Goal: Task Accomplishment & Management: Use online tool/utility

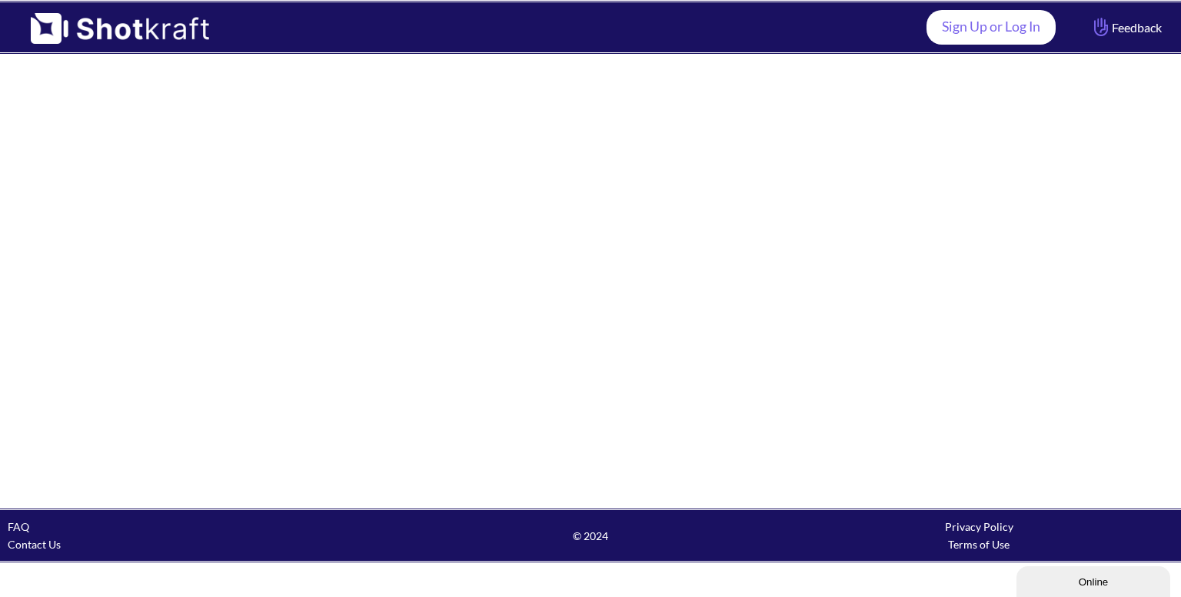
click at [987, 38] on link "Sign Up or Log In" at bounding box center [990, 27] width 129 height 35
click at [986, 28] on link "Sign Up or Log In" at bounding box center [990, 27] width 129 height 35
click at [1020, 26] on link "Sign Up or Log In" at bounding box center [990, 27] width 129 height 35
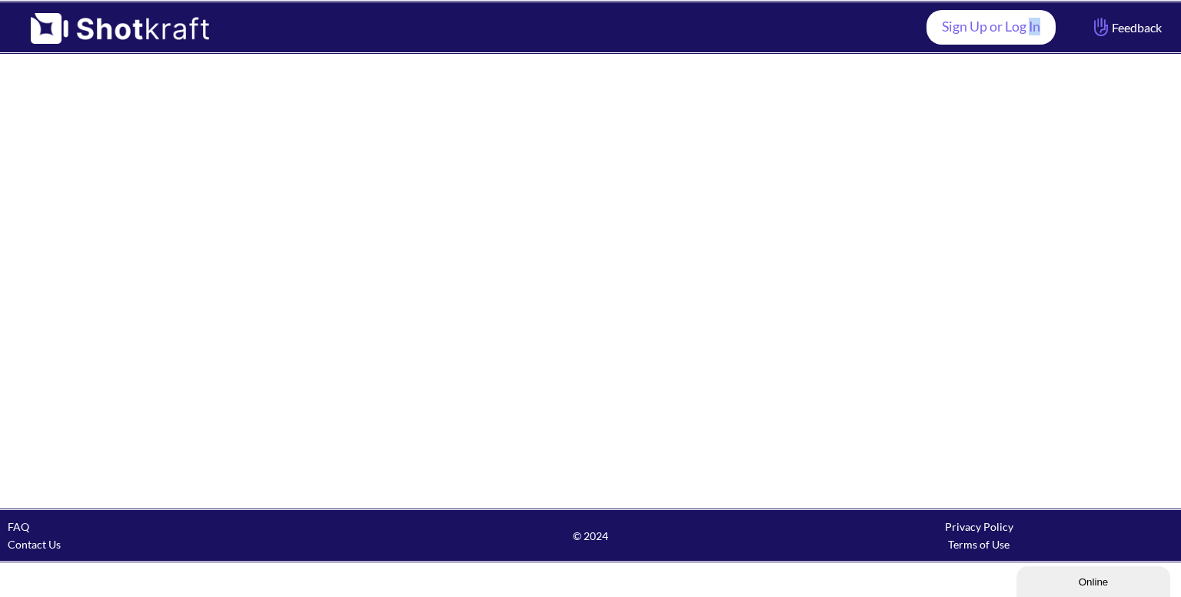
click at [1020, 26] on link "Sign Up or Log In" at bounding box center [990, 27] width 129 height 35
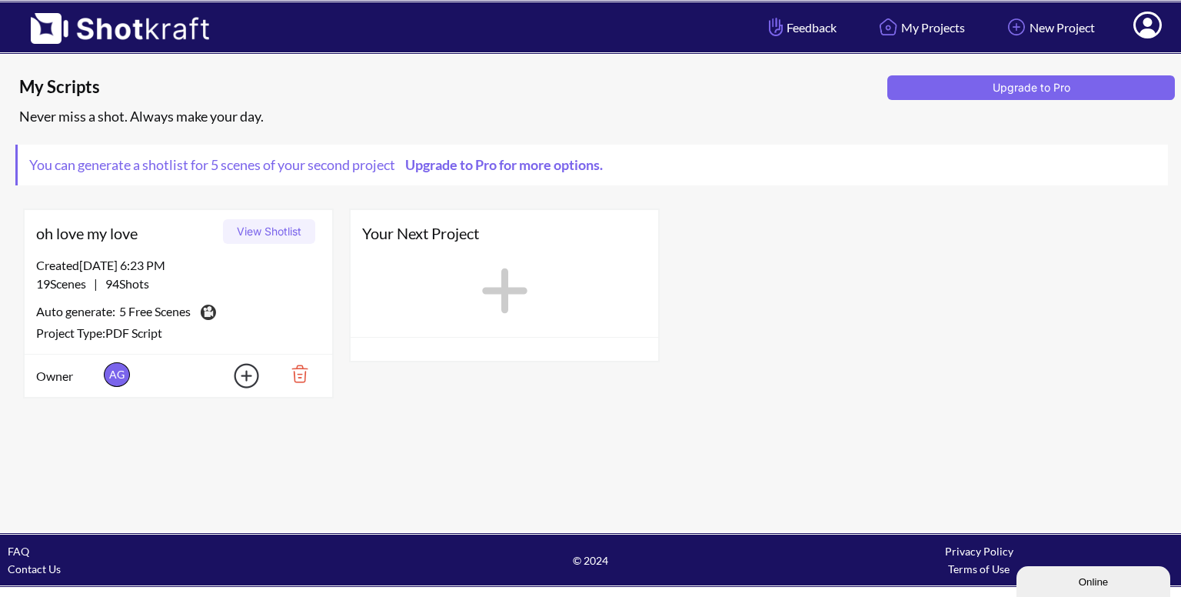
click at [266, 226] on button "View Shotlist" at bounding box center [269, 231] width 92 height 25
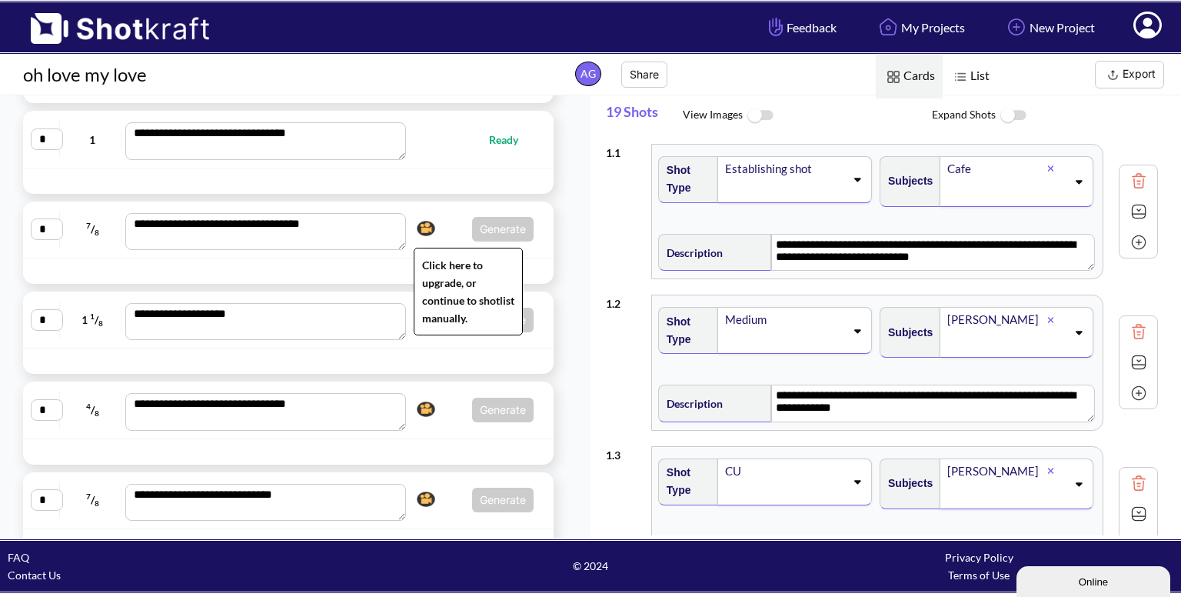
click at [429, 235] on img at bounding box center [426, 228] width 26 height 23
type textarea "**********"
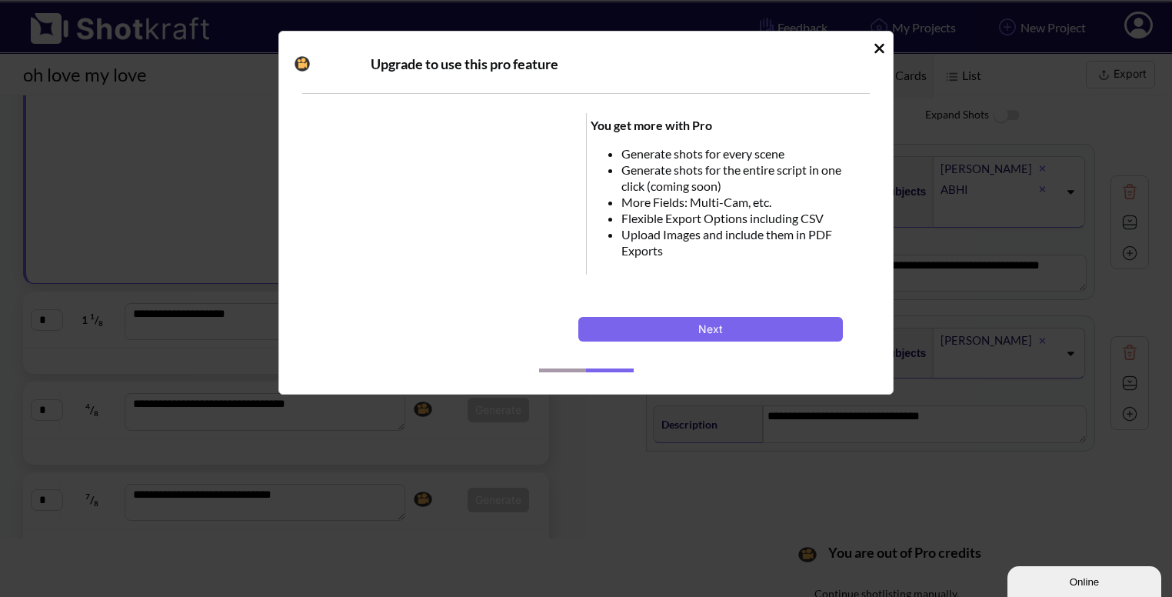
scroll to position [397, 0]
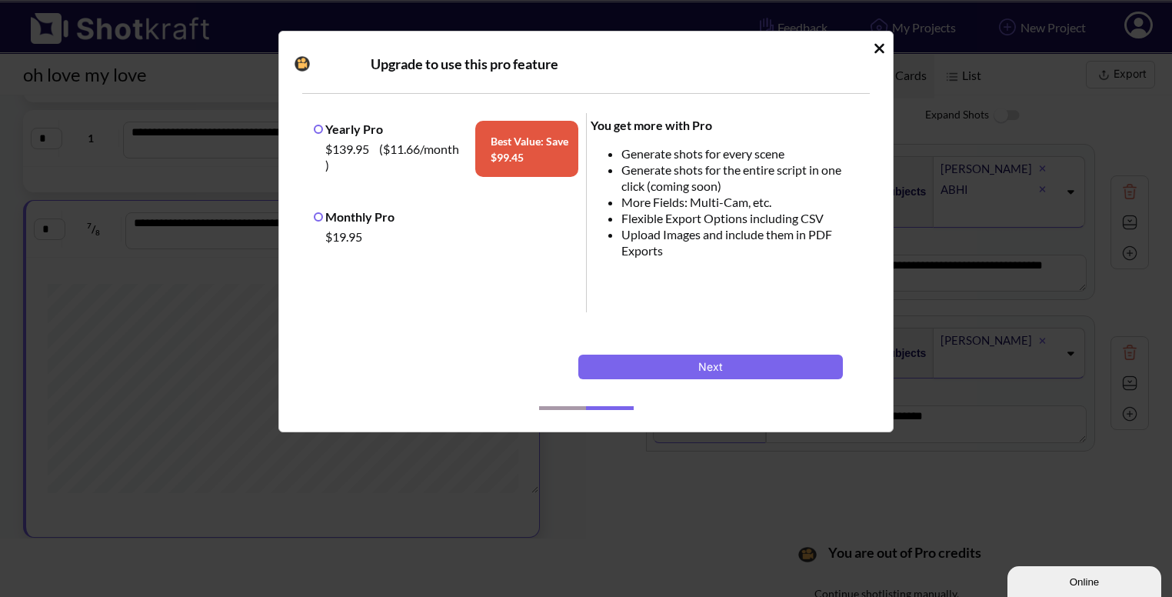
click at [883, 50] on icon "Idle Modal" at bounding box center [879, 48] width 12 height 15
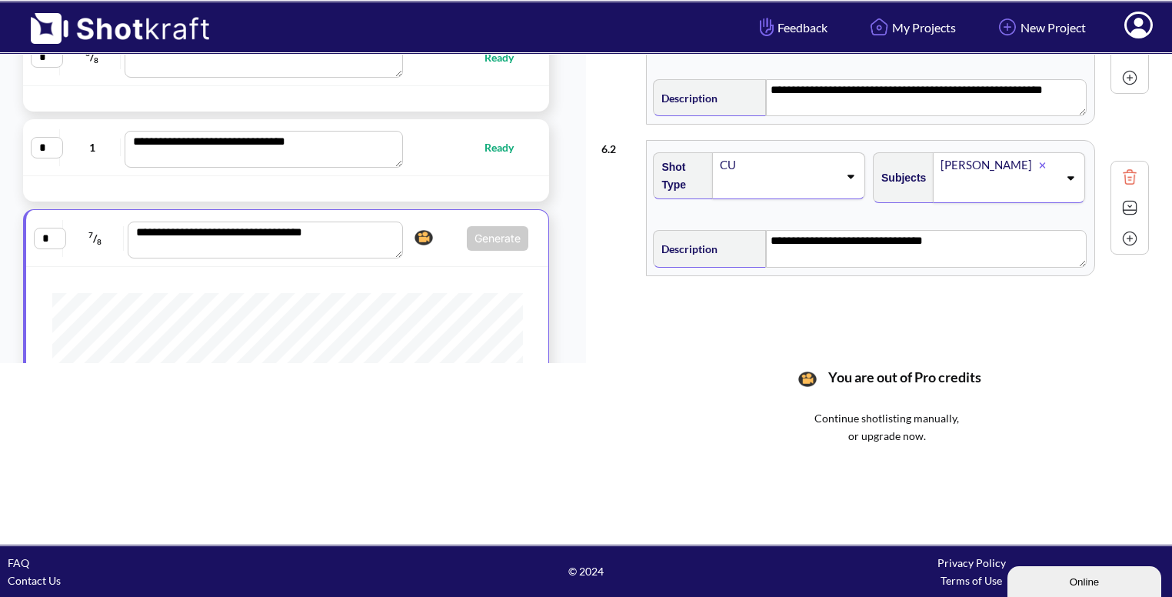
scroll to position [221, 0]
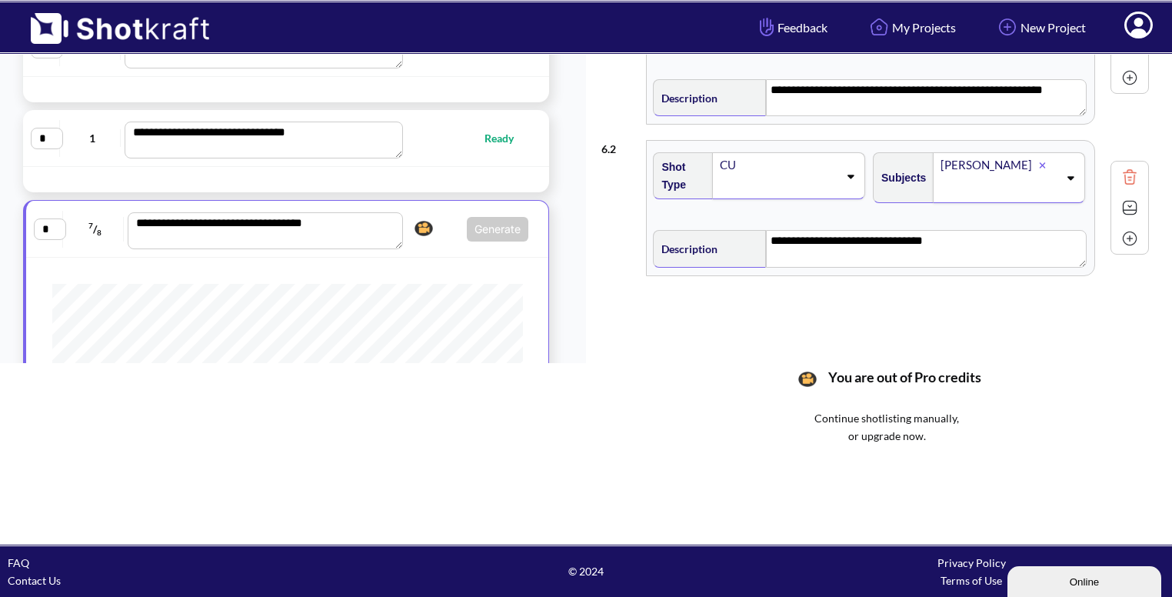
click at [442, 226] on span "Generate Click here to upgrade, or continue to shotlist manually." at bounding box center [468, 229] width 121 height 25
click at [441, 244] on div "**********" at bounding box center [287, 228] width 507 height 41
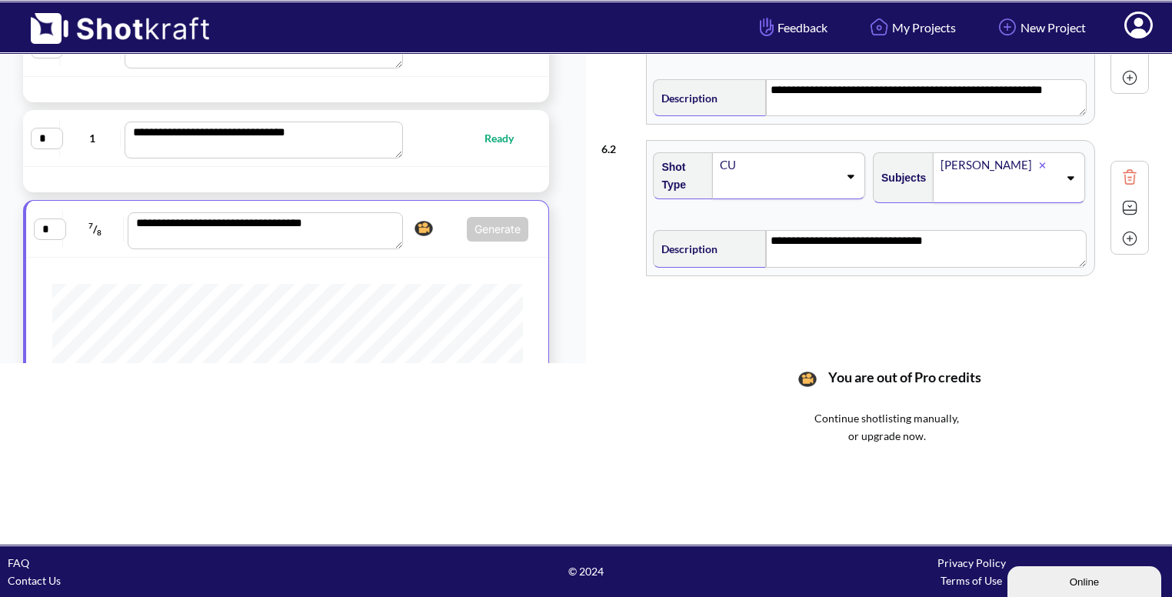
click at [413, 250] on div "**********" at bounding box center [287, 229] width 522 height 57
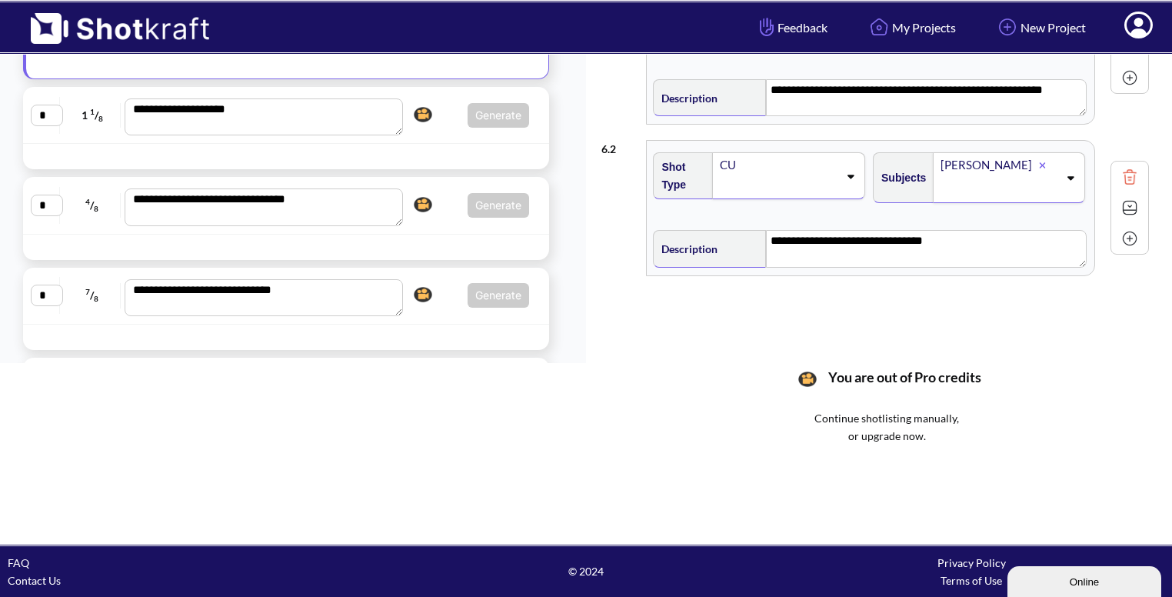
scroll to position [720, 0]
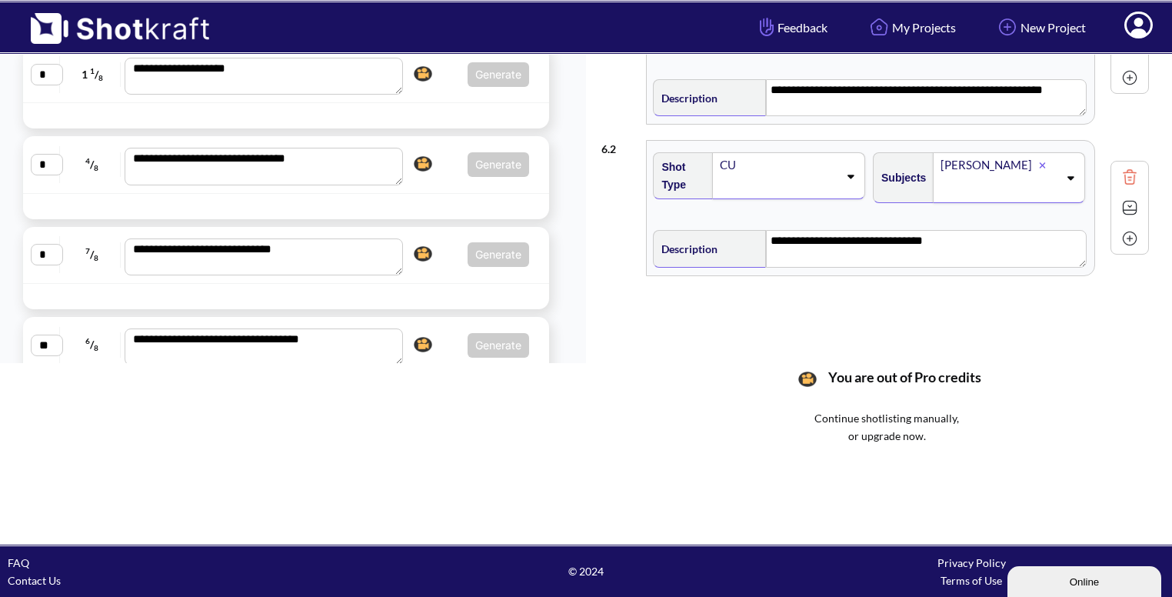
click at [440, 284] on div at bounding box center [286, 296] width 526 height 25
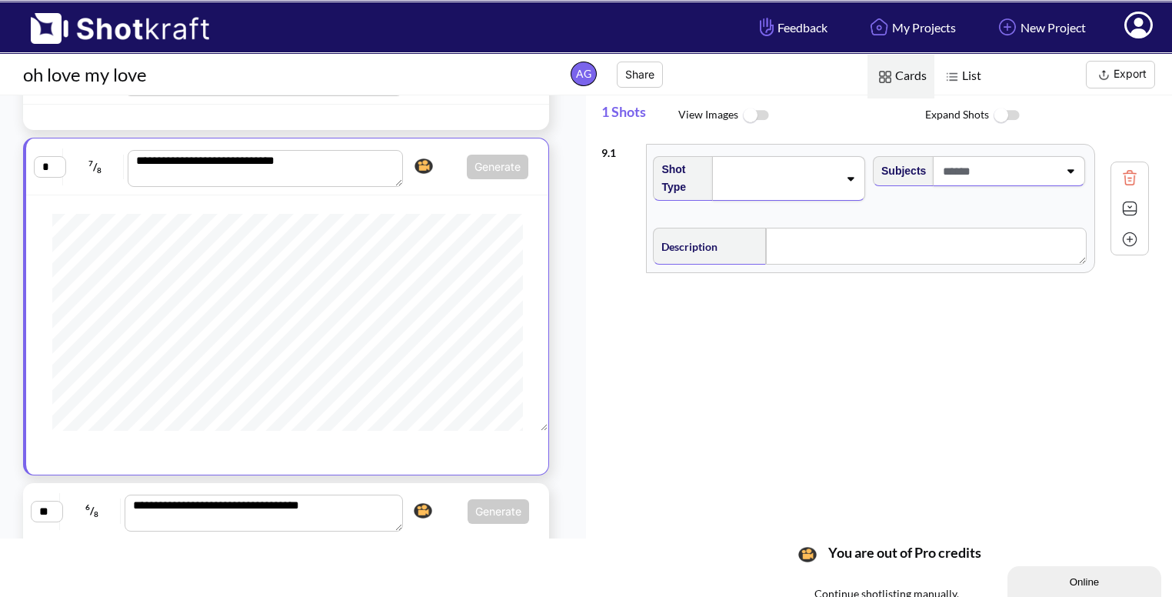
scroll to position [315, 0]
click at [444, 182] on div "**********" at bounding box center [287, 166] width 507 height 41
click at [446, 161] on span "Generate Click here to upgrade, or continue to shotlist manually." at bounding box center [468, 167] width 121 height 25
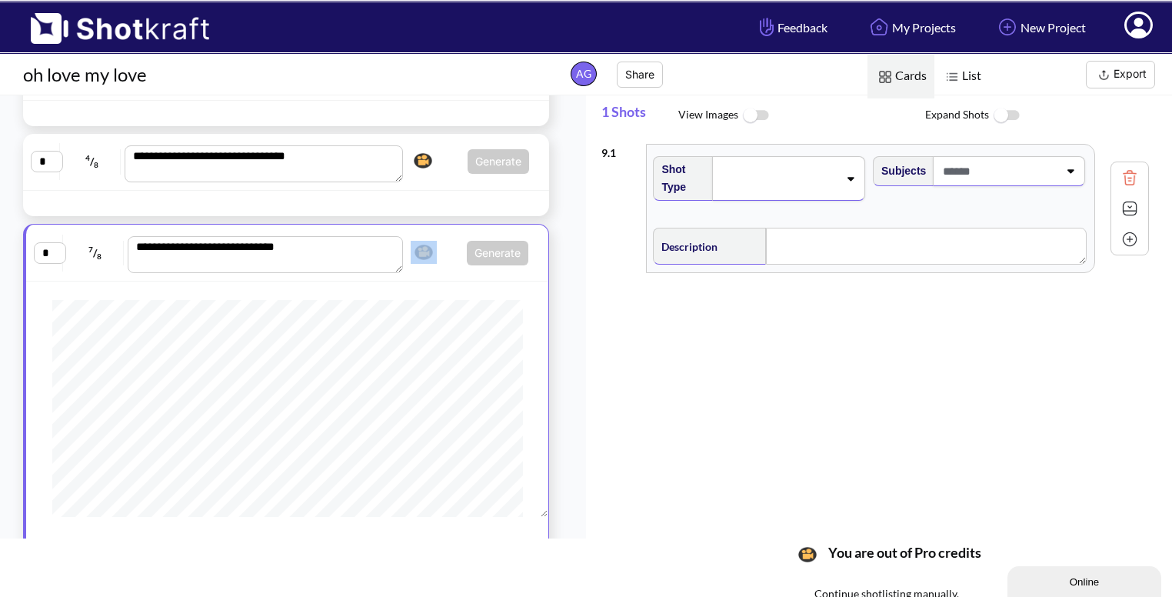
scroll to position [643, 0]
click at [446, 161] on span "Generate Click here to upgrade, or continue to shotlist manually." at bounding box center [467, 162] width 121 height 25
type textarea "**********"
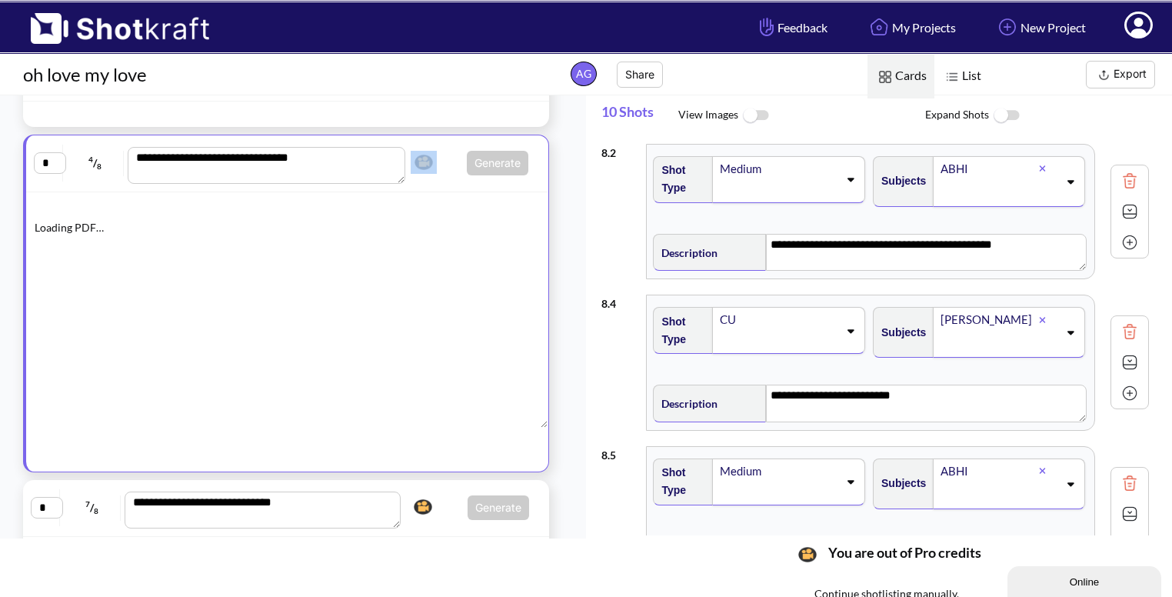
click at [446, 161] on span "Generate Click here to upgrade, or continue to shotlist manually." at bounding box center [468, 163] width 121 height 25
click at [437, 504] on span "Generate Click here to upgrade, or continue to shotlist manually." at bounding box center [467, 507] width 121 height 25
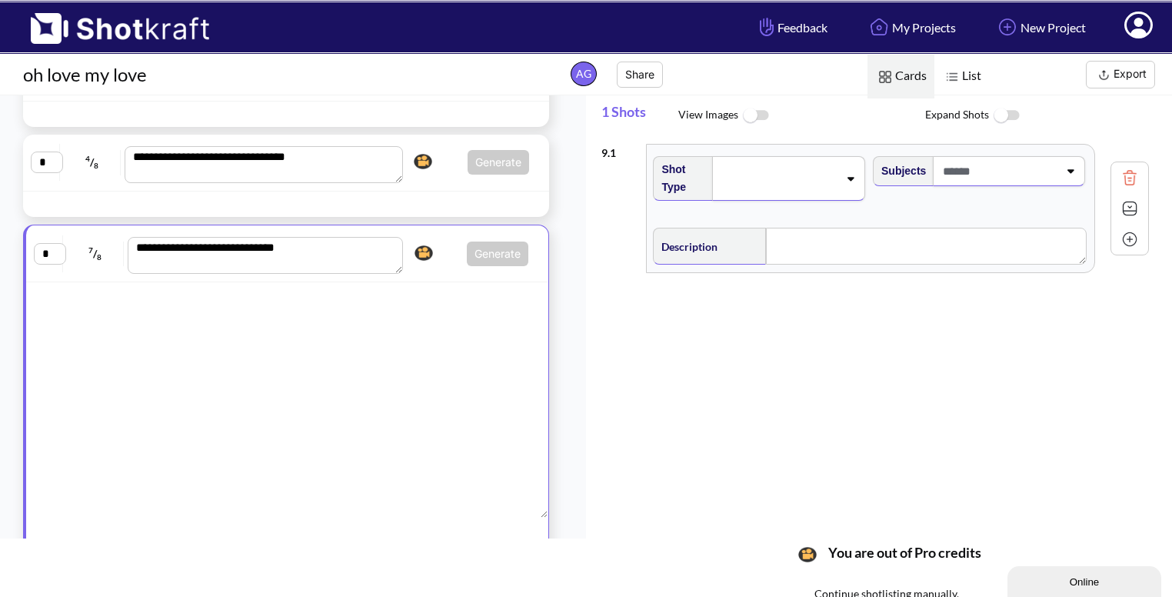
click at [437, 504] on div at bounding box center [287, 409] width 522 height 218
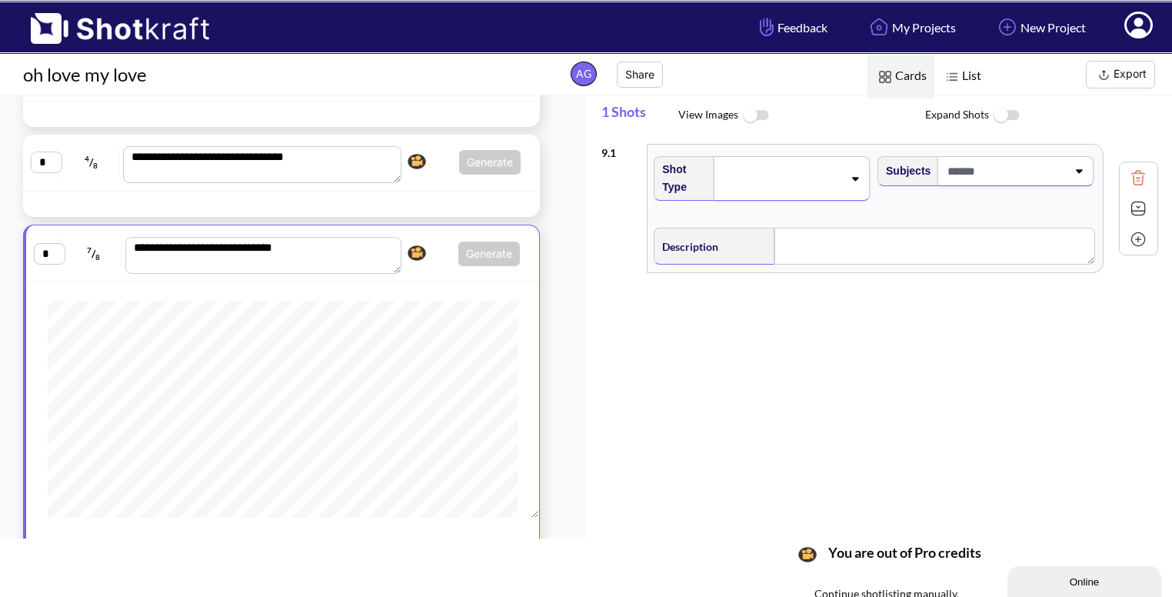
click at [844, 178] on icon at bounding box center [854, 178] width 21 height 11
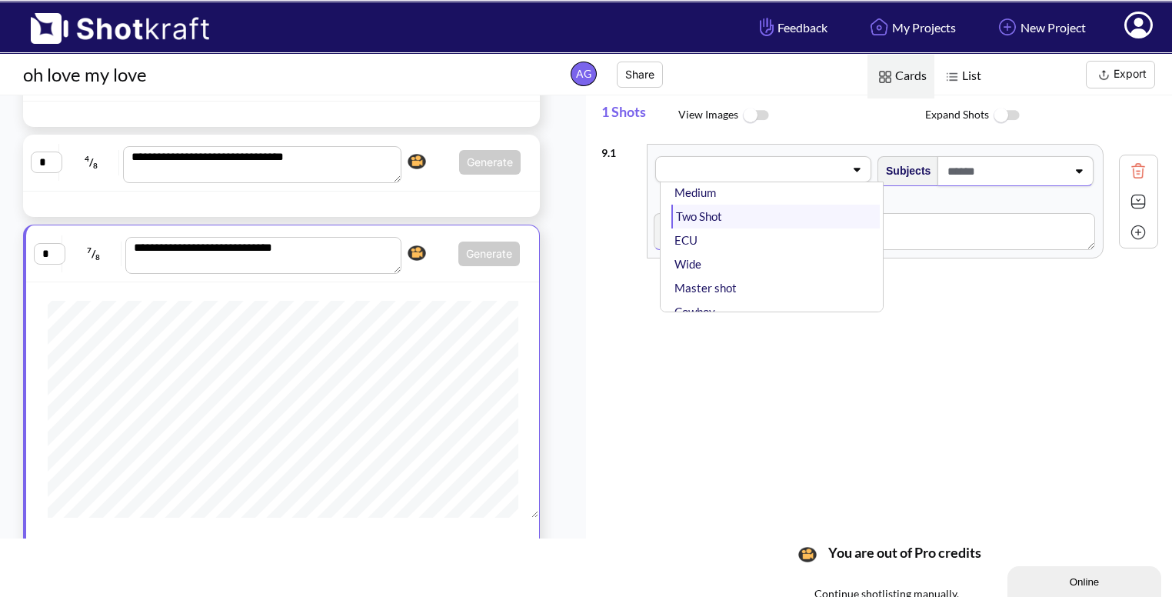
scroll to position [65, 0]
click at [784, 271] on li "Wide" at bounding box center [775, 263] width 208 height 24
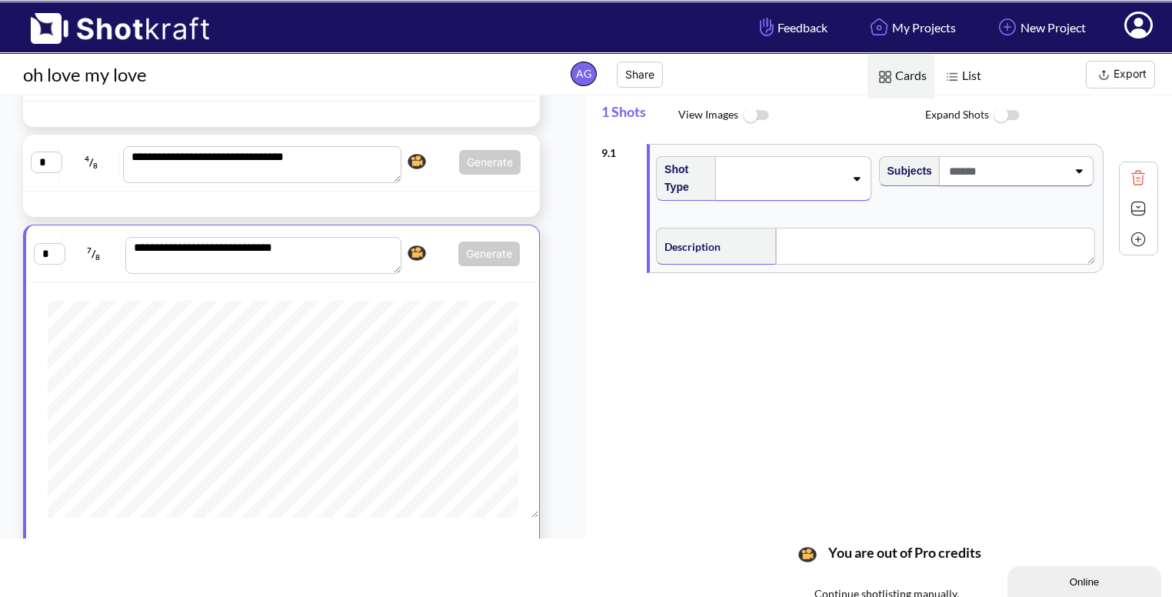
click at [1068, 167] on icon at bounding box center [1078, 170] width 21 height 11
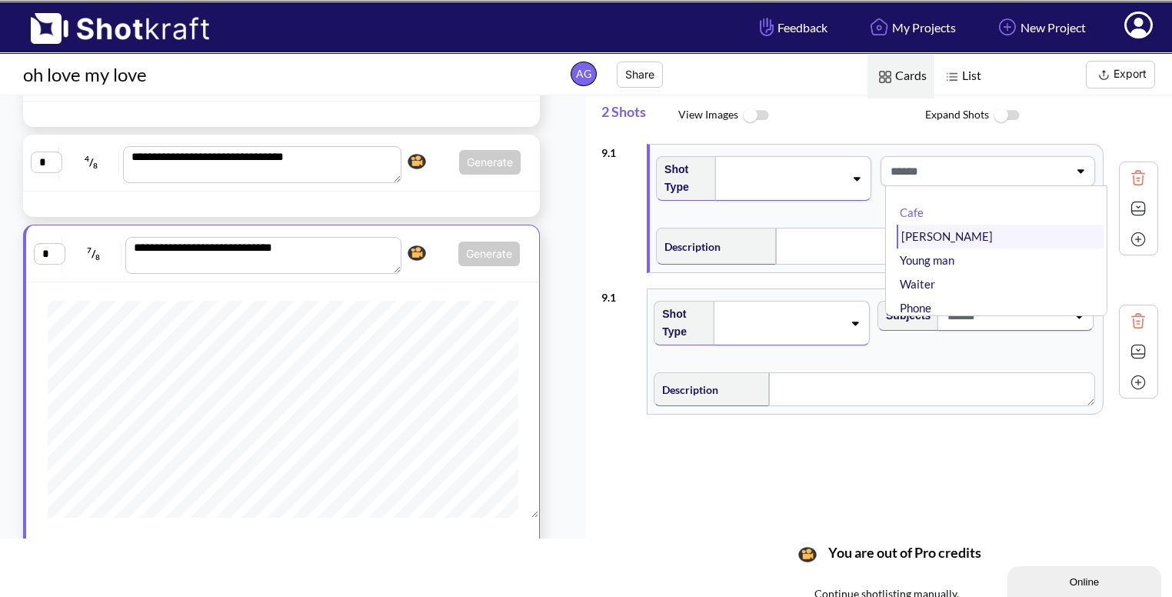
click at [978, 241] on li "Bhavya" at bounding box center [999, 237] width 207 height 24
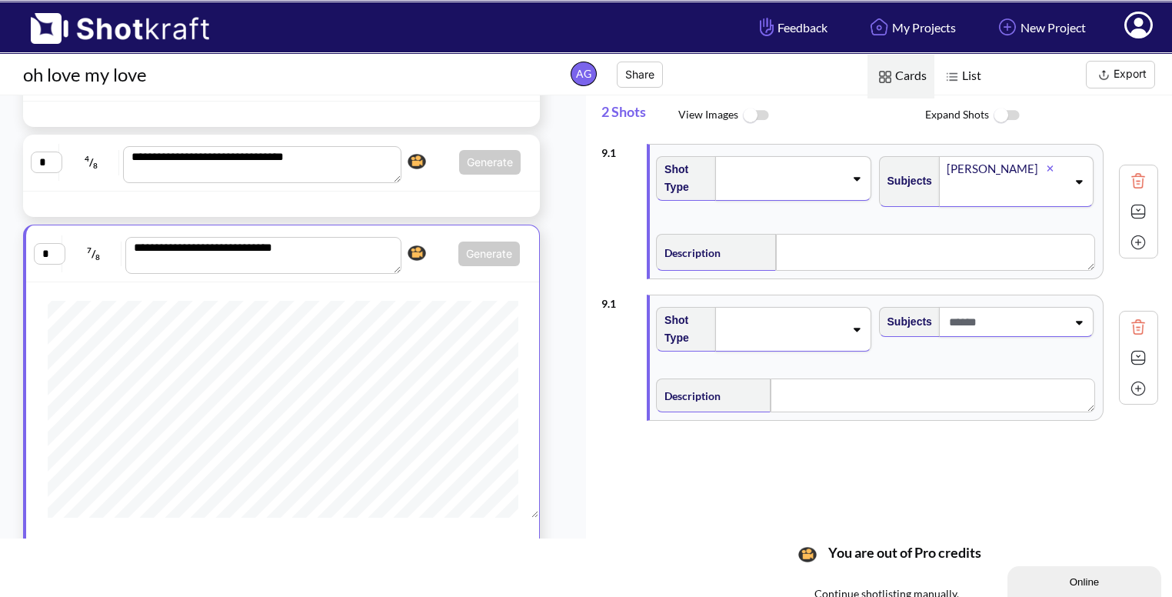
click at [857, 183] on div at bounding box center [792, 178] width 155 height 45
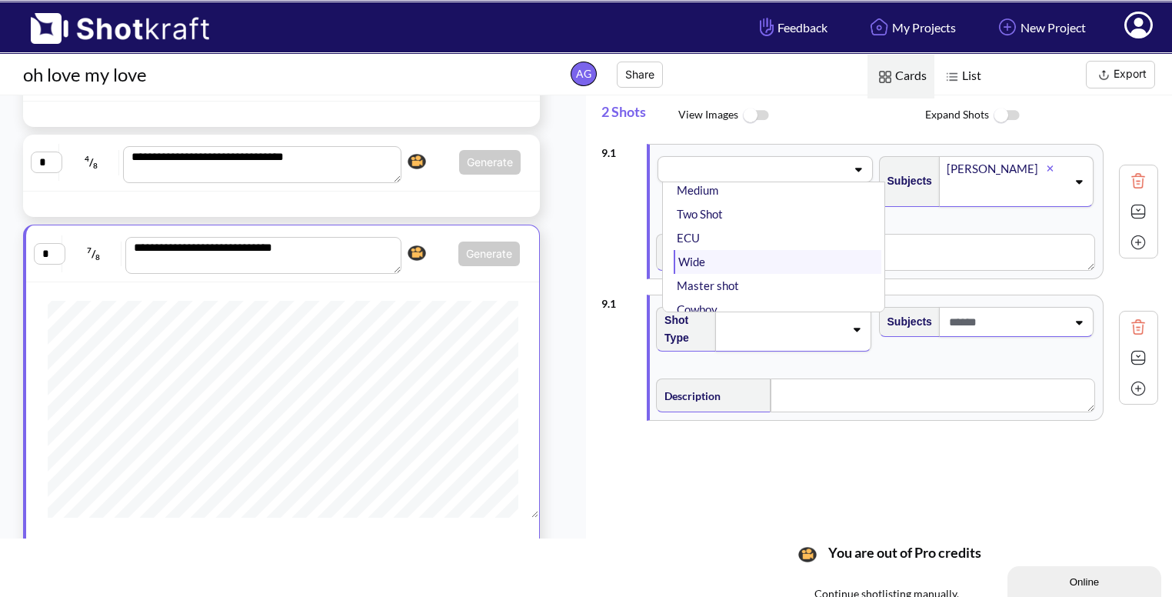
click at [768, 265] on li "Wide" at bounding box center [777, 262] width 207 height 24
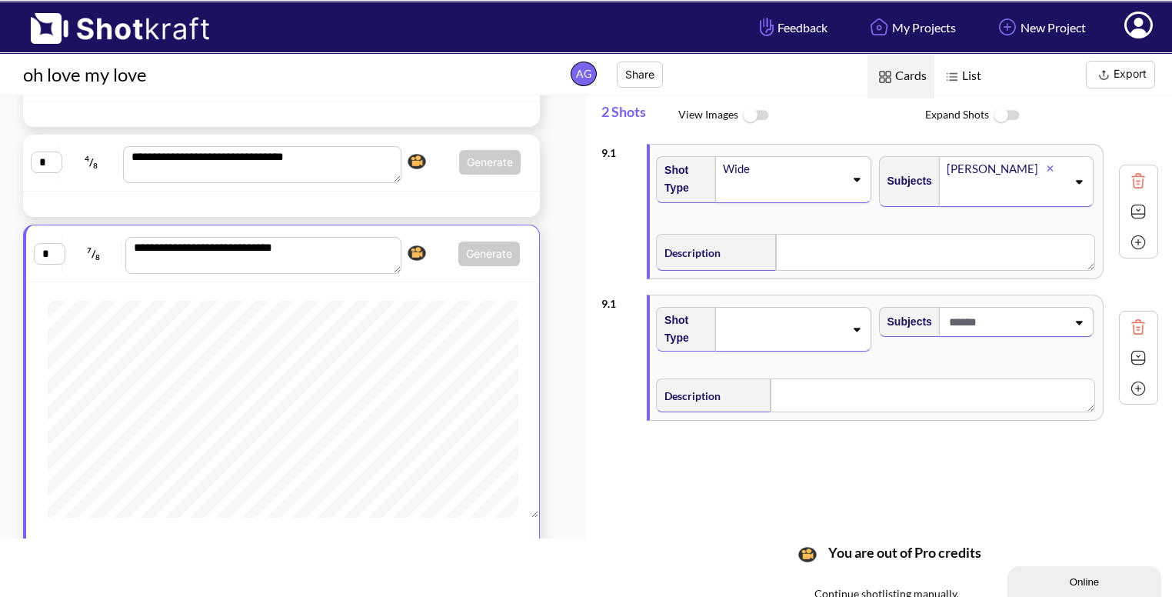
click at [1126, 326] on img at bounding box center [1137, 326] width 23 height 23
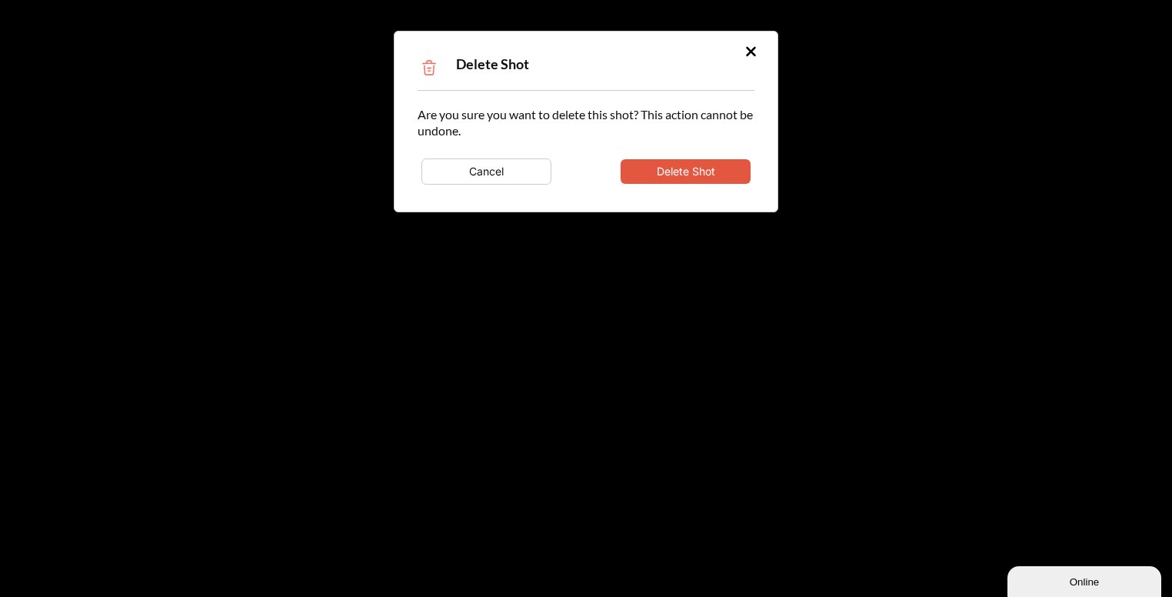
click at [710, 167] on button "Delete Shot" at bounding box center [685, 171] width 130 height 25
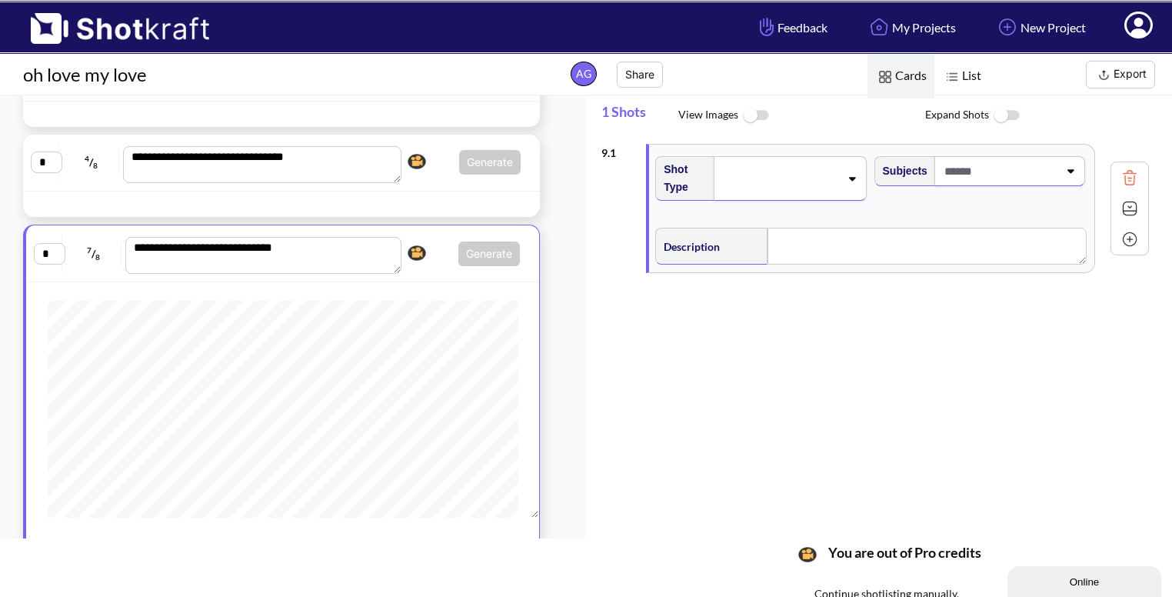
click at [844, 170] on div at bounding box center [789, 178] width 152 height 45
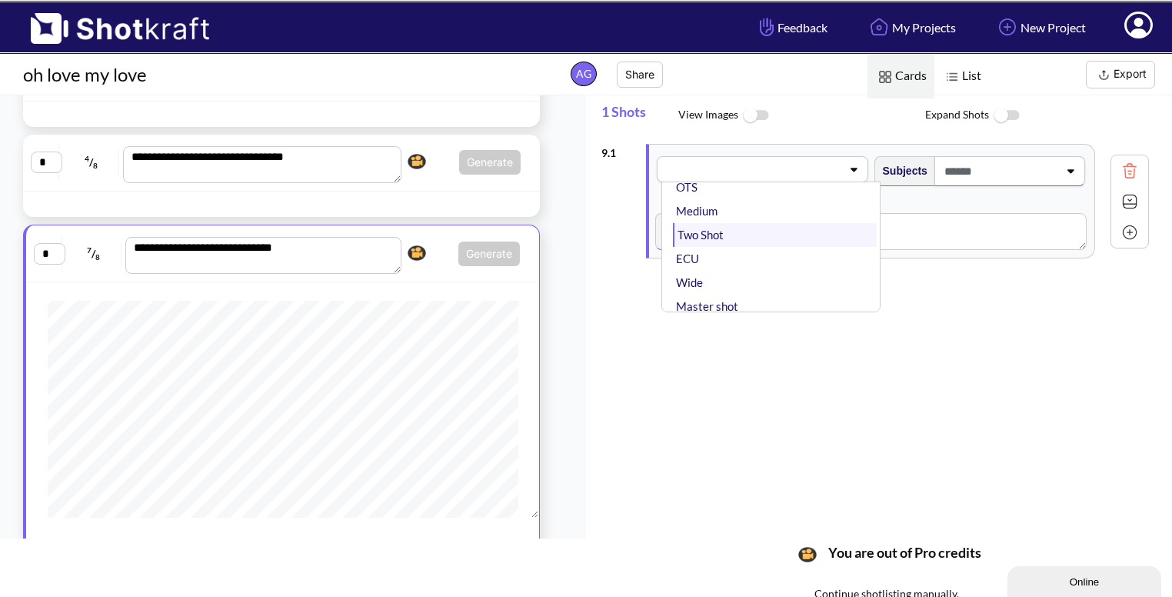
scroll to position [49, 0]
click at [764, 271] on li "Wide" at bounding box center [774, 279] width 203 height 24
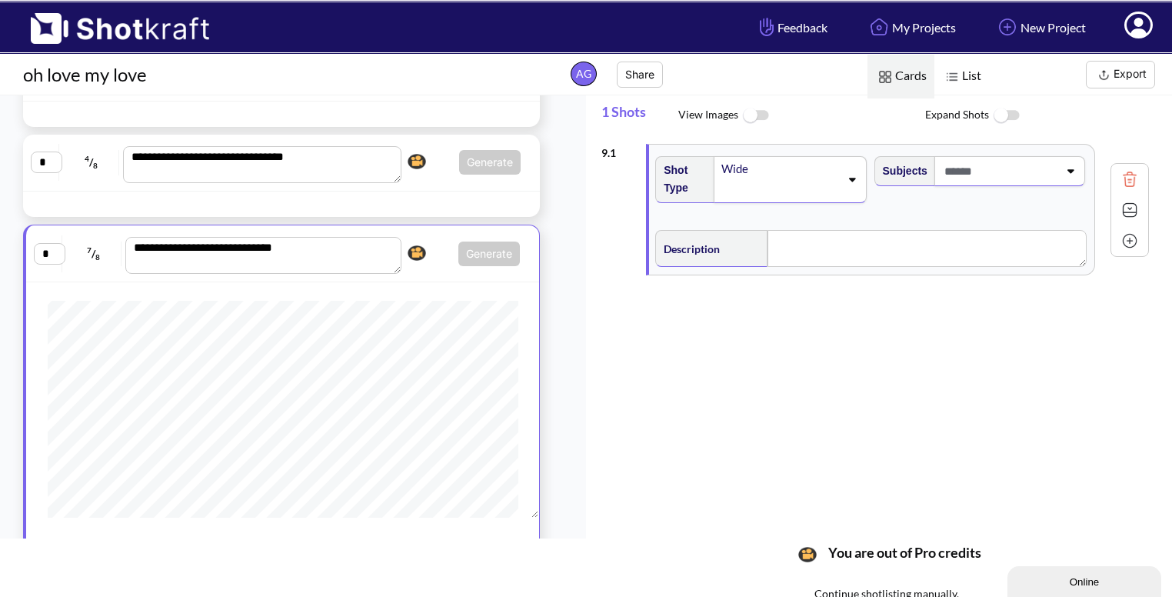
click at [1066, 172] on icon at bounding box center [1069, 170] width 21 height 11
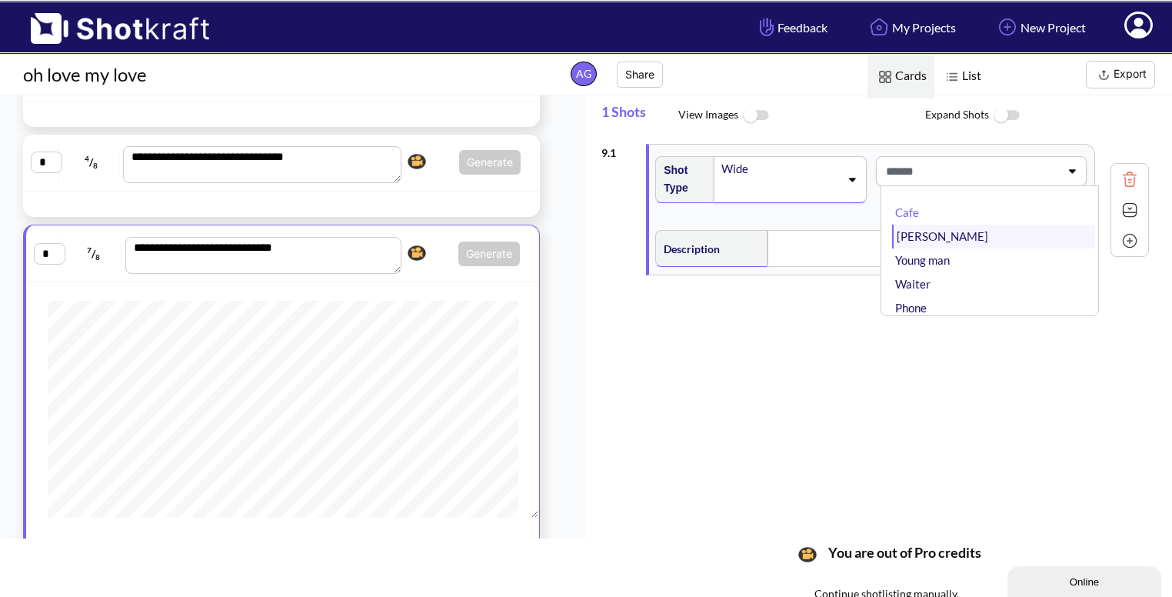
click at [1024, 245] on li "Bhavya" at bounding box center [993, 237] width 203 height 24
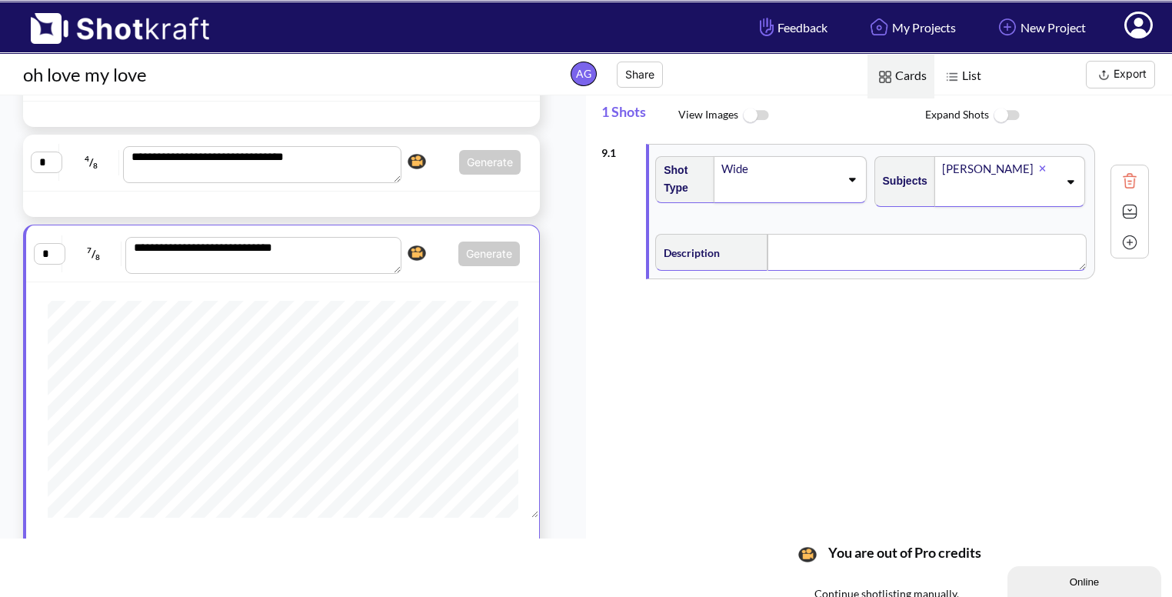
click at [987, 263] on textarea at bounding box center [926, 252] width 319 height 37
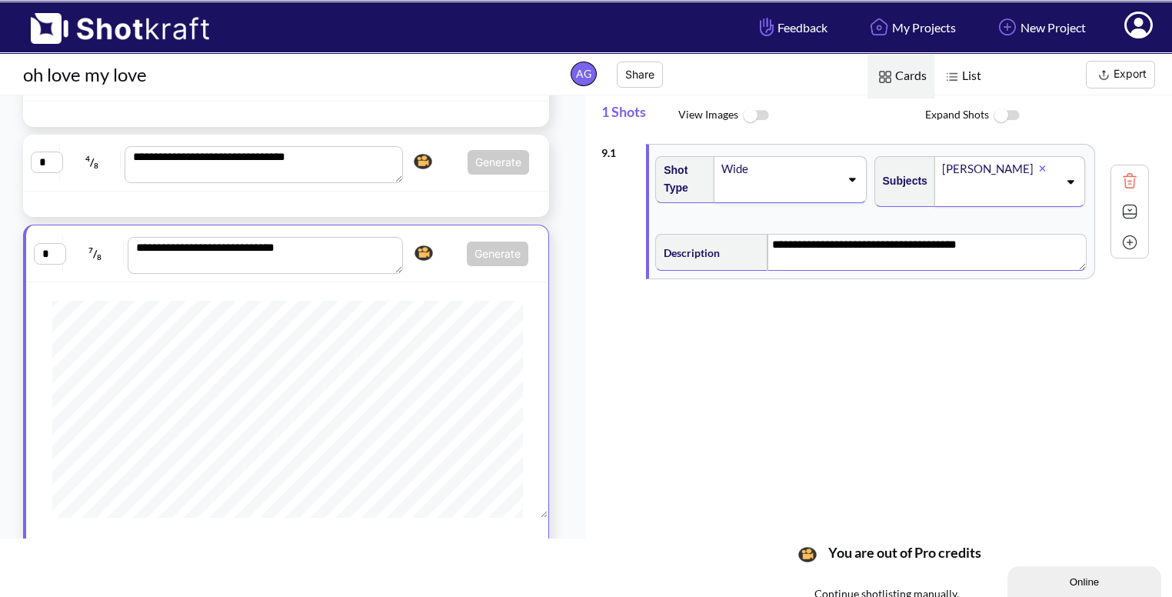
scroll to position [65, 0]
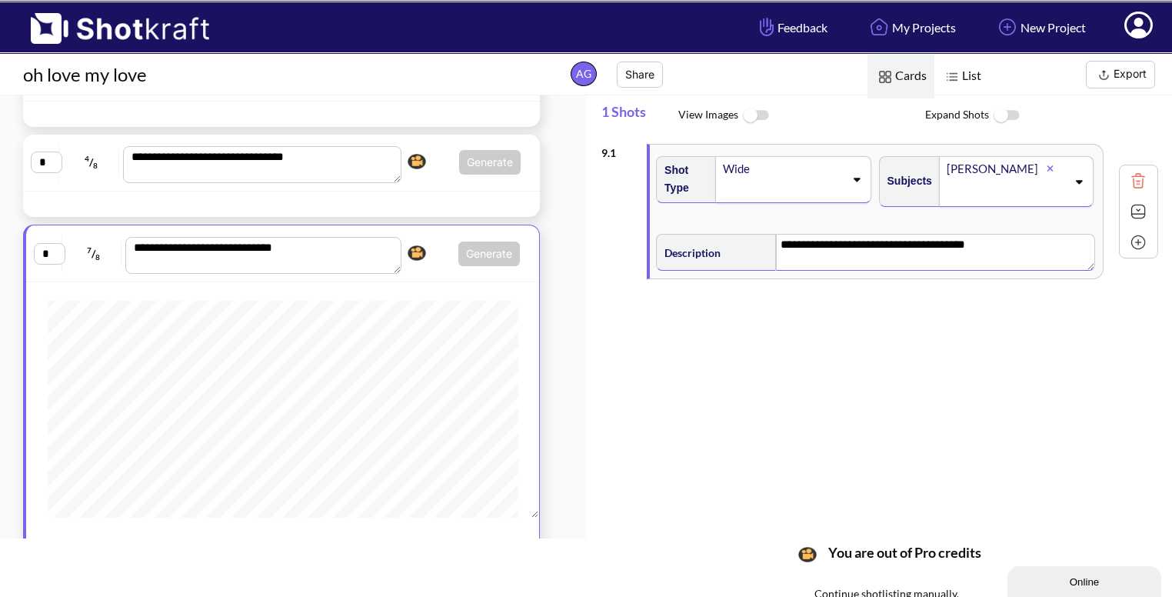
click at [1131, 201] on img at bounding box center [1137, 211] width 23 height 23
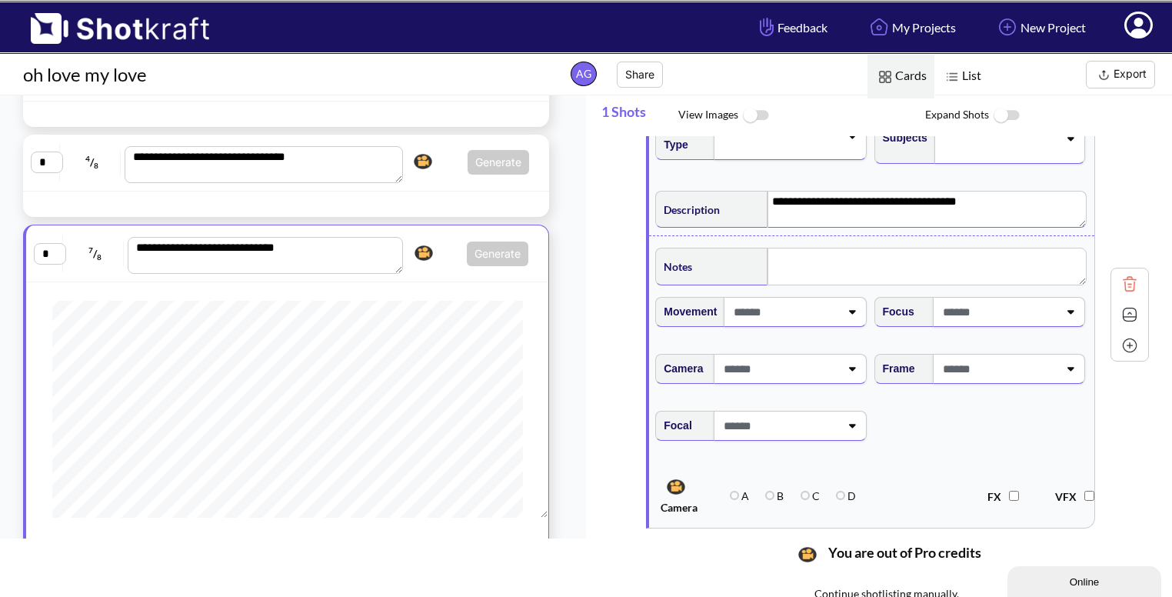
scroll to position [151, 0]
type textarea "**********"
drag, startPoint x: 523, startPoint y: 332, endPoint x: 594, endPoint y: 294, distance: 80.5
click at [594, 294] on div "**********" at bounding box center [879, 407] width 586 height 624
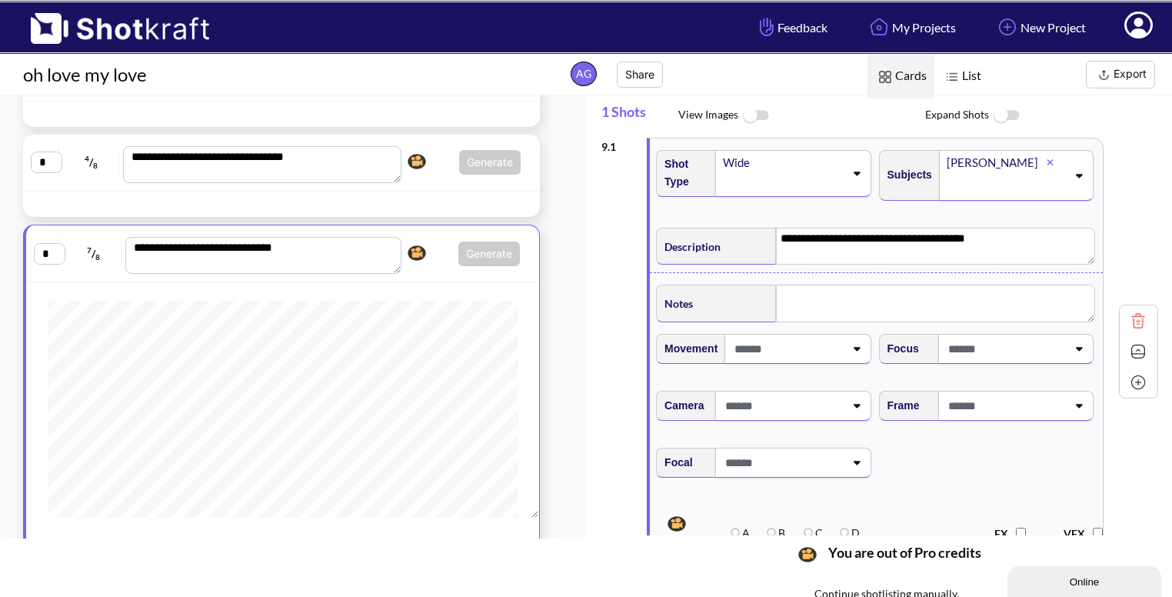
scroll to position [0, 0]
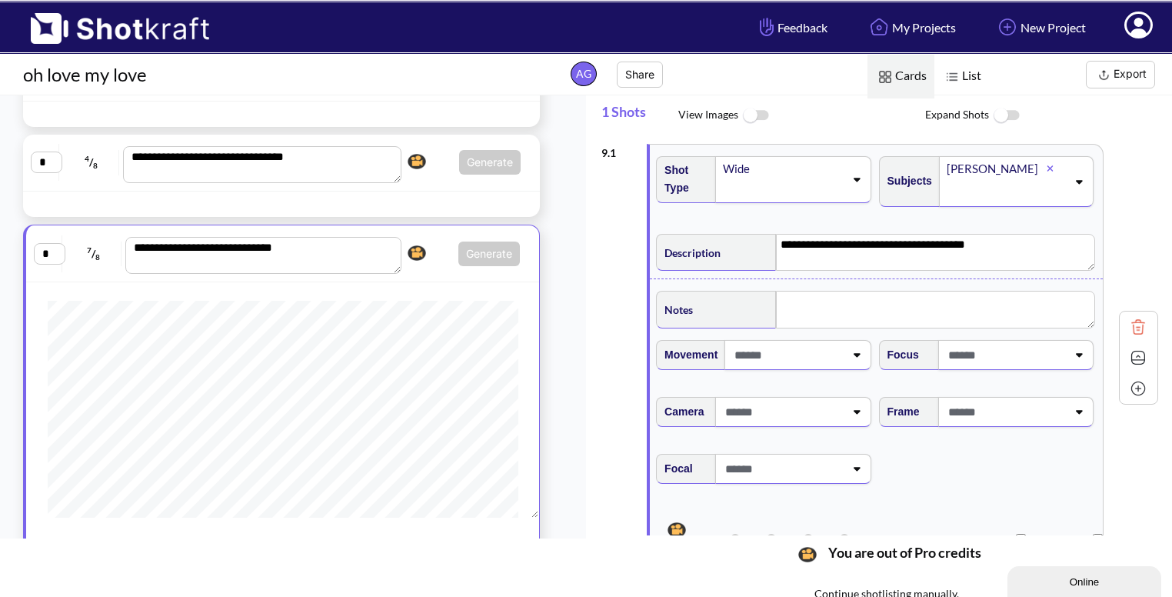
click at [813, 360] on span at bounding box center [786, 354] width 113 height 25
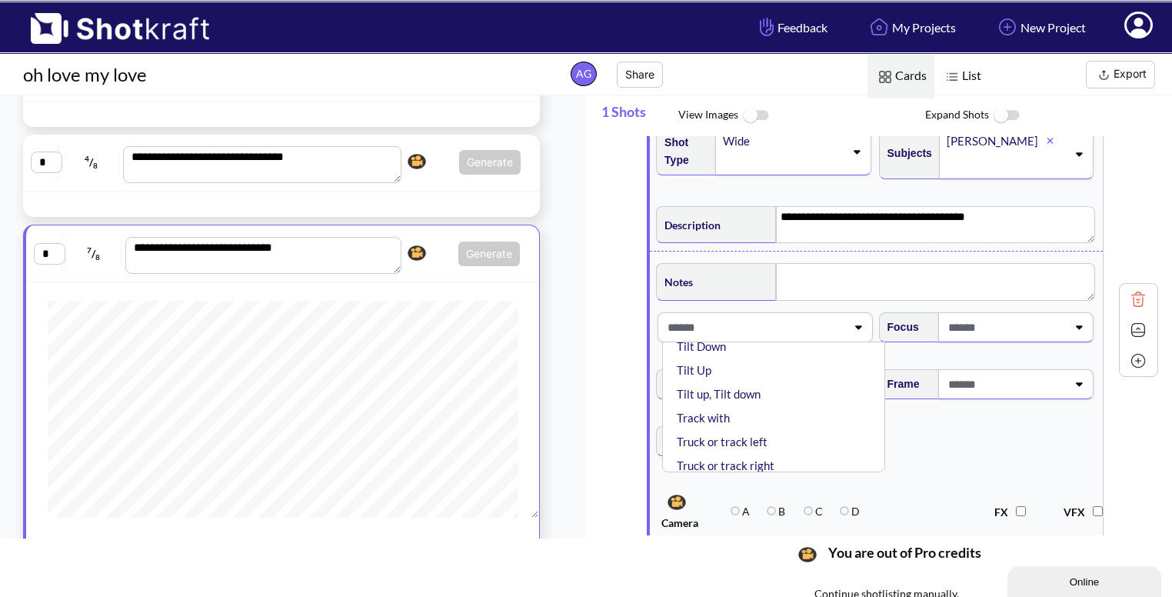
scroll to position [267, 0]
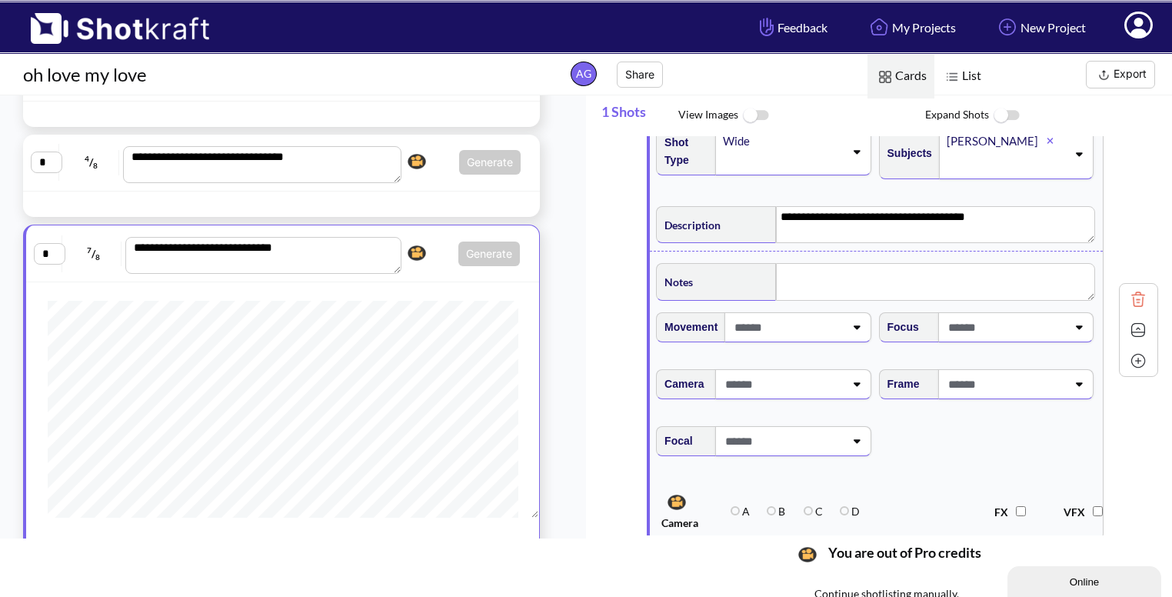
click at [700, 321] on div "Movement" at bounding box center [763, 325] width 215 height 34
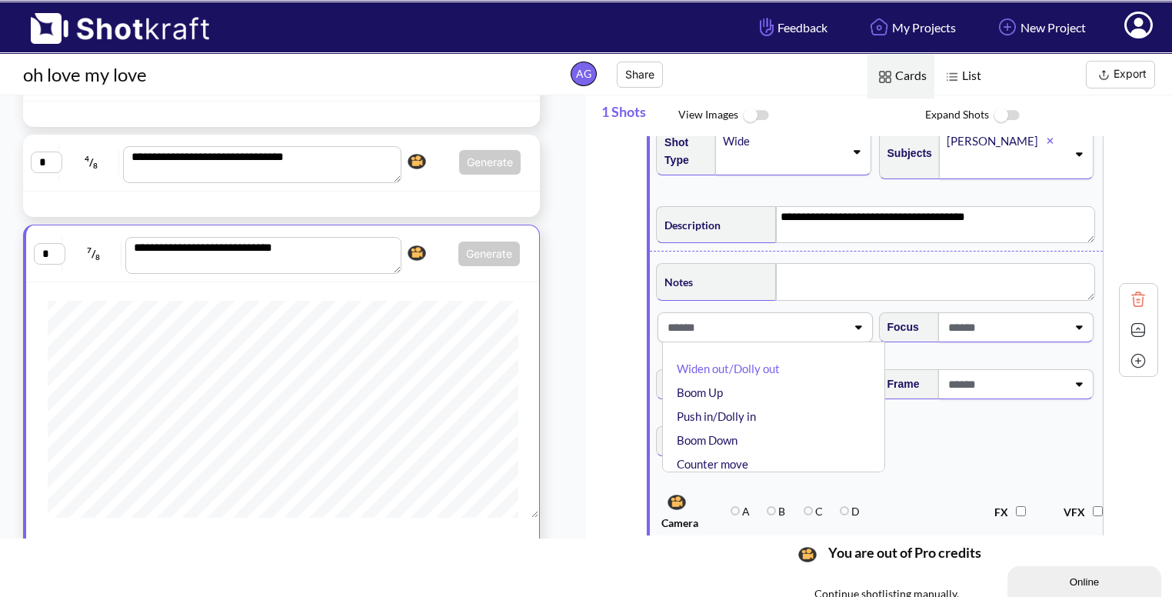
click at [753, 324] on span at bounding box center [755, 326] width 182 height 25
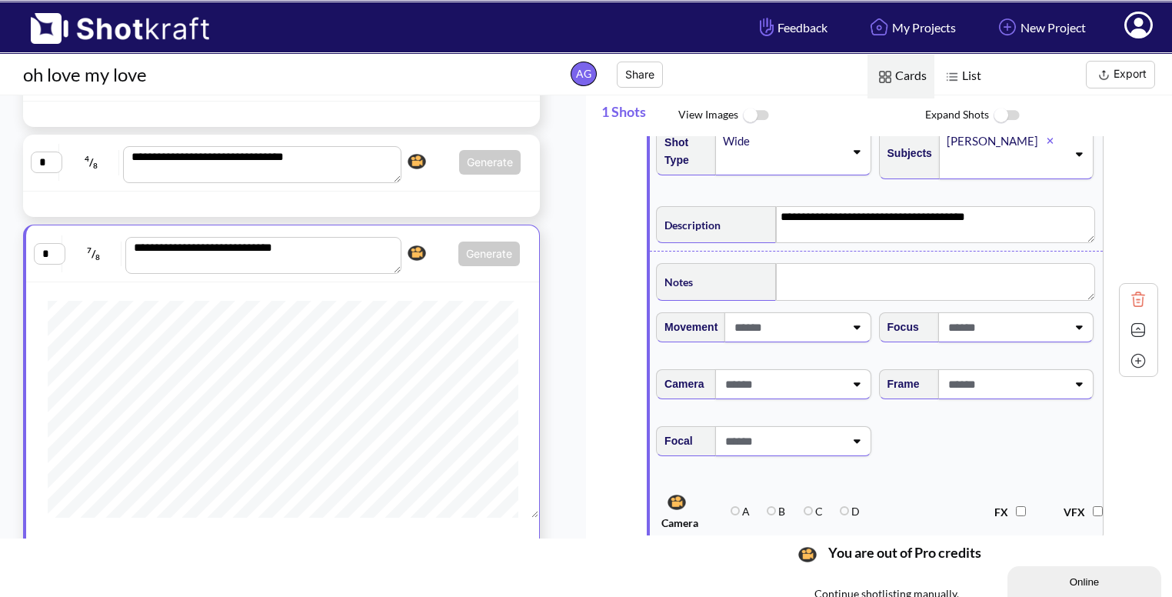
click at [852, 327] on icon at bounding box center [856, 326] width 21 height 11
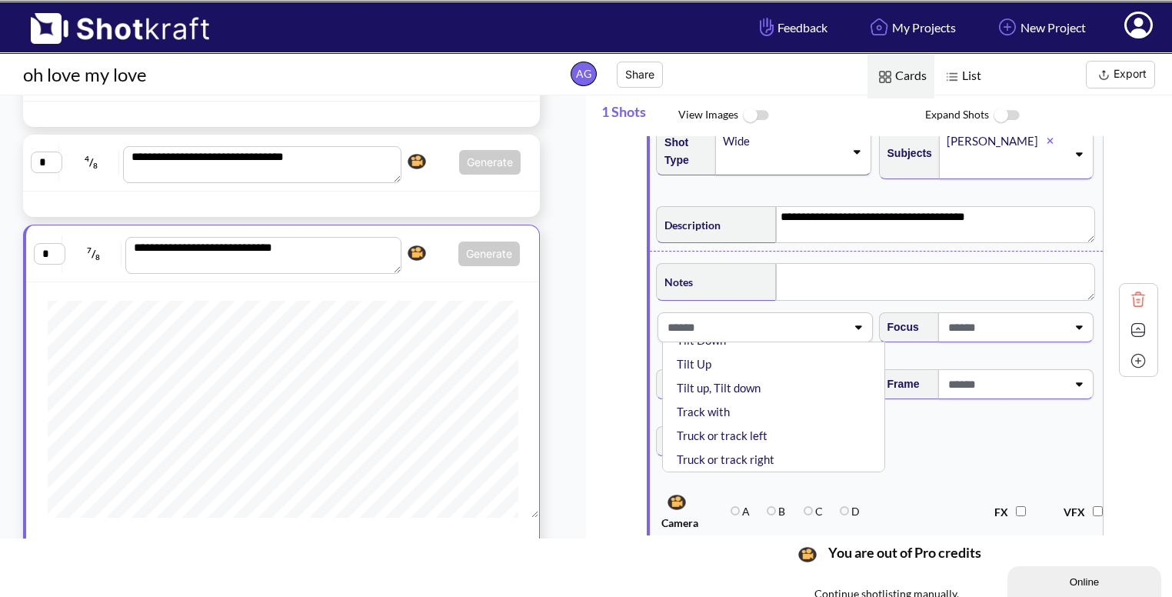
scroll to position [76, 0]
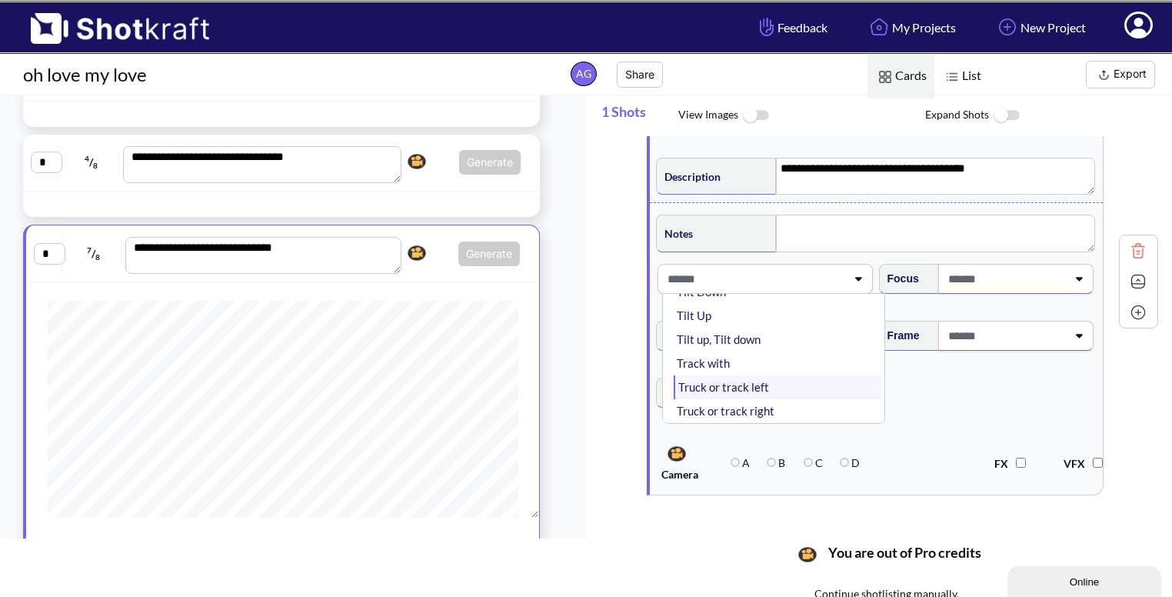
click at [773, 393] on li "Truck or track left" at bounding box center [777, 387] width 207 height 24
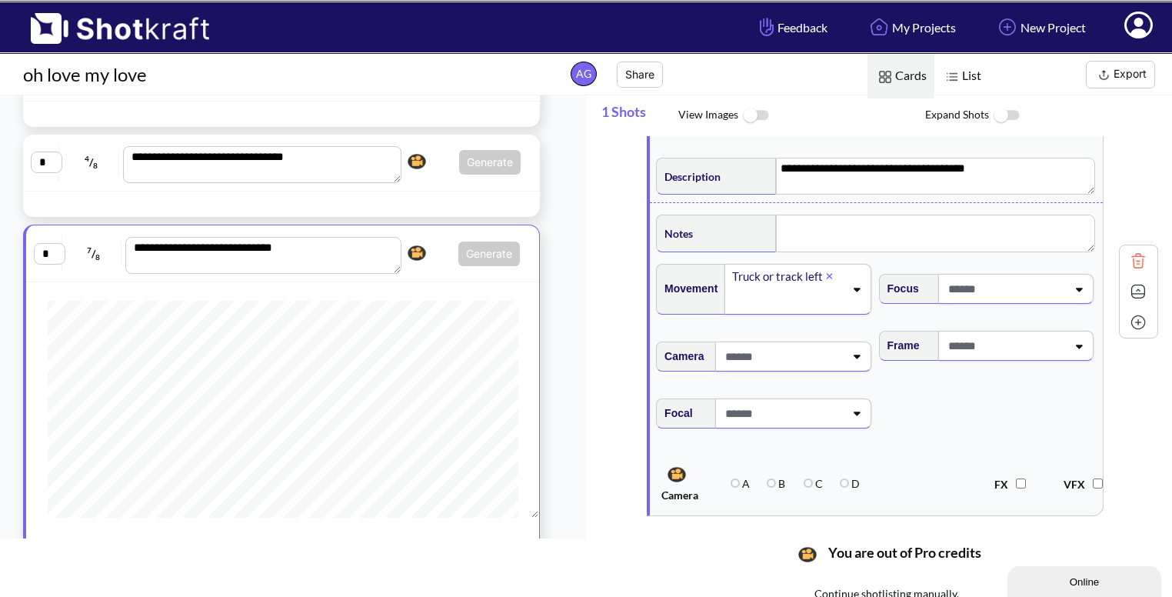
scroll to position [0, 0]
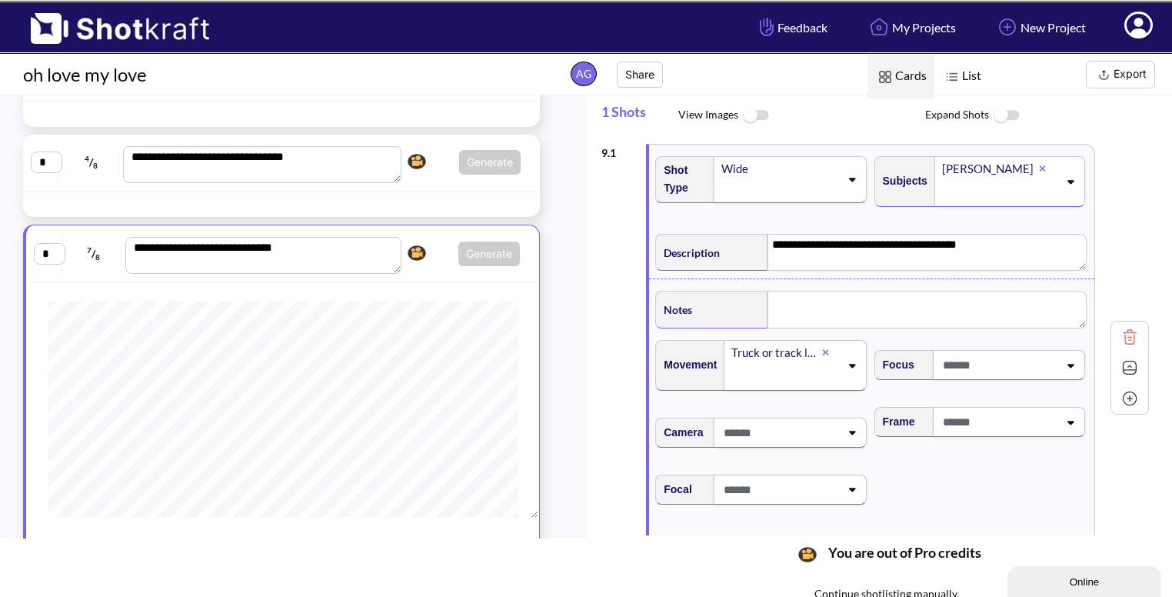
click at [1007, 417] on span at bounding box center [998, 421] width 119 height 25
click at [949, 472] on li "Low Angle" at bounding box center [993, 467] width 203 height 24
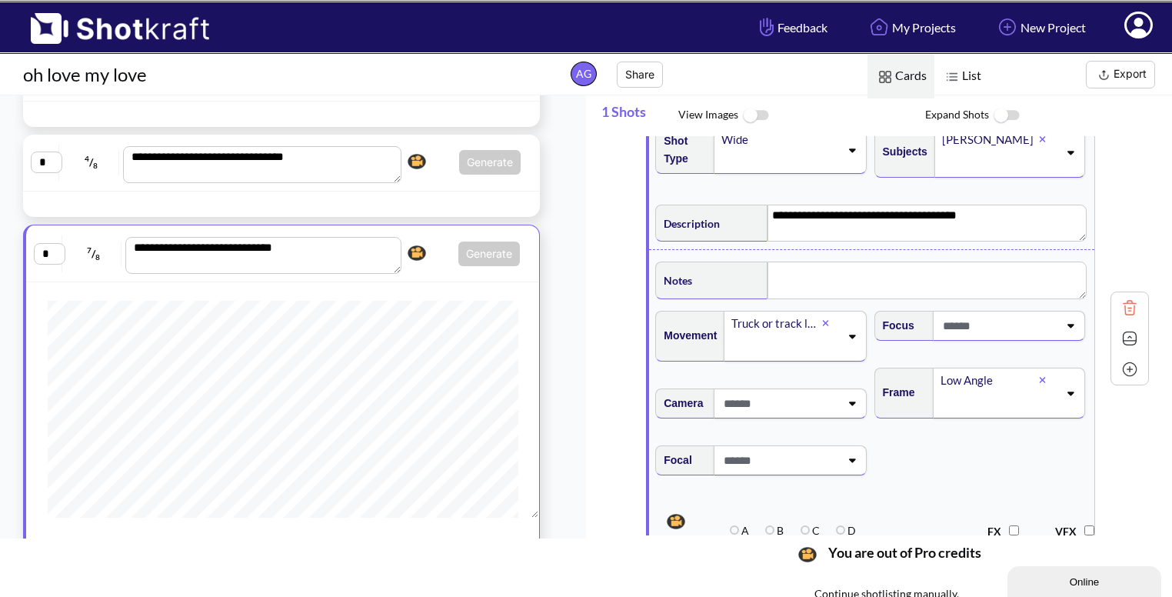
scroll to position [30, 0]
click at [1125, 331] on img at bounding box center [1129, 337] width 23 height 23
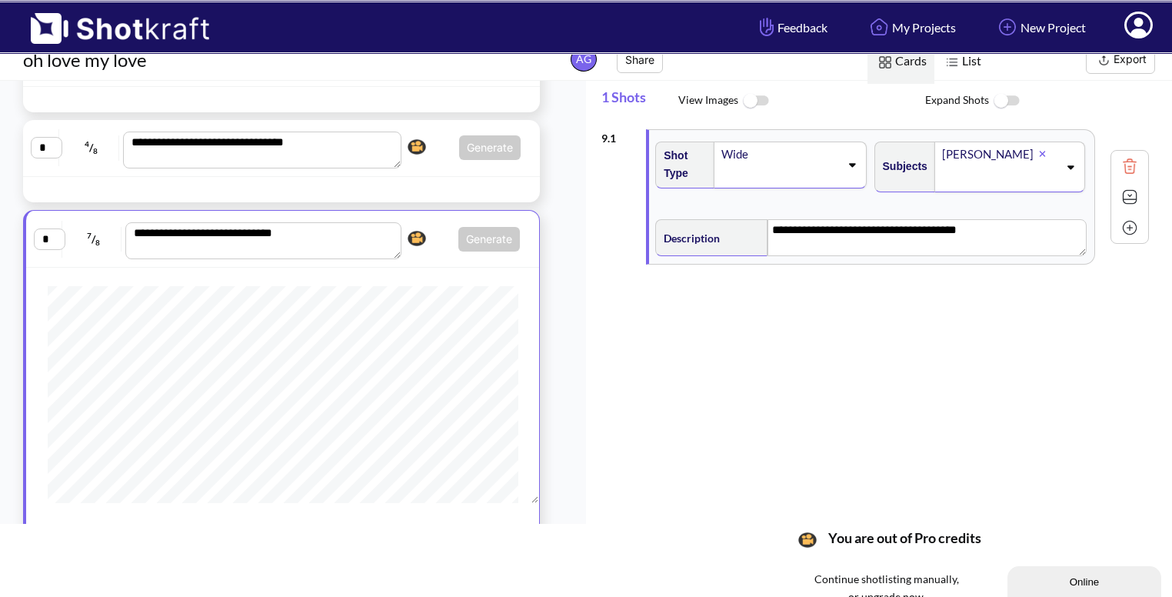
scroll to position [12, 0]
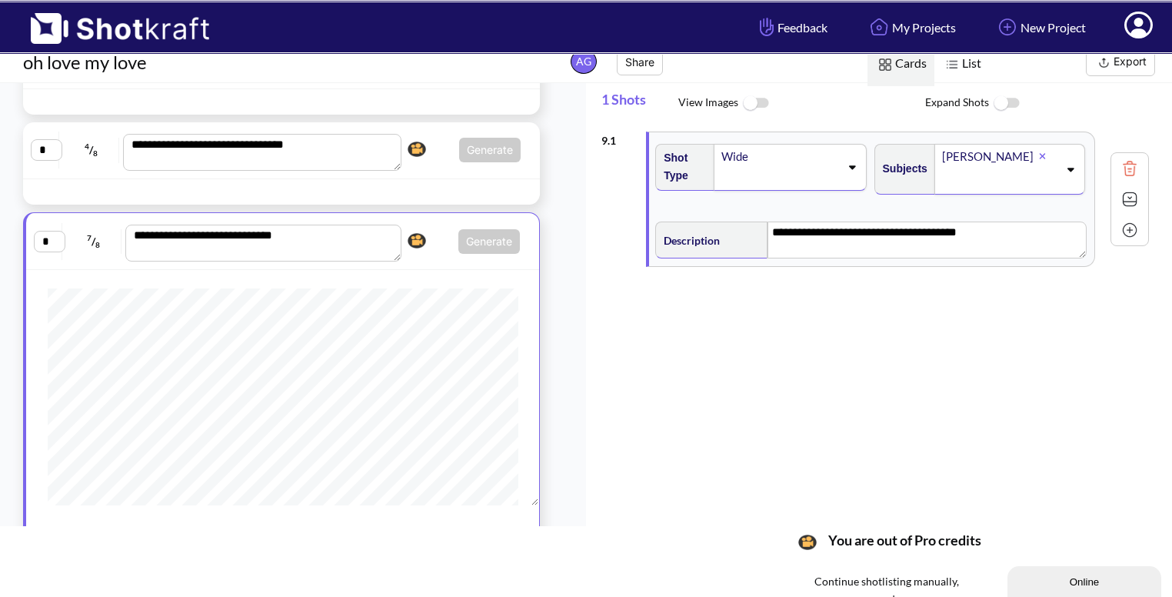
click at [1133, 241] on div at bounding box center [1129, 230] width 31 height 31
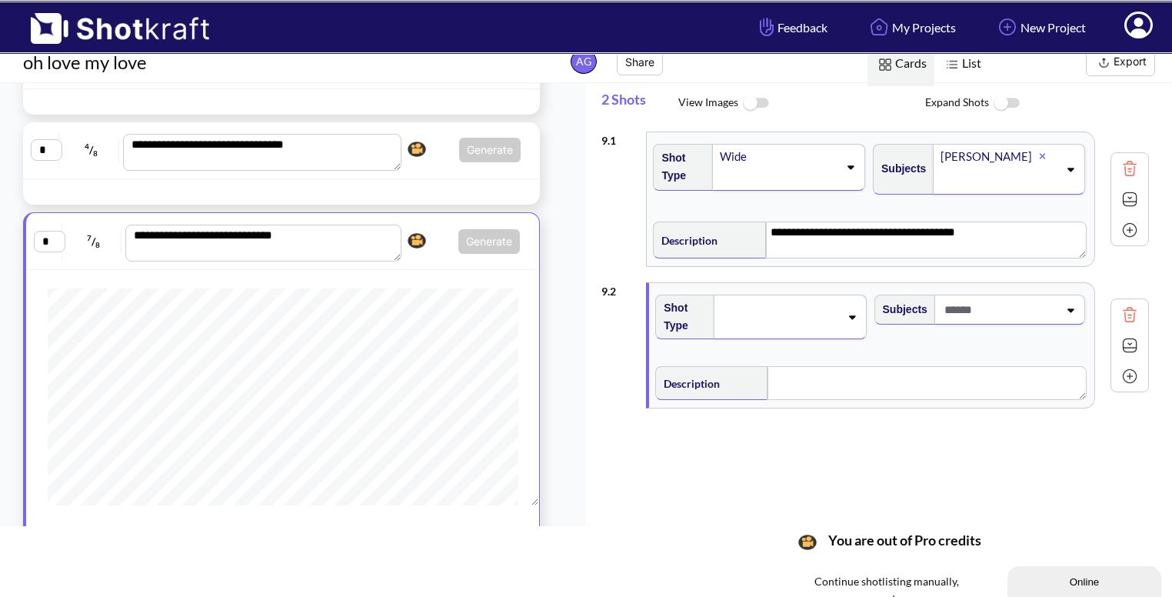
click at [852, 327] on div at bounding box center [789, 316] width 152 height 45
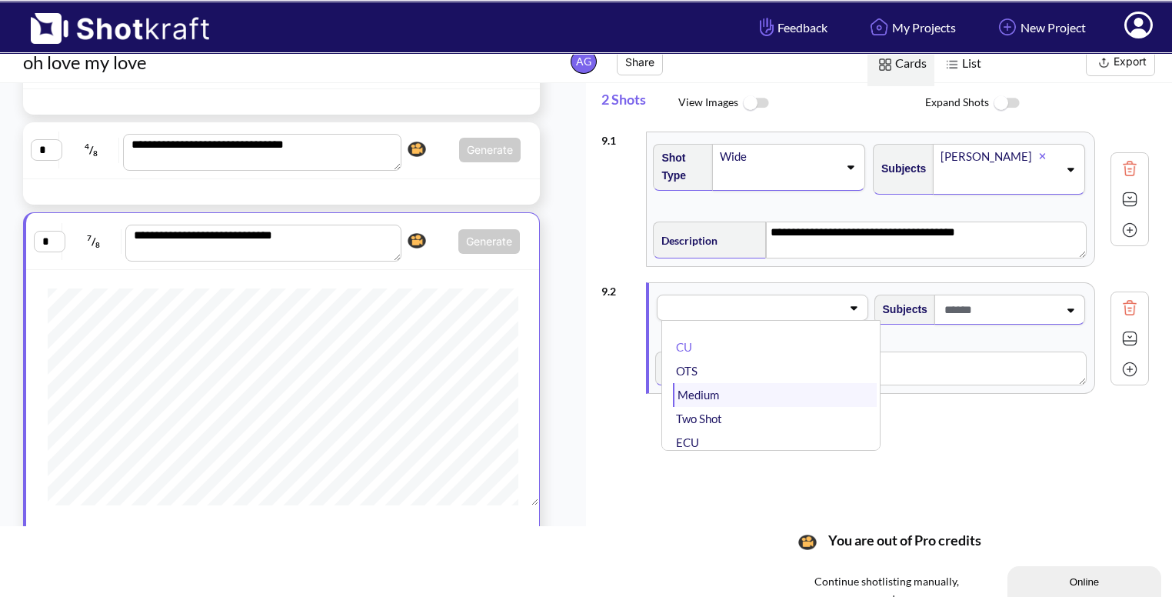
click at [787, 391] on li "Medium" at bounding box center [774, 395] width 203 height 24
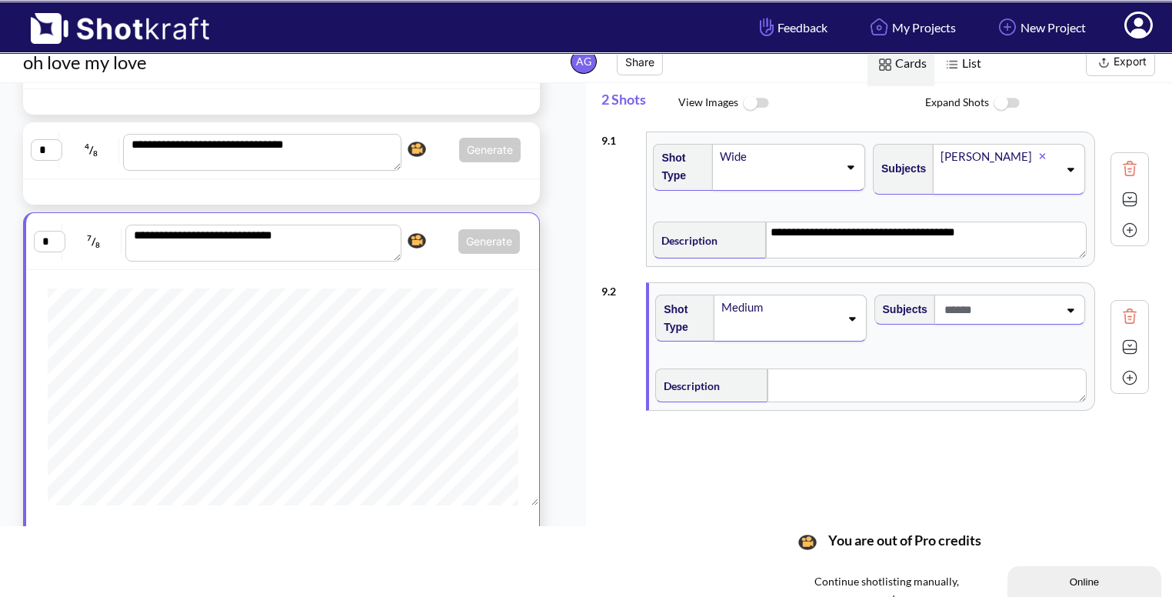
click at [1067, 310] on icon at bounding box center [1069, 309] width 21 height 11
click at [1002, 374] on li "Bhavya" at bounding box center [993, 375] width 203 height 24
click at [830, 406] on textarea at bounding box center [926, 389] width 318 height 34
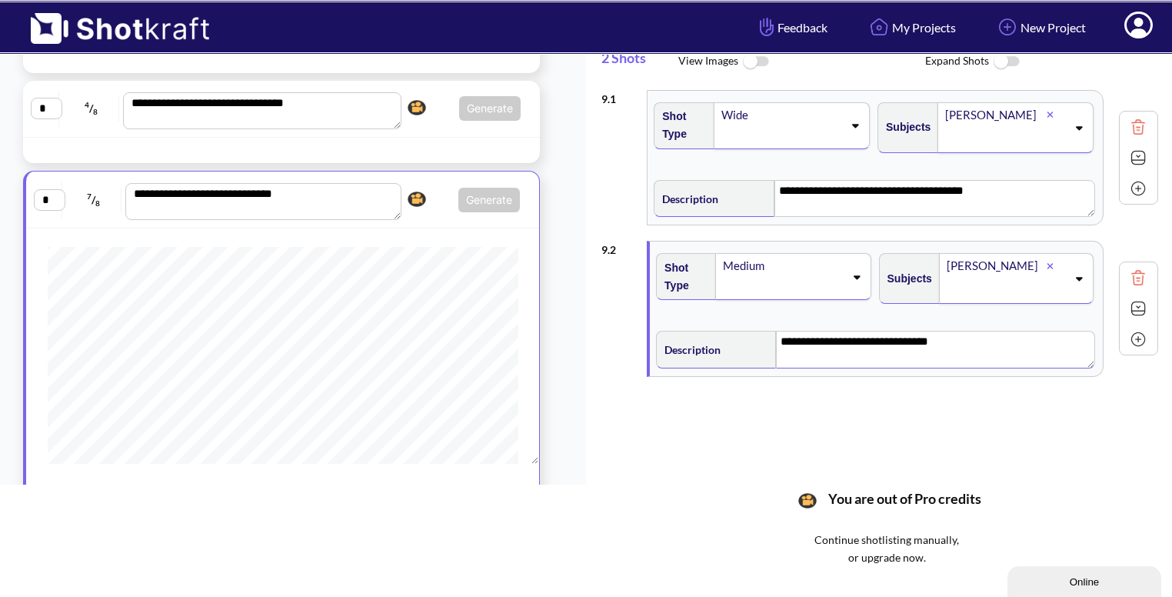
scroll to position [55, 0]
click at [1129, 308] on img at bounding box center [1137, 307] width 23 height 23
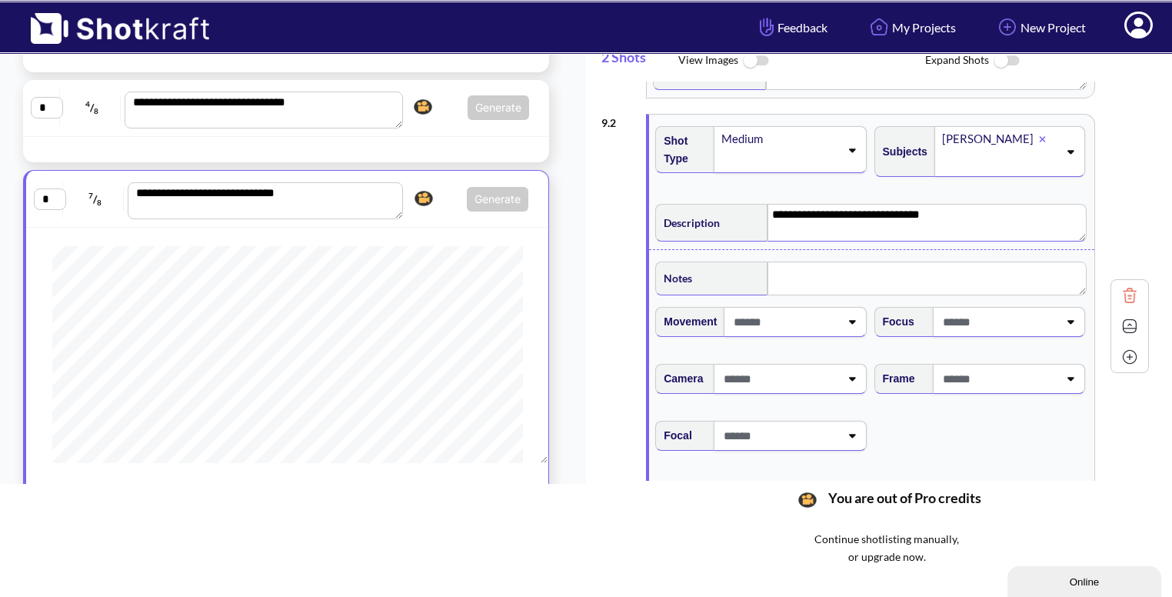
scroll to position [526, 0]
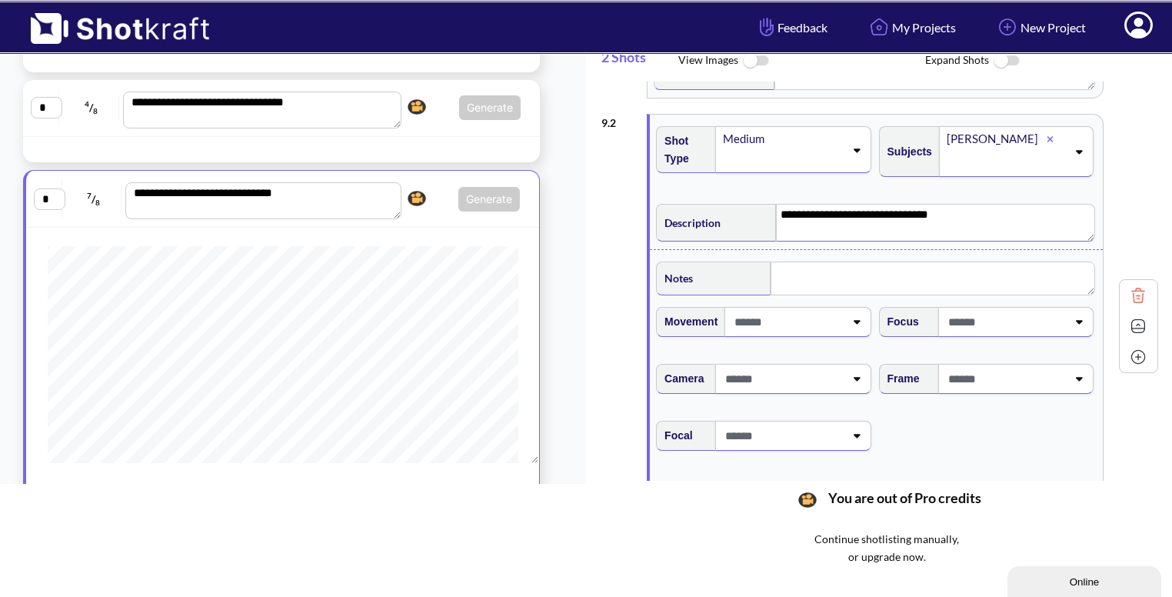
click at [864, 212] on textarea "**********" at bounding box center [935, 222] width 319 height 37
click at [853, 216] on textarea "**********" at bounding box center [935, 222] width 319 height 37
type textarea "**********"
click at [804, 283] on textarea at bounding box center [932, 278] width 324 height 34
type textarea "*"
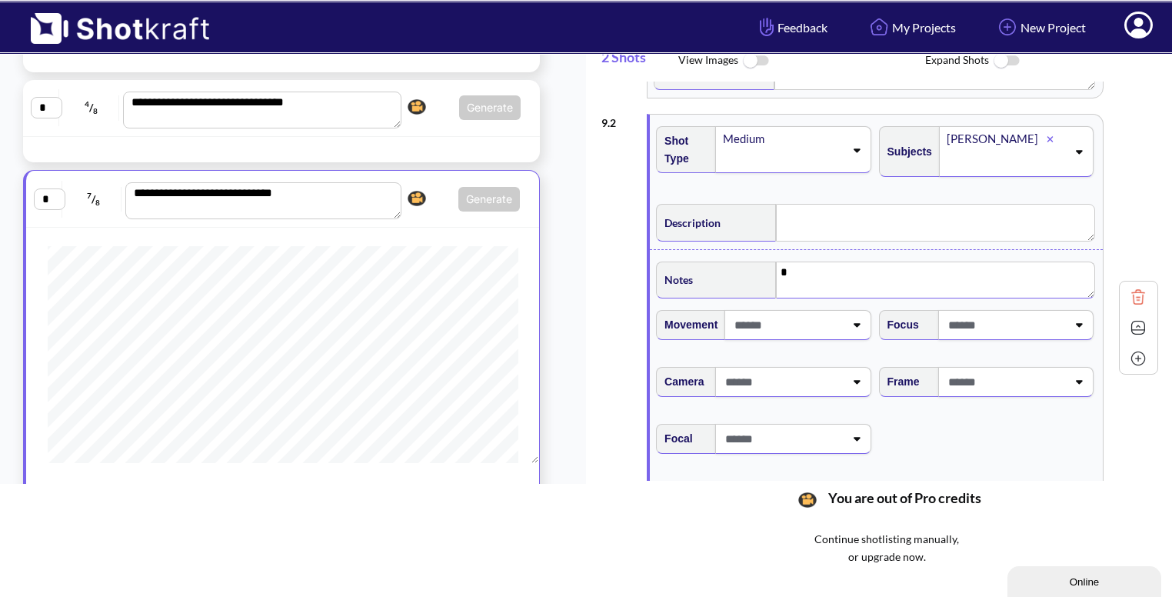
type textarea "**********"
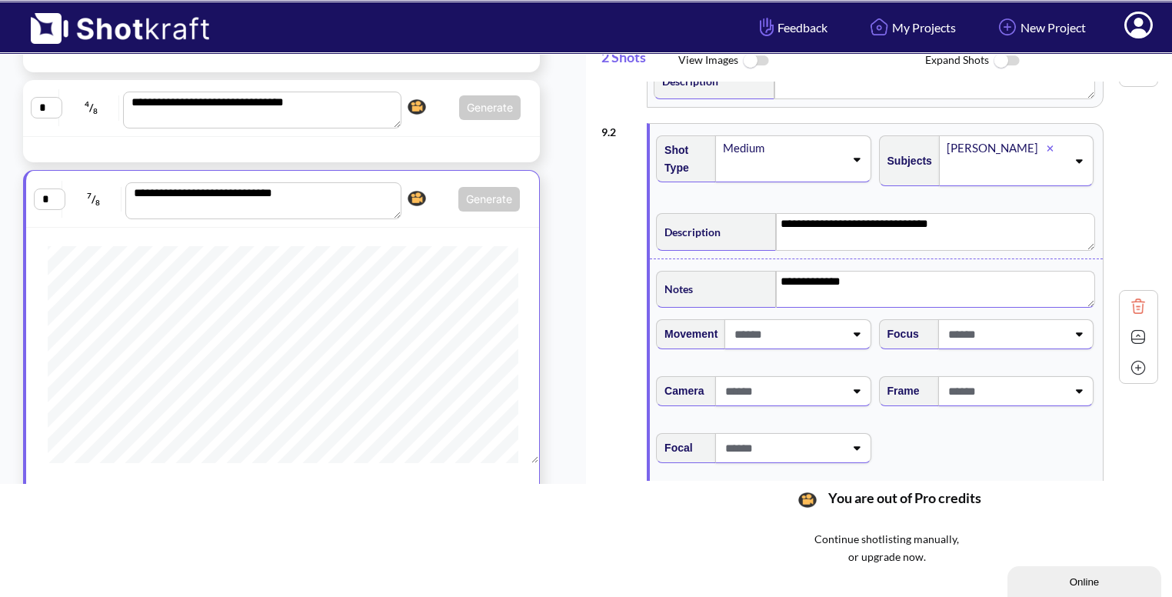
scroll to position [132, 0]
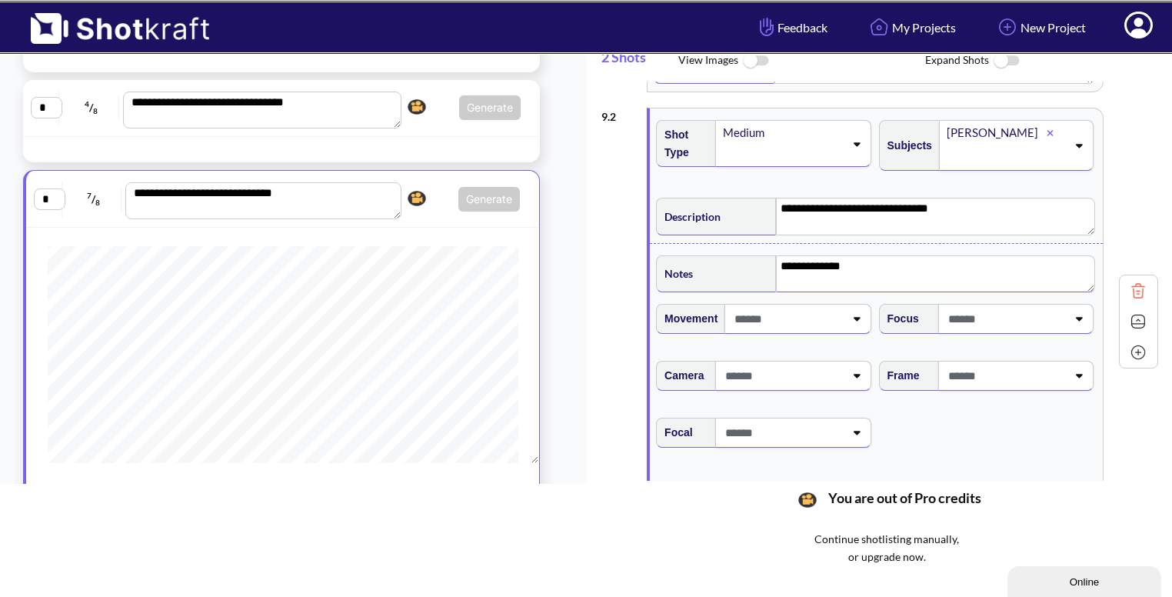
click at [847, 318] on icon at bounding box center [856, 318] width 21 height 11
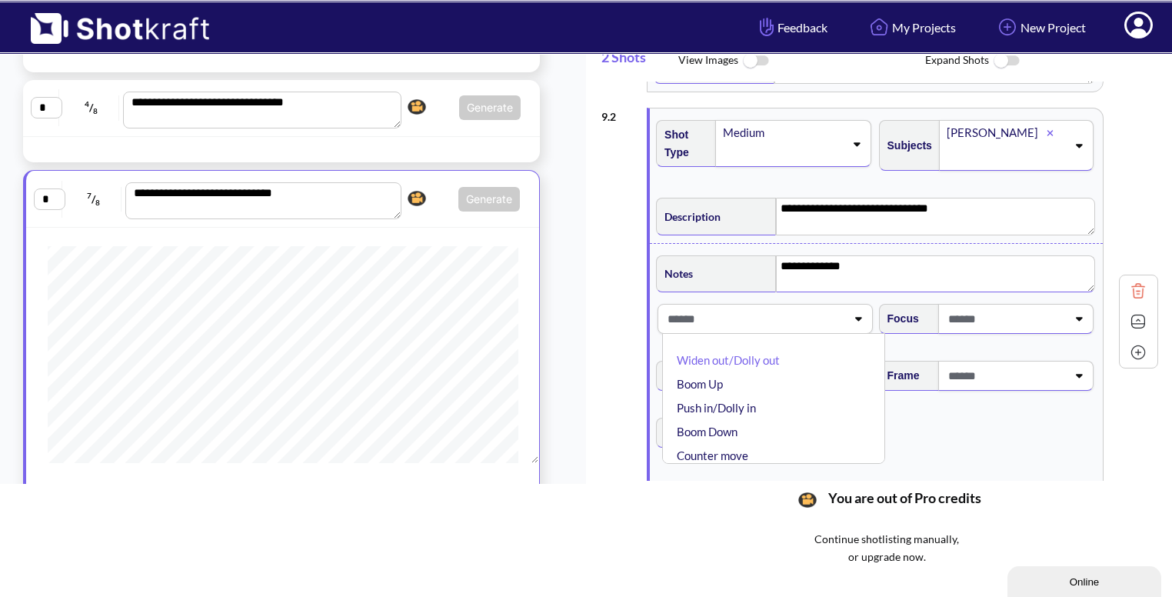
click at [847, 318] on icon at bounding box center [857, 318] width 21 height 11
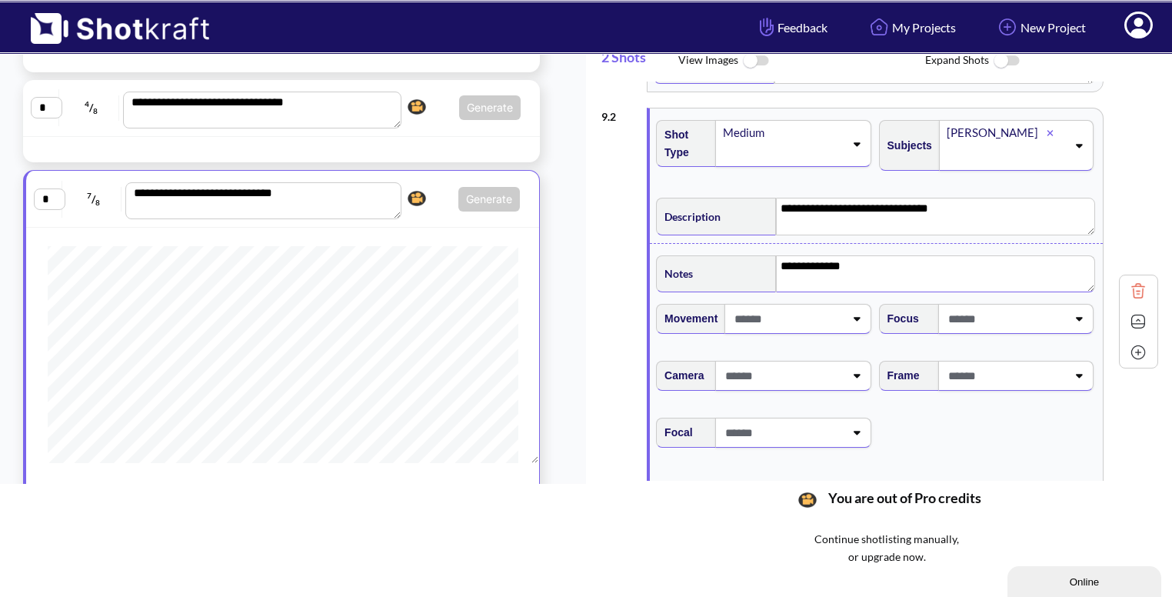
click at [853, 318] on icon at bounding box center [856, 320] width 7 height 4
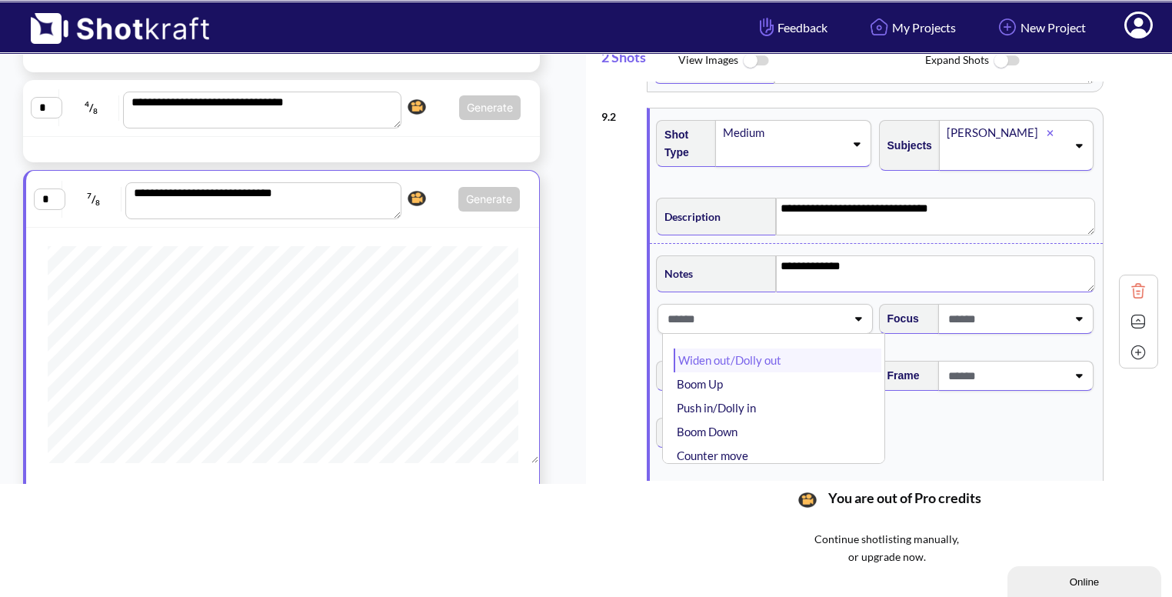
click at [773, 358] on li "Widen out/Dolly out" at bounding box center [777, 360] width 207 height 24
type textarea "**********"
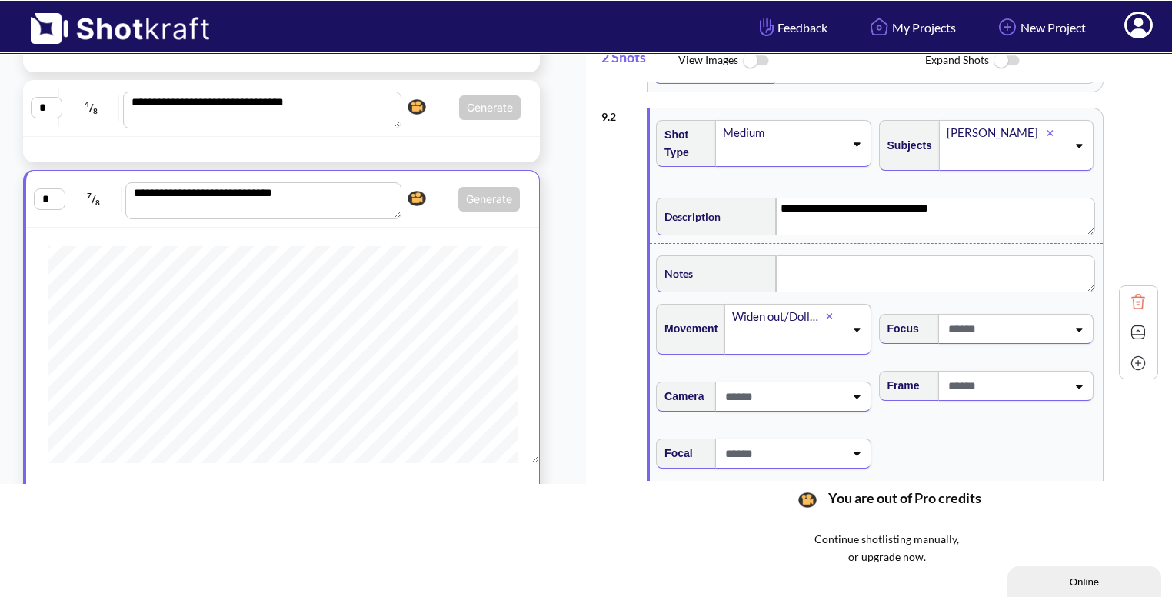
type textarea "**********"
click at [1006, 378] on span at bounding box center [1005, 385] width 122 height 25
click at [940, 431] on li "Low Angle" at bounding box center [999, 433] width 207 height 24
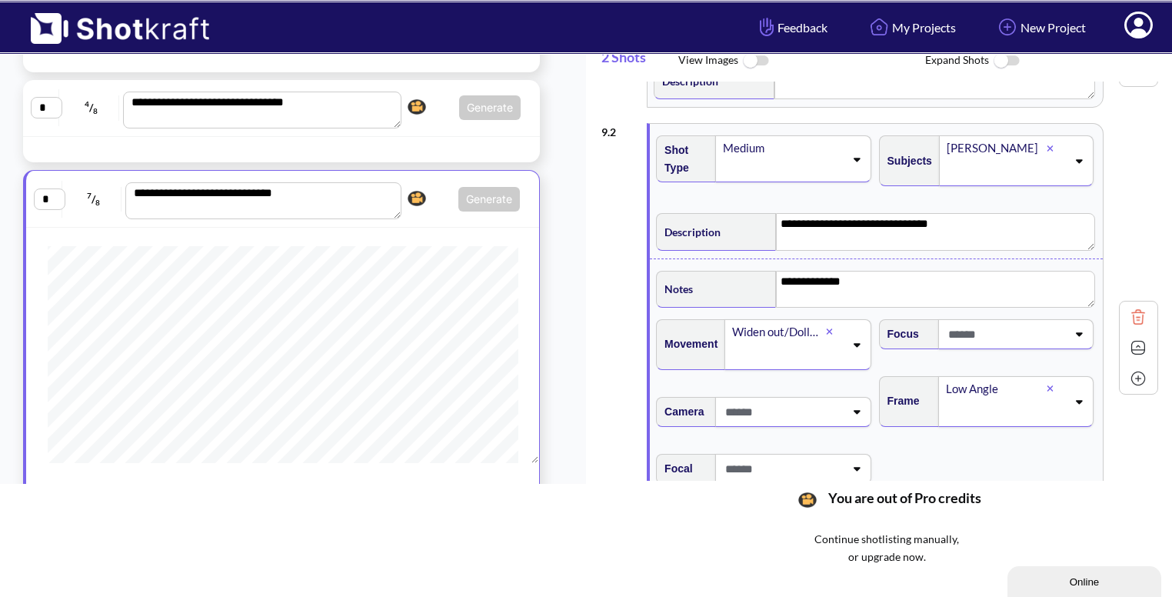
scroll to position [132, 0]
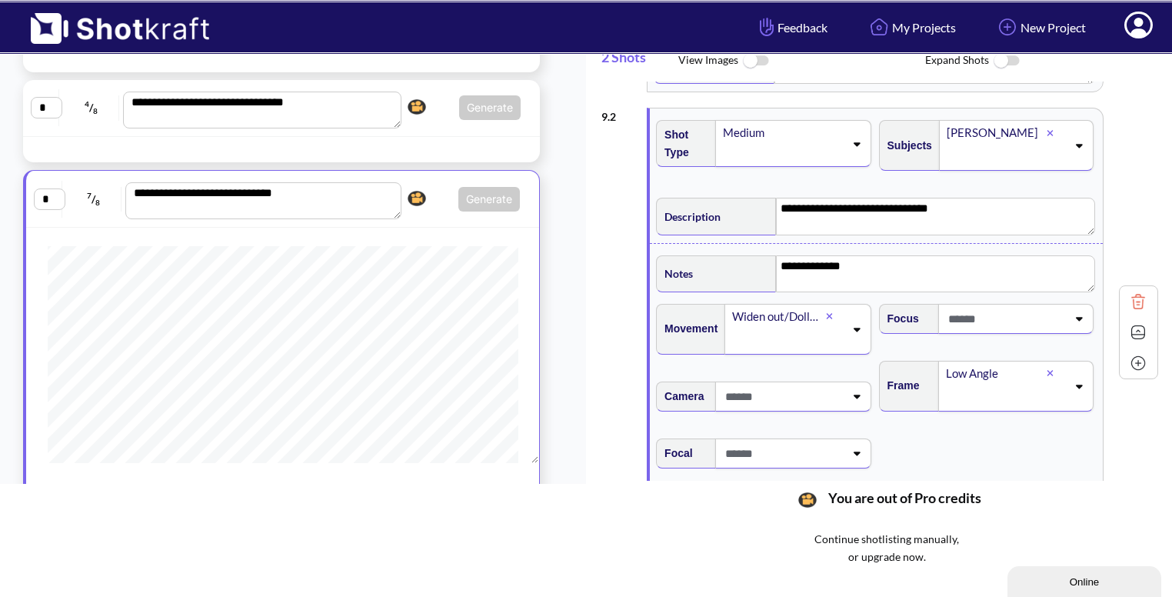
click at [1129, 325] on img at bounding box center [1137, 332] width 23 height 23
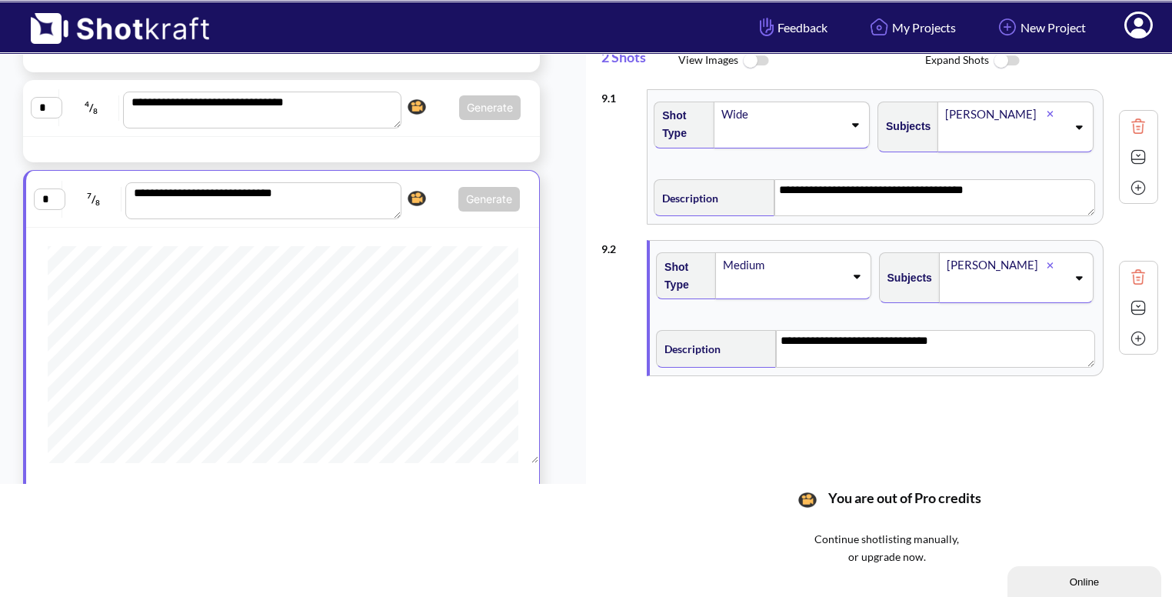
scroll to position [125, 0]
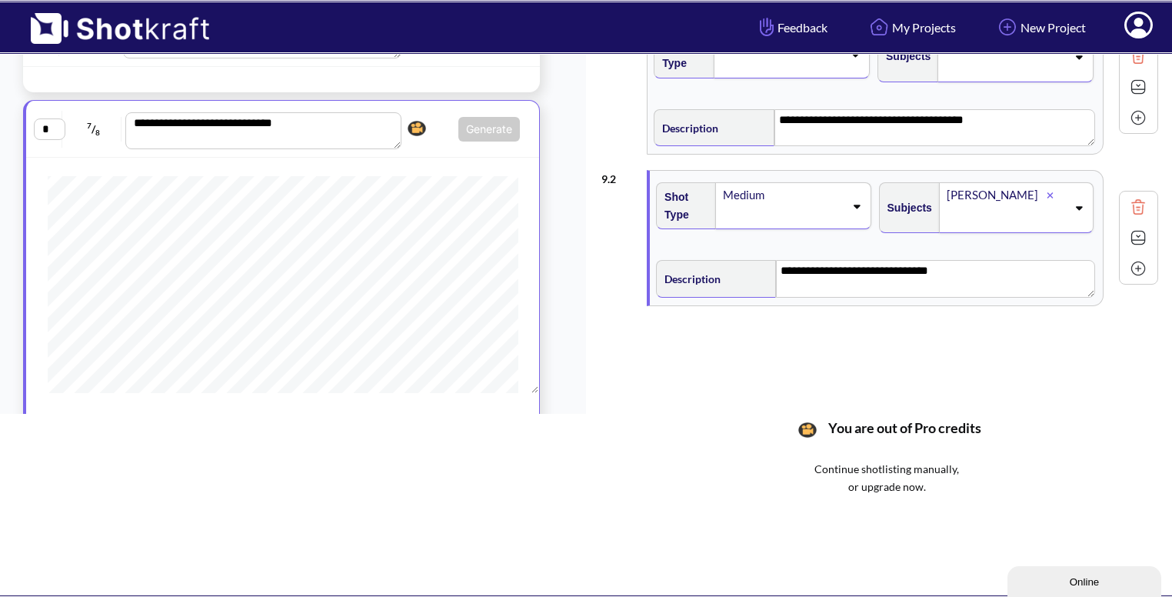
click at [1127, 264] on img at bounding box center [1137, 268] width 23 height 23
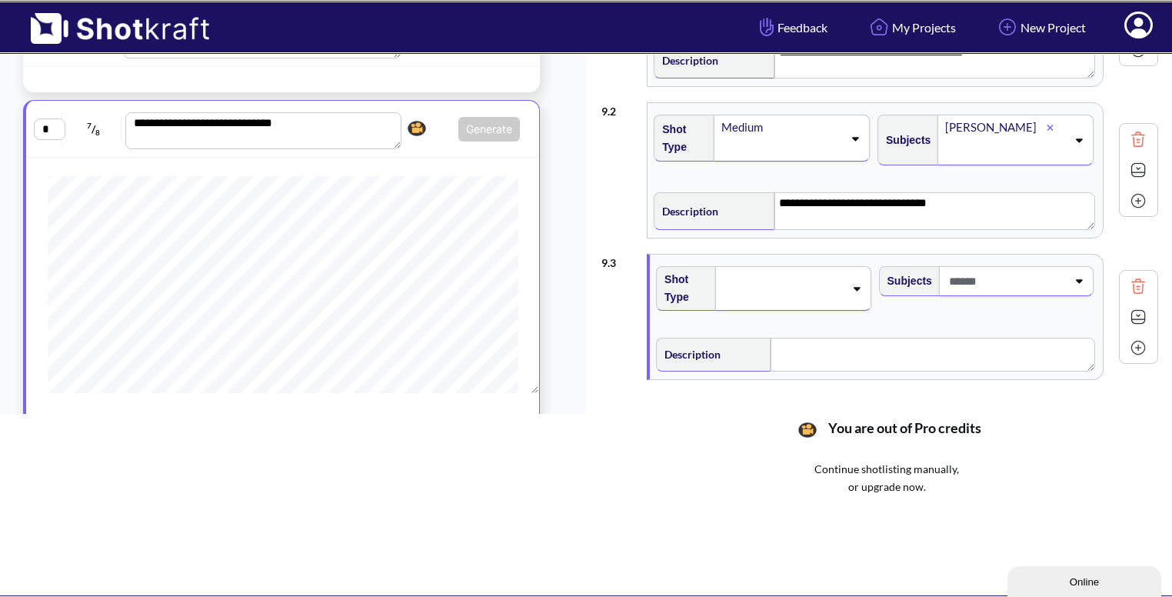
scroll to position [74, 0]
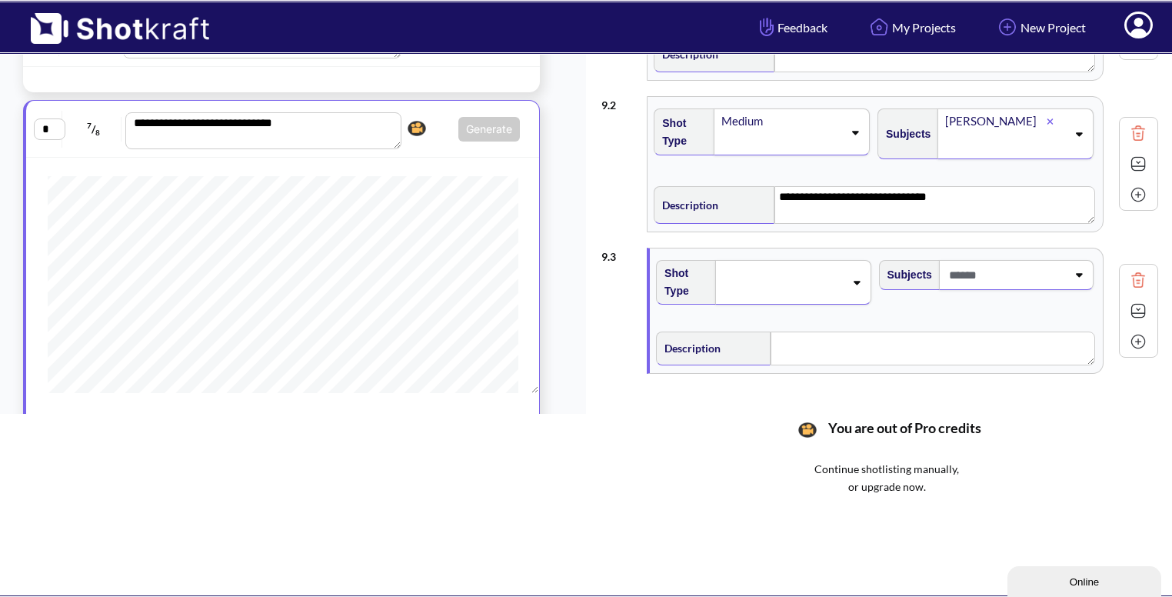
click at [849, 282] on icon at bounding box center [856, 282] width 21 height 11
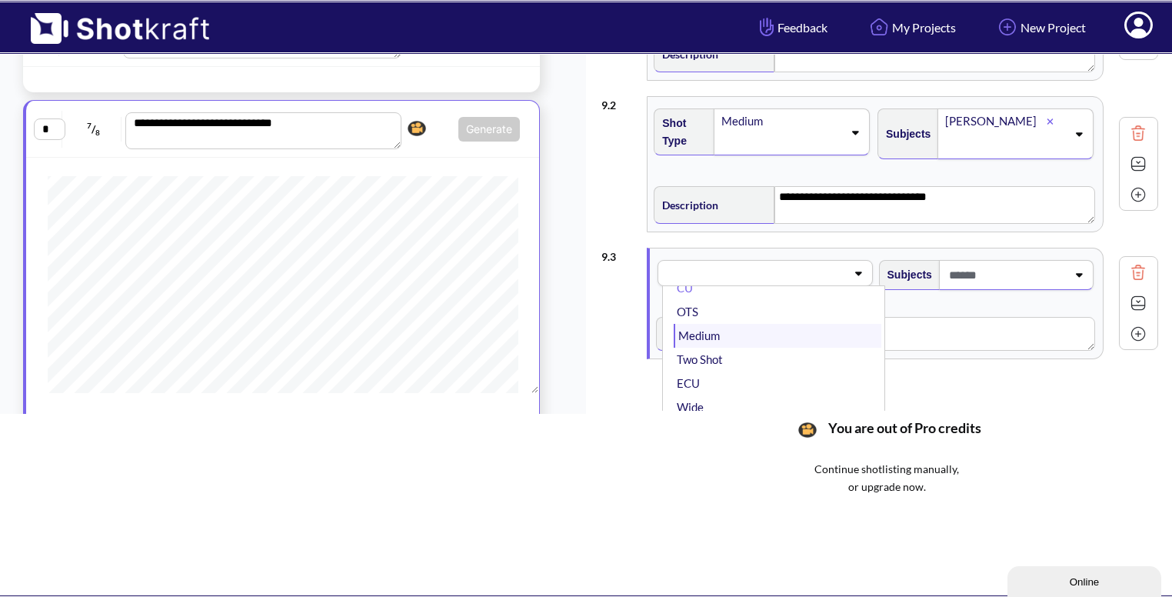
scroll to position [25, 0]
click at [777, 333] on li "Medium" at bounding box center [777, 336] width 207 height 24
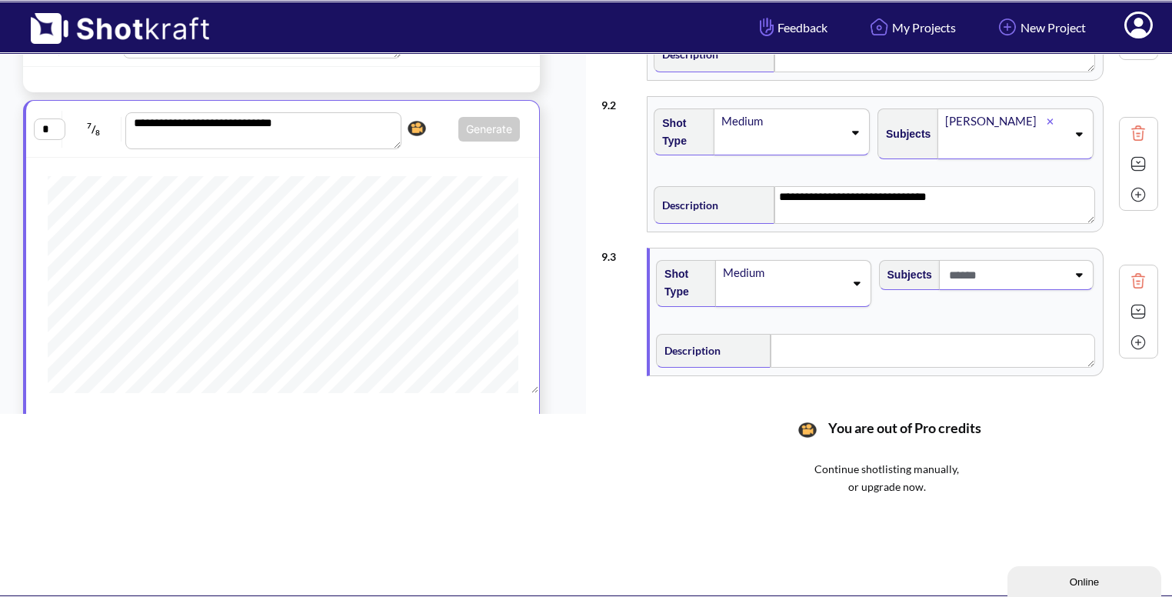
click at [1058, 271] on span at bounding box center [1005, 274] width 121 height 25
click at [973, 334] on li "Bhavya" at bounding box center [999, 340] width 207 height 24
click at [1076, 273] on div "Bhavya" at bounding box center [1016, 285] width 155 height 51
click at [965, 392] on li "Abhi" at bounding box center [999, 403] width 207 height 24
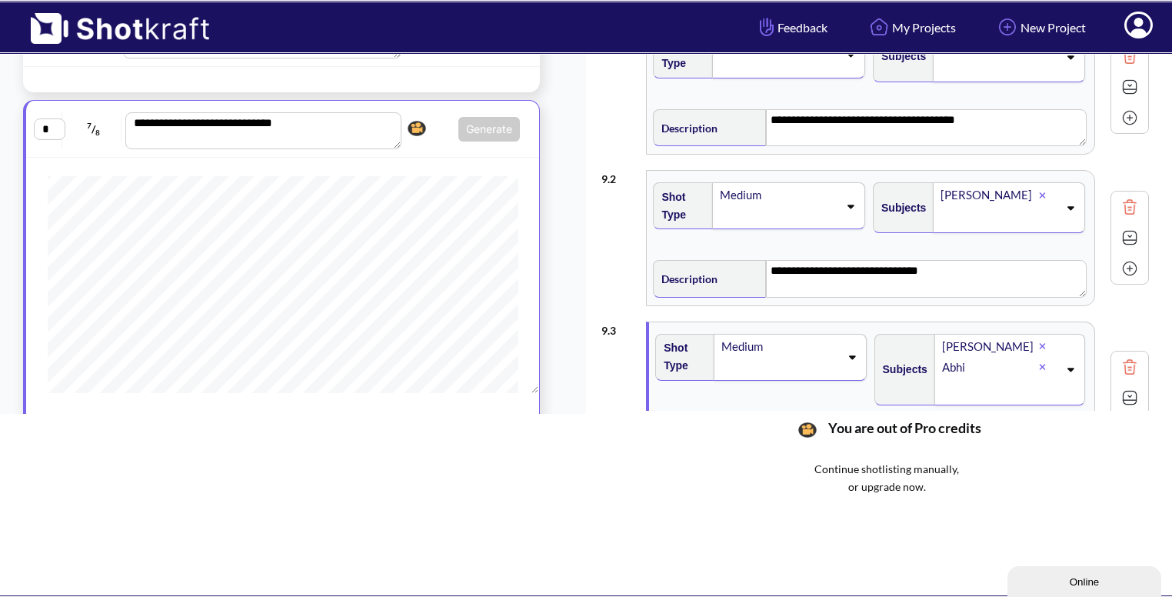
scroll to position [0, 0]
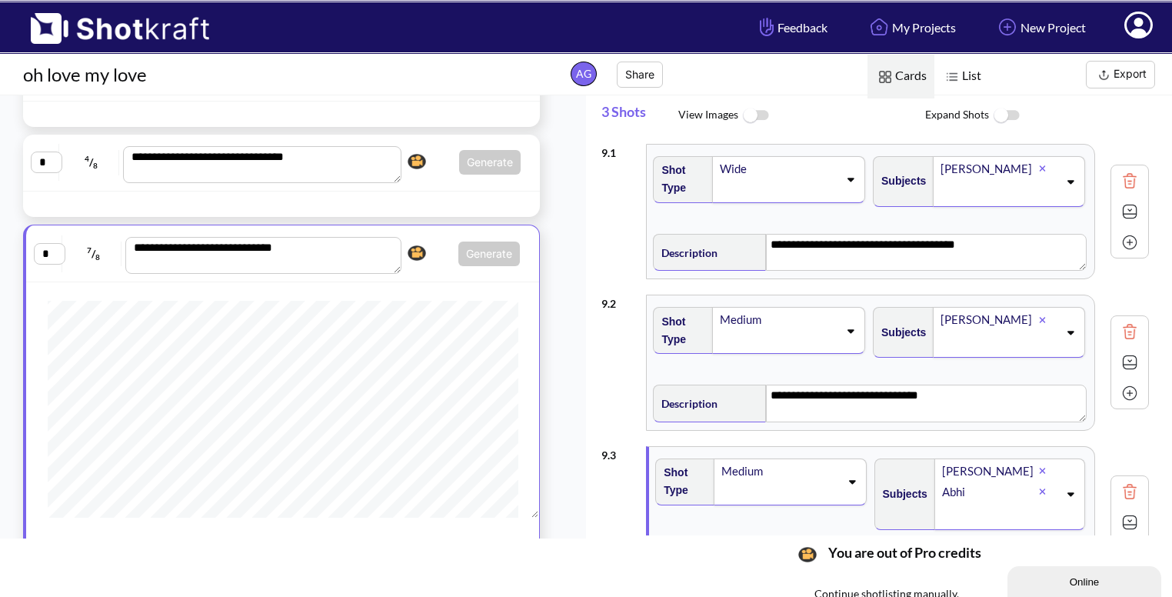
click at [1071, 171] on div "Bhavya" at bounding box center [1008, 181] width 151 height 51
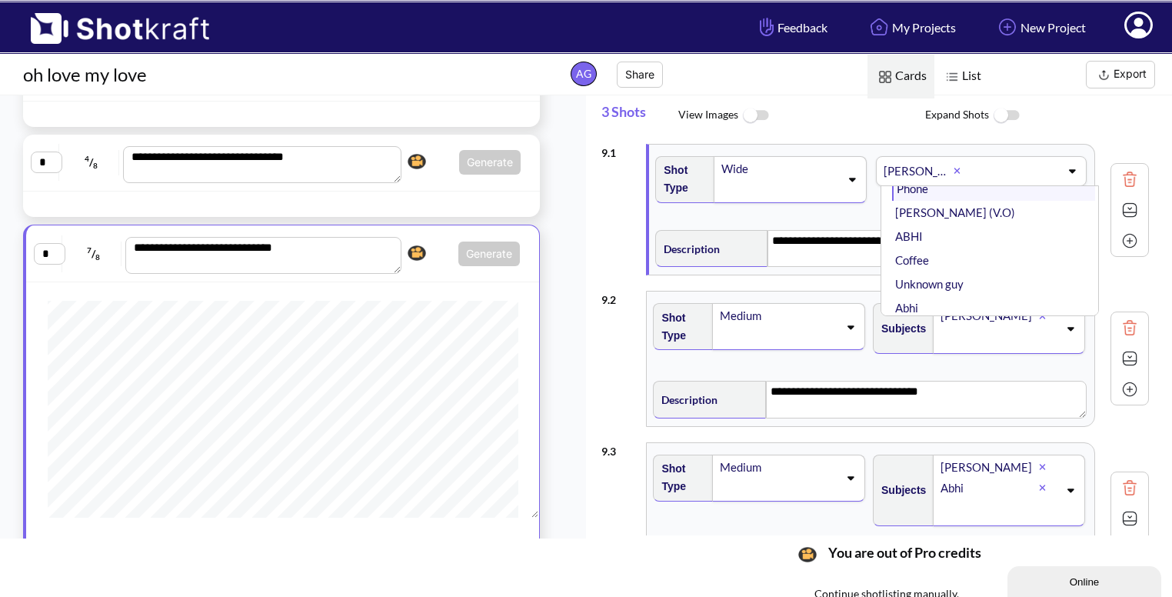
scroll to position [98, 0]
click at [953, 234] on li "ABHI" at bounding box center [993, 233] width 203 height 24
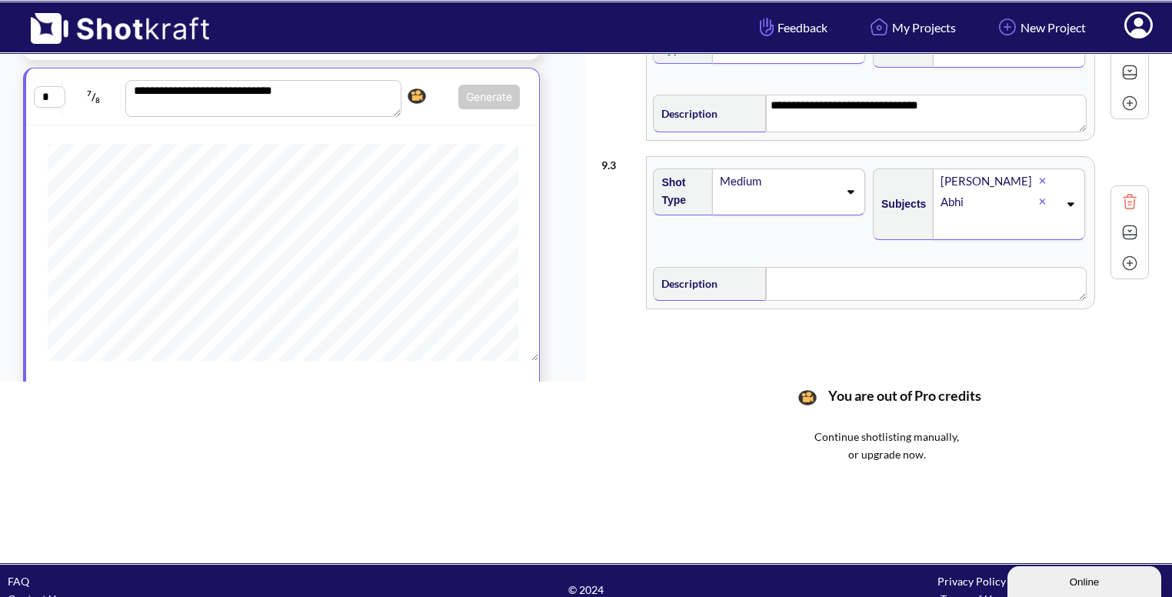
scroll to position [175, 0]
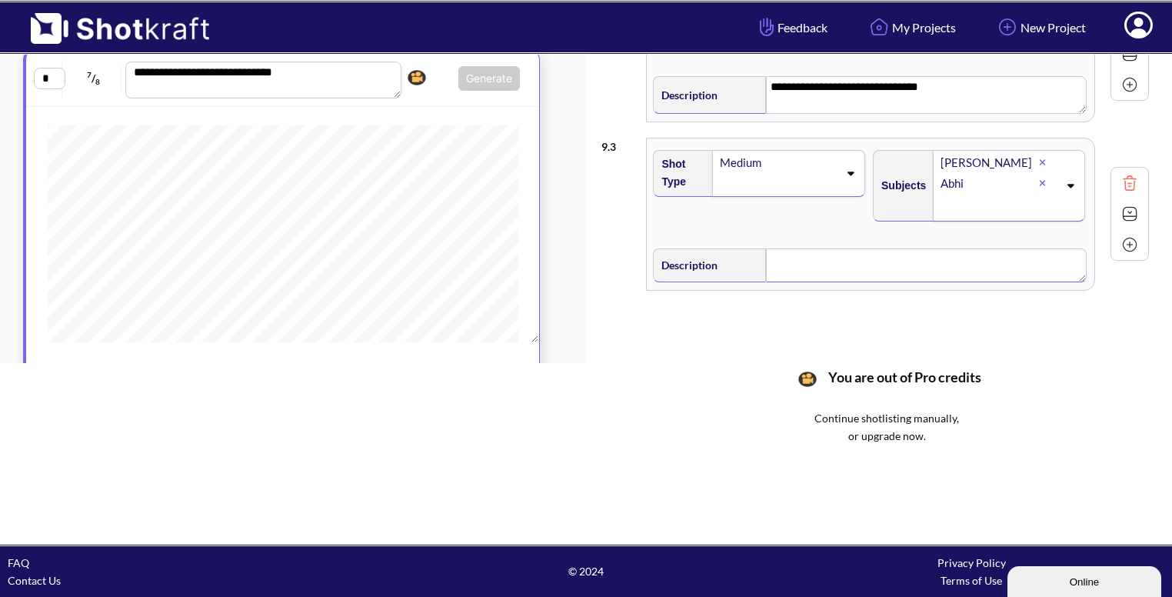
click at [808, 276] on textarea at bounding box center [926, 265] width 320 height 34
click at [830, 254] on textarea "**********" at bounding box center [926, 266] width 319 height 37
click at [989, 256] on textarea "**********" at bounding box center [926, 266] width 319 height 37
click at [1129, 243] on img at bounding box center [1129, 245] width 23 height 23
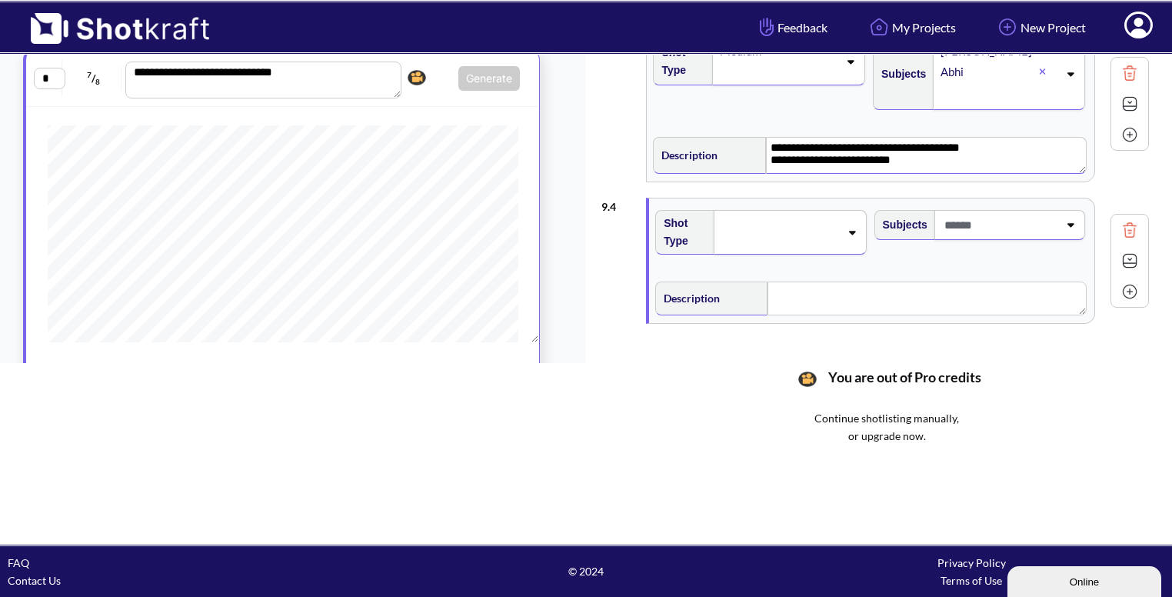
scroll to position [268, 0]
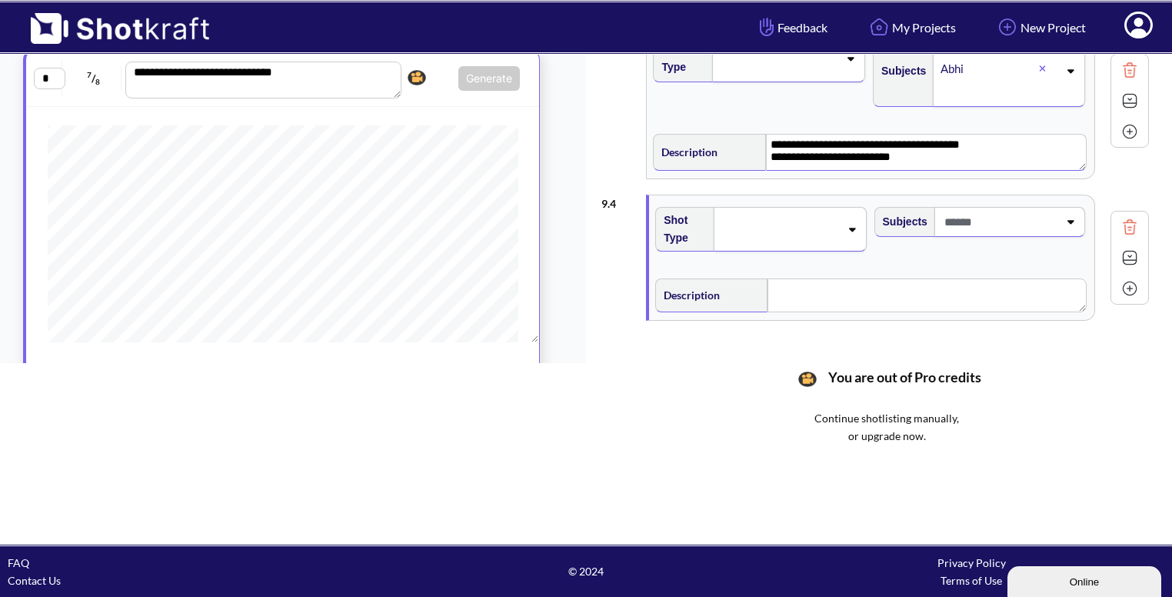
click at [849, 225] on icon at bounding box center [851, 229] width 21 height 11
click at [781, 256] on li "CU" at bounding box center [774, 260] width 203 height 24
click at [1055, 209] on span at bounding box center [999, 221] width 118 height 25
type textarea "**********"
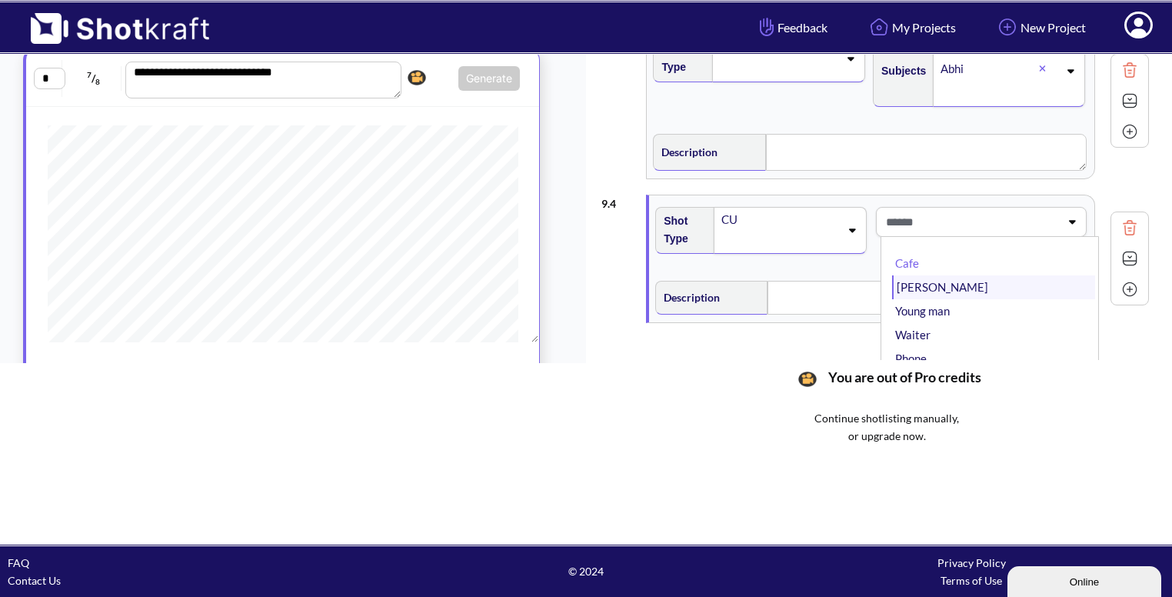
type textarea "**********"
click at [987, 287] on li "Bhavya" at bounding box center [993, 287] width 203 height 24
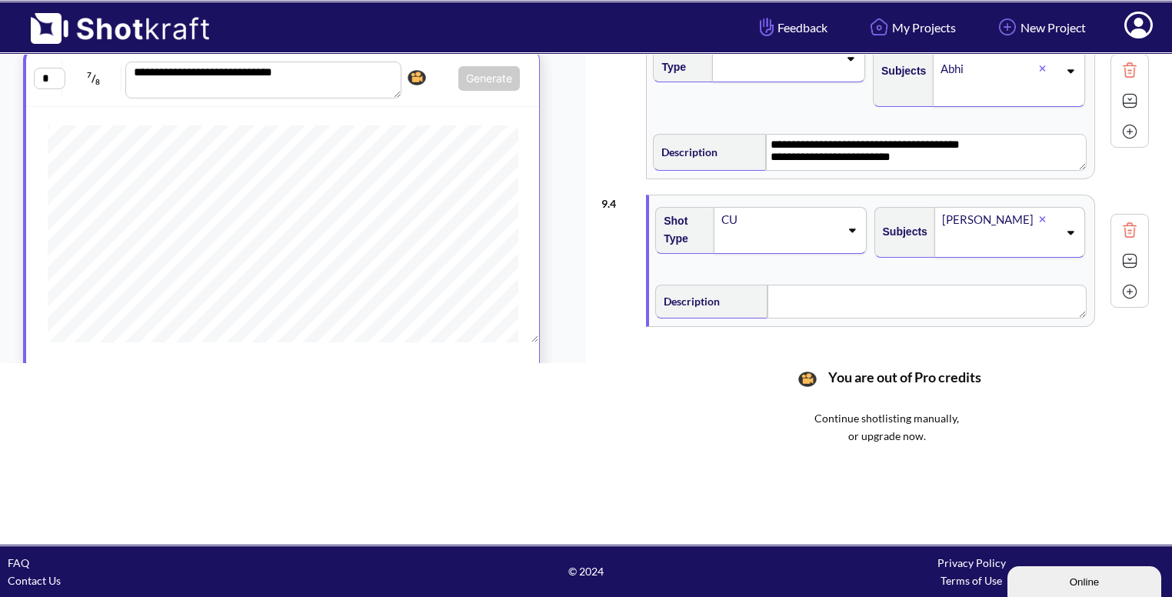
click at [774, 219] on div "CU" at bounding box center [779, 219] width 119 height 21
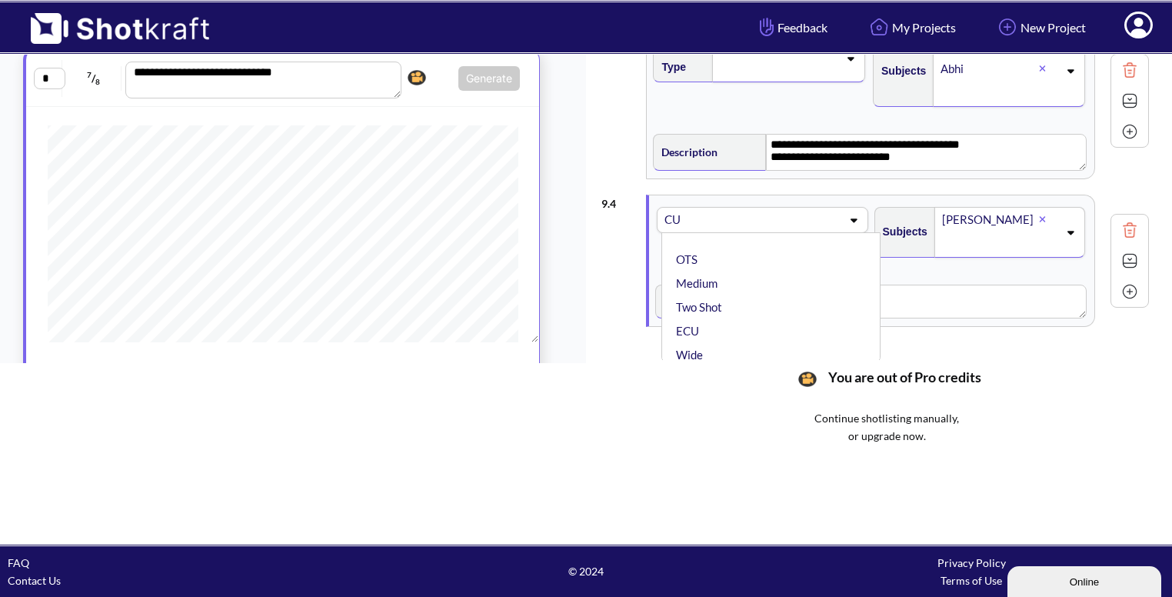
click at [774, 219] on span at bounding box center [794, 220] width 93 height 22
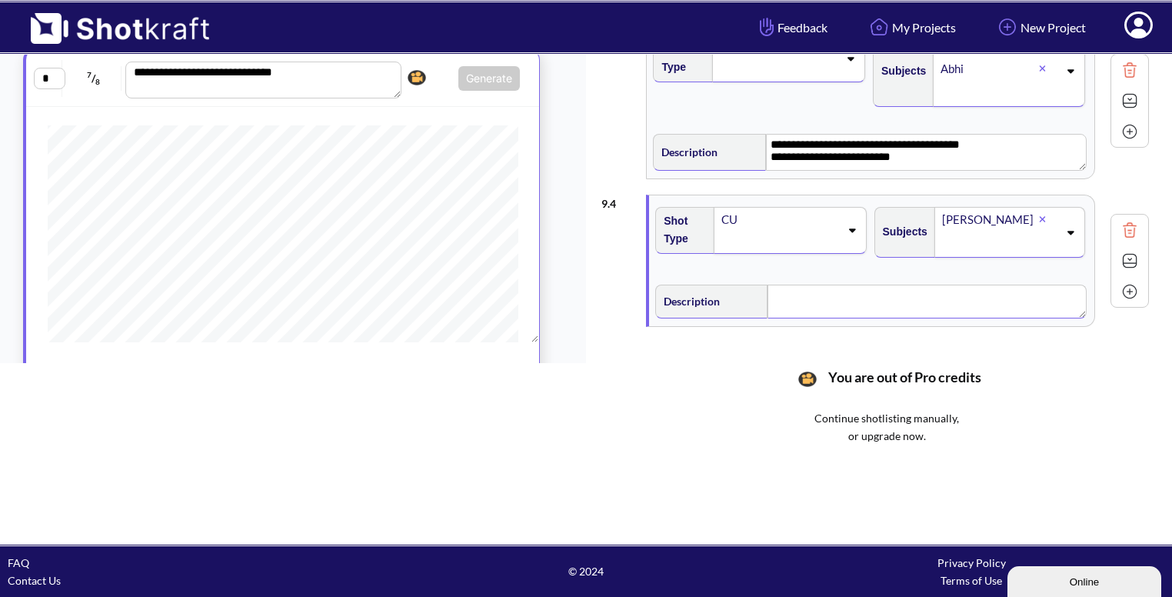
click at [860, 295] on textarea at bounding box center [926, 301] width 318 height 34
click at [1136, 259] on img at bounding box center [1129, 260] width 23 height 23
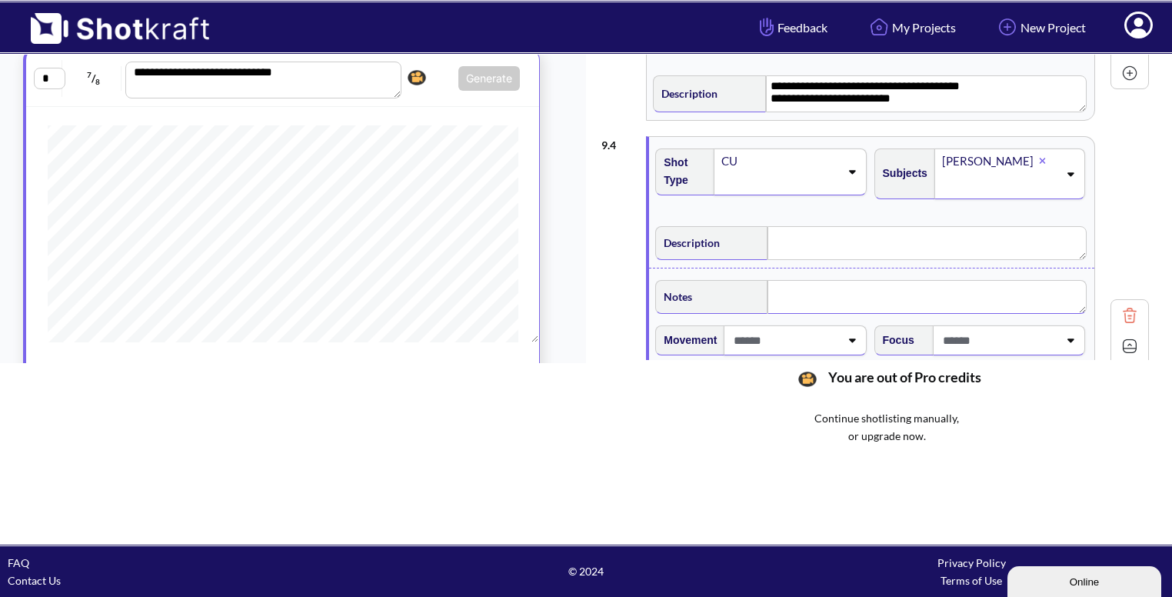
click at [832, 297] on textarea at bounding box center [926, 297] width 318 height 34
type textarea "**********"
click at [793, 241] on textarea at bounding box center [926, 243] width 318 height 34
type textarea "**********"
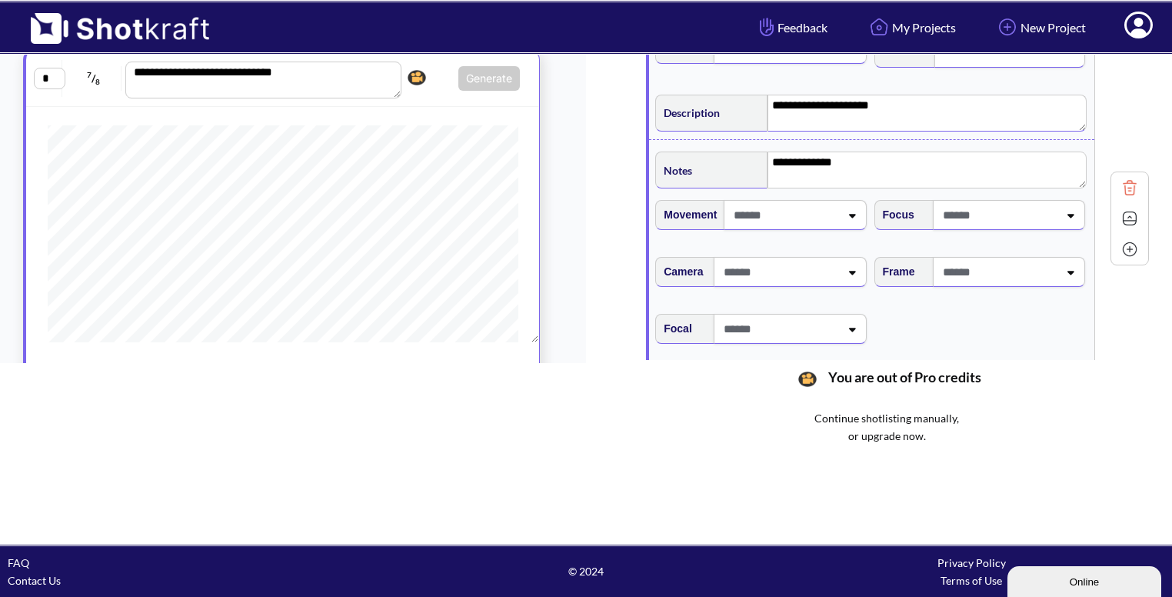
scroll to position [460, 0]
click at [1059, 266] on div at bounding box center [998, 270] width 122 height 28
type textarea "**********"
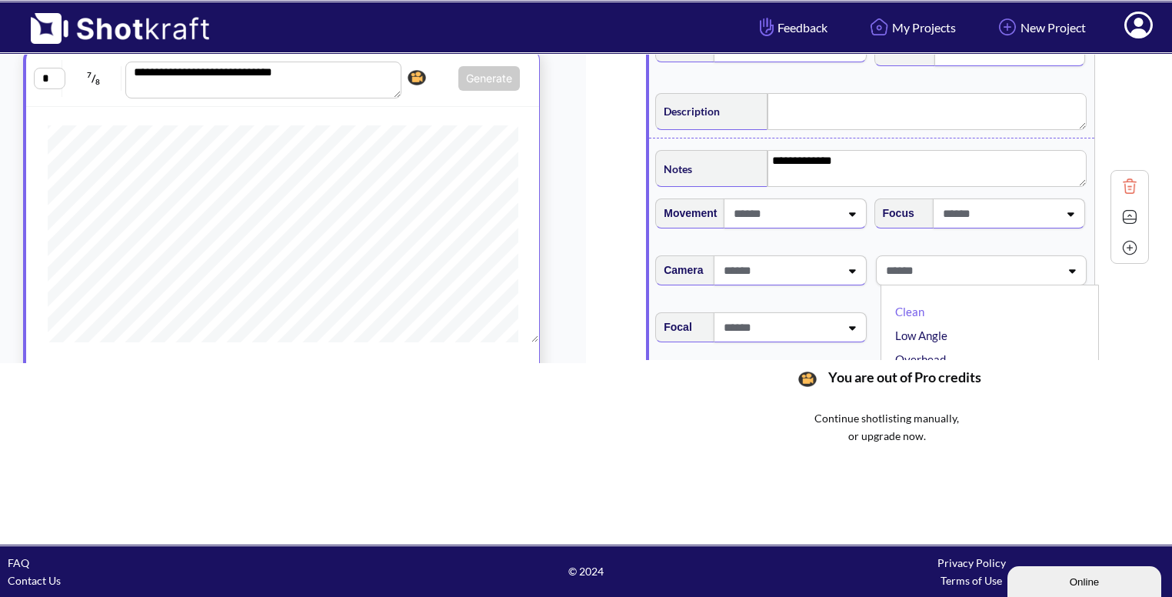
type textarea "**********"
click at [950, 271] on span at bounding box center [971, 270] width 178 height 25
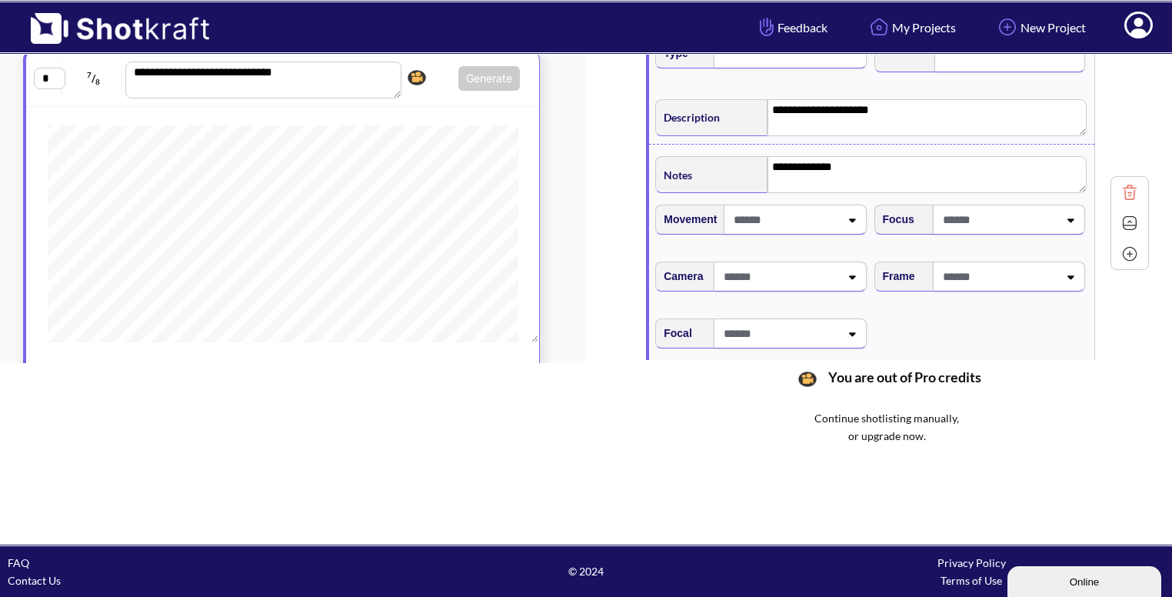
scroll to position [455, 0]
click at [1075, 276] on div at bounding box center [1009, 275] width 152 height 30
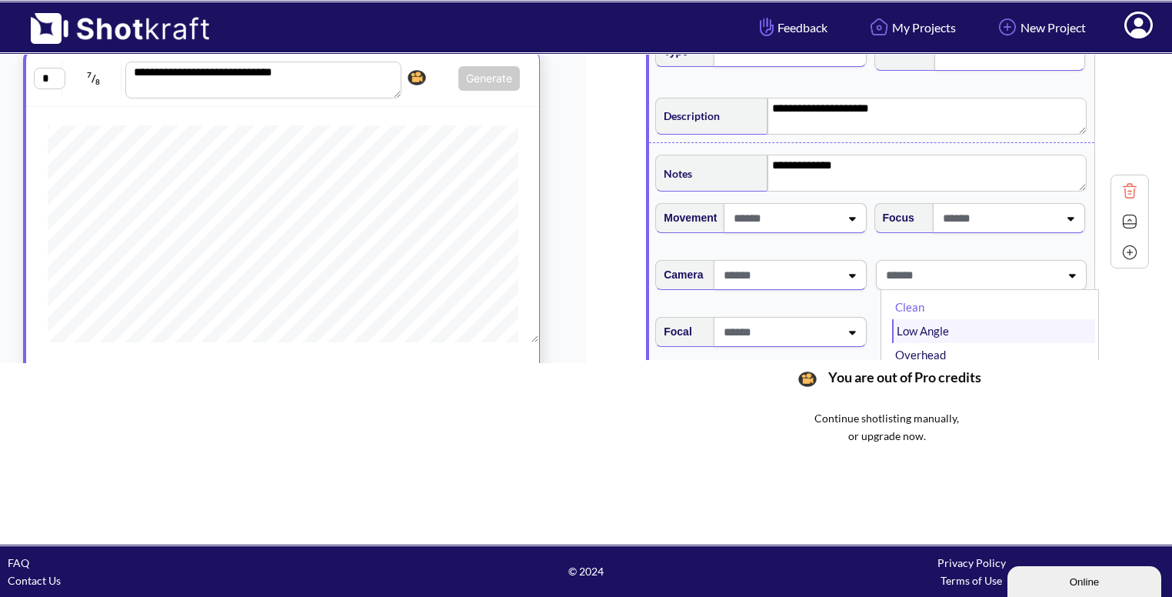
click at [946, 329] on li "Low Angle" at bounding box center [993, 331] width 203 height 24
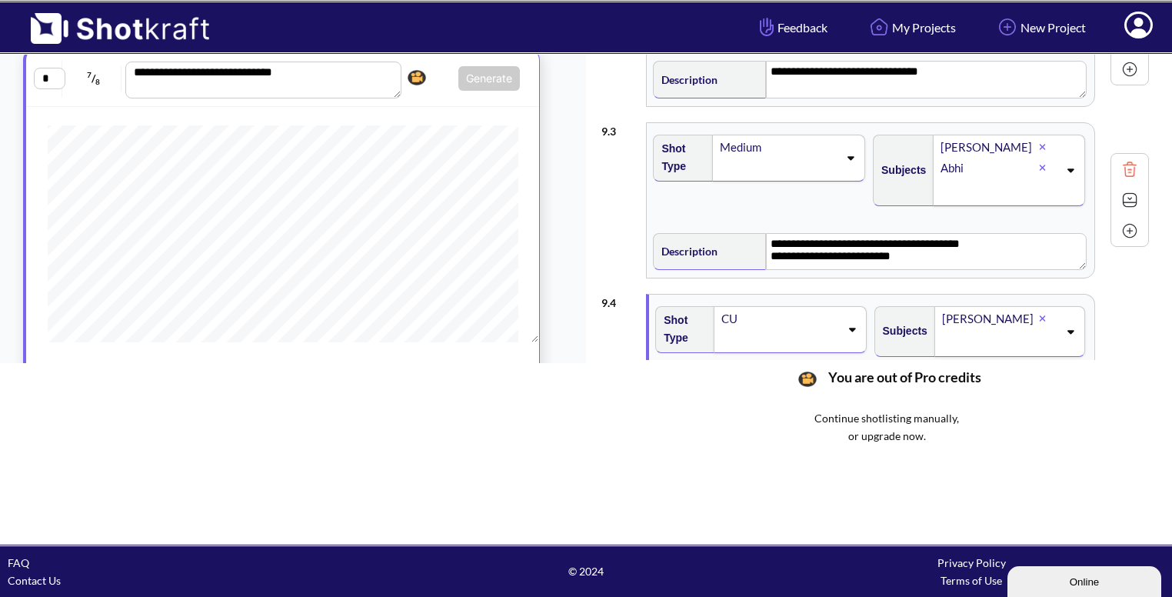
scroll to position [168, 0]
click at [1132, 196] on img at bounding box center [1129, 201] width 23 height 23
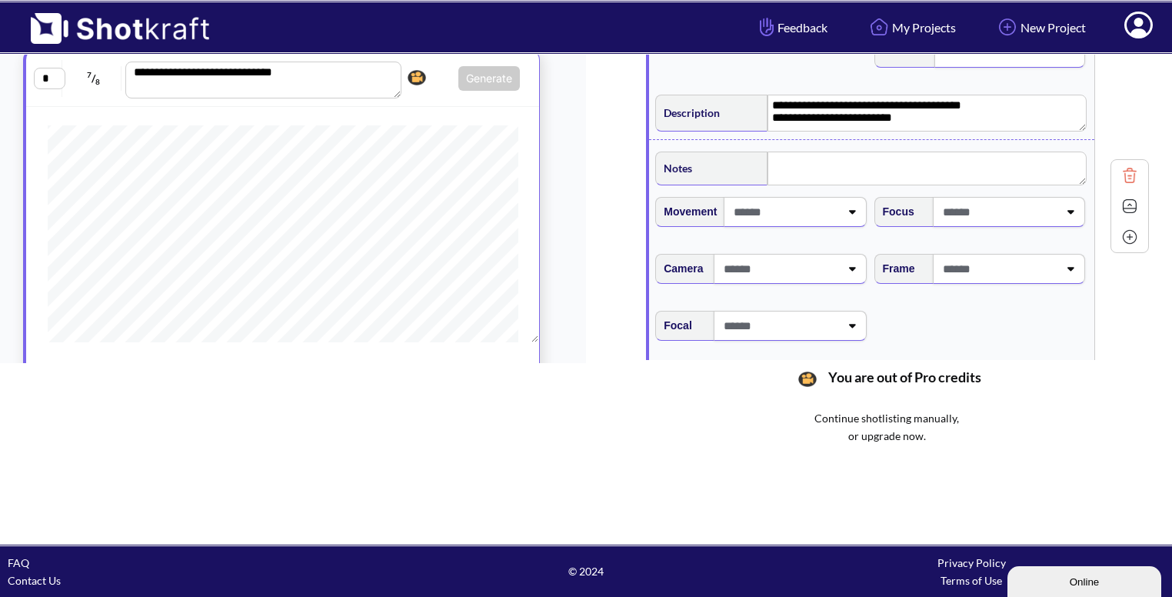
scroll to position [330, 0]
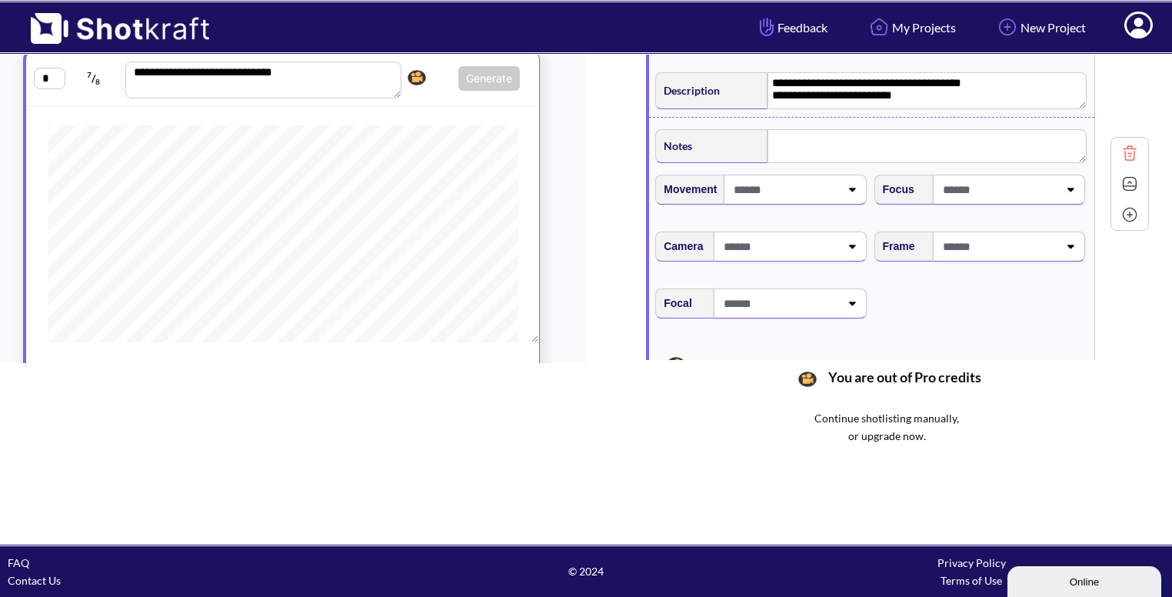
click at [1013, 238] on span at bounding box center [998, 246] width 119 height 25
type input "***"
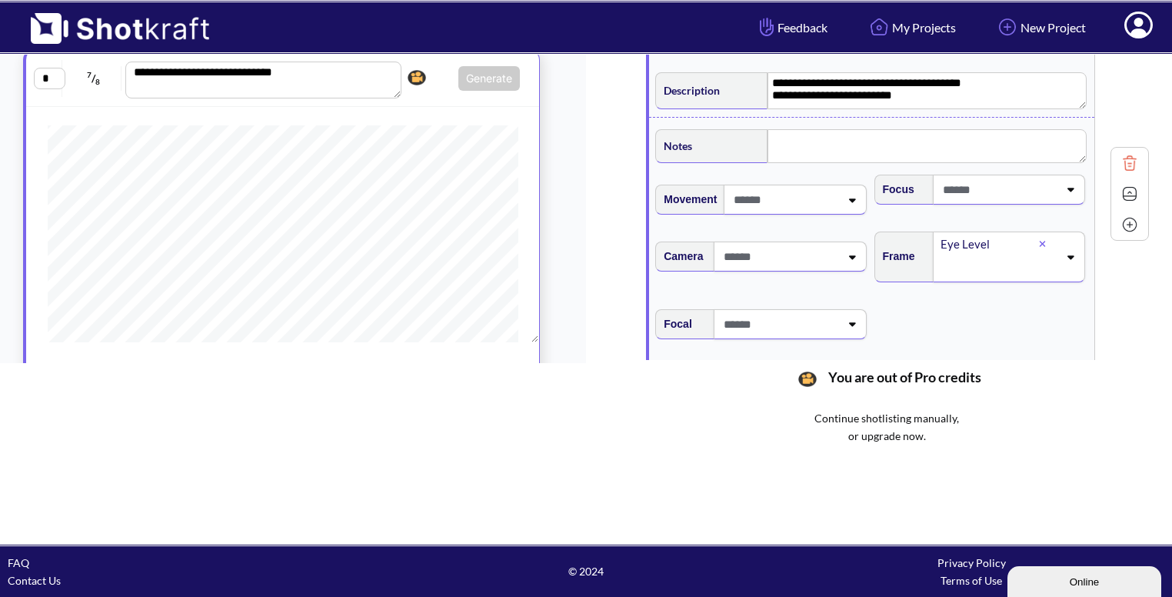
click at [1136, 188] on img at bounding box center [1129, 193] width 23 height 23
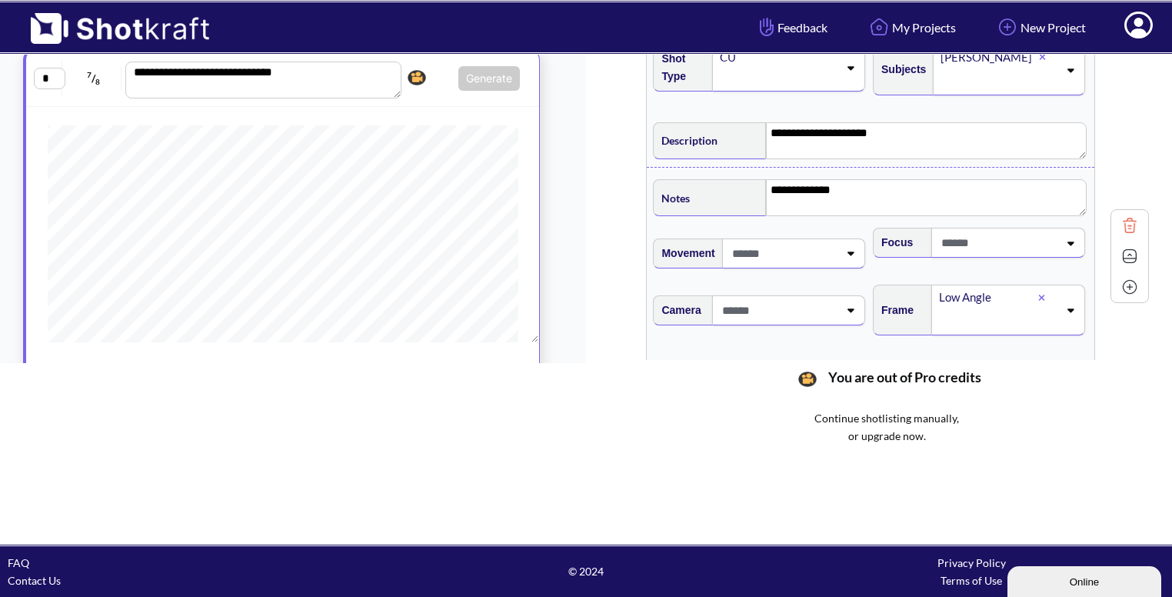
scroll to position [429, 0]
click at [1135, 253] on img at bounding box center [1129, 257] width 23 height 23
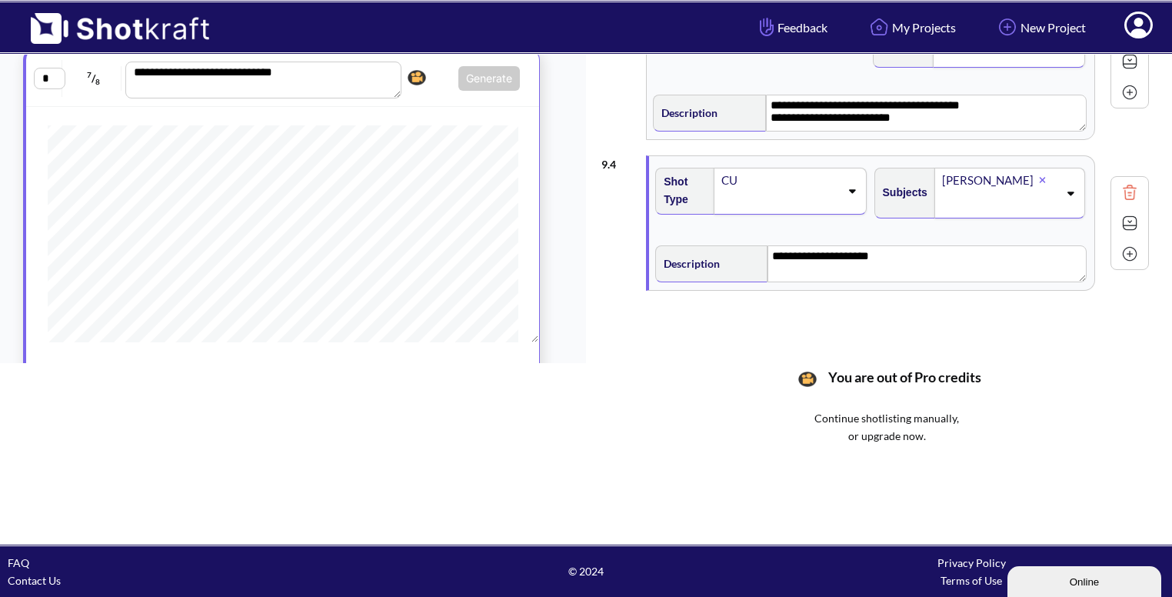
scroll to position [305, 0]
click at [1130, 253] on img at bounding box center [1129, 255] width 23 height 23
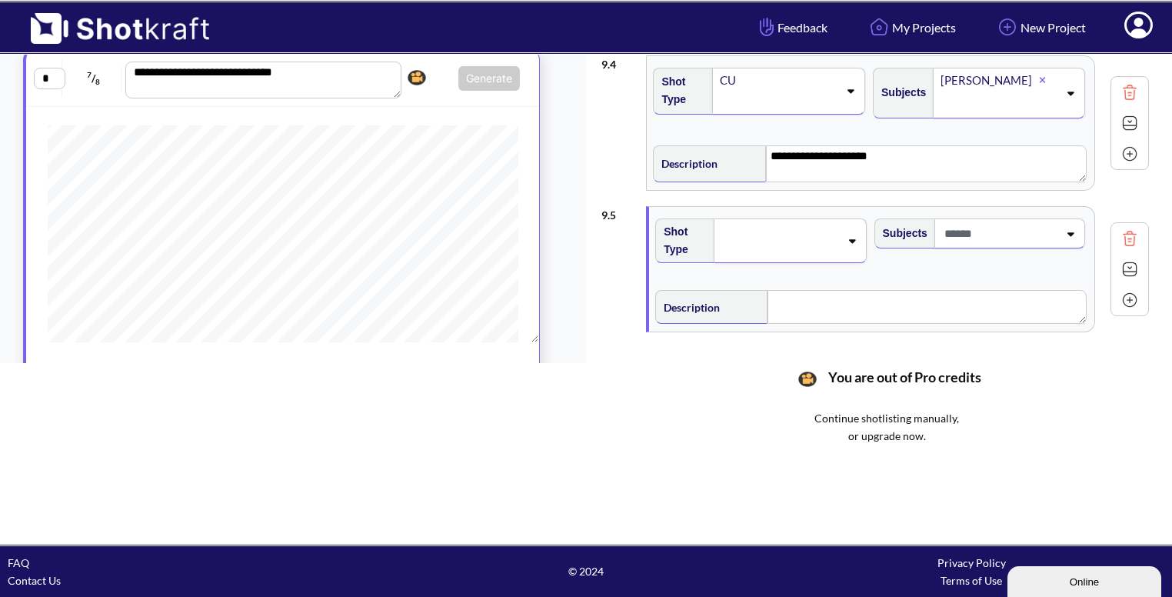
scroll to position [449, 0]
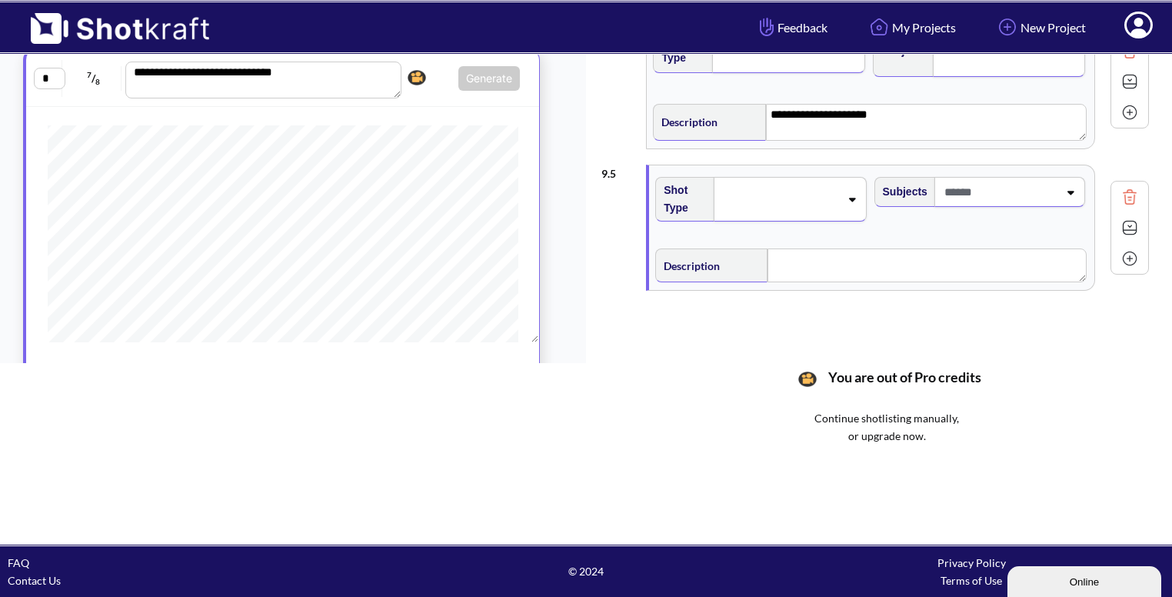
click at [849, 208] on div at bounding box center [789, 199] width 152 height 45
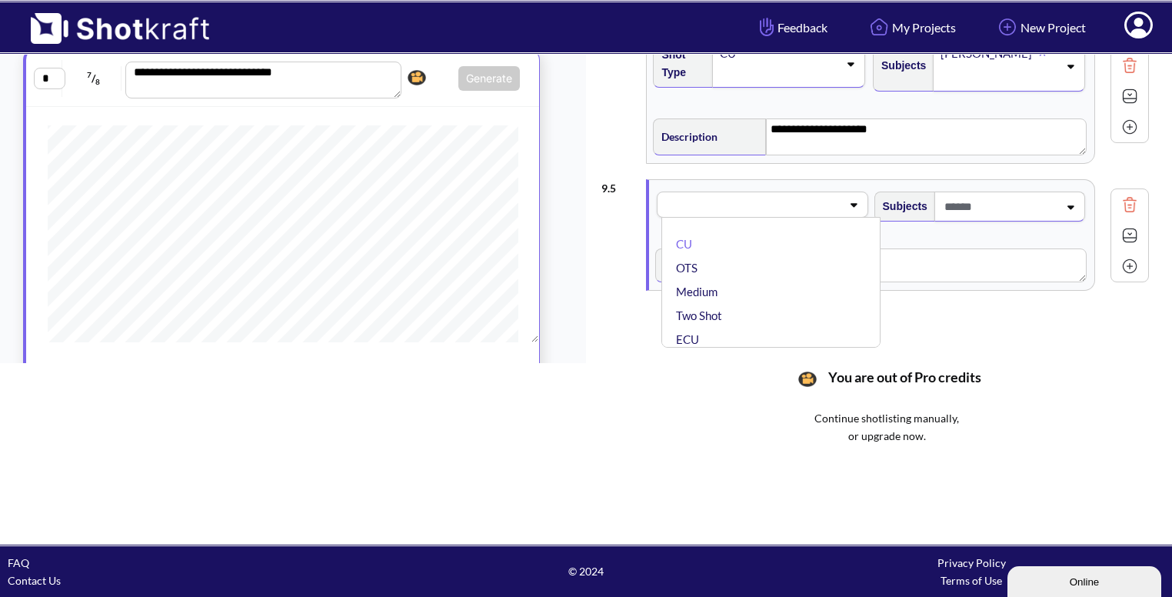
scroll to position [434, 0]
click at [763, 288] on li "Medium" at bounding box center [774, 292] width 203 height 24
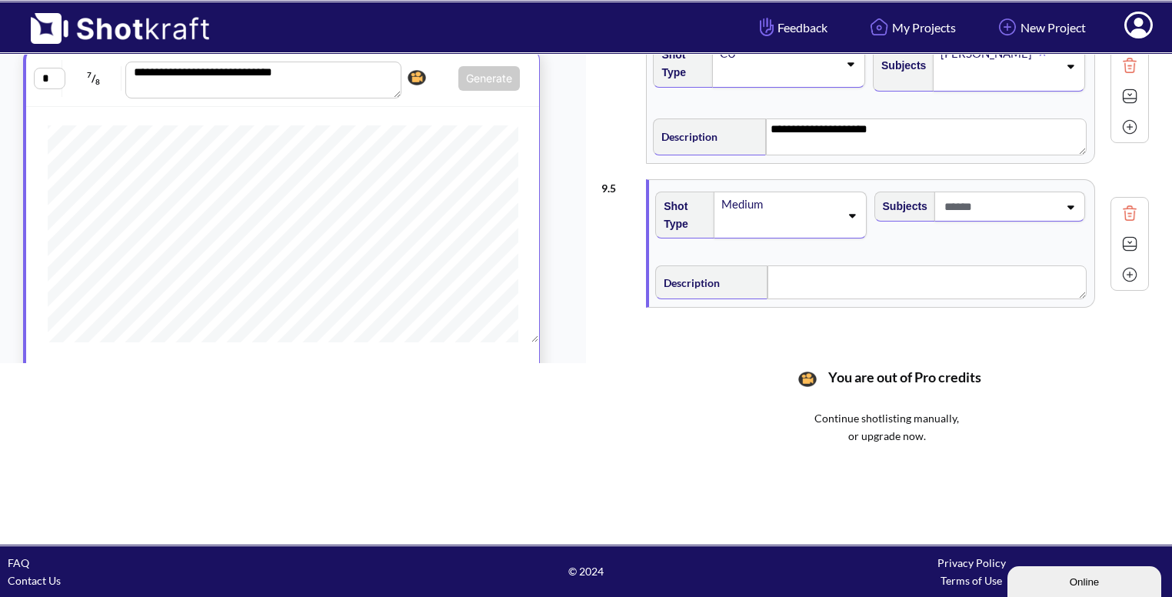
click at [1057, 203] on span at bounding box center [999, 206] width 118 height 25
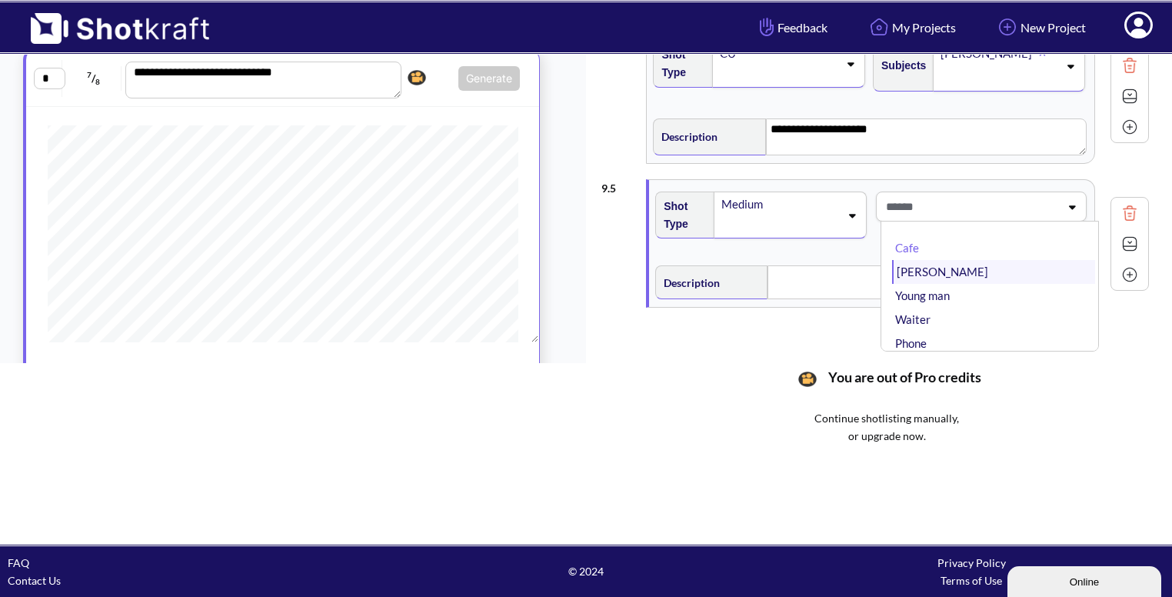
click at [920, 268] on li "Bhavya" at bounding box center [993, 272] width 203 height 24
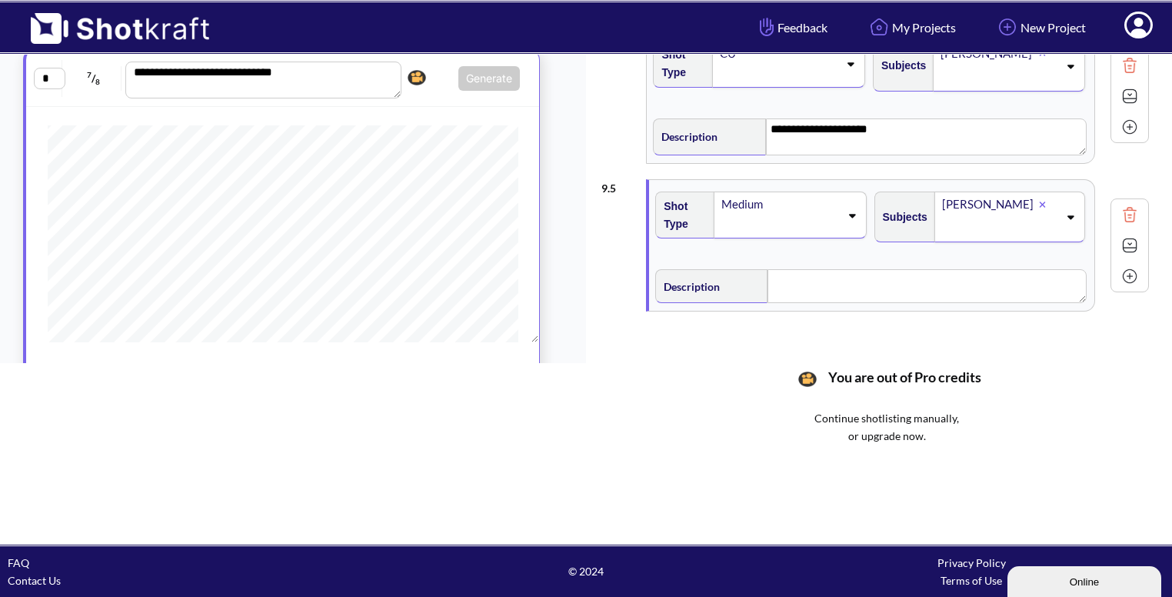
click at [1068, 215] on icon at bounding box center [1069, 216] width 21 height 11
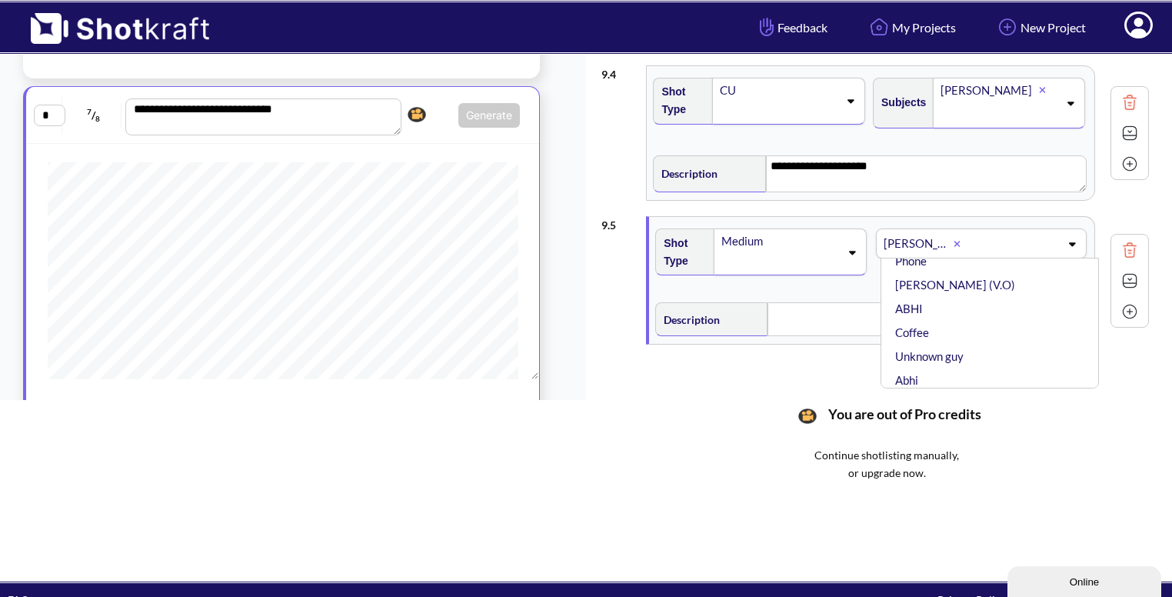
scroll to position [91, 0]
click at [940, 304] on li "ABHI" at bounding box center [993, 313] width 203 height 24
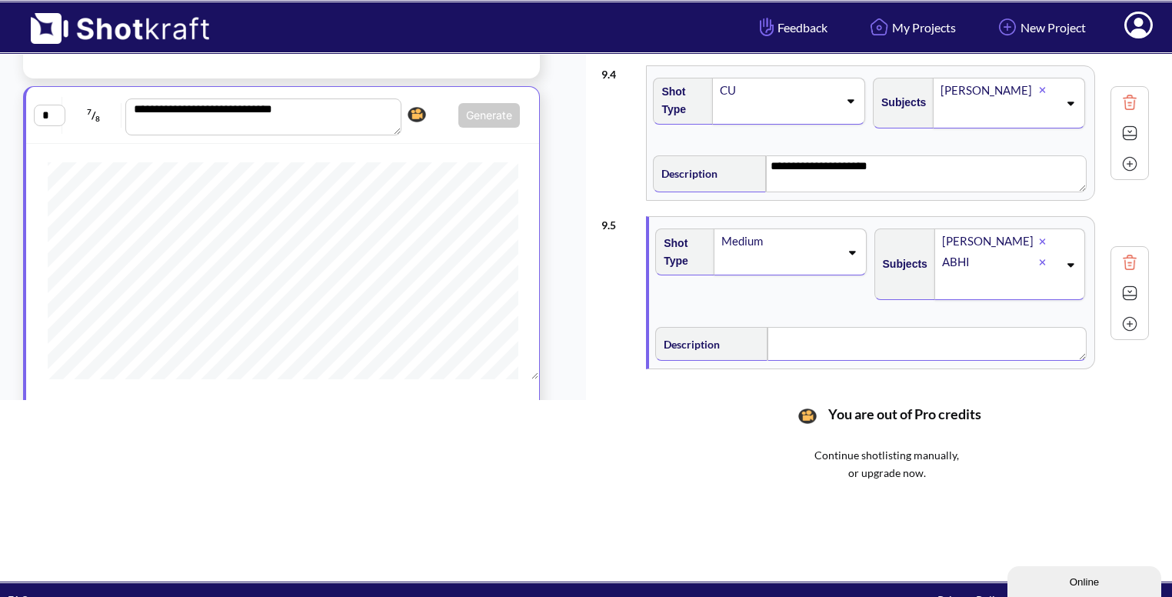
click at [886, 336] on textarea at bounding box center [926, 344] width 318 height 34
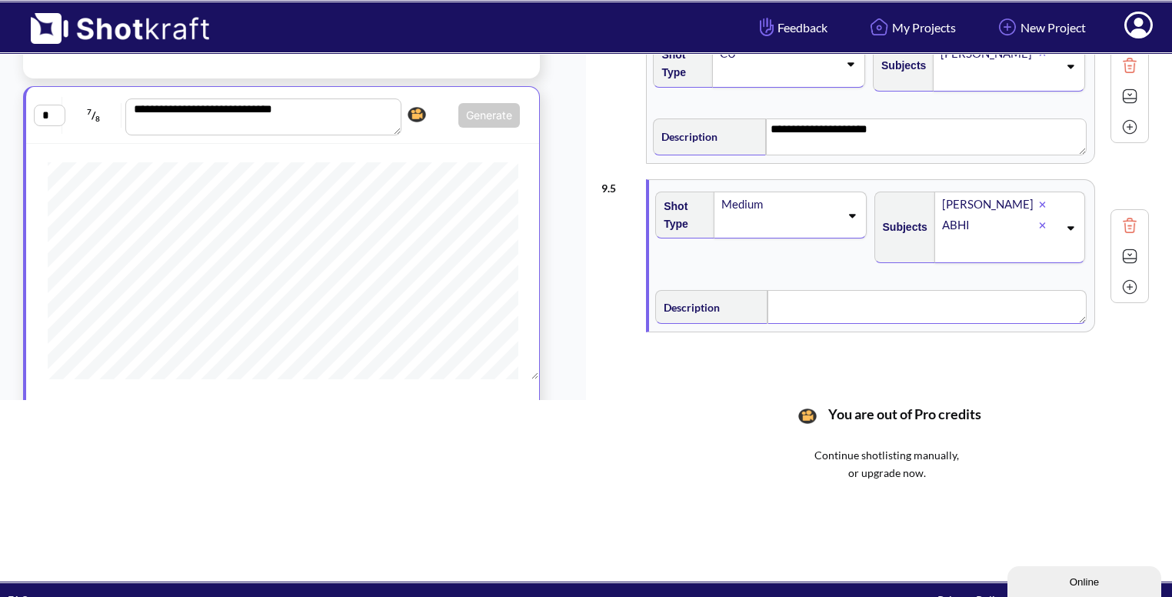
scroll to position [477, 0]
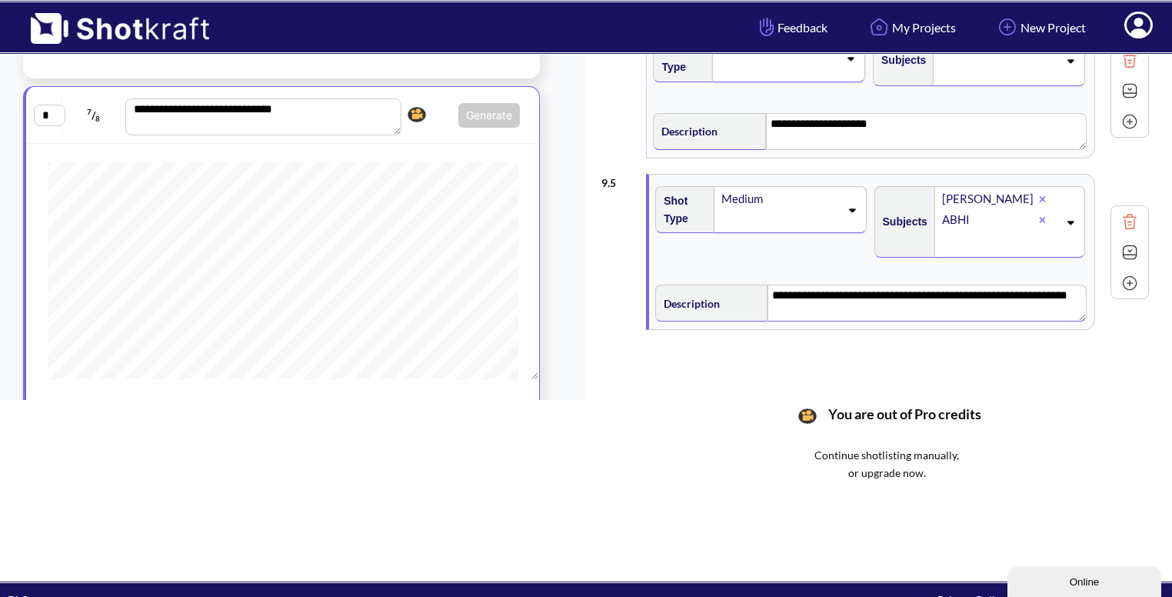
click at [1132, 247] on img at bounding box center [1129, 252] width 23 height 23
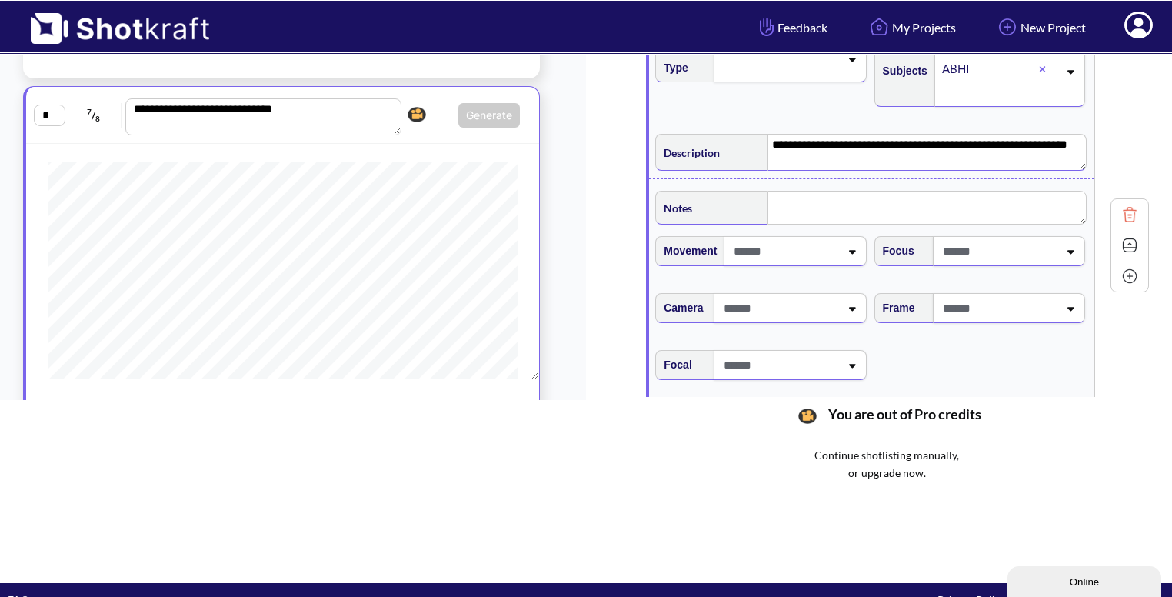
scroll to position [643, 0]
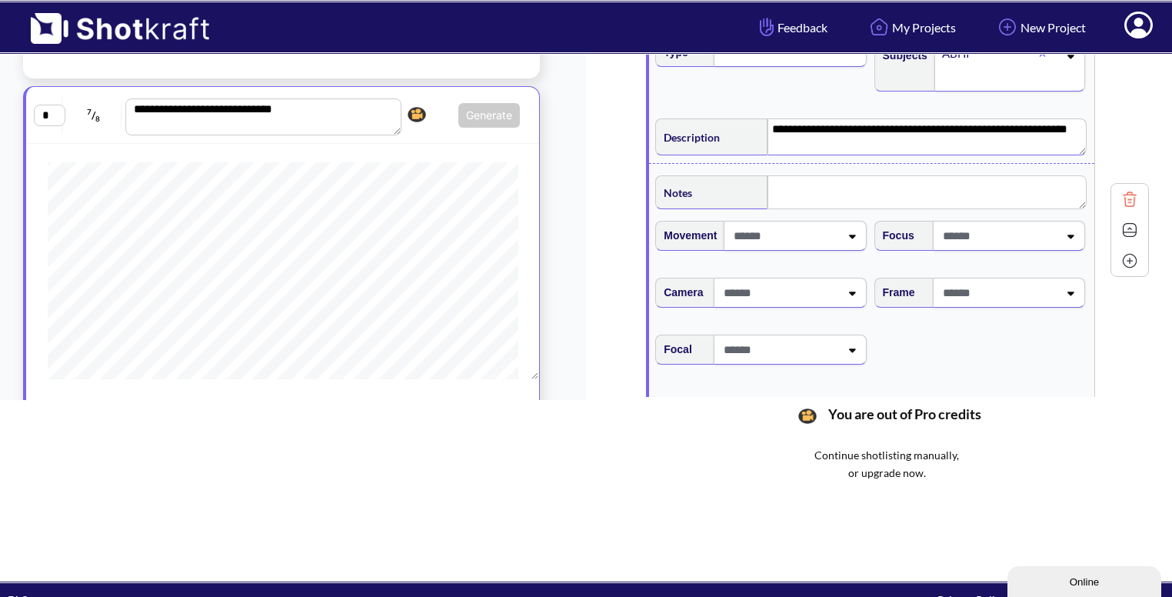
click at [1076, 292] on icon at bounding box center [1069, 293] width 21 height 11
click at [963, 357] on li "Eye Level" at bounding box center [993, 359] width 203 height 24
type textarea "**********"
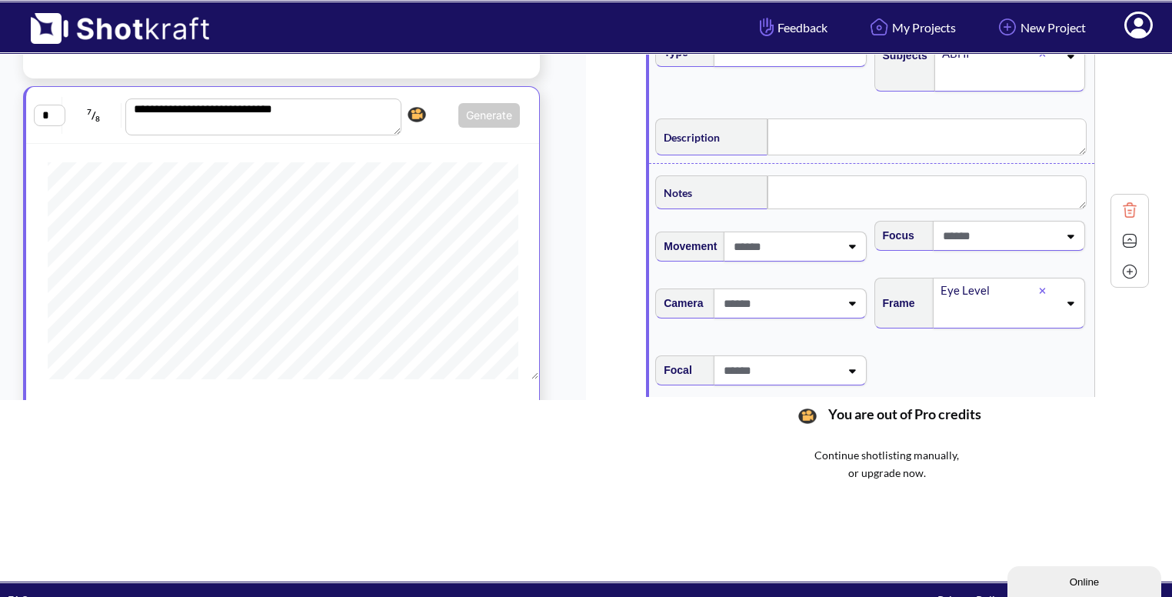
type textarea "**********"
click at [1129, 240] on img at bounding box center [1129, 240] width 23 height 23
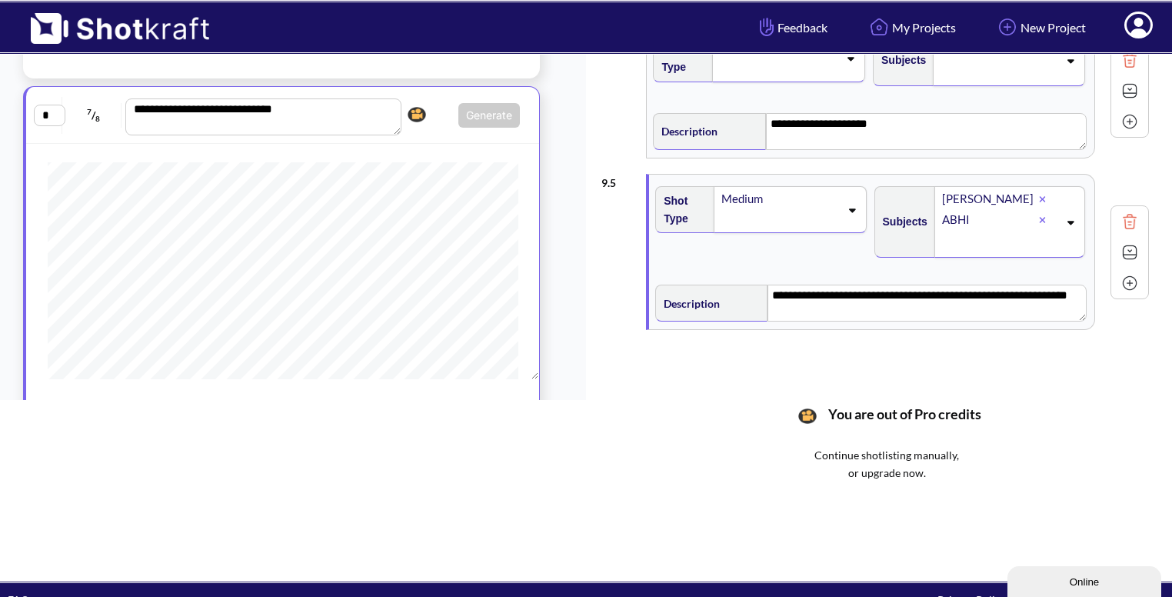
click at [1136, 278] on img at bounding box center [1129, 282] width 23 height 23
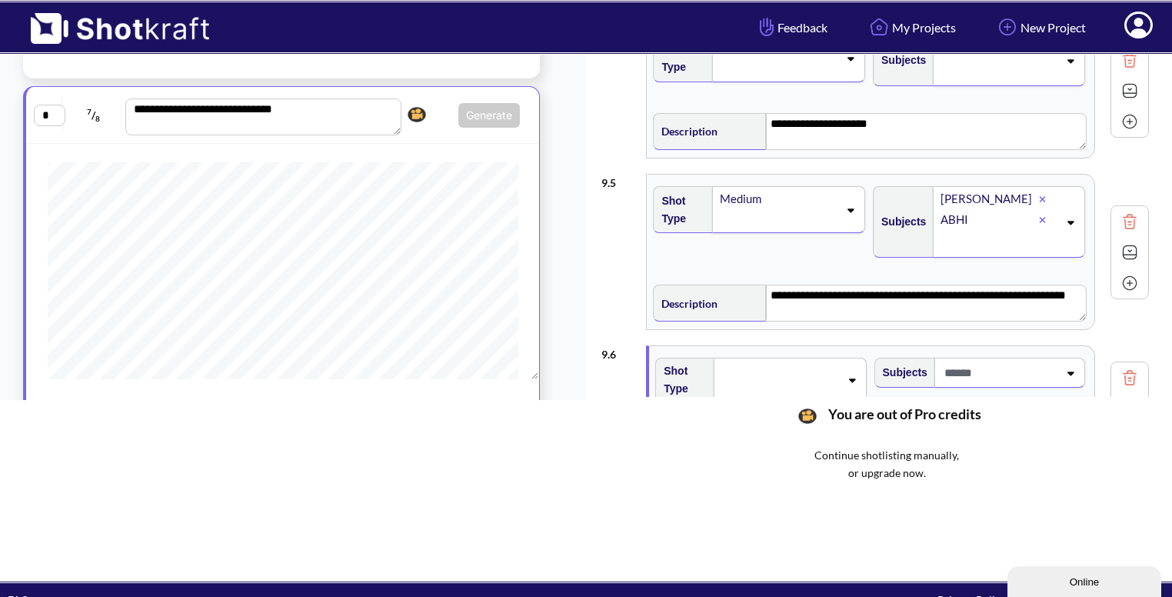
scroll to position [620, 0]
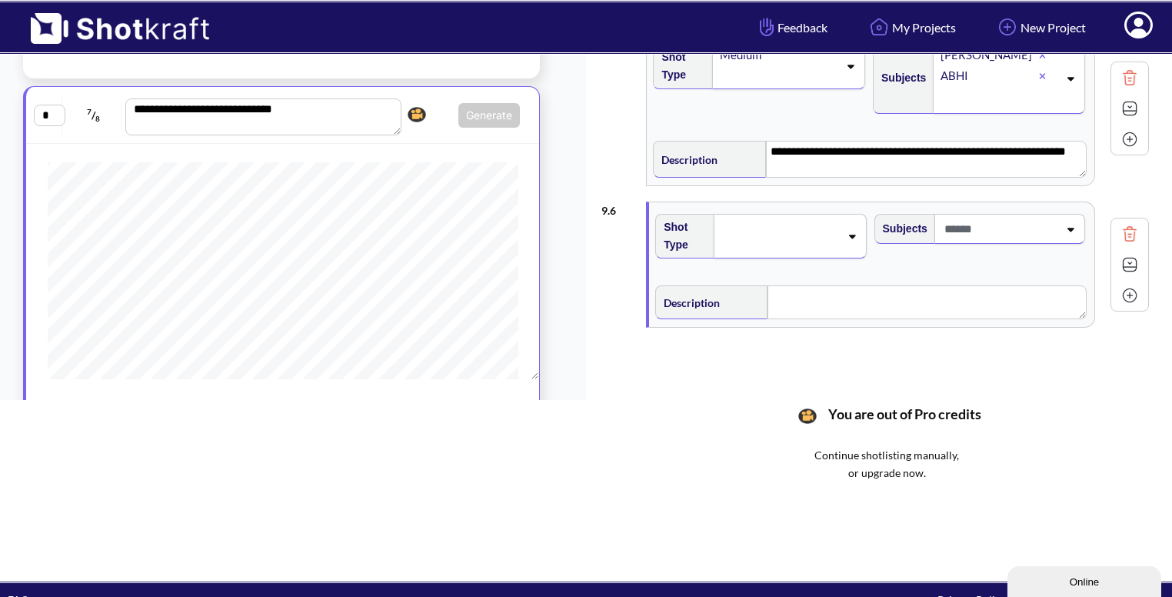
click at [849, 235] on icon at bounding box center [851, 236] width 21 height 11
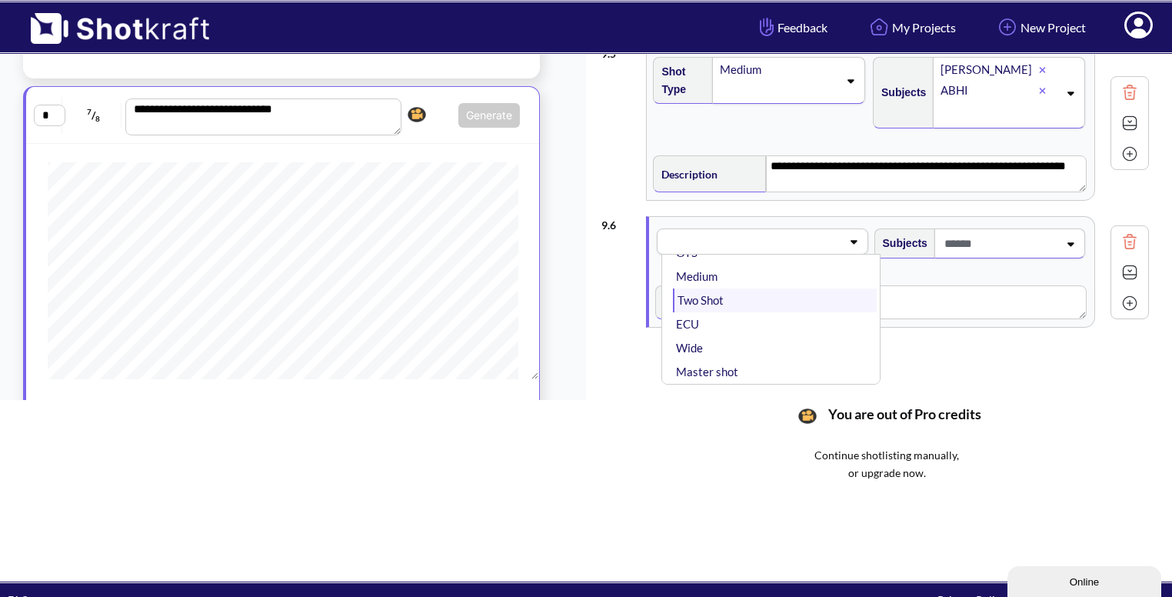
scroll to position [54, 0]
click at [747, 344] on li "Wide" at bounding box center [774, 346] width 203 height 24
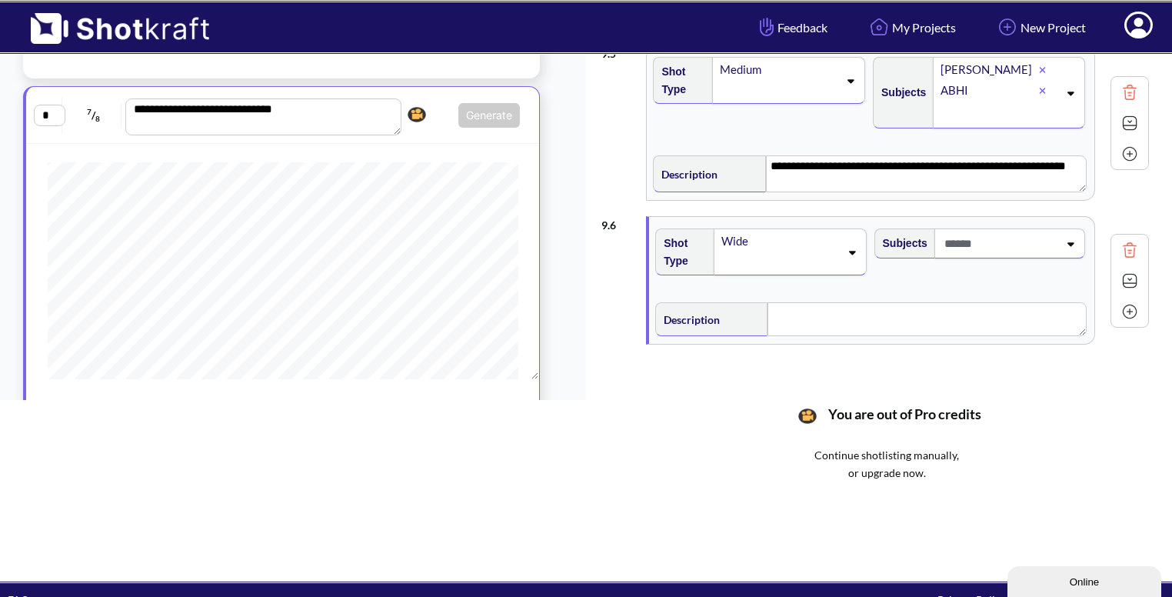
click at [1079, 240] on icon at bounding box center [1069, 243] width 21 height 11
click at [993, 312] on li "Bhavya" at bounding box center [993, 309] width 203 height 24
click at [1069, 248] on icon at bounding box center [1069, 253] width 21 height 11
click at [961, 324] on li "ABHI" at bounding box center [993, 321] width 203 height 24
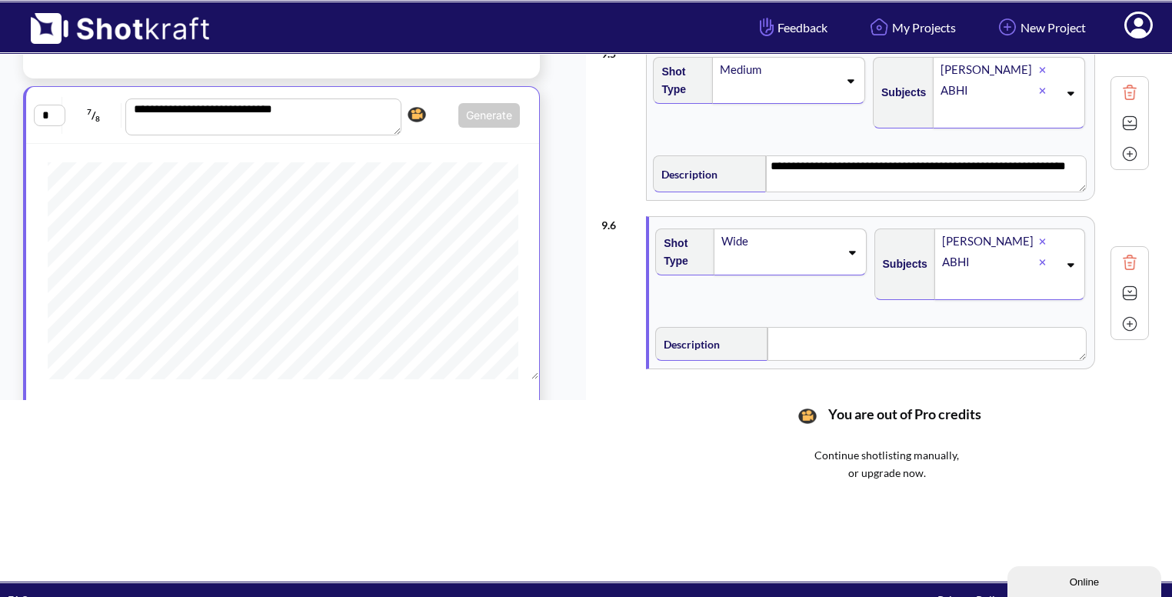
click at [878, 323] on div "Description" at bounding box center [870, 342] width 431 height 38
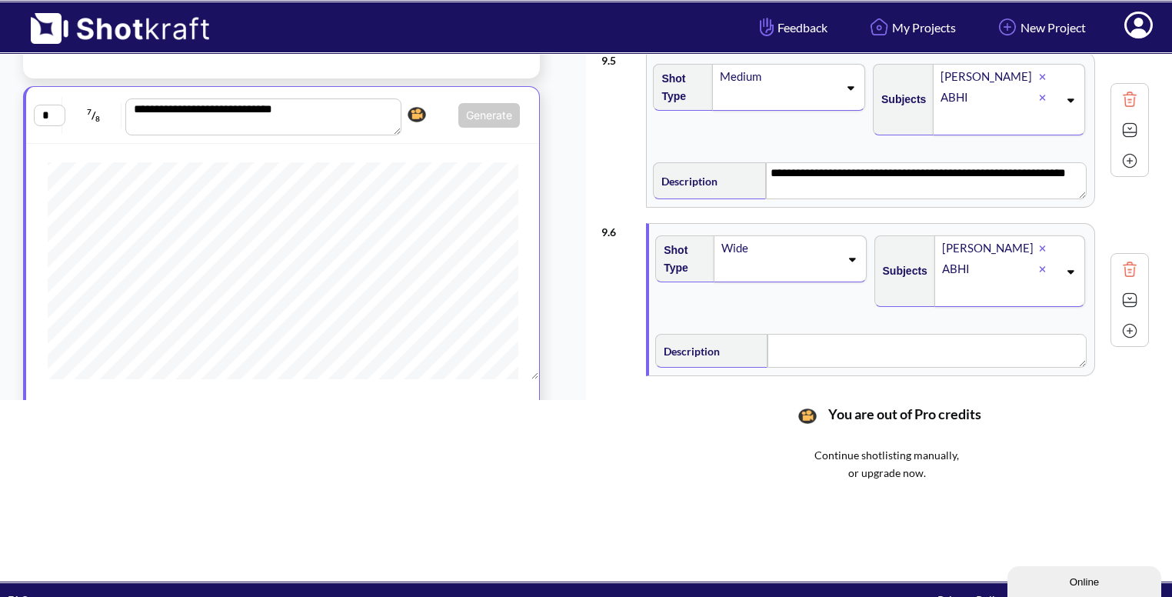
scroll to position [647, 0]
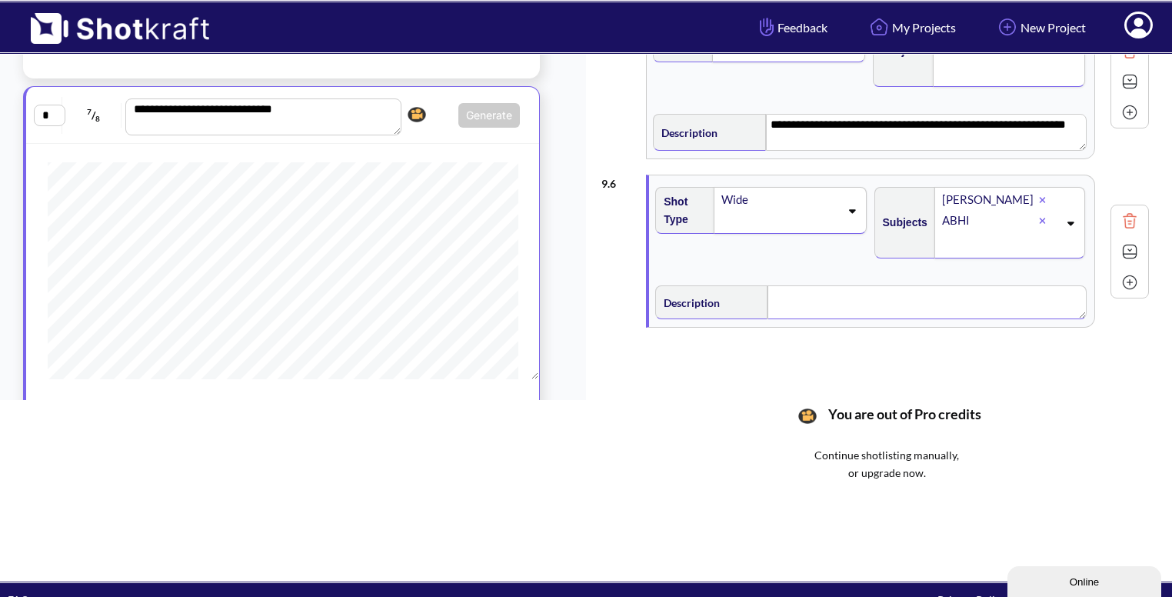
click at [790, 296] on textarea at bounding box center [926, 302] width 318 height 34
click at [1126, 247] on img at bounding box center [1129, 252] width 23 height 23
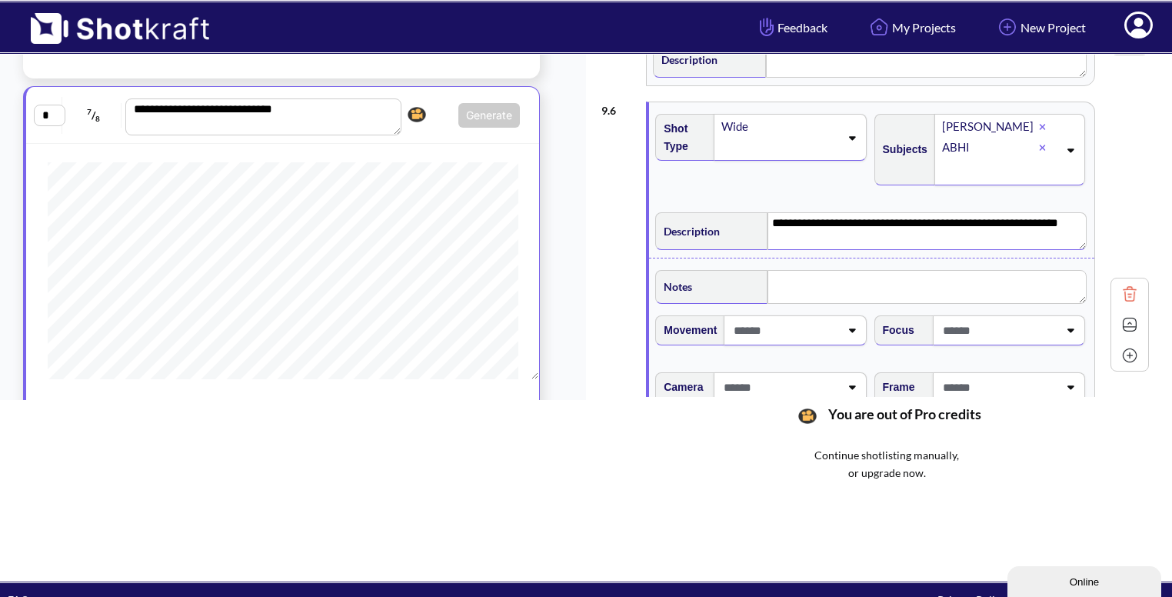
scroll to position [722, 0]
type textarea "**********"
click at [846, 289] on textarea at bounding box center [926, 285] width 318 height 34
type textarea "**********"
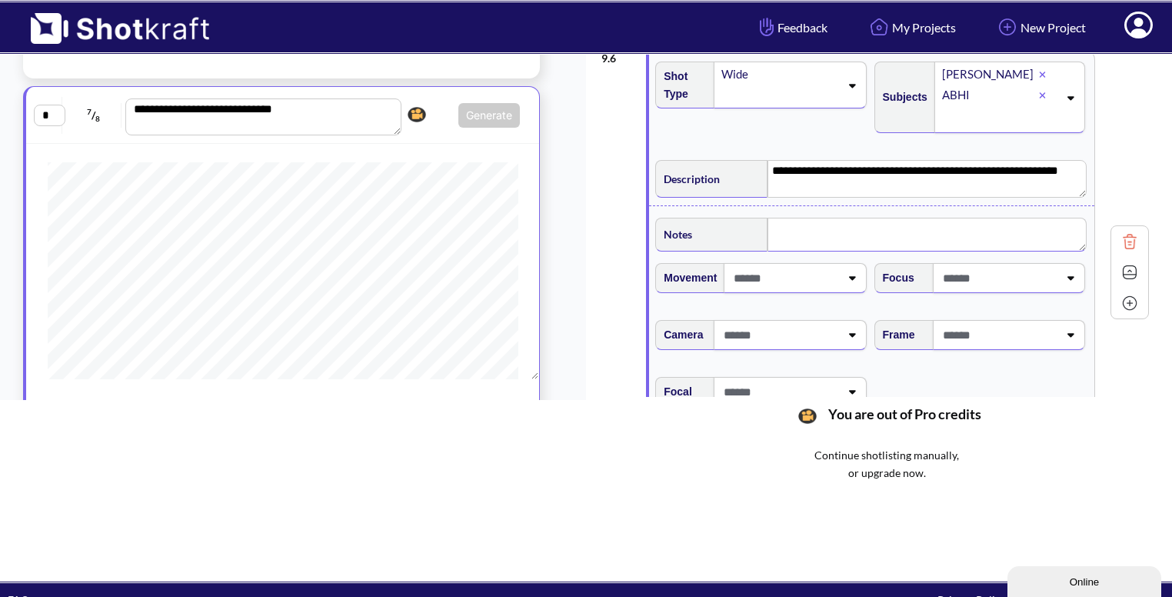
scroll to position [773, 0]
click at [1061, 347] on div "Frame" at bounding box center [981, 339] width 218 height 57
click at [1076, 336] on icon at bounding box center [1069, 333] width 21 height 11
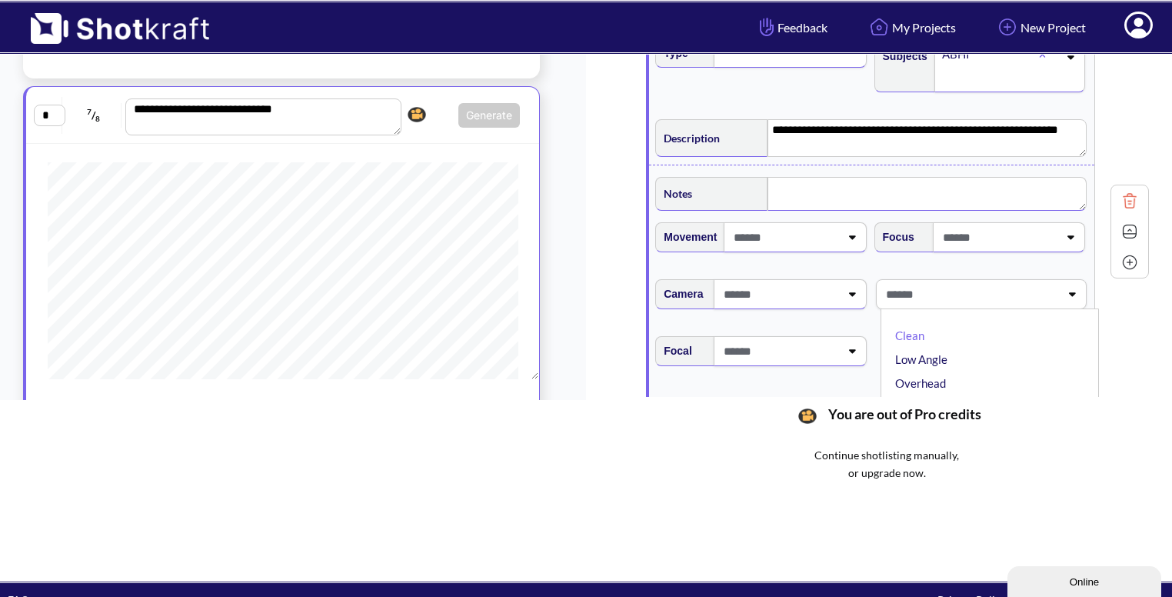
scroll to position [806, 0]
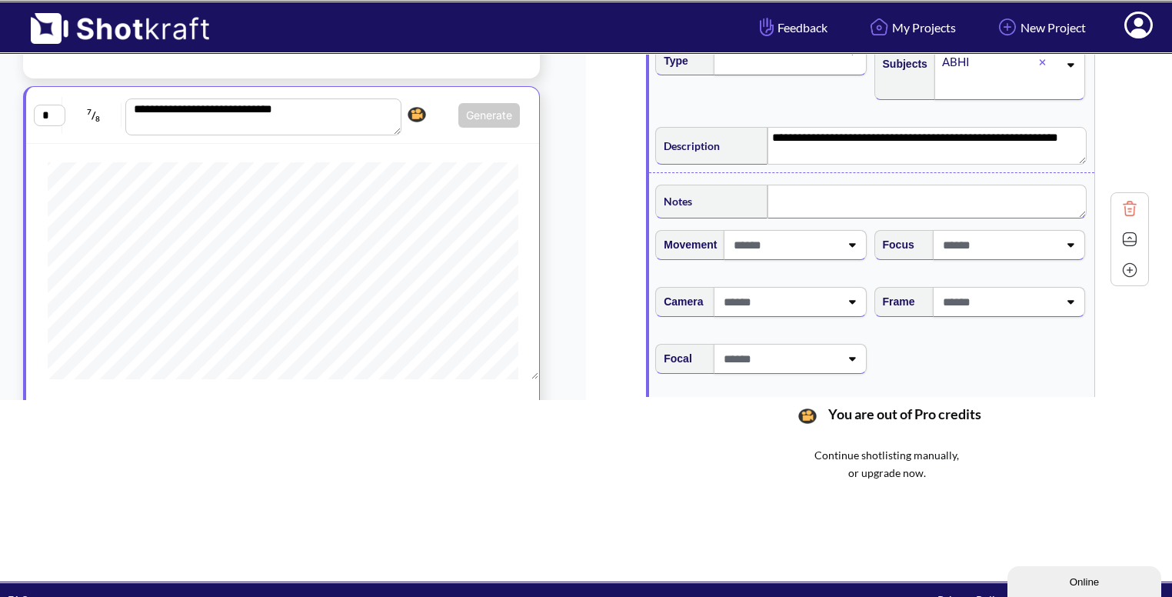
click at [1137, 141] on div "**********" at bounding box center [874, 238] width 547 height 460
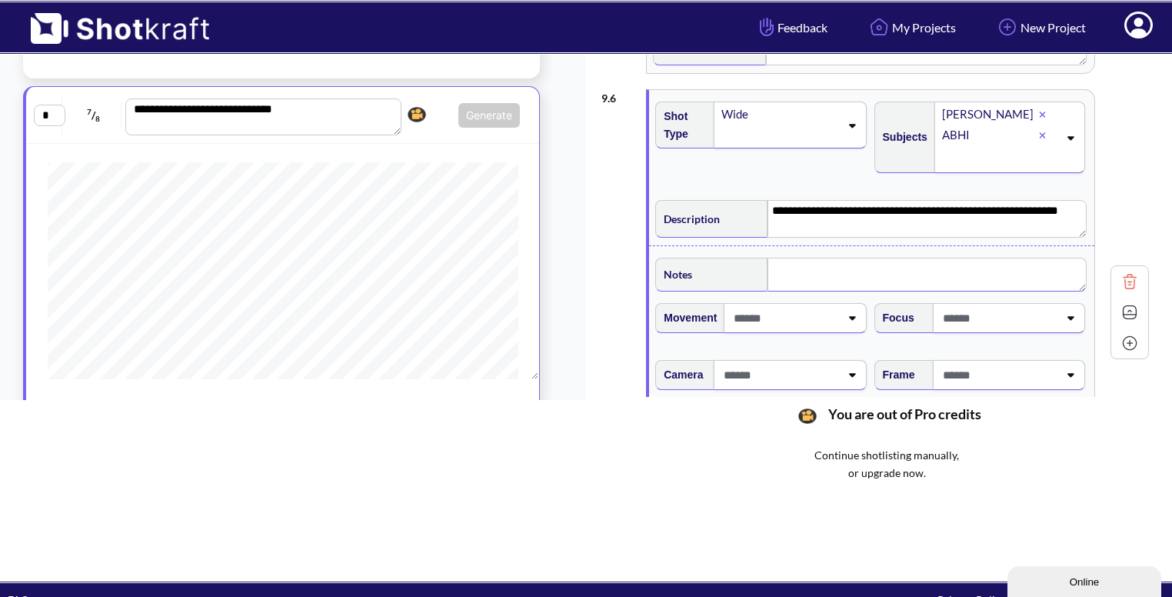
scroll to position [883, 0]
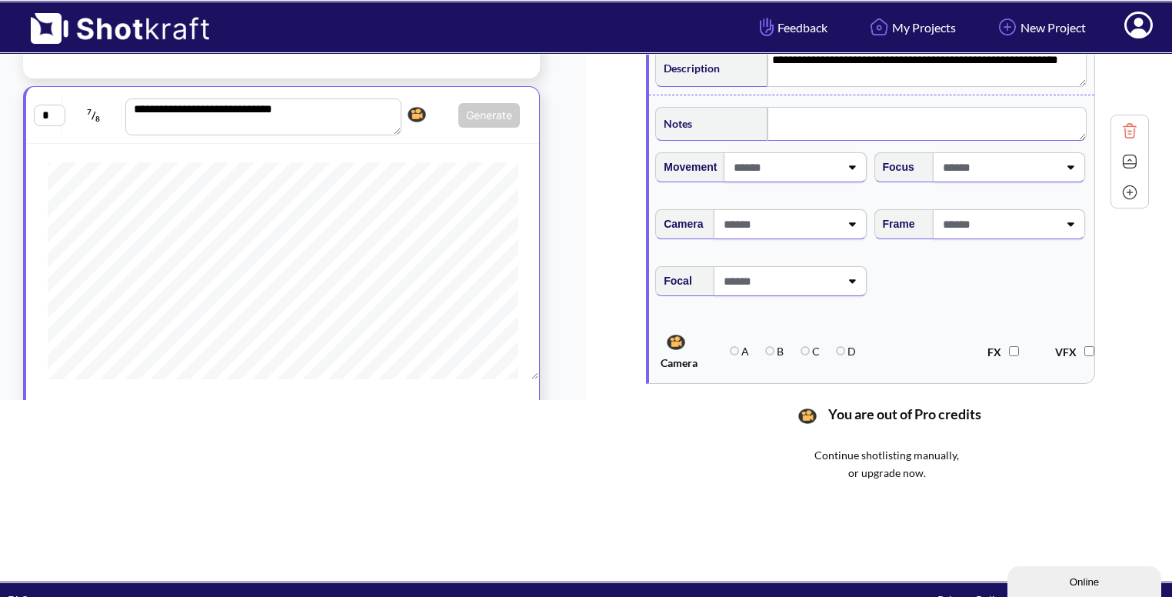
click at [1076, 231] on div at bounding box center [1009, 224] width 152 height 30
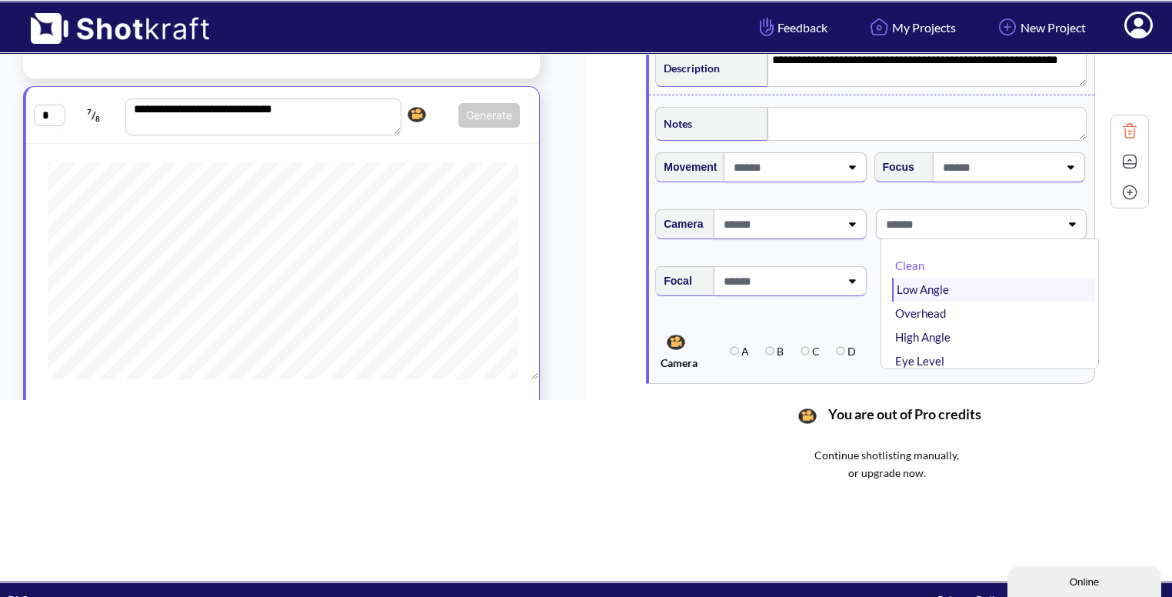
click at [1044, 288] on li "Low Angle" at bounding box center [993, 290] width 203 height 24
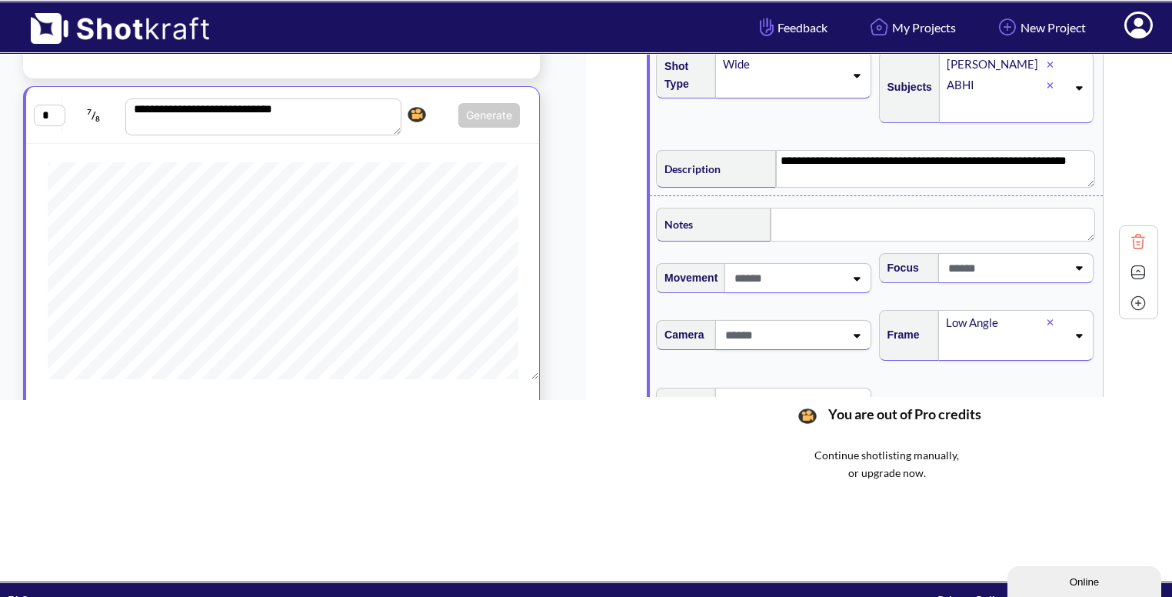
click at [1130, 266] on img at bounding box center [1137, 272] width 23 height 23
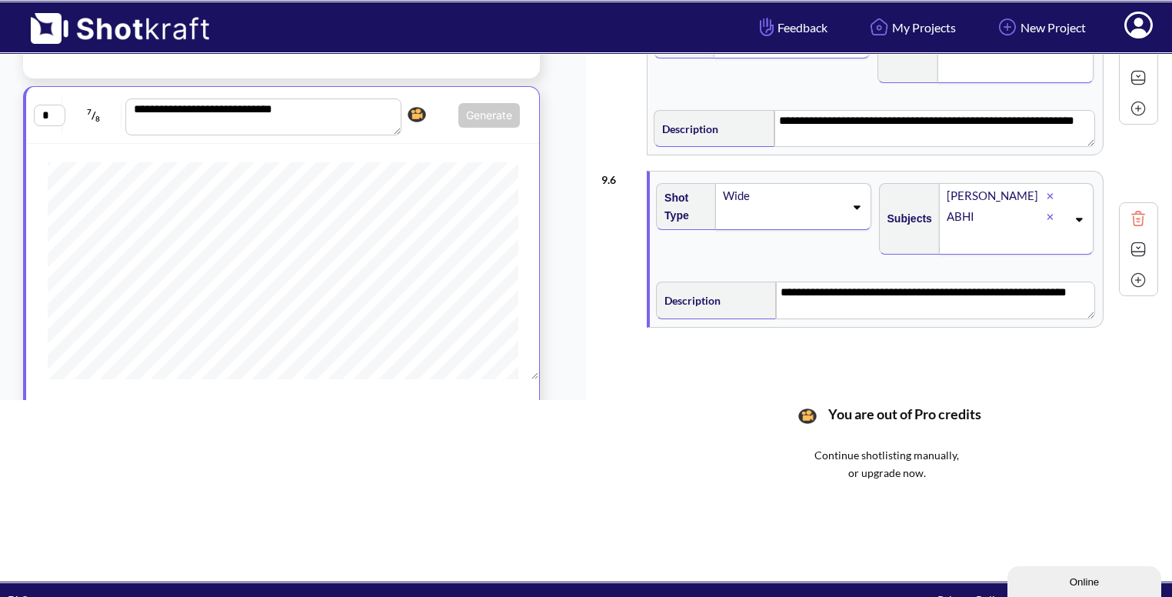
scroll to position [647, 0]
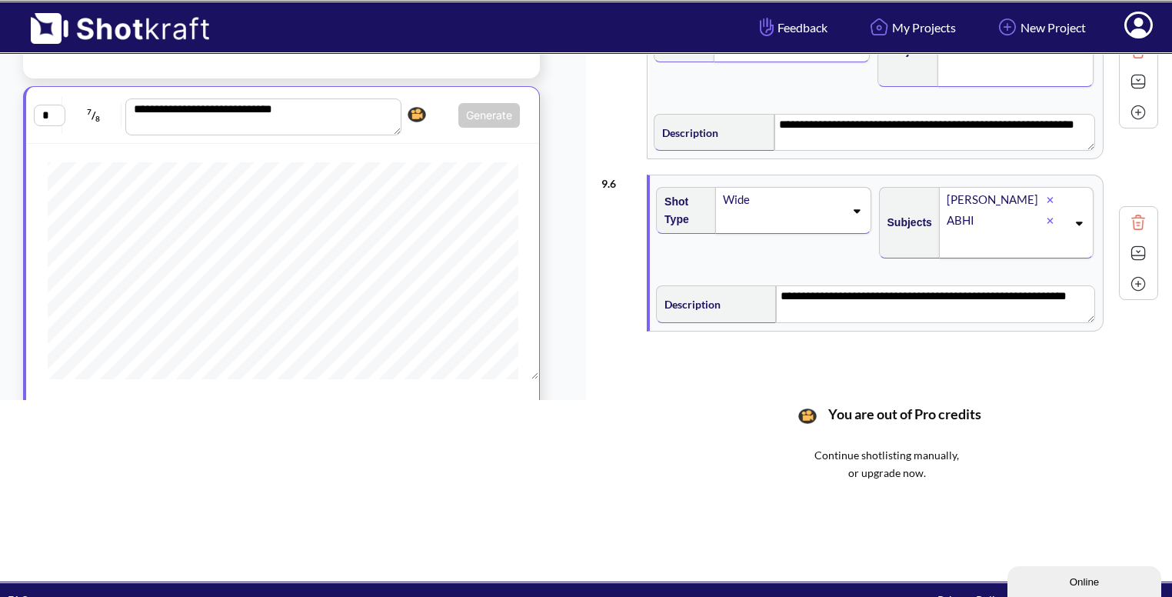
click at [1126, 280] on img at bounding box center [1137, 283] width 23 height 23
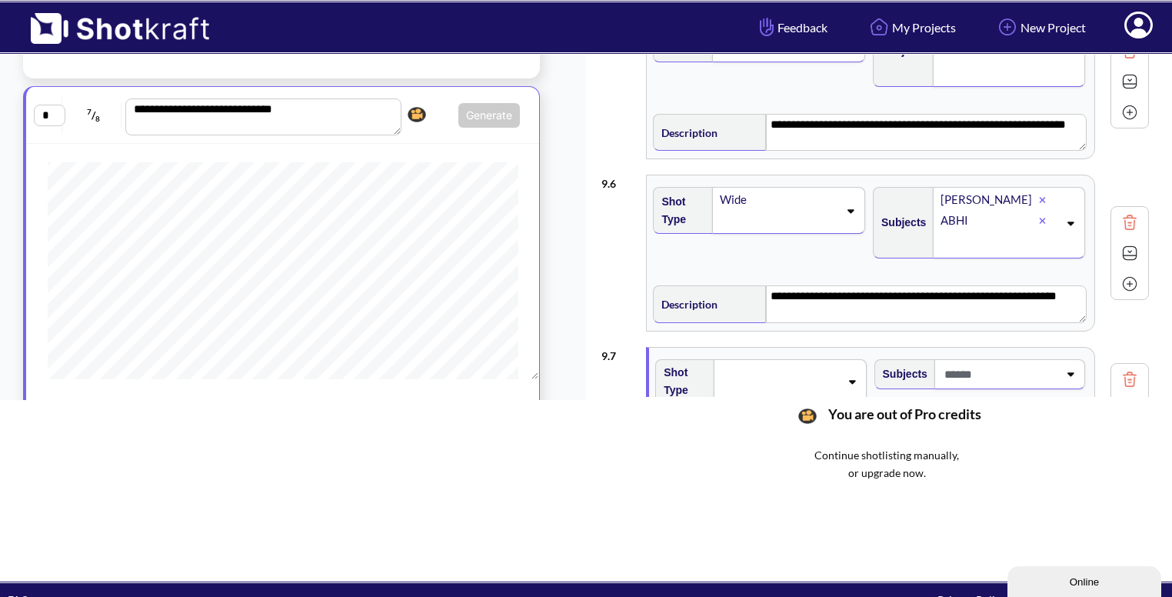
scroll to position [791, 0]
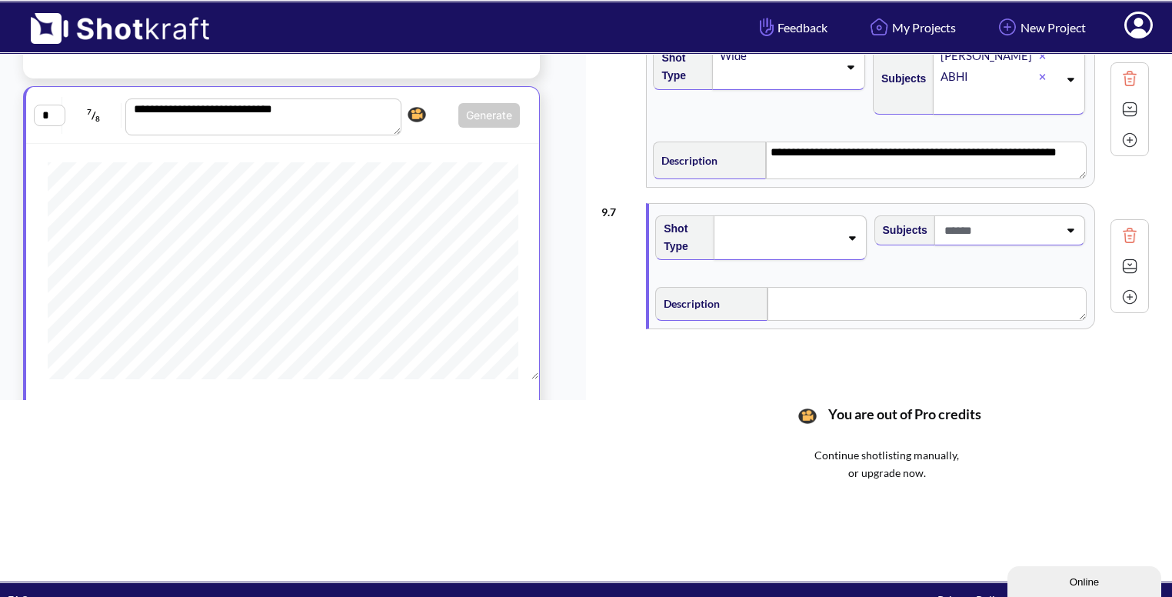
click at [850, 238] on div at bounding box center [789, 237] width 152 height 45
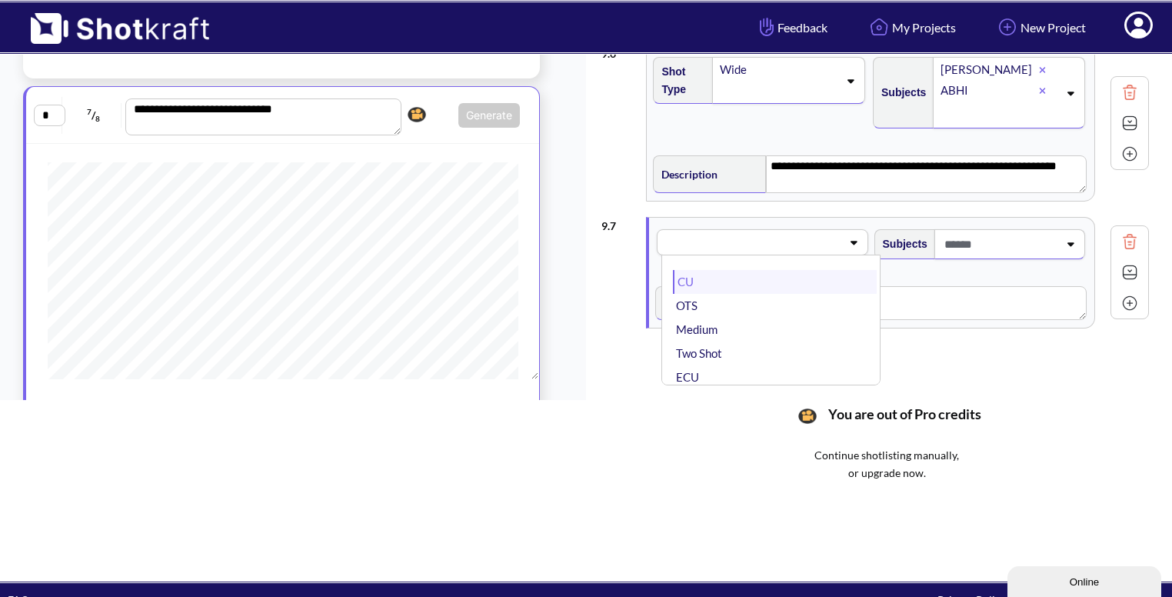
click at [767, 281] on li "CU" at bounding box center [774, 282] width 203 height 24
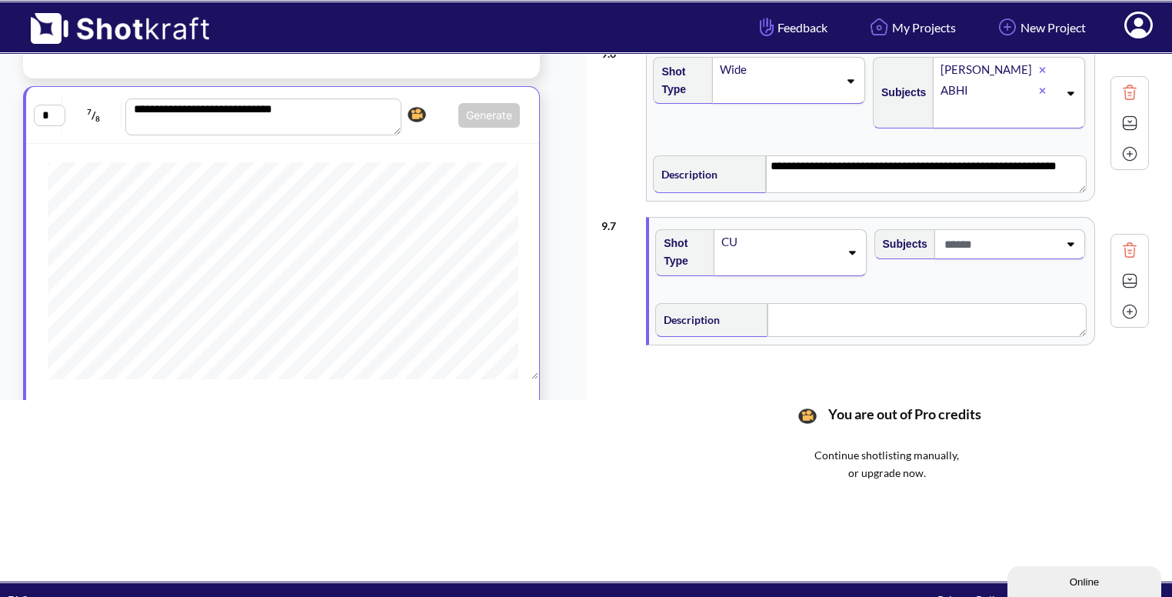
click at [1043, 251] on div at bounding box center [999, 244] width 121 height 28
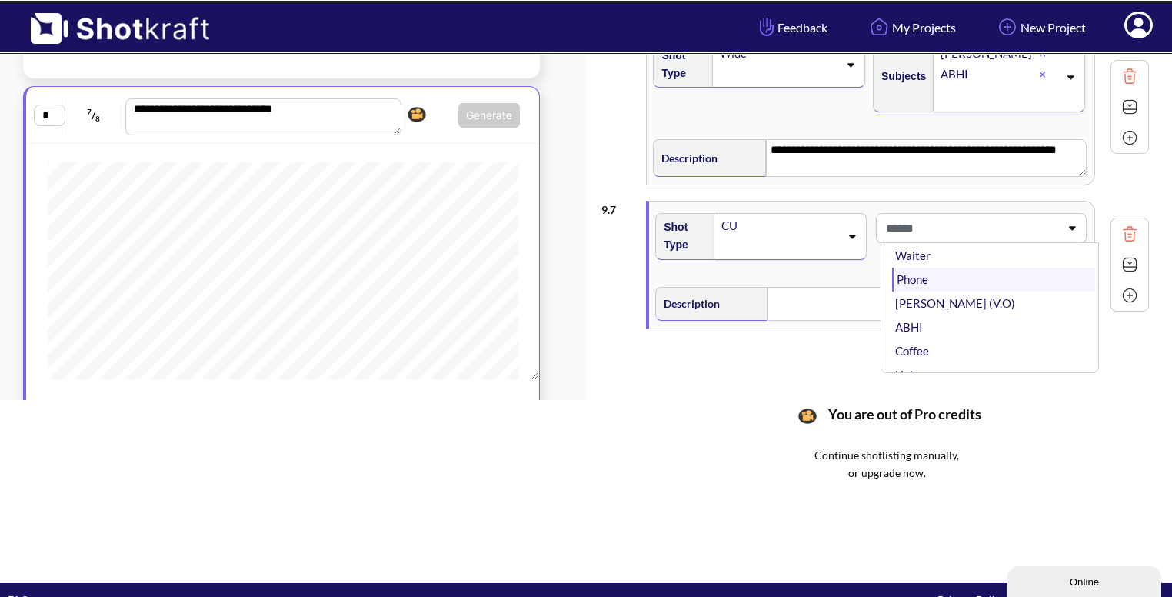
scroll to position [98, 0]
click at [961, 302] on li "ABHI" at bounding box center [993, 314] width 203 height 24
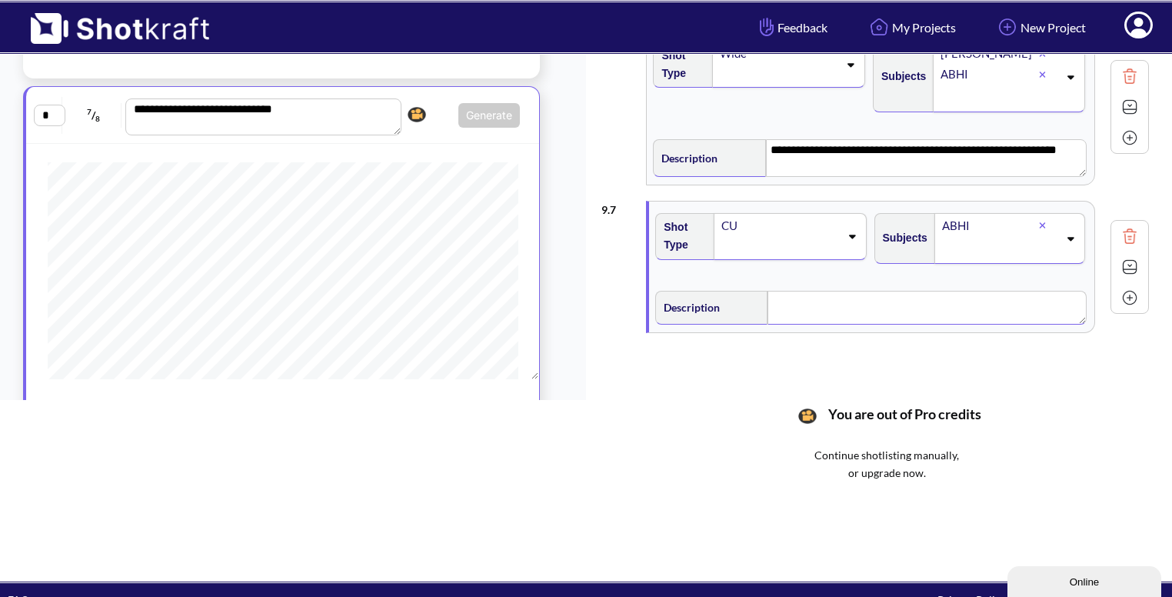
click at [895, 302] on textarea at bounding box center [926, 308] width 318 height 34
click at [1075, 236] on icon at bounding box center [1069, 238] width 21 height 11
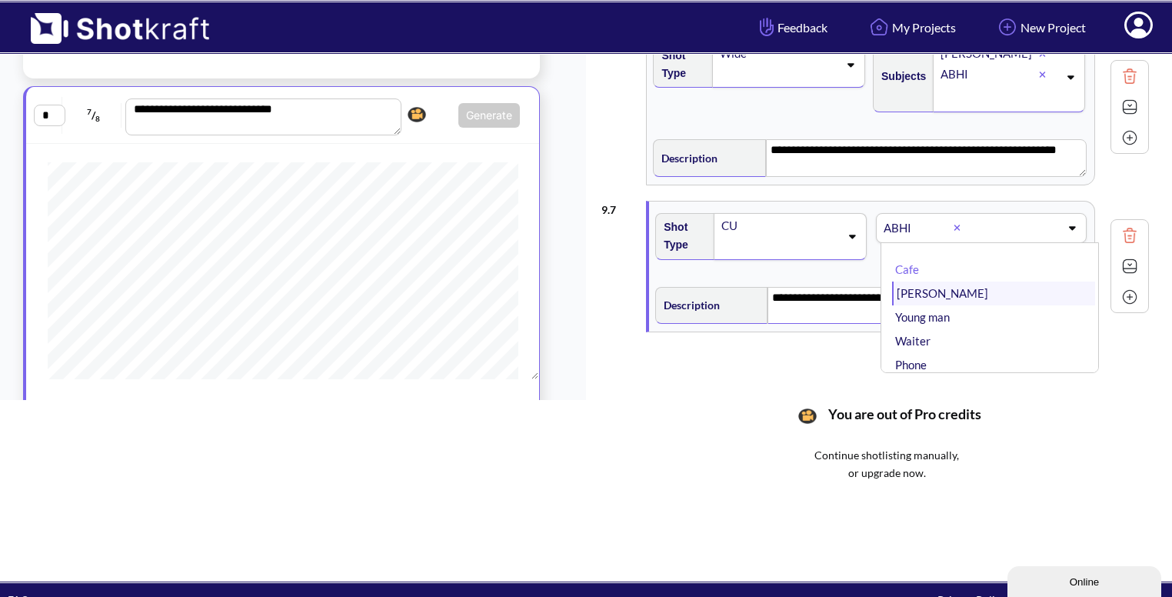
click at [953, 298] on li "Bhavya" at bounding box center [993, 293] width 203 height 24
type textarea "**********"
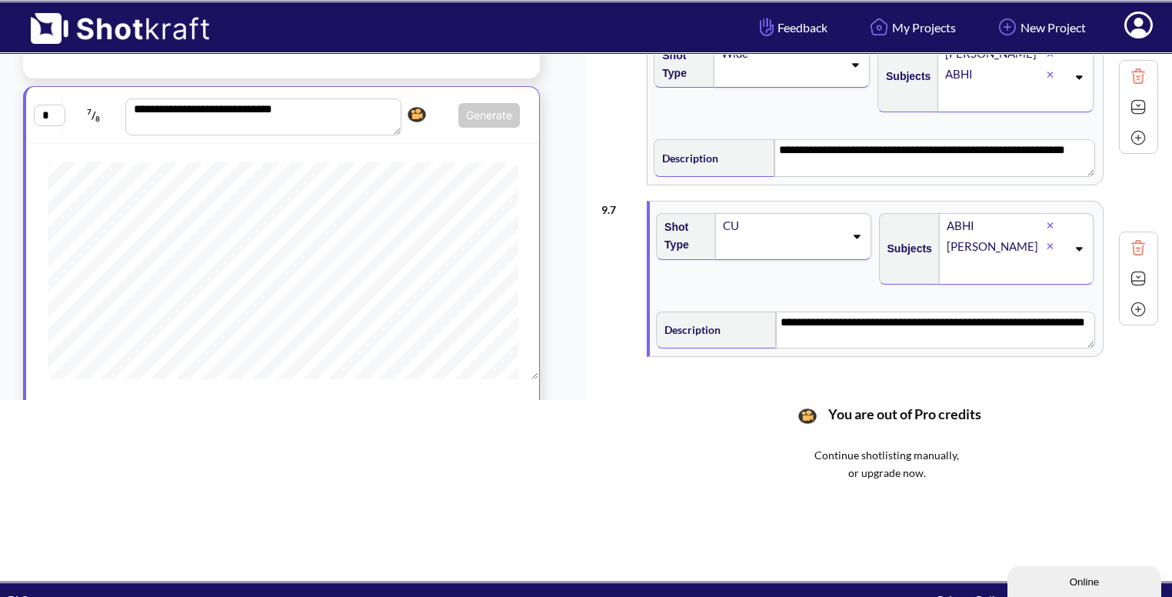
click at [1126, 268] on img at bounding box center [1137, 278] width 23 height 23
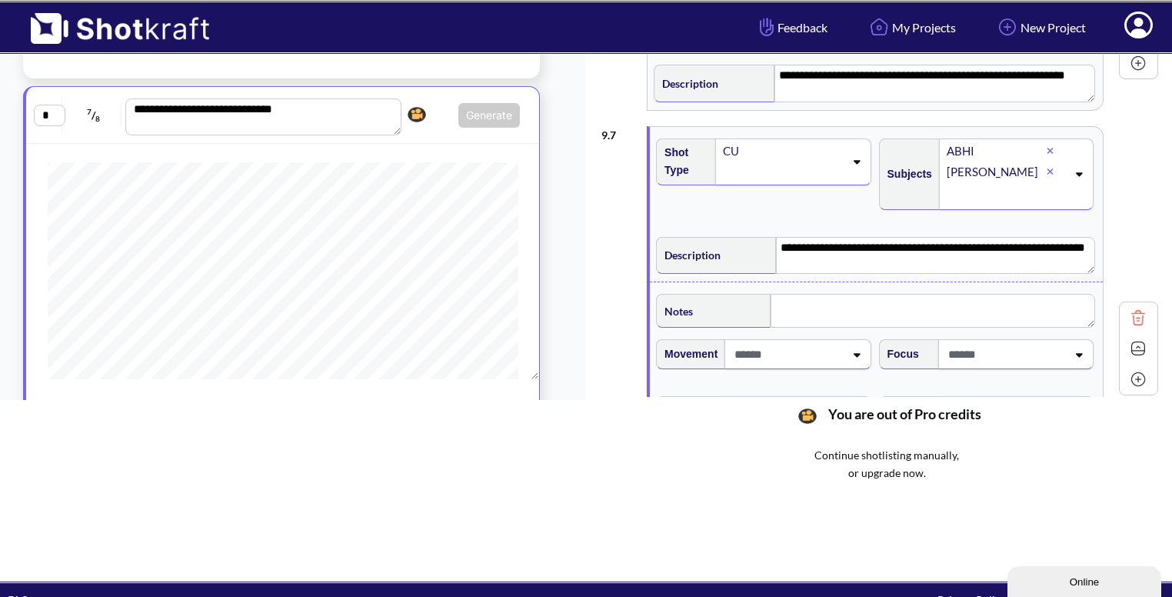
scroll to position [868, 0]
click at [809, 267] on textarea "**********" at bounding box center [935, 255] width 319 height 37
type textarea "**********"
click at [794, 306] on textarea at bounding box center [932, 311] width 324 height 34
type textarea "****"
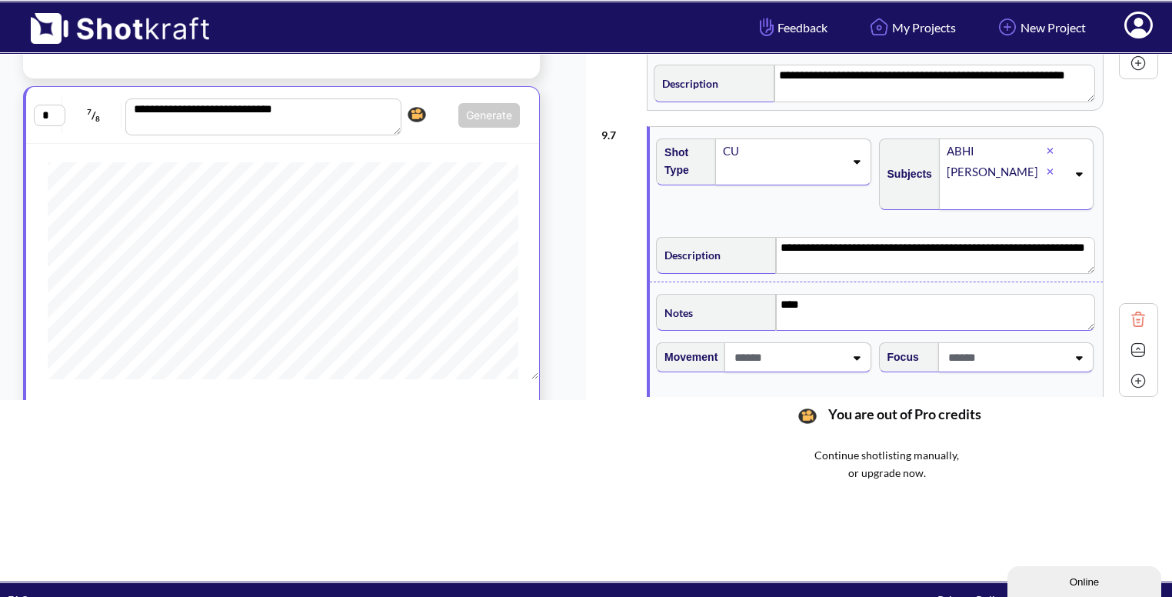
type textarea "**********"
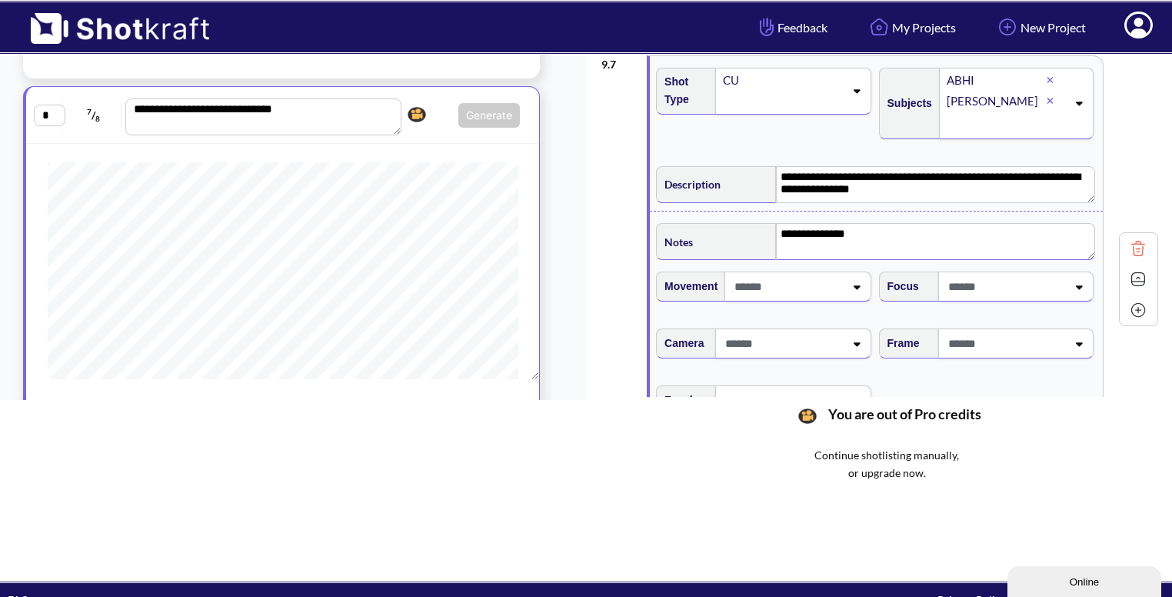
scroll to position [940, 0]
click at [1056, 344] on span at bounding box center [1005, 341] width 122 height 25
type textarea "**********"
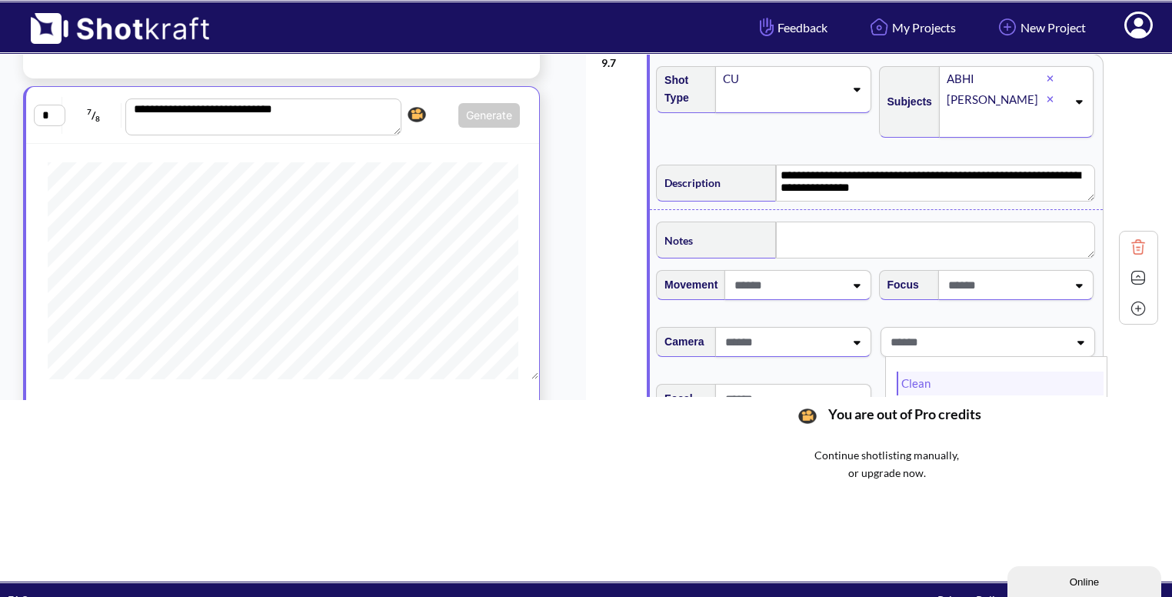
type textarea "**********"
click at [929, 371] on li "Low Angle" at bounding box center [999, 375] width 207 height 24
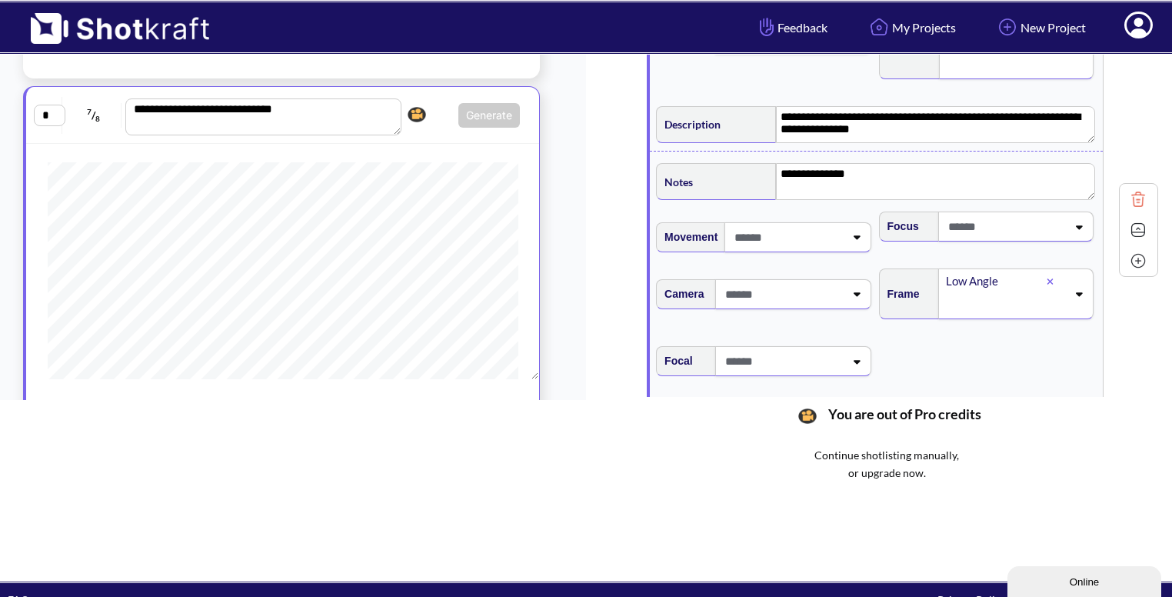
scroll to position [1000, 0]
click at [1126, 222] on img at bounding box center [1137, 229] width 23 height 23
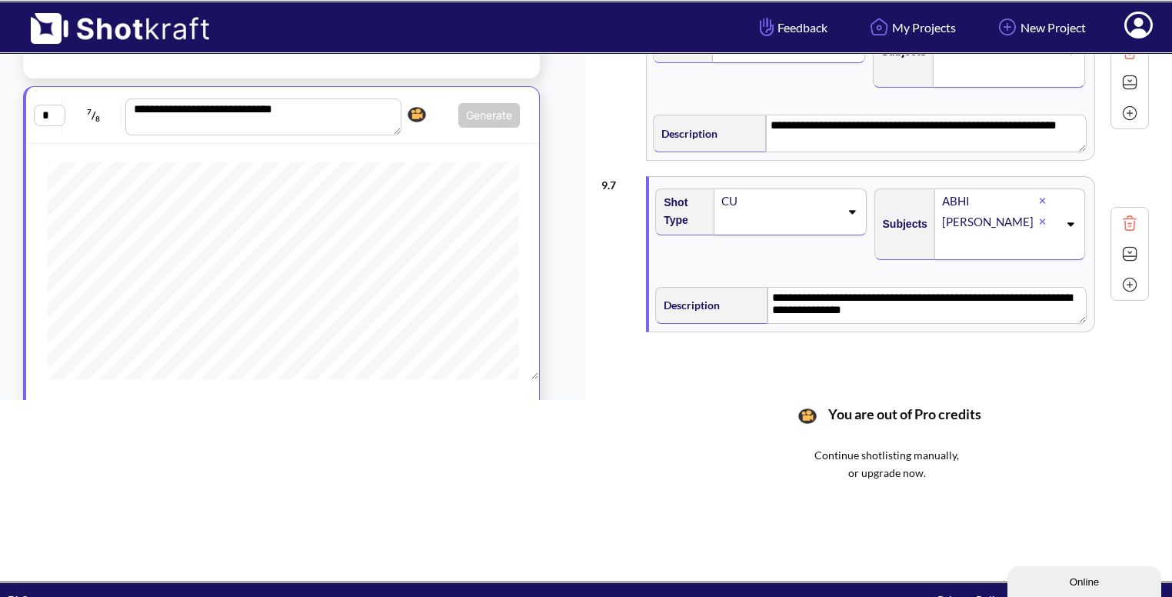
scroll to position [175, 0]
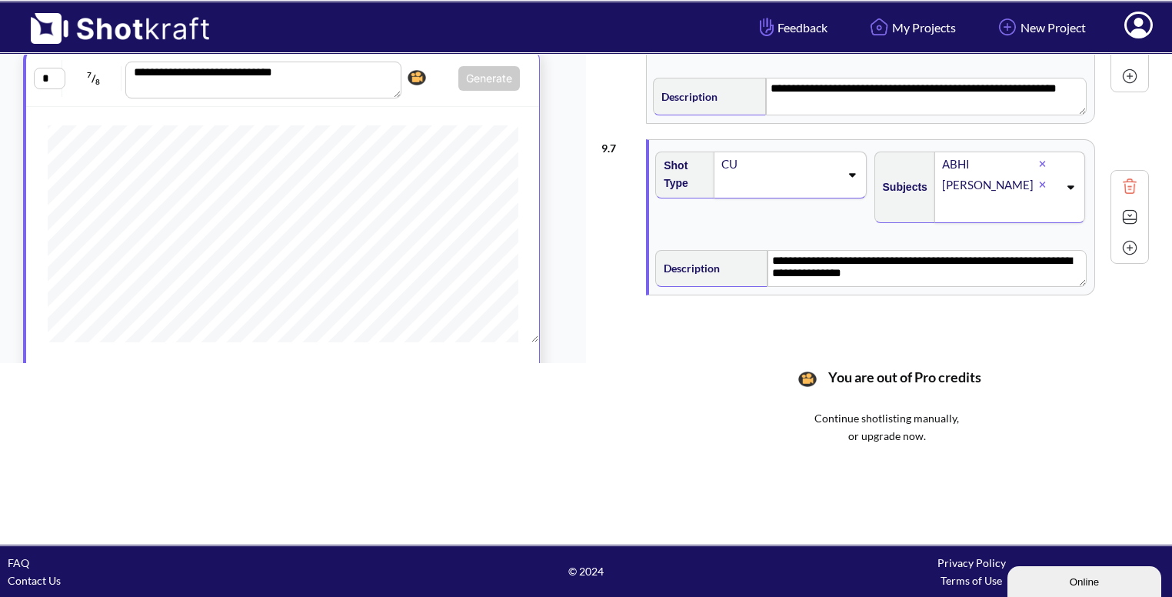
click at [1138, 243] on img at bounding box center [1129, 247] width 23 height 23
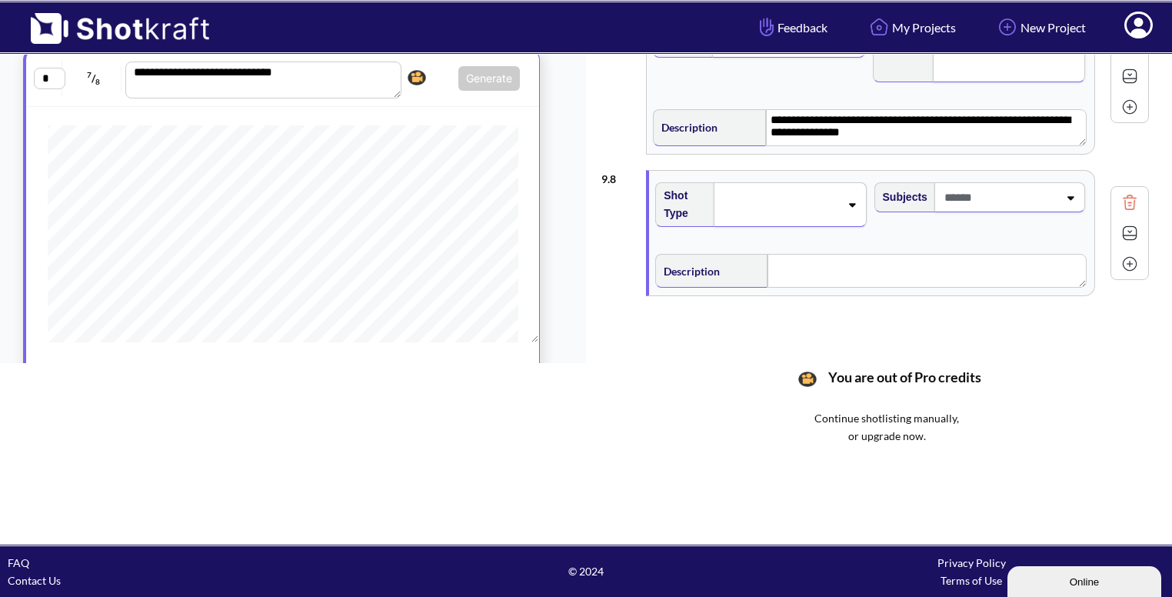
scroll to position [963, 0]
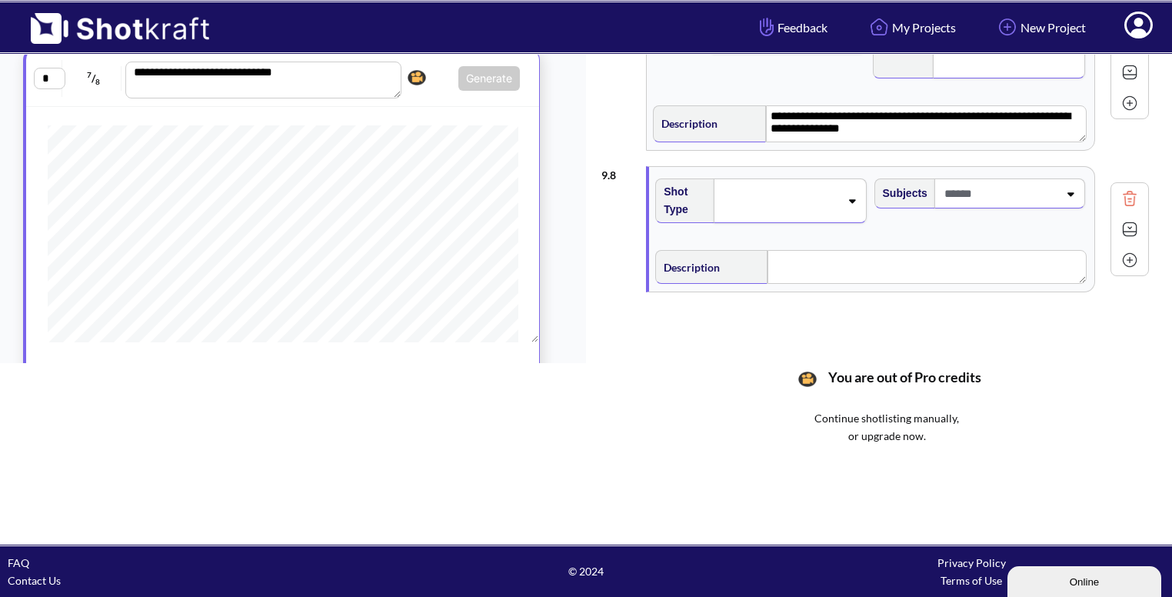
click at [847, 199] on div at bounding box center [789, 200] width 152 height 45
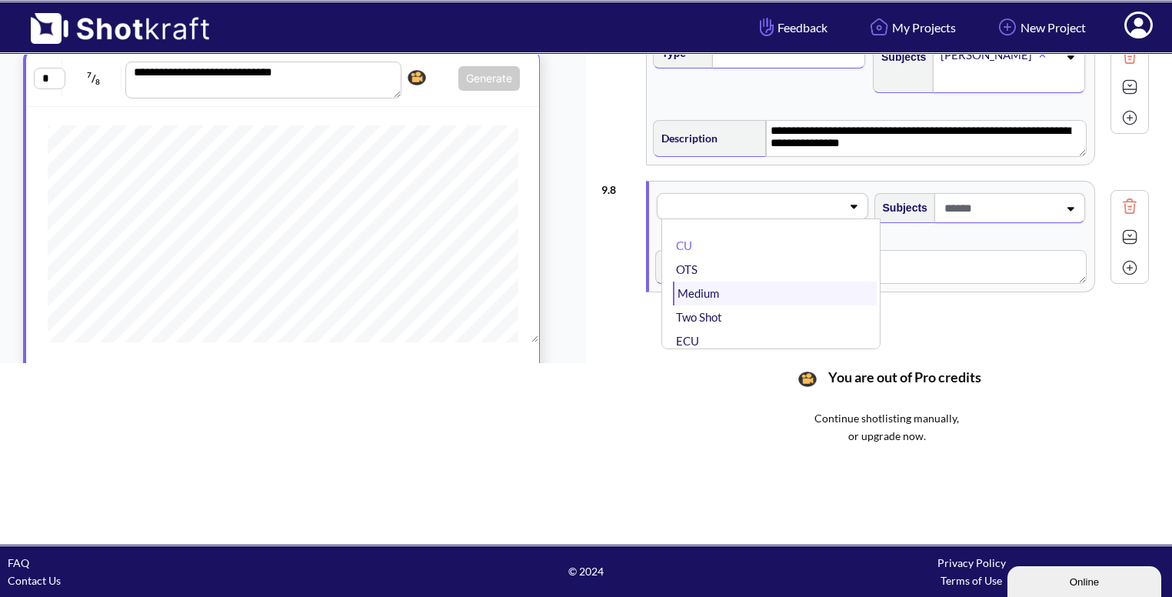
click at [764, 298] on li "Medium" at bounding box center [774, 293] width 203 height 24
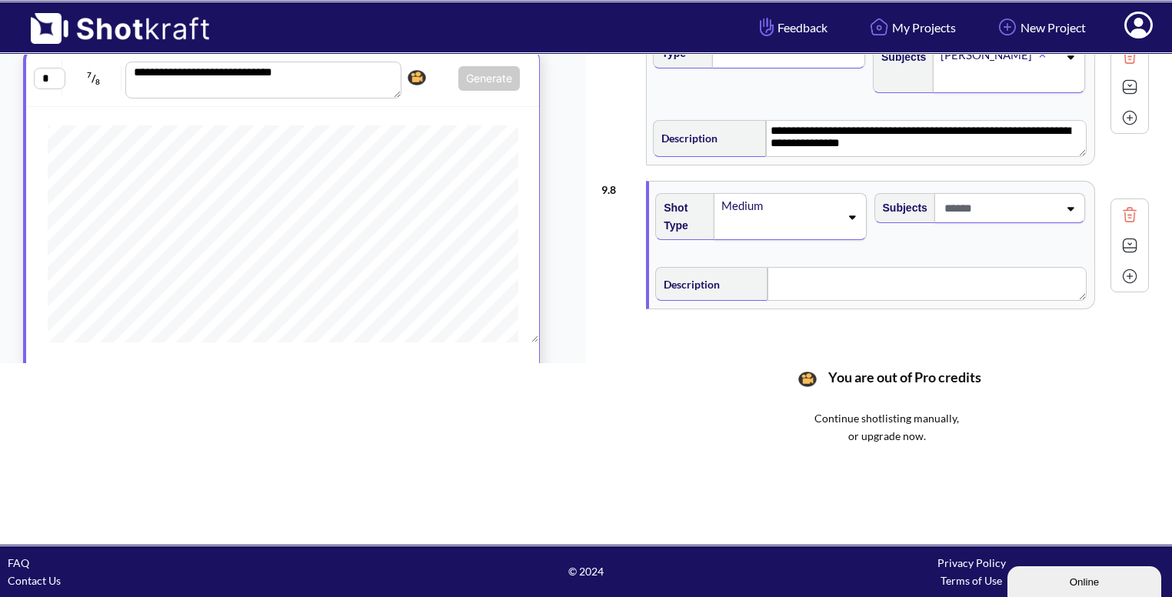
click at [1058, 204] on span at bounding box center [999, 207] width 118 height 25
click at [854, 173] on div "9 . 8 Shot Type Medium Subjects Cafe Bhavya Young man Waiter Phone MAYA (V.O) A…" at bounding box center [874, 245] width 547 height 144
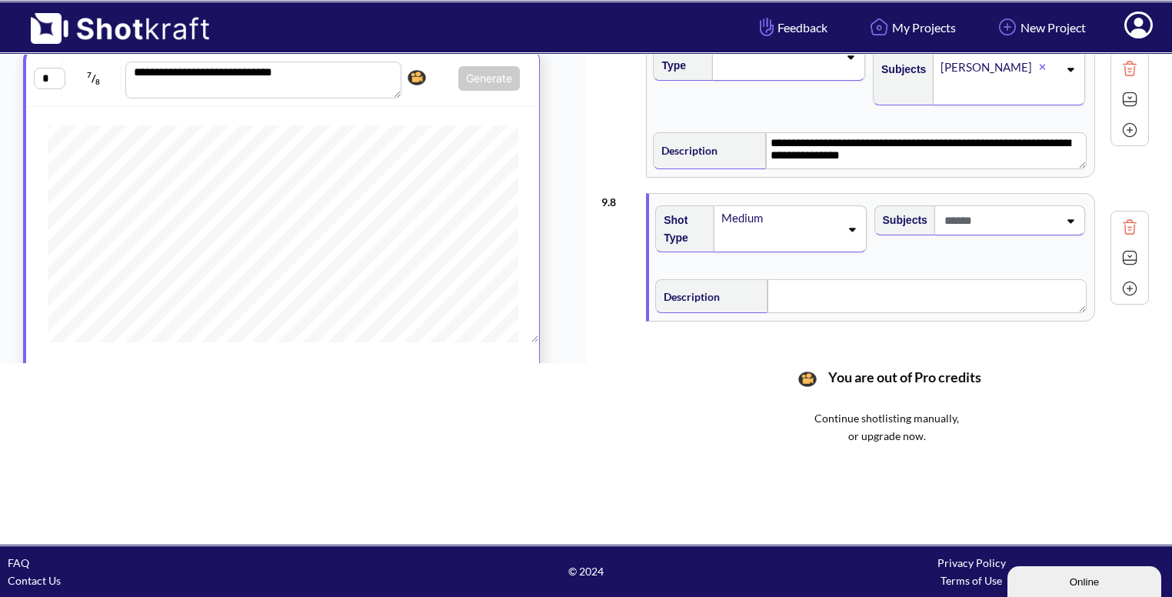
scroll to position [943, 0]
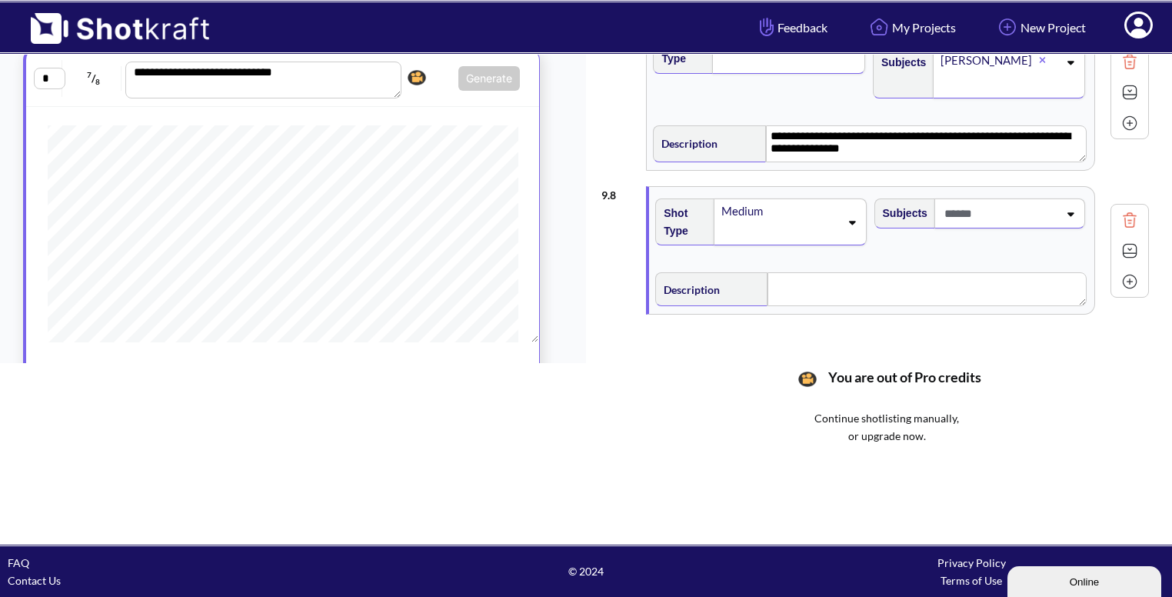
click at [1058, 204] on span at bounding box center [999, 213] width 118 height 25
click at [976, 267] on li "Bhavya" at bounding box center [993, 279] width 203 height 24
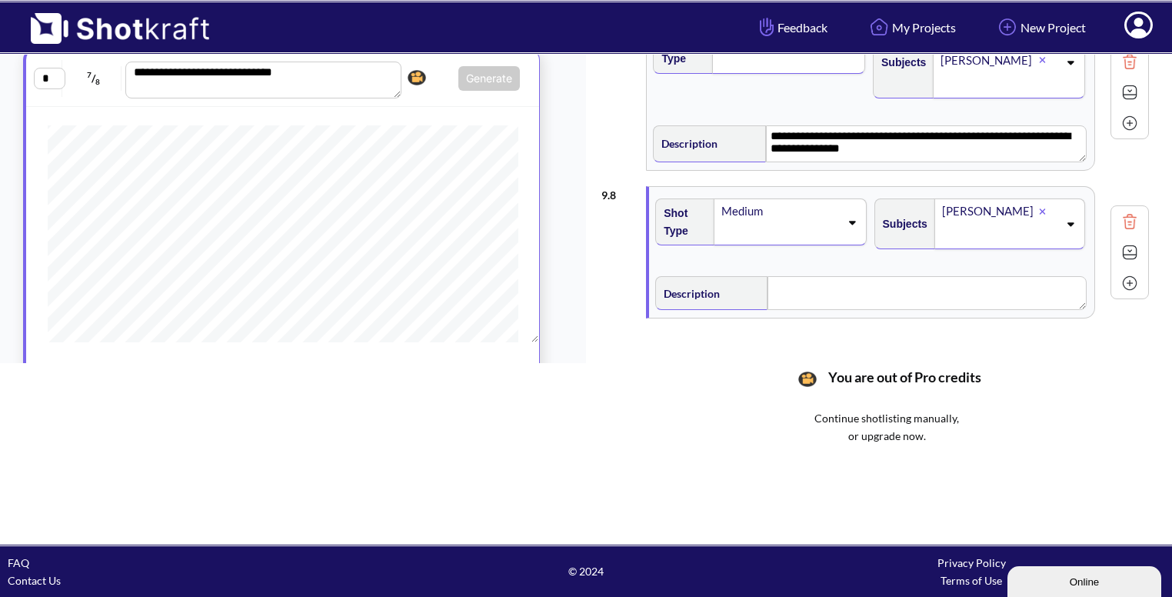
click at [1076, 218] on icon at bounding box center [1069, 223] width 21 height 11
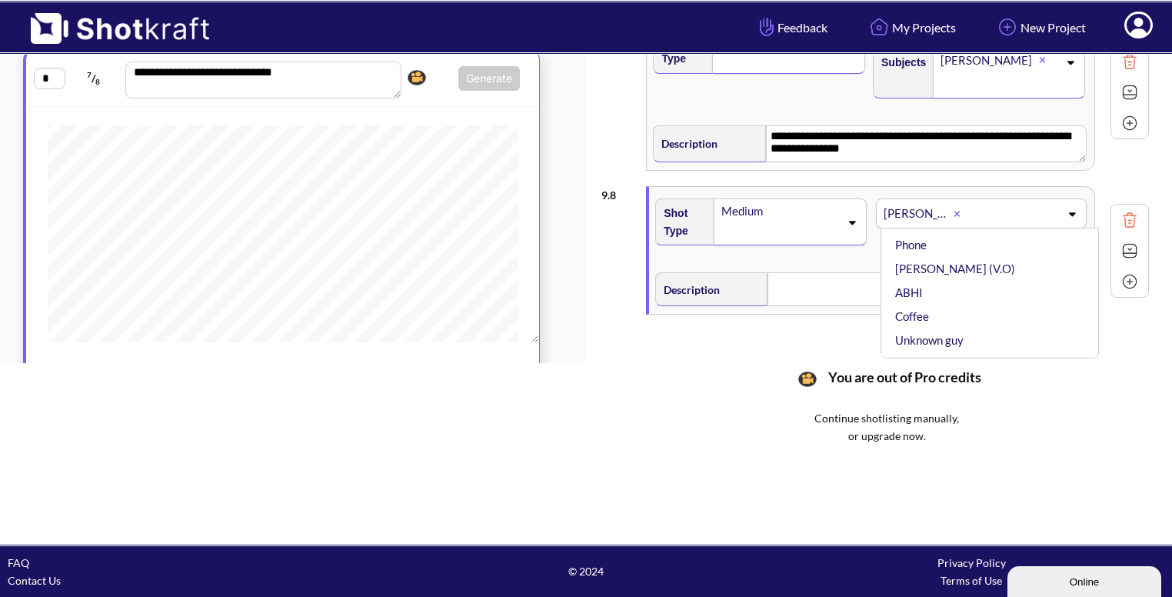
scroll to position [88, 0]
click at [987, 275] on li "ABHI" at bounding box center [993, 286] width 203 height 24
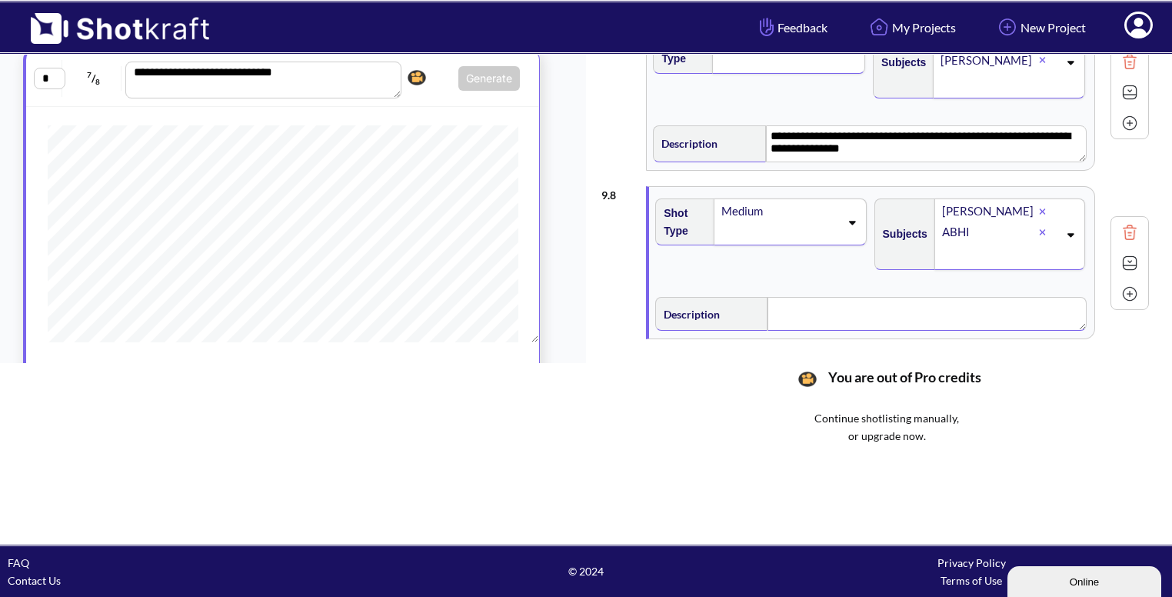
click at [844, 299] on textarea at bounding box center [926, 314] width 318 height 34
click at [1123, 287] on img at bounding box center [1129, 295] width 23 height 23
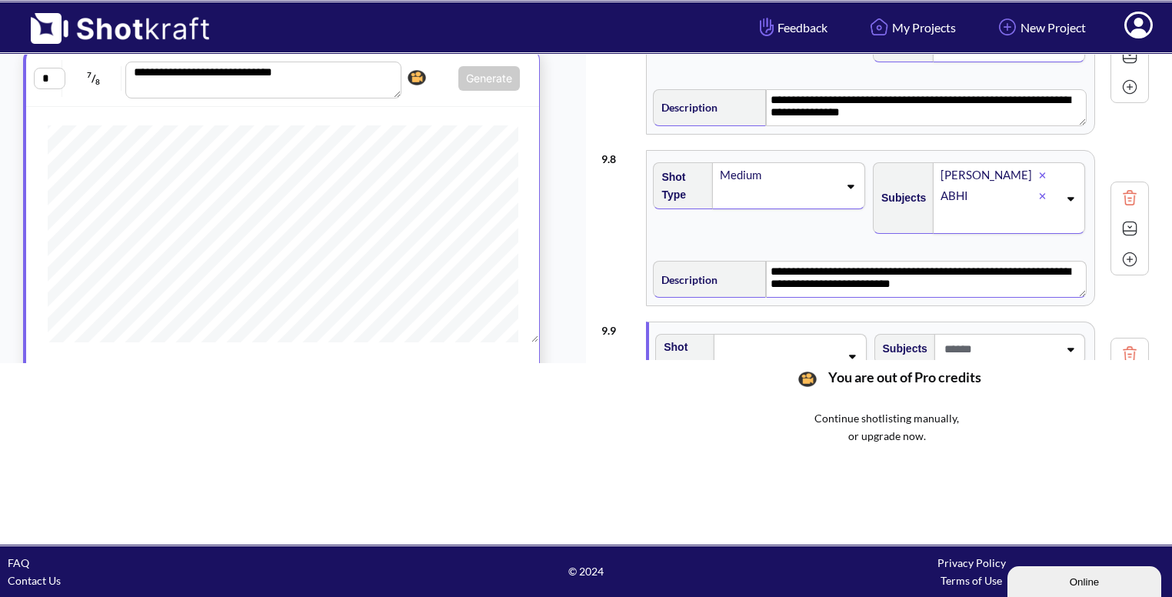
scroll to position [980, 0]
click at [1133, 224] on img at bounding box center [1129, 227] width 23 height 23
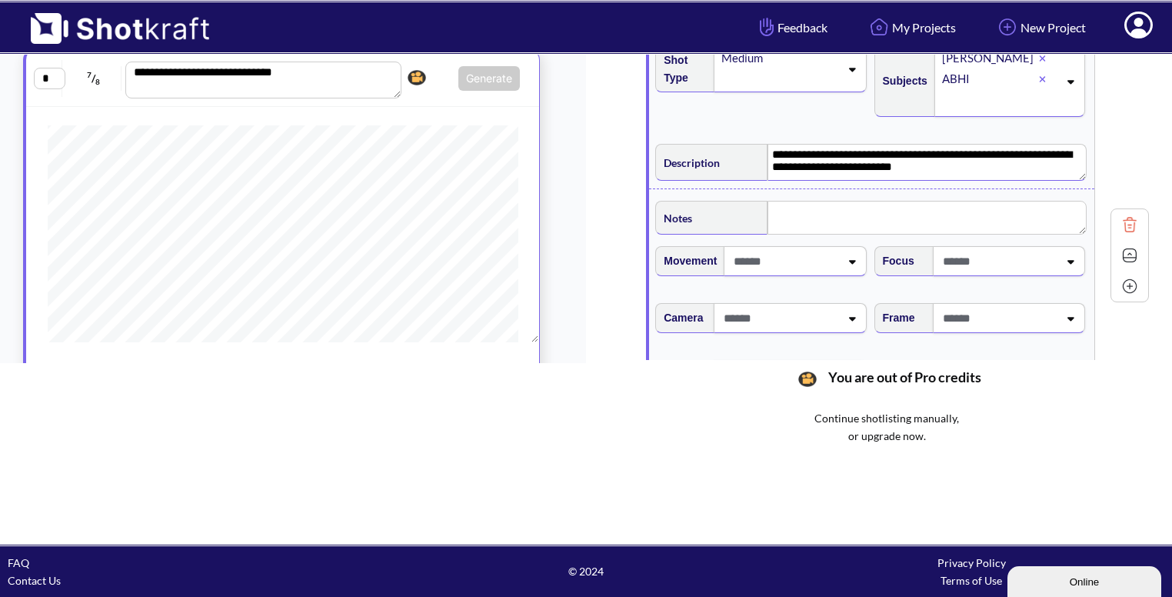
scroll to position [1096, 0]
click at [1046, 315] on span at bounding box center [998, 316] width 119 height 25
type textarea "**********"
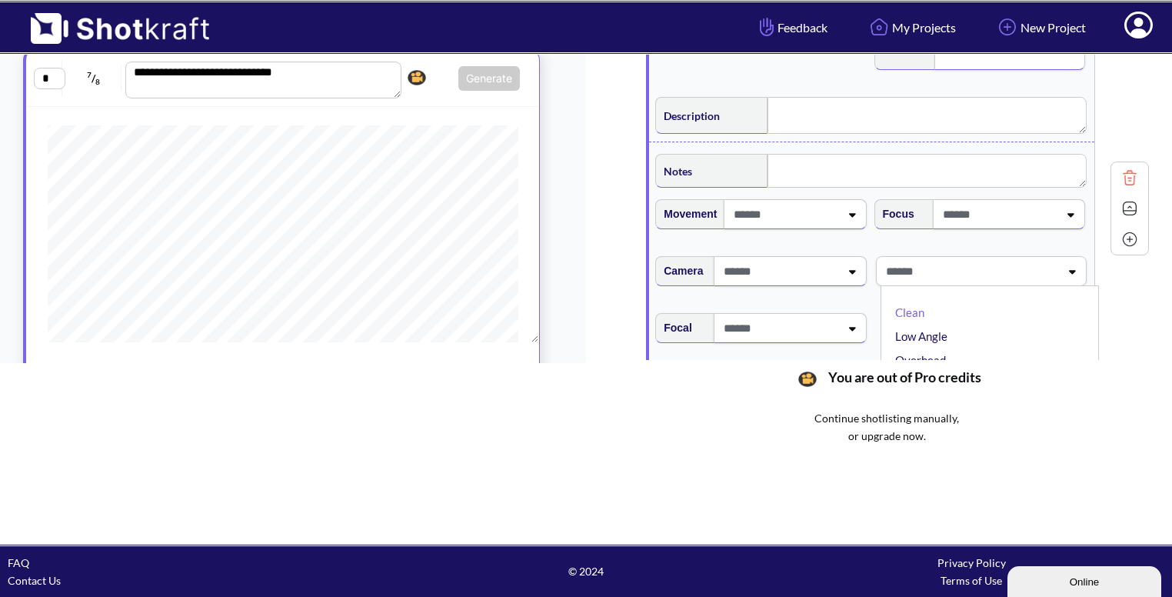
type textarea "**********"
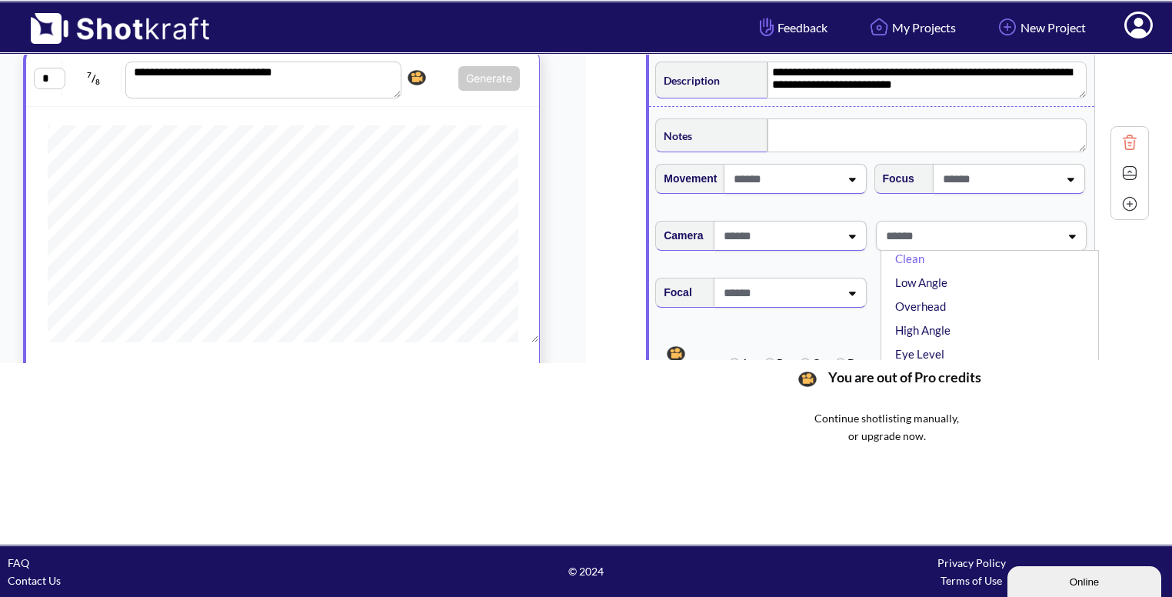
scroll to position [0, 0]
type input "***"
click at [908, 270] on li "Eye Level" at bounding box center [993, 277] width 203 height 24
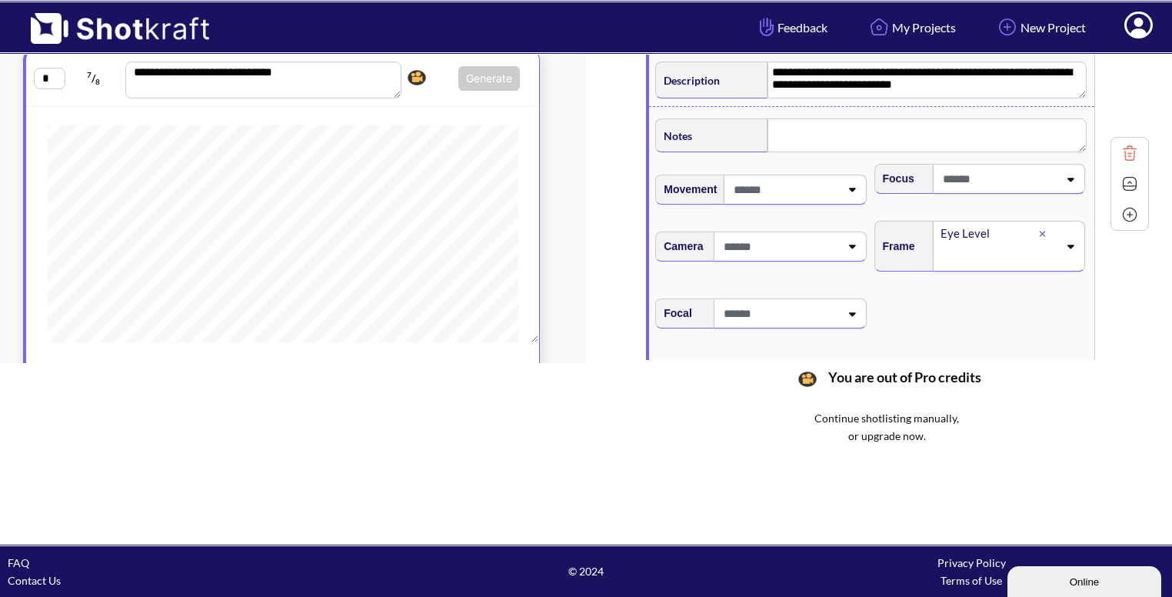
click at [1123, 182] on img at bounding box center [1129, 183] width 23 height 23
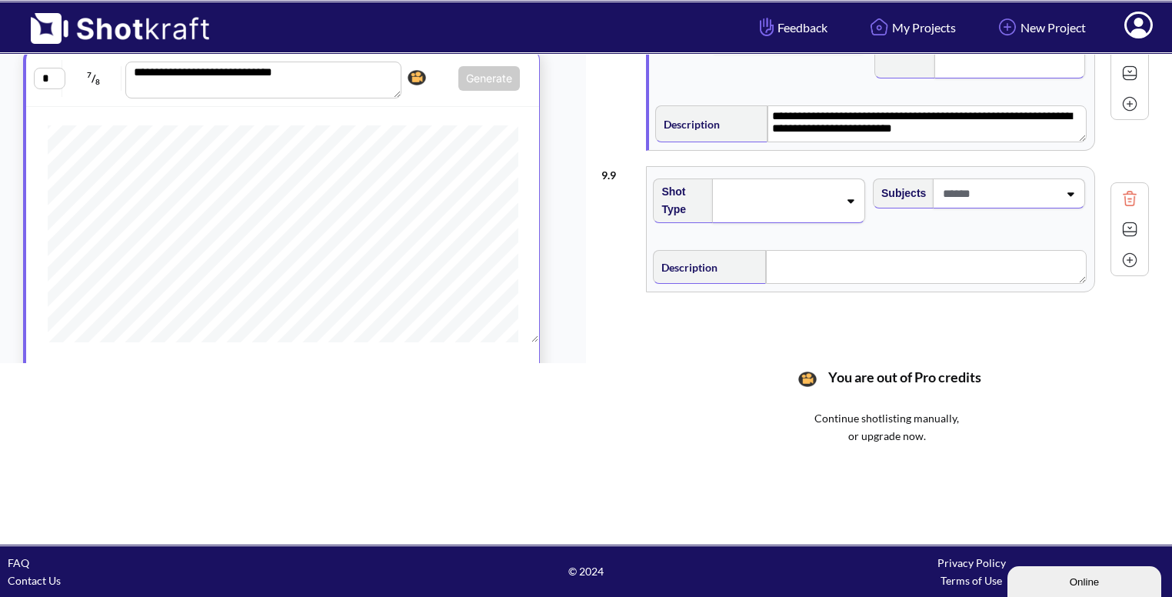
click at [858, 201] on div at bounding box center [788, 200] width 153 height 45
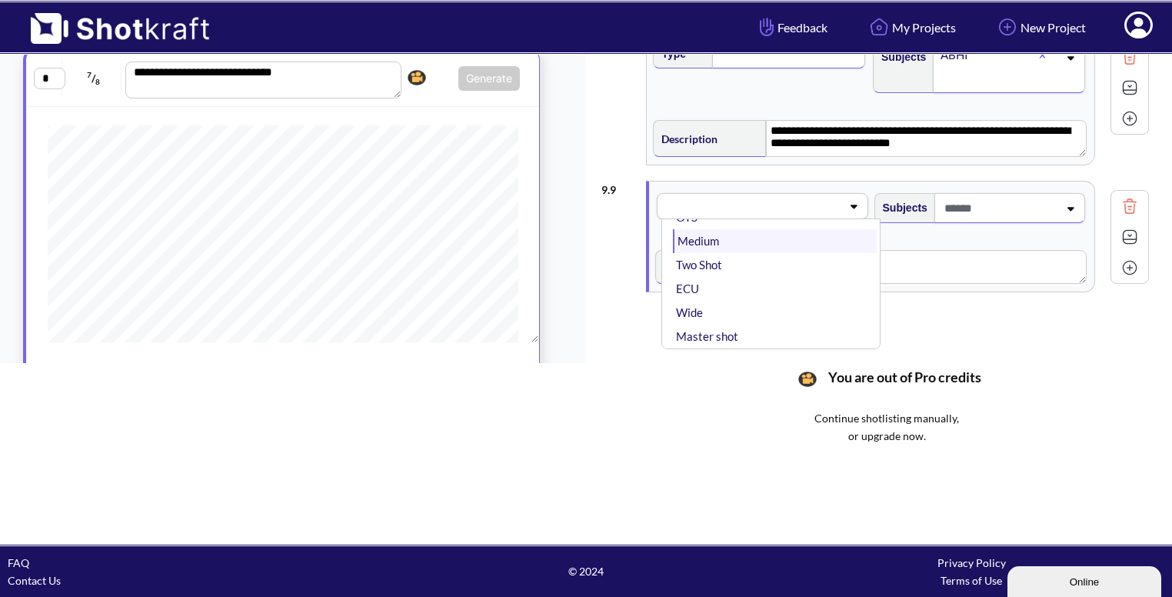
scroll to position [60, 0]
click at [737, 293] on li "Wide" at bounding box center [774, 305] width 203 height 24
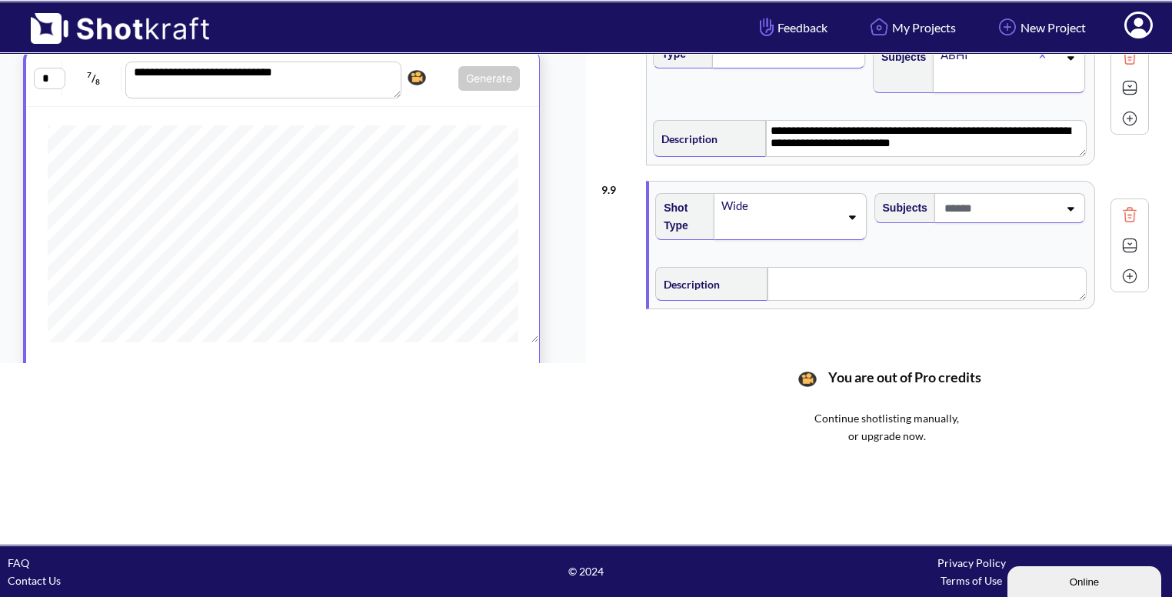
click at [1013, 195] on span at bounding box center [999, 207] width 118 height 25
click at [953, 271] on li "Bhavya" at bounding box center [993, 273] width 203 height 24
click at [1070, 213] on icon at bounding box center [1069, 218] width 21 height 11
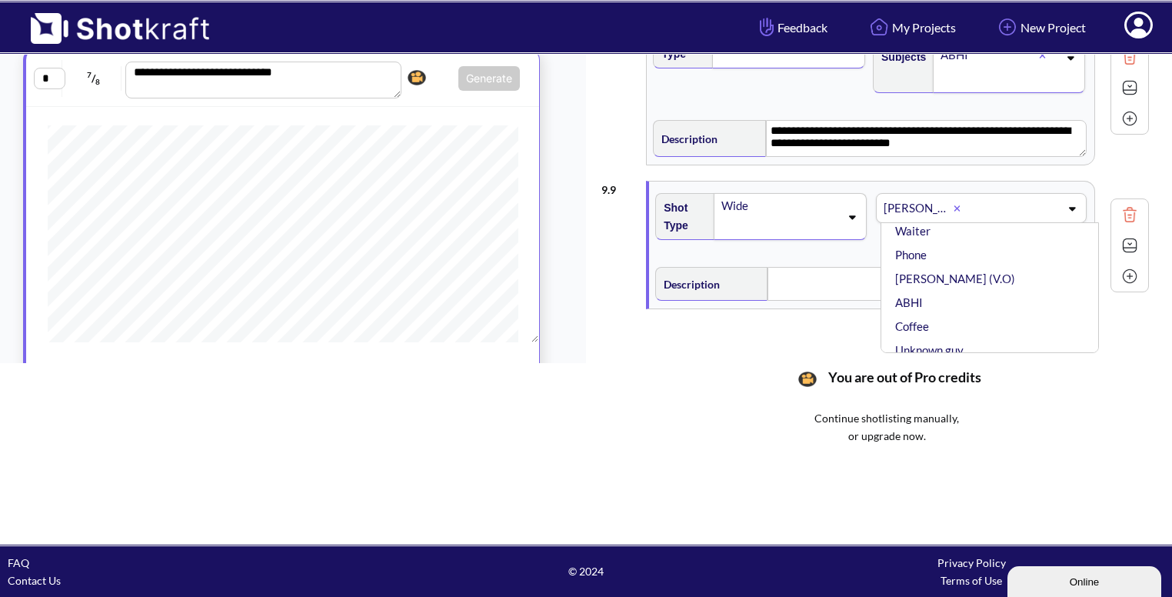
scroll to position [67, 0]
click at [956, 290] on li "ABHI" at bounding box center [993, 302] width 203 height 24
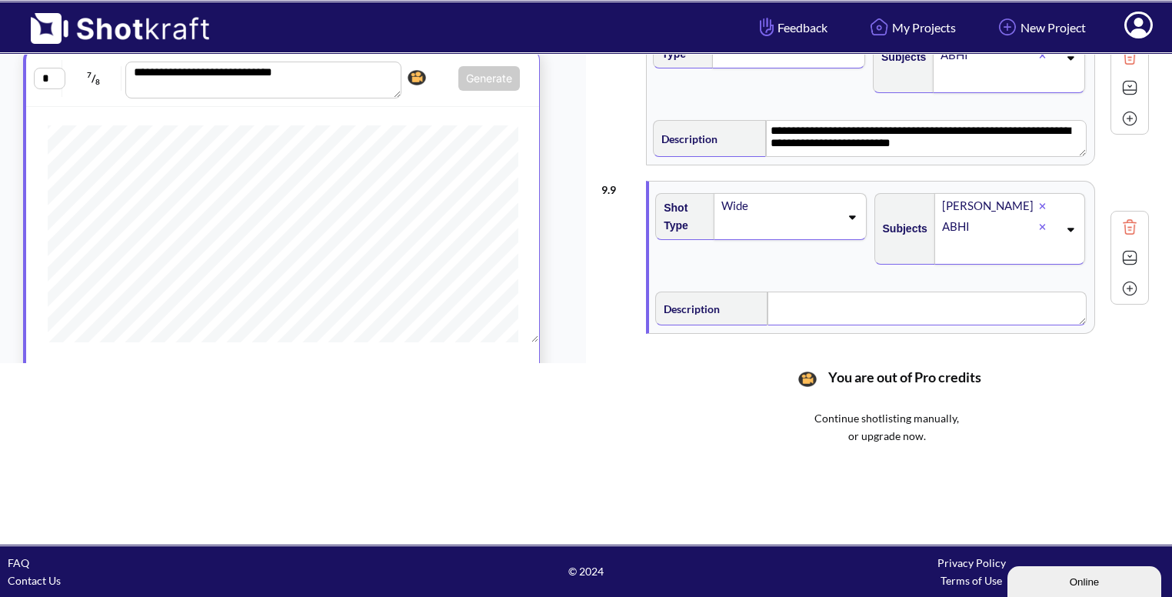
click at [823, 305] on textarea at bounding box center [926, 308] width 318 height 34
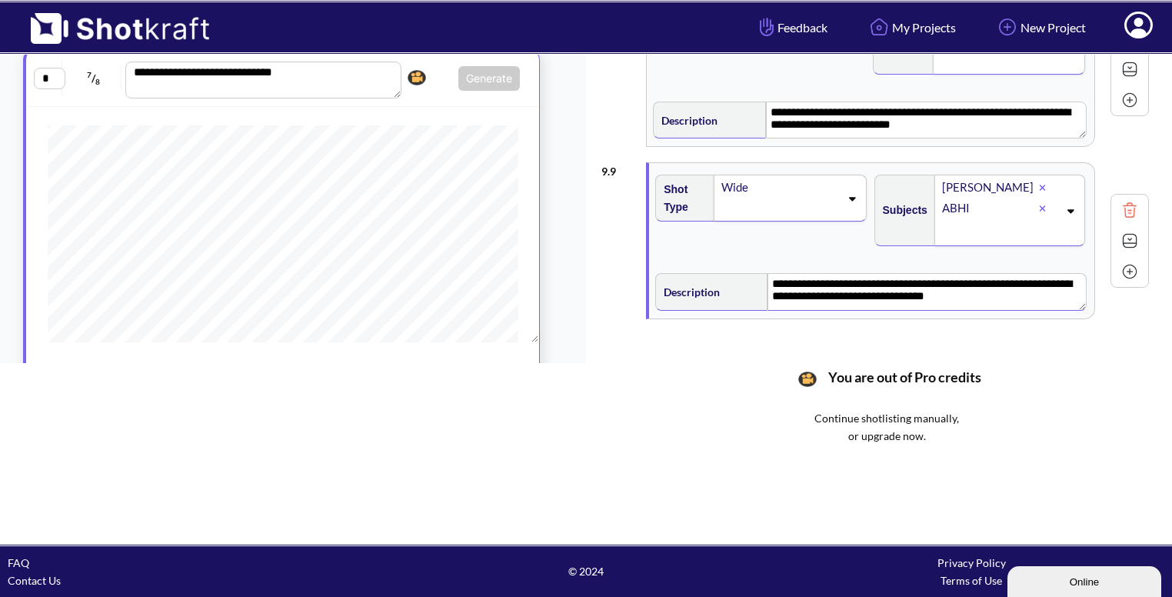
click at [1127, 238] on img at bounding box center [1129, 240] width 23 height 23
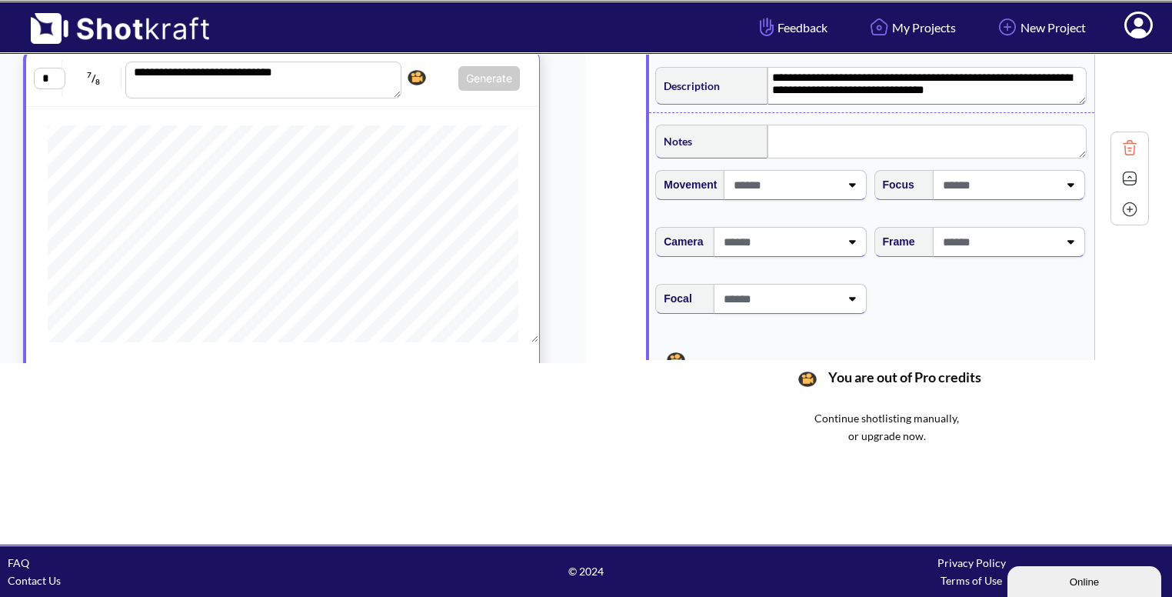
scroll to position [1344, 0]
click at [1069, 244] on div at bounding box center [1009, 242] width 152 height 30
type textarea "**********"
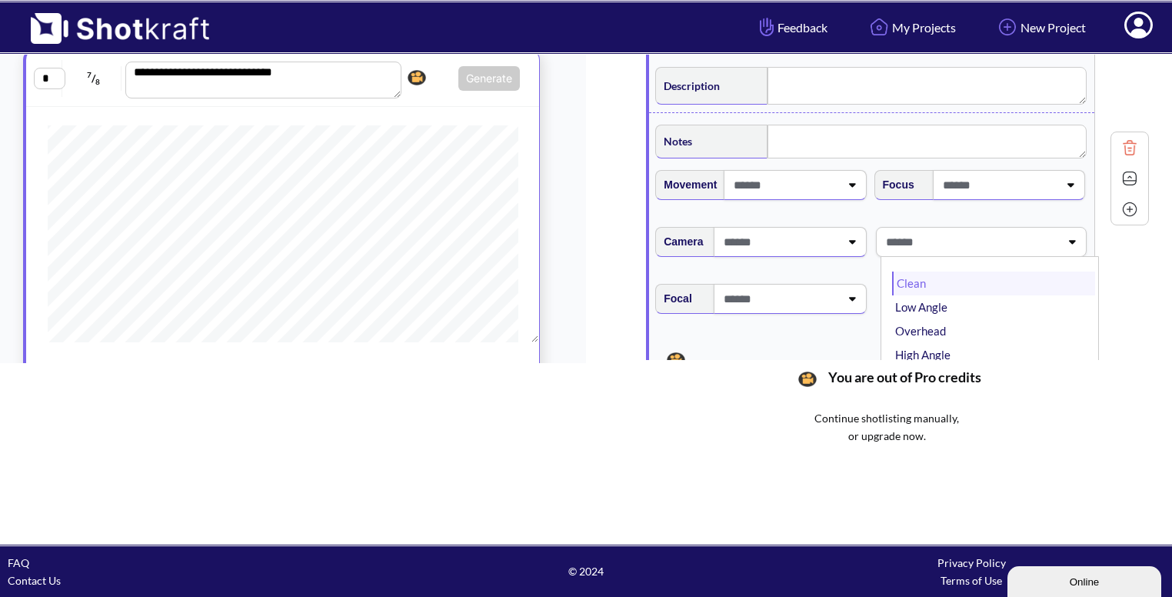
type textarea "**********"
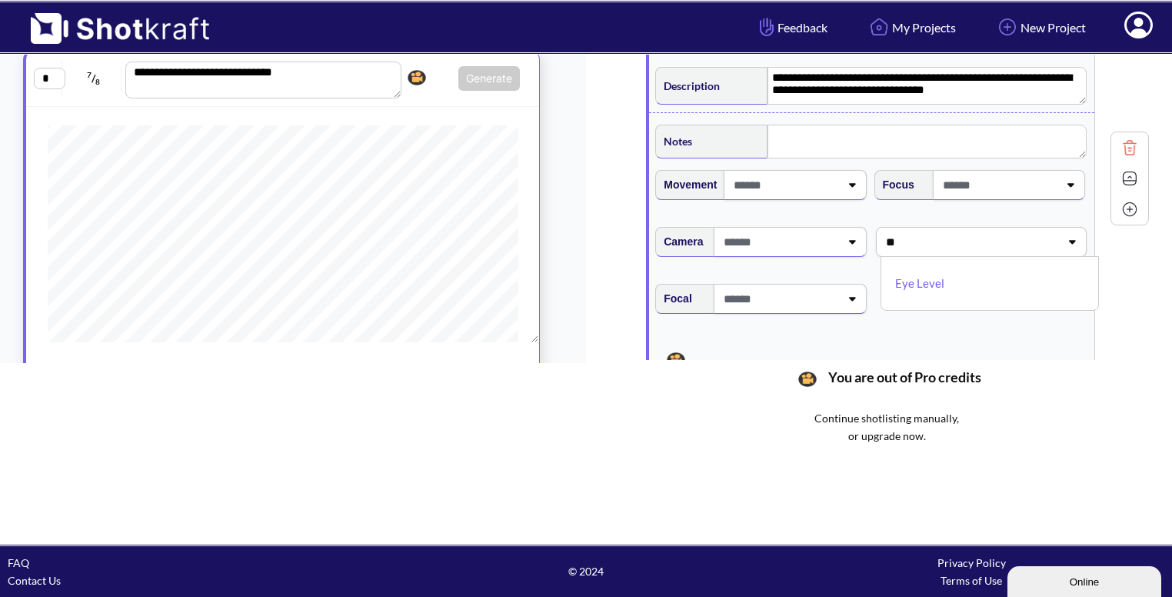
type input "***"
click at [925, 271] on li "Eye Level" at bounding box center [993, 283] width 203 height 24
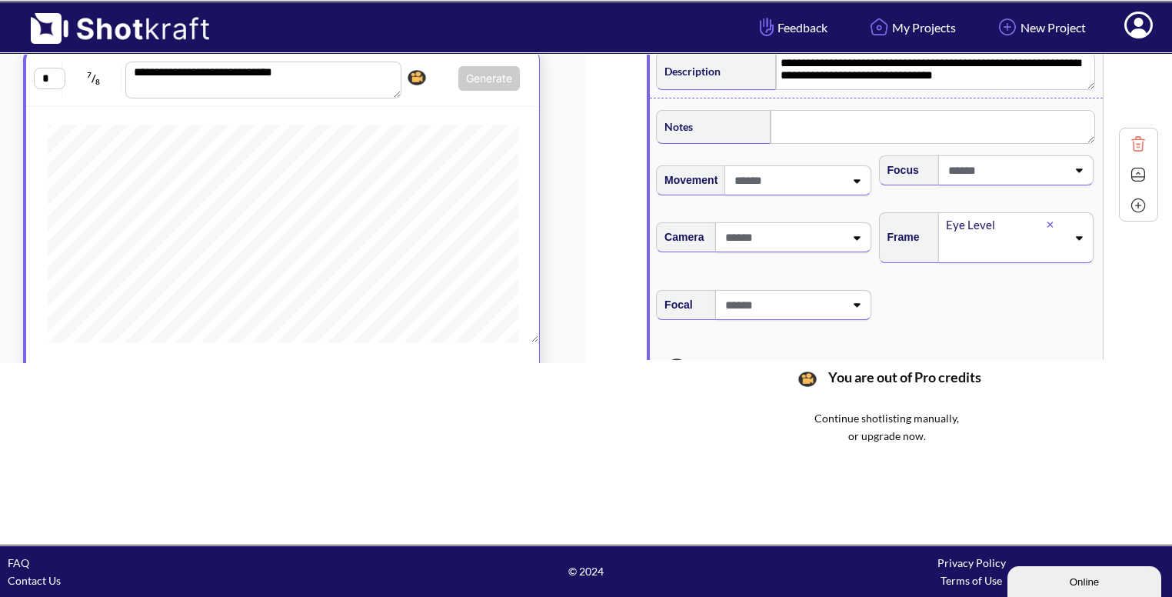
scroll to position [1375, 0]
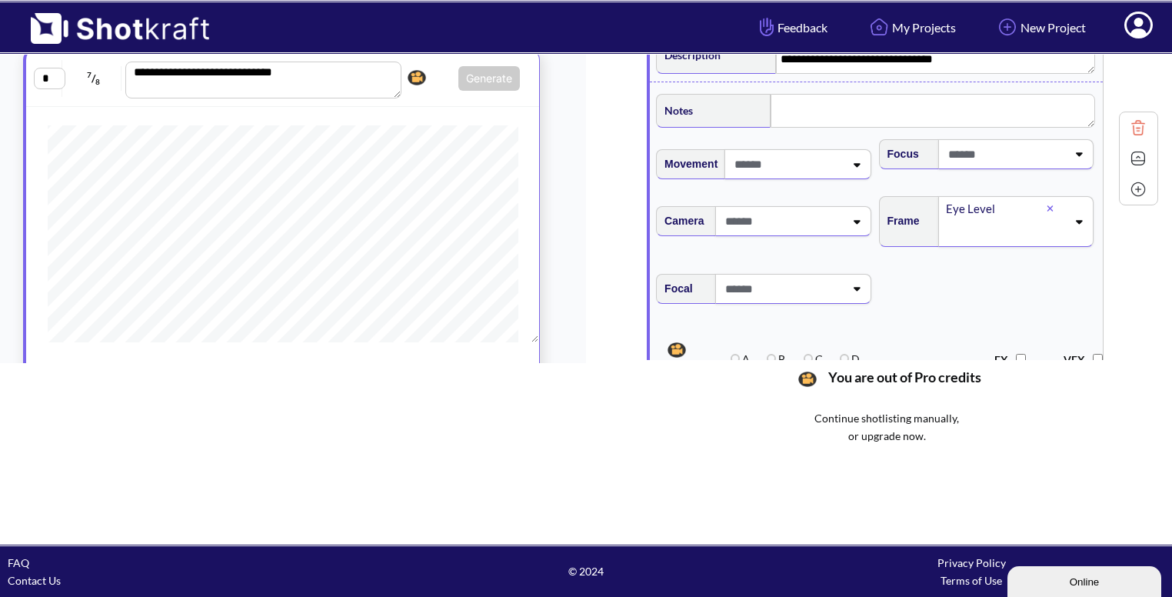
click at [1126, 147] on img at bounding box center [1137, 158] width 23 height 23
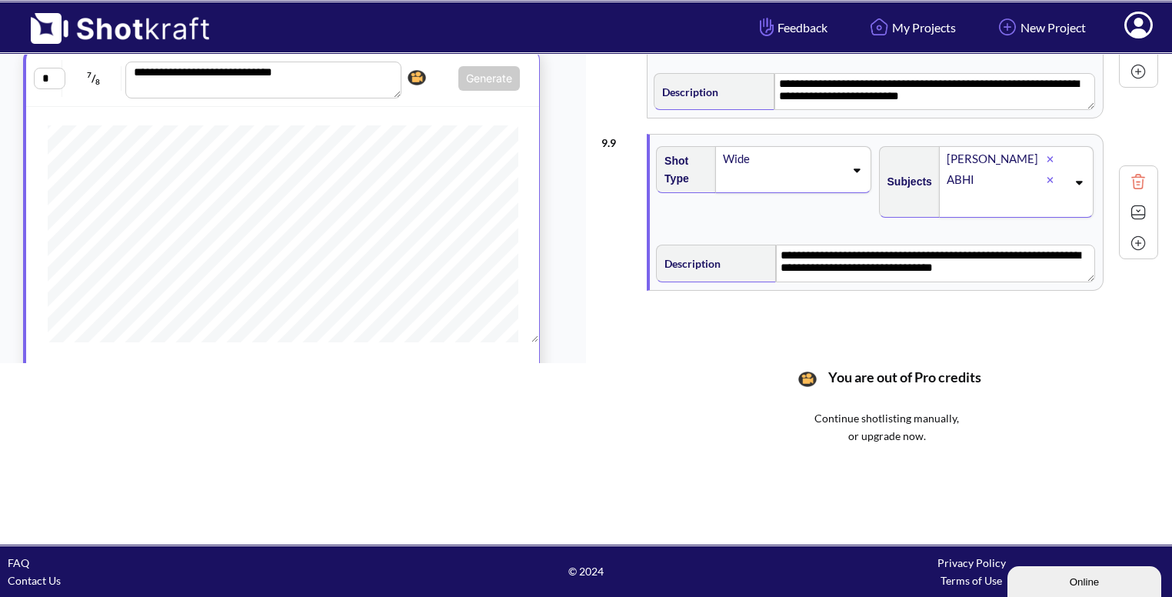
scroll to position [1161, 0]
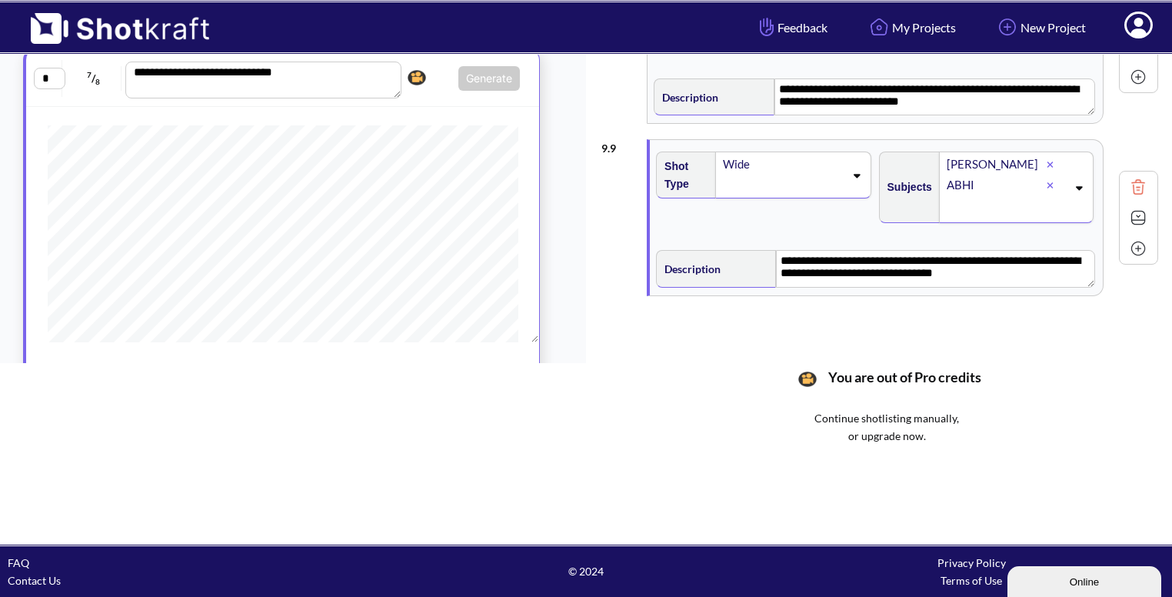
click at [1126, 244] on img at bounding box center [1137, 248] width 23 height 23
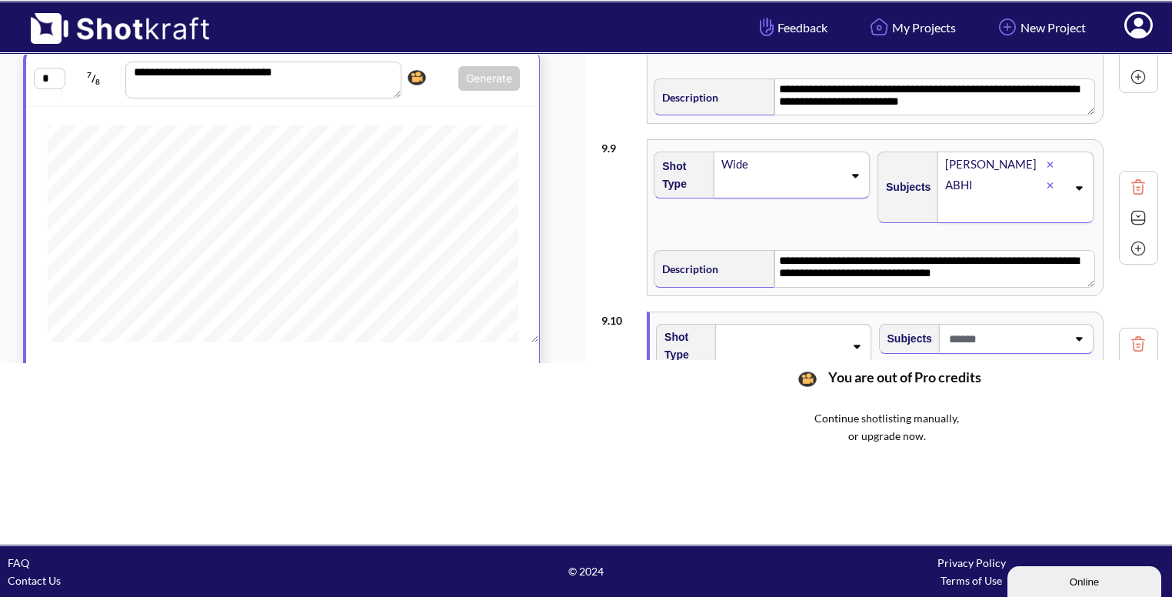
scroll to position [1305, 0]
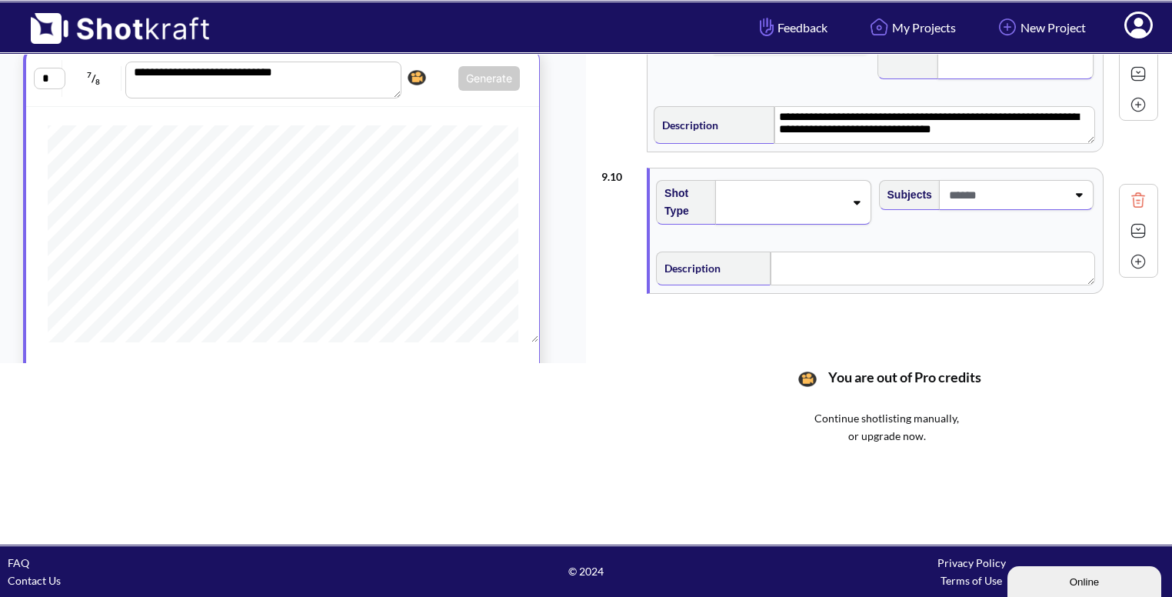
click at [846, 197] on icon at bounding box center [856, 202] width 21 height 11
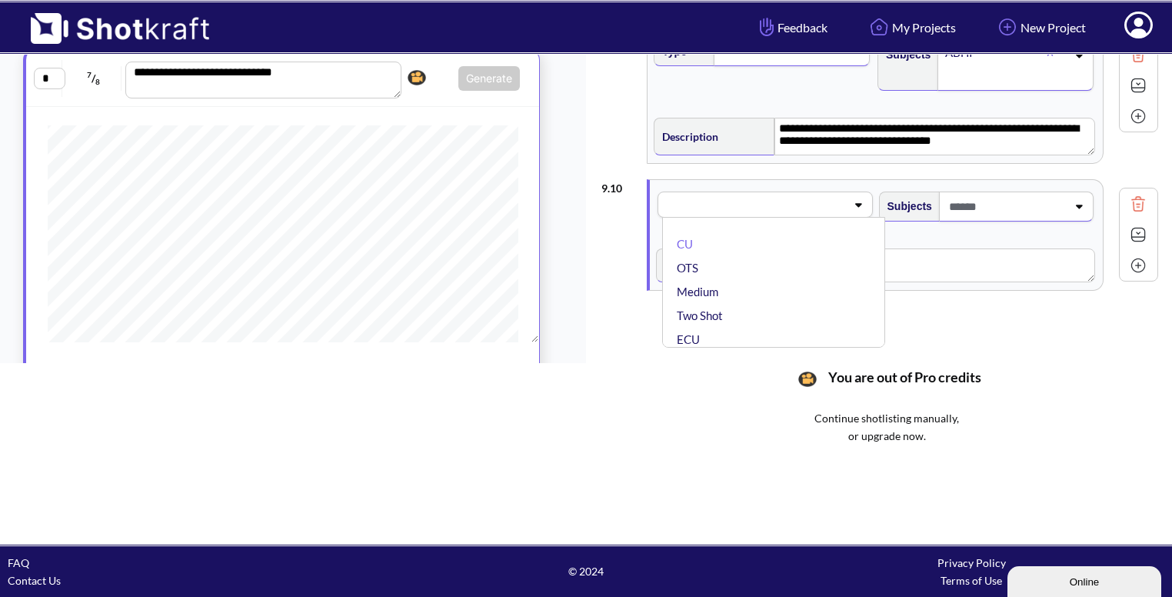
scroll to position [1291, 0]
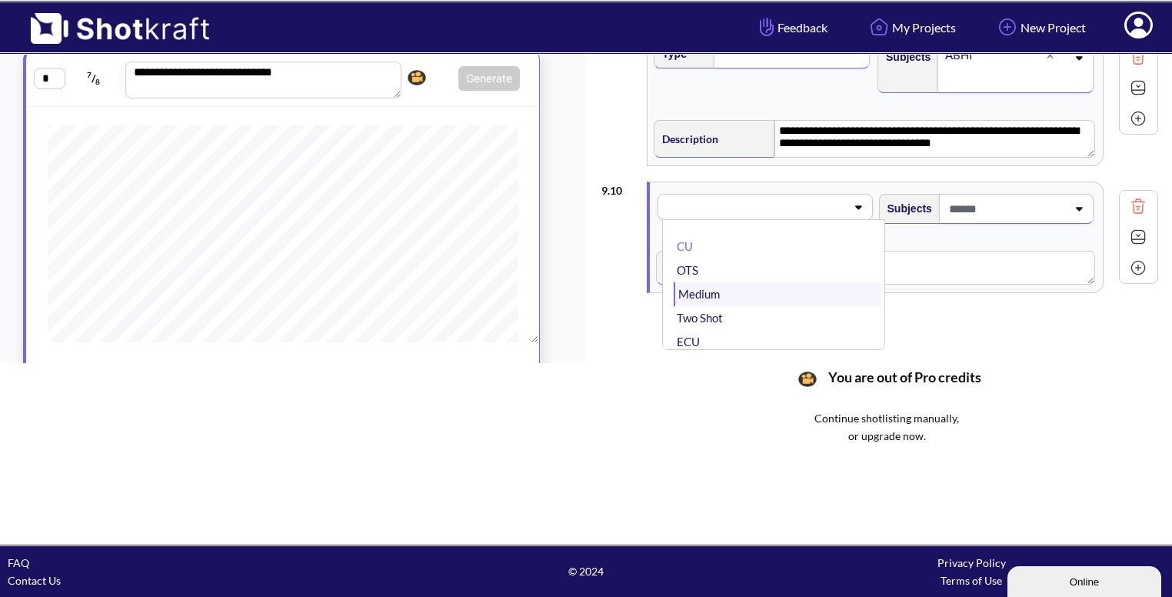
click at [746, 283] on li "Medium" at bounding box center [777, 294] width 207 height 24
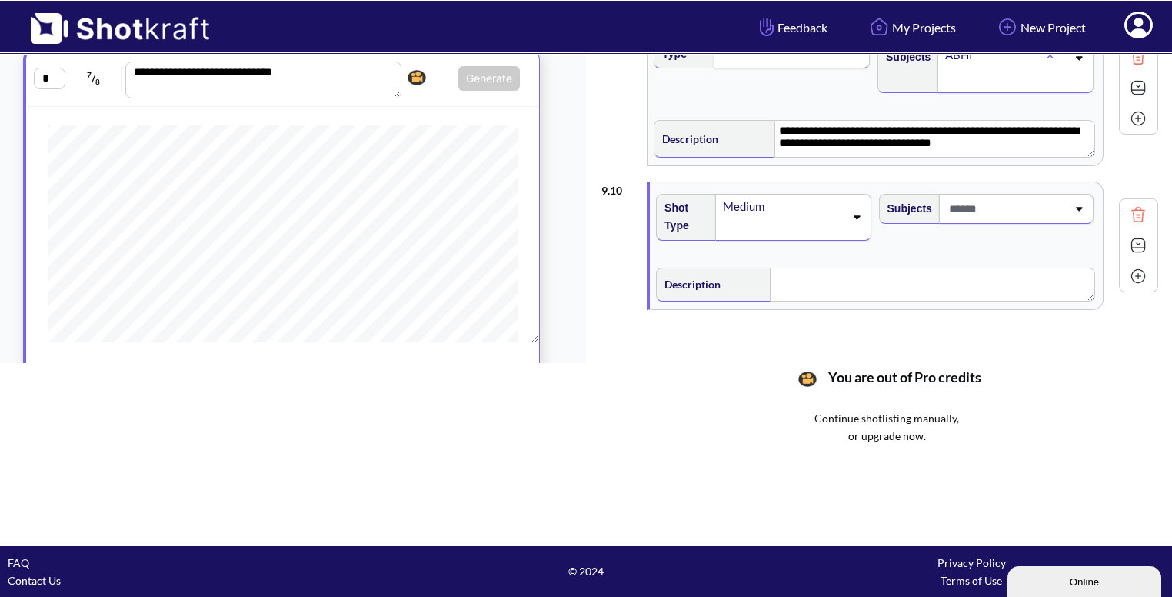
click at [1068, 203] on icon at bounding box center [1078, 208] width 21 height 11
click at [963, 274] on li "Bhavya" at bounding box center [999, 274] width 207 height 24
click at [1076, 218] on icon at bounding box center [1079, 220] width 7 height 4
click at [956, 305] on li "ABHI" at bounding box center [999, 317] width 207 height 24
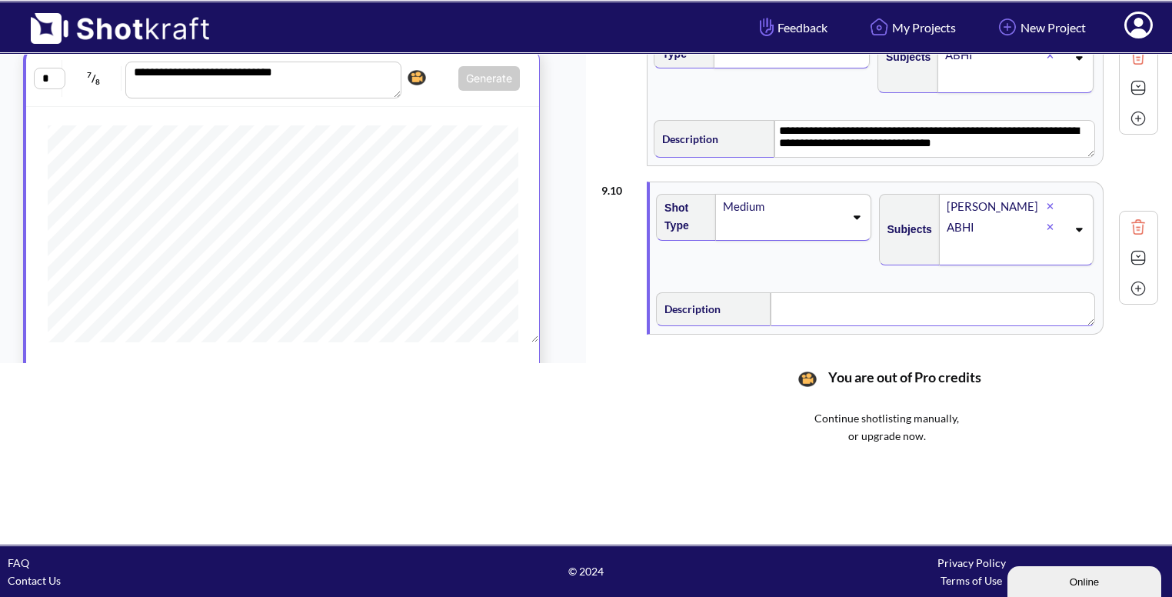
click at [811, 311] on textarea at bounding box center [932, 309] width 324 height 34
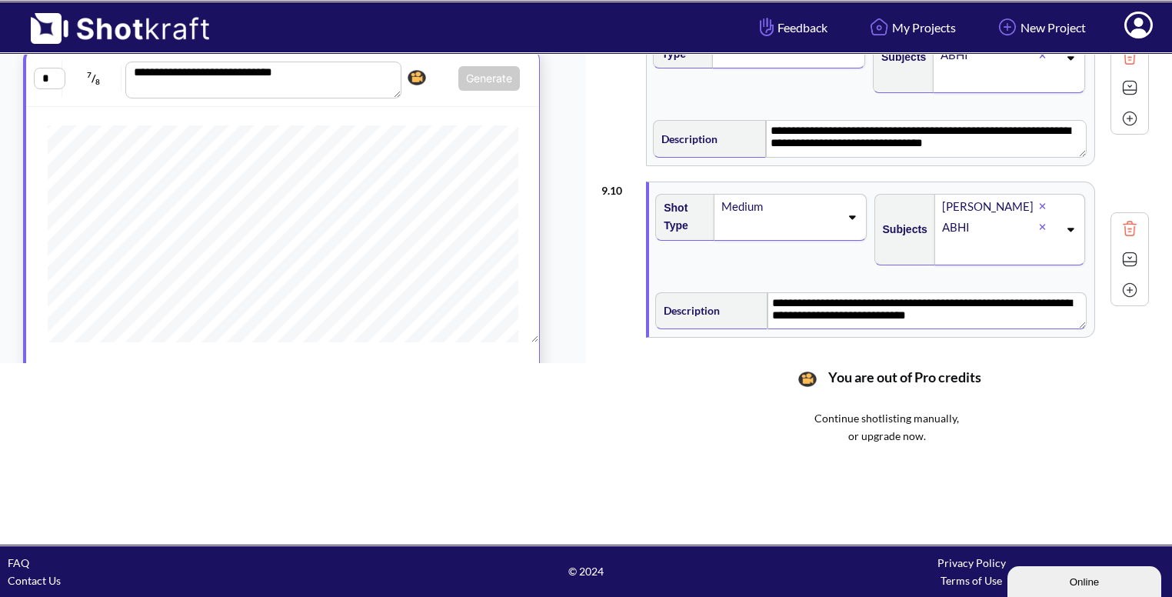
click at [847, 211] on icon at bounding box center [851, 216] width 21 height 11
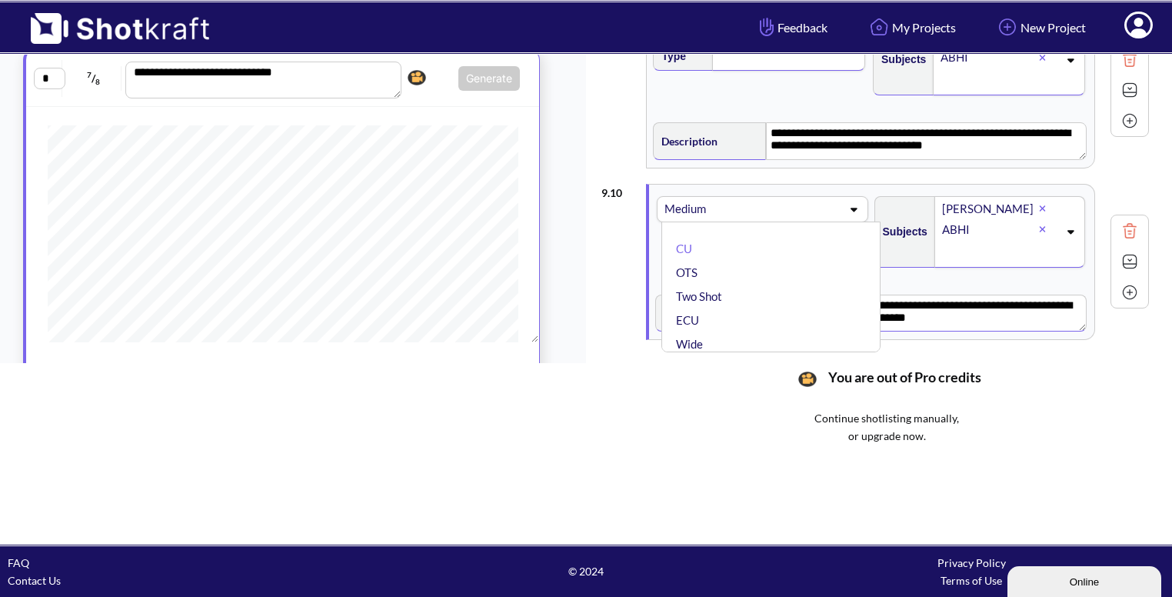
scroll to position [1289, 0]
click at [624, 152] on div "**********" at bounding box center [874, 88] width 547 height 171
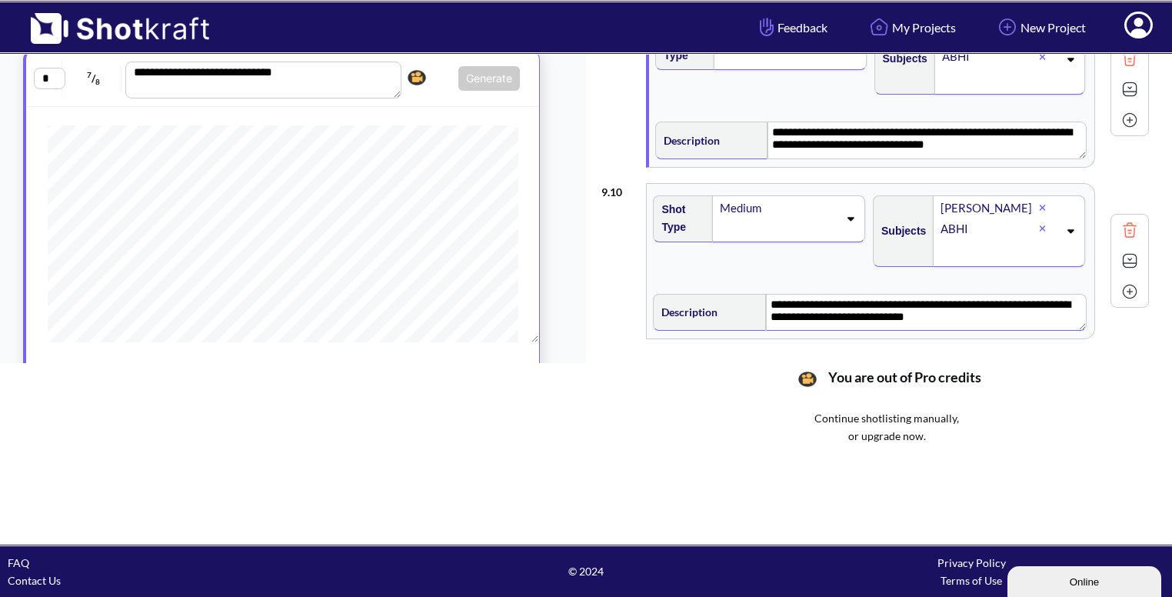
click at [1127, 249] on img at bounding box center [1129, 260] width 23 height 23
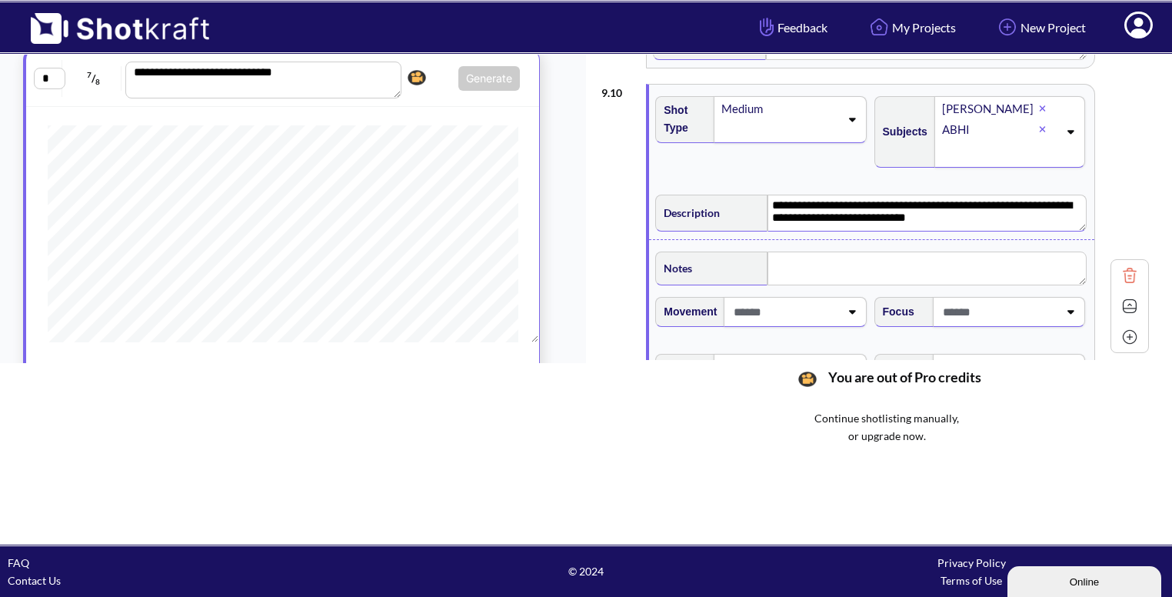
scroll to position [1389, 0]
type textarea "**********"
click at [851, 271] on textarea at bounding box center [926, 268] width 318 height 34
type textarea "**"
type textarea "**********"
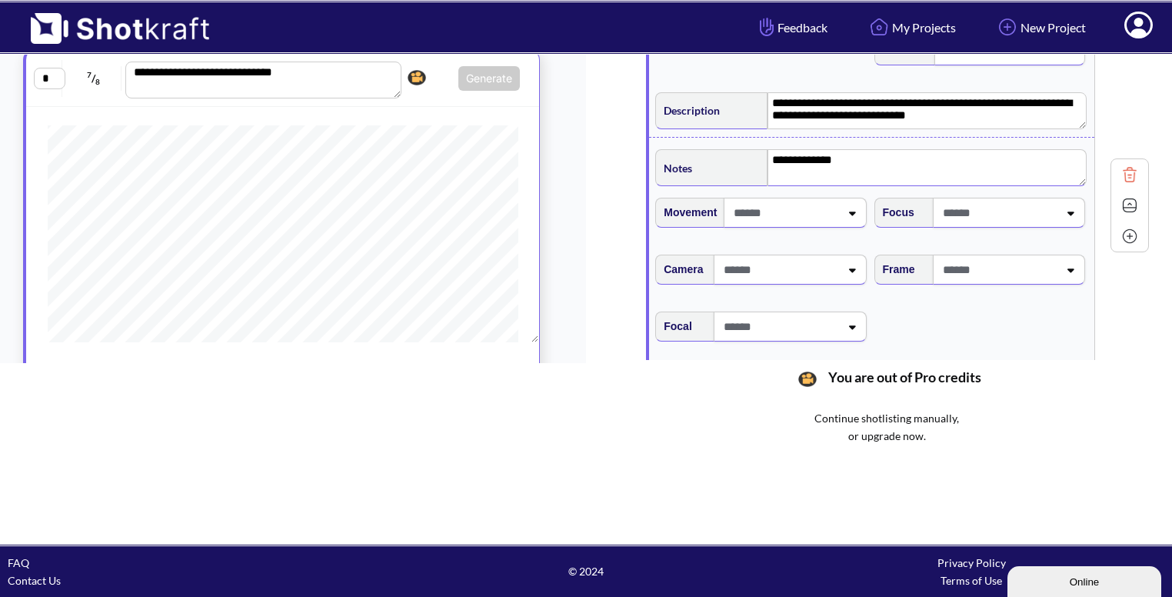
scroll to position [1497, 0]
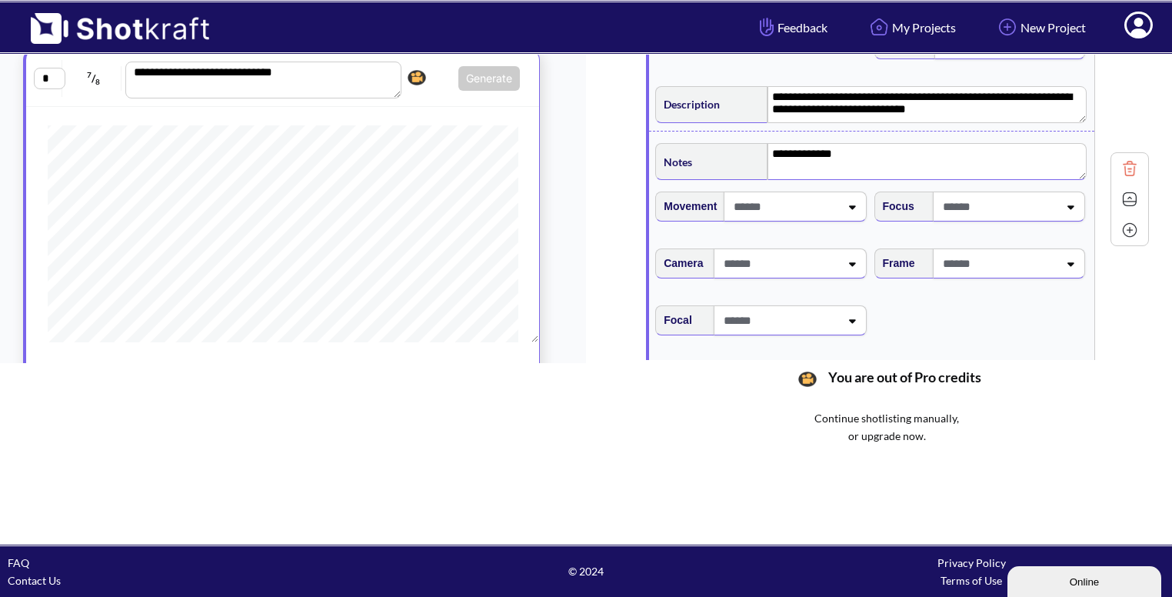
click at [1039, 258] on span at bounding box center [998, 263] width 119 height 25
type textarea "**********"
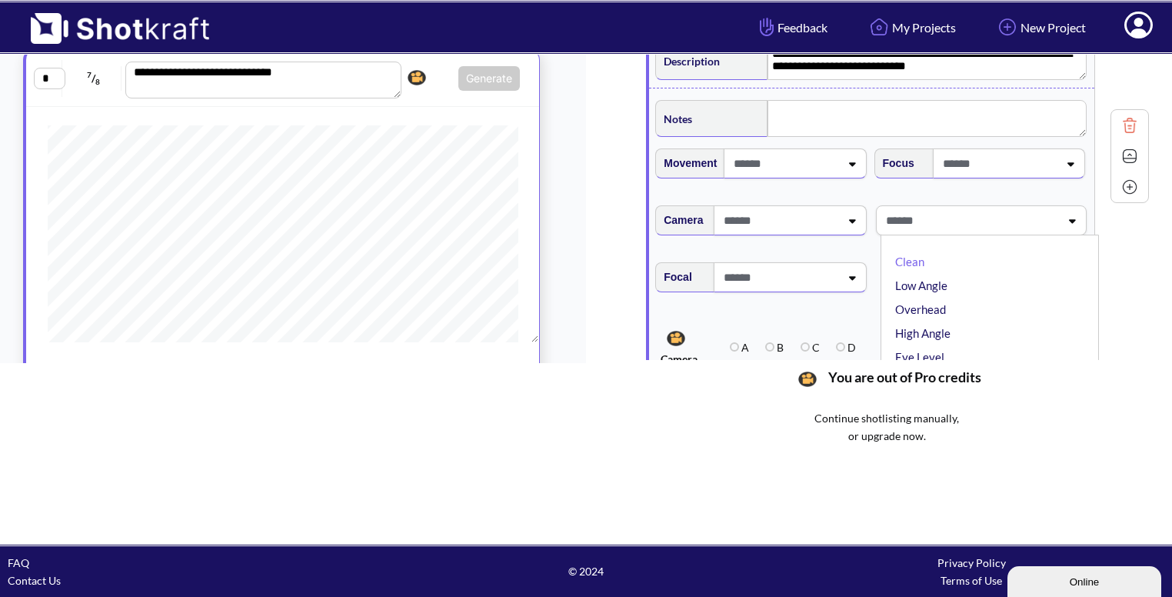
type textarea "**********"
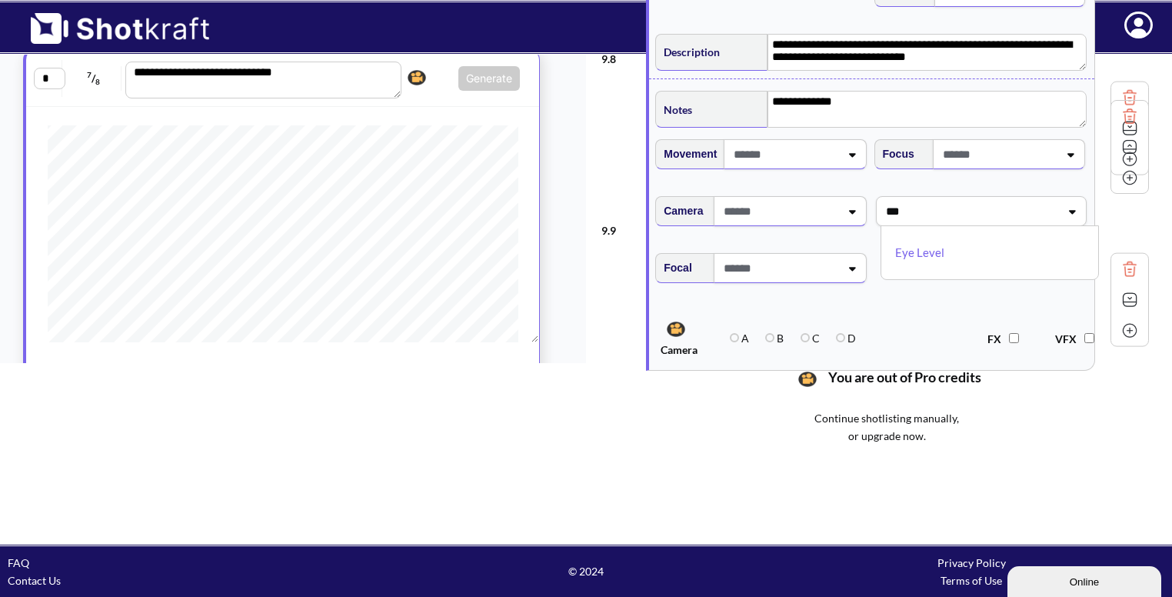
scroll to position [1161, 0]
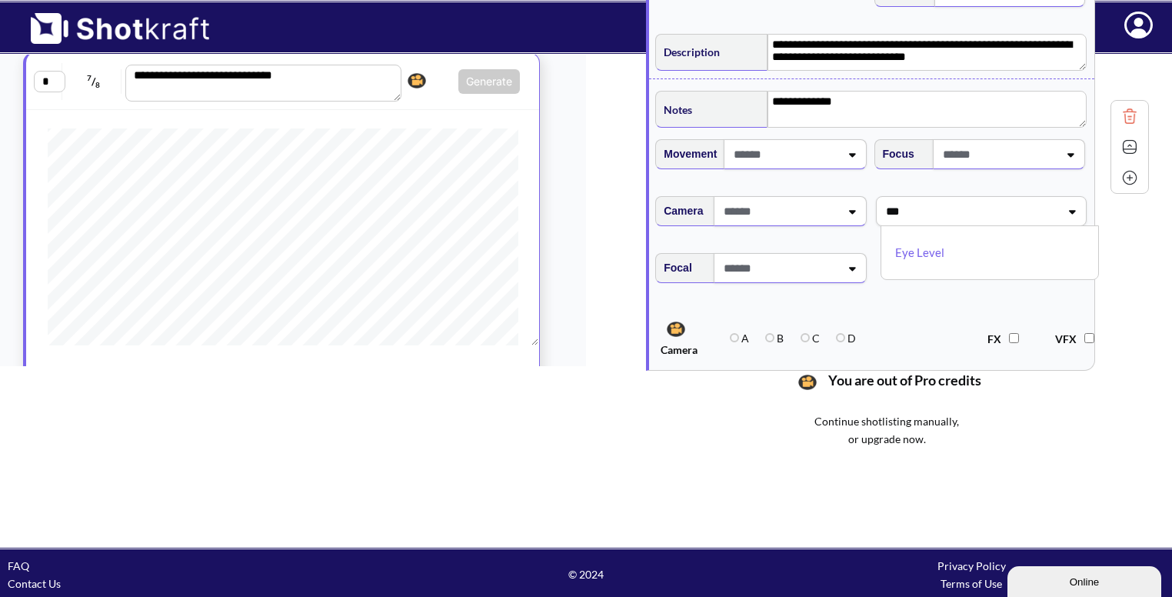
drag, startPoint x: 904, startPoint y: 267, endPoint x: 908, endPoint y: 259, distance: 8.6
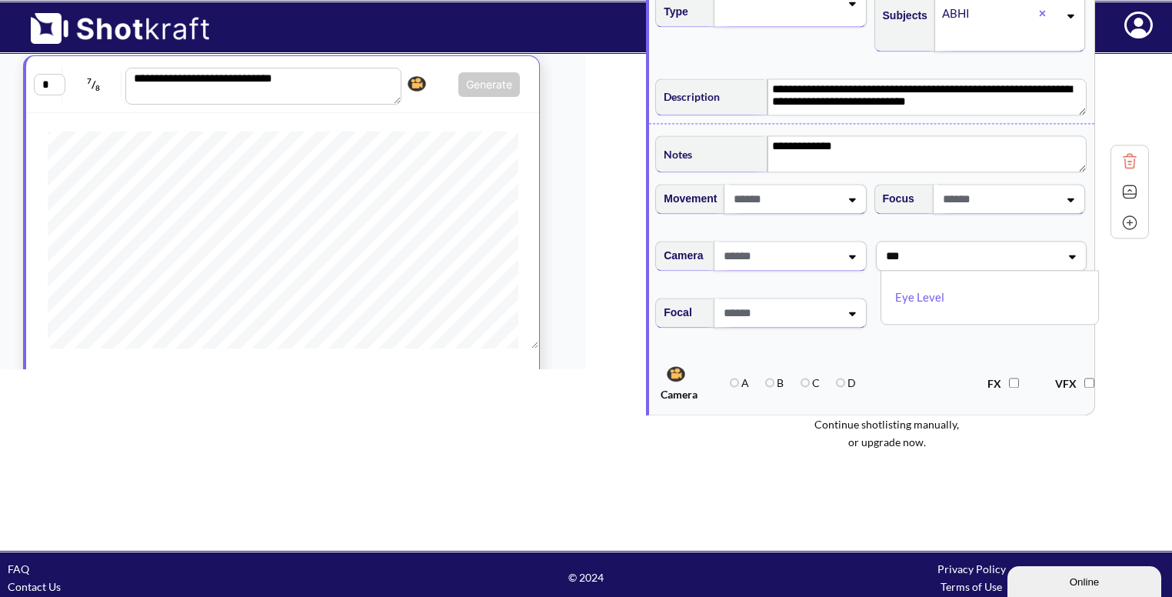
type input "***"
click at [908, 259] on div "**********" at bounding box center [874, 223] width 547 height 171
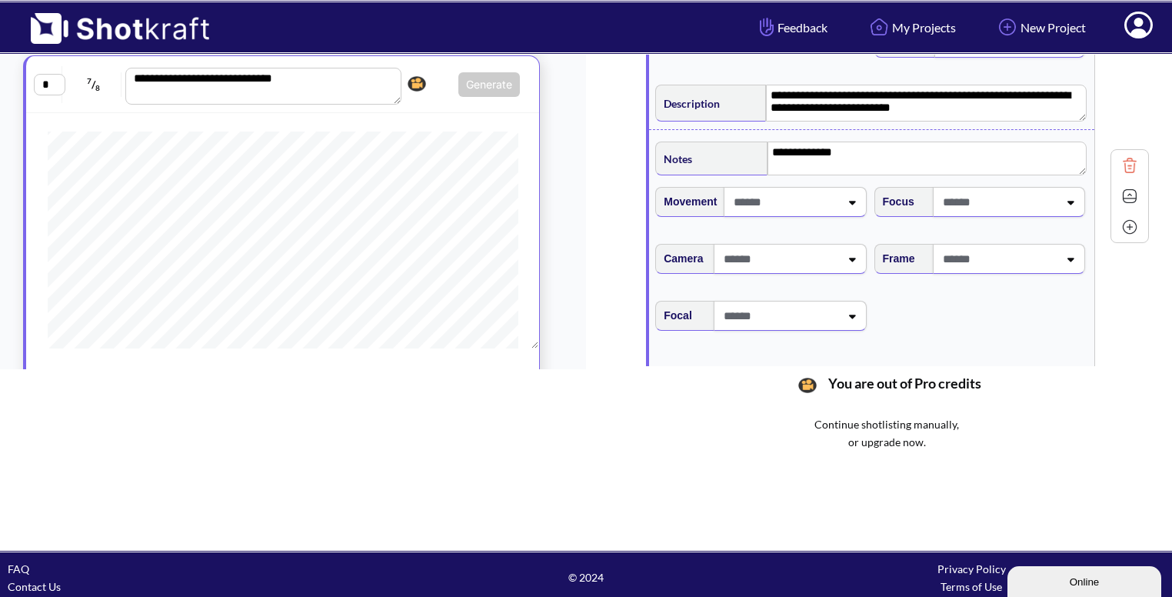
type textarea "**********"
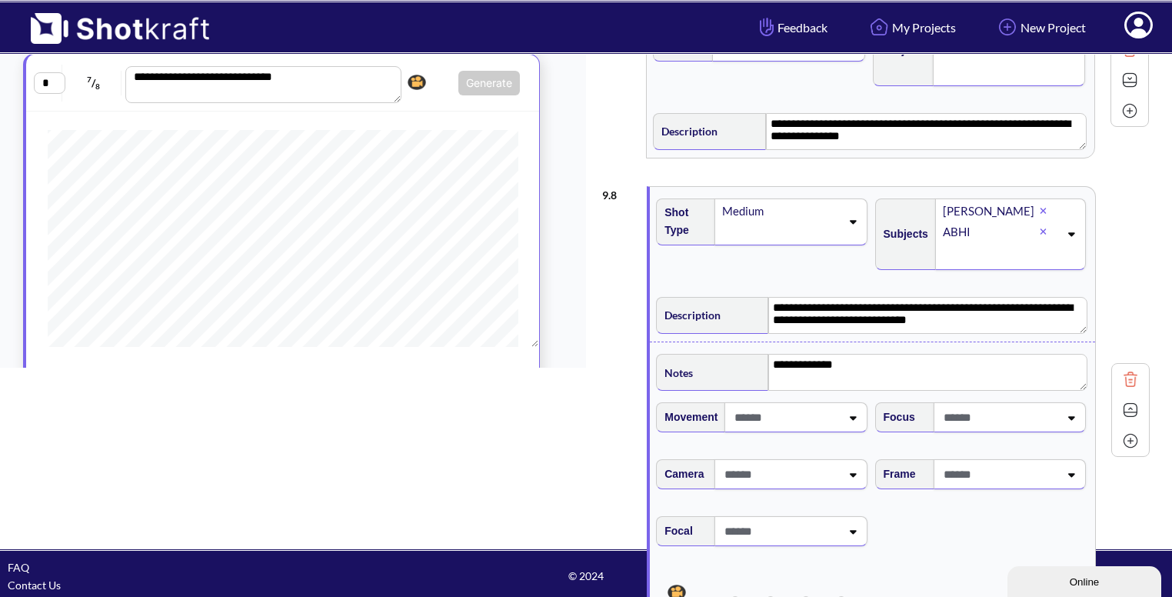
scroll to position [175, 0]
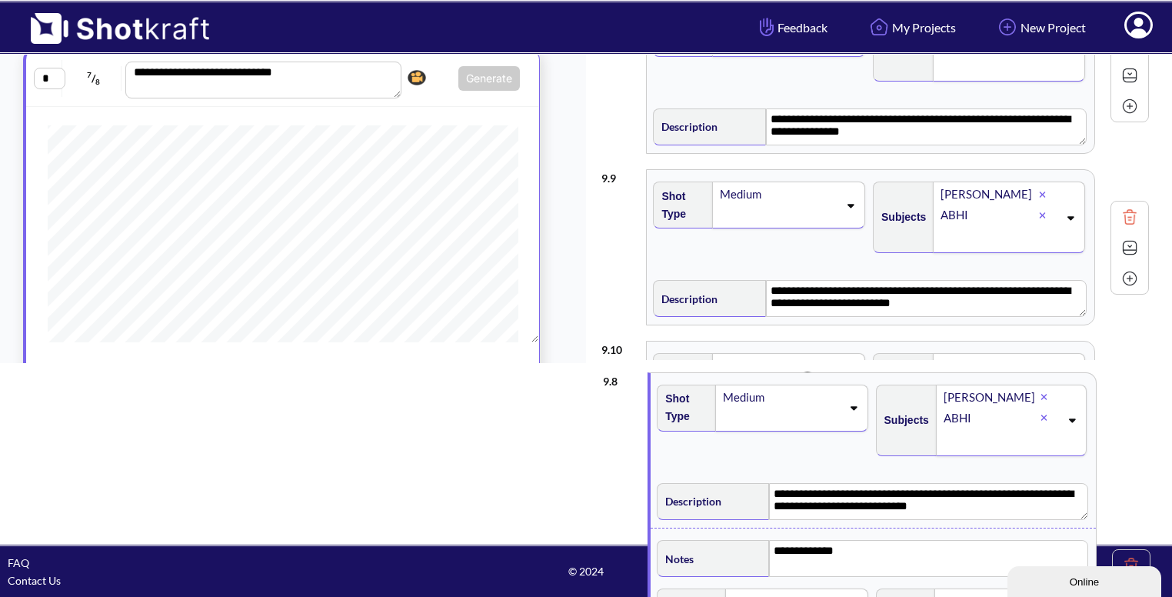
drag, startPoint x: 767, startPoint y: 172, endPoint x: 768, endPoint y: 379, distance: 206.8
click at [768, 379] on div "**********" at bounding box center [886, 208] width 570 height 577
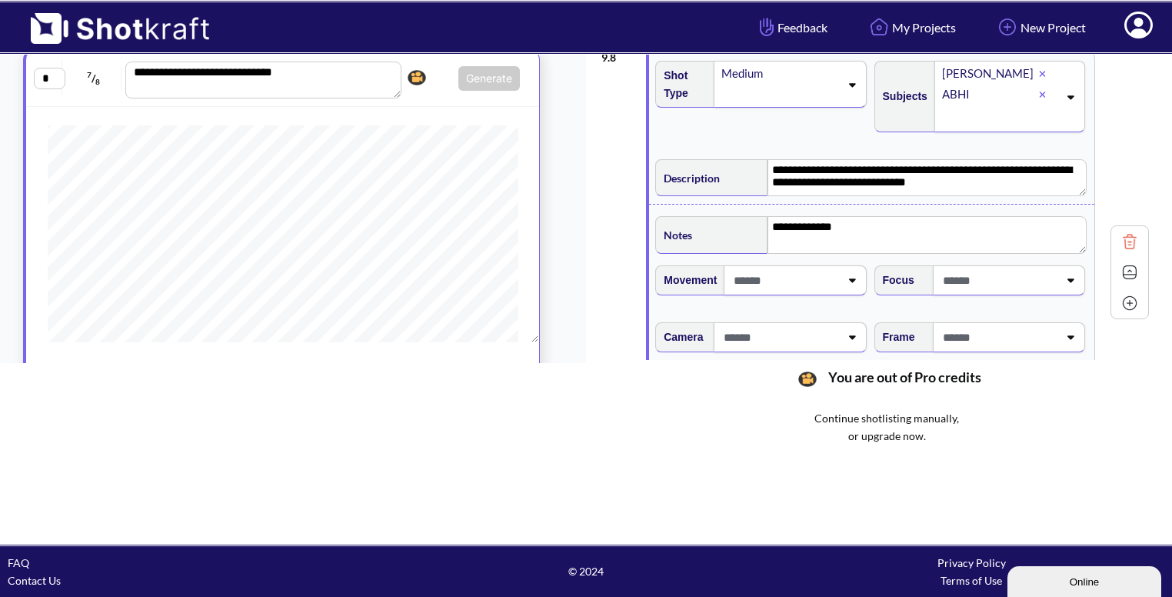
scroll to position [1076, 0]
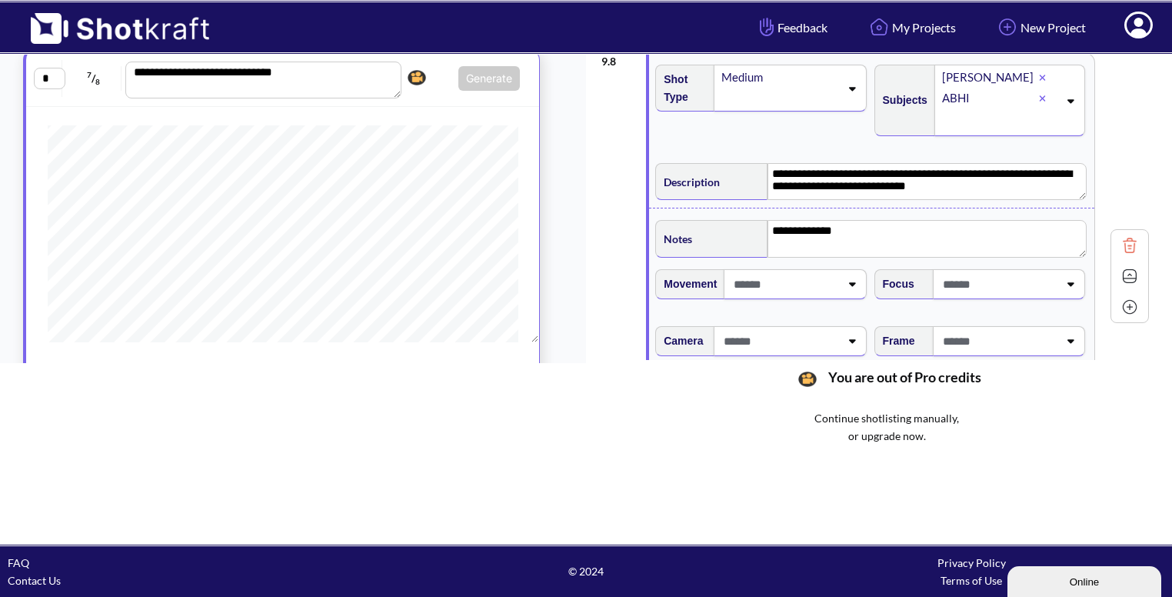
click at [1126, 274] on img at bounding box center [1129, 275] width 23 height 23
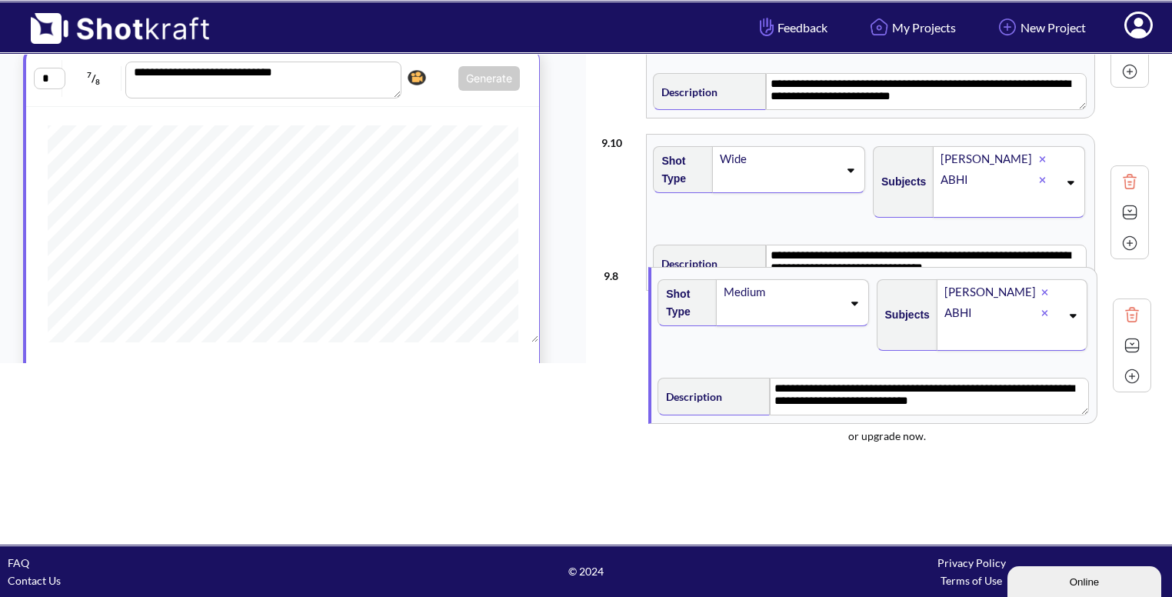
scroll to position [1161, 0]
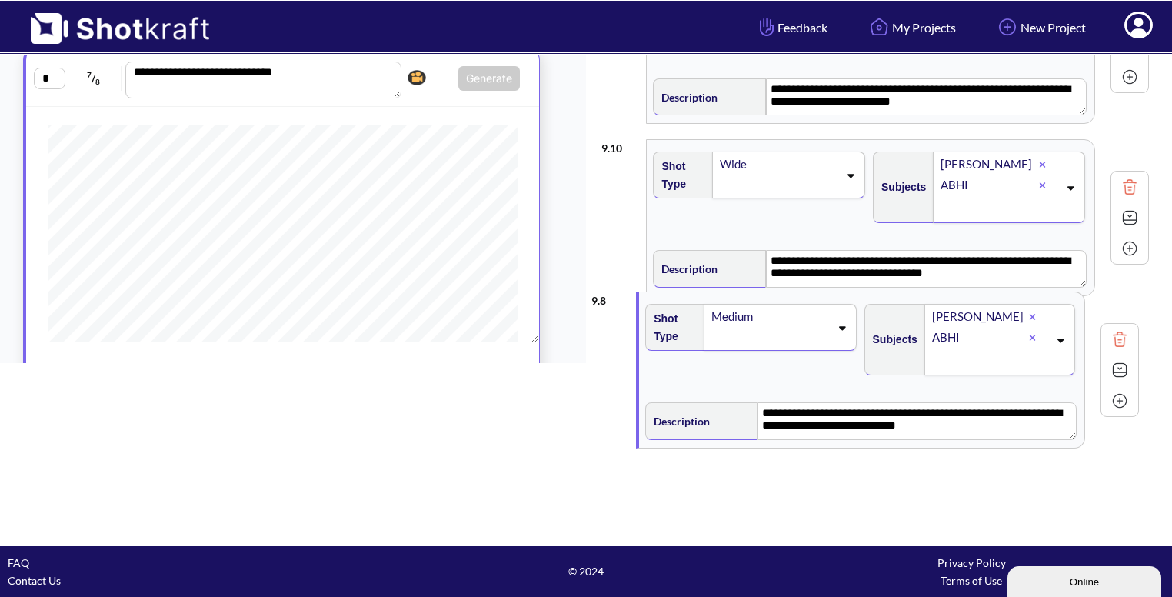
drag, startPoint x: 672, startPoint y: 123, endPoint x: 664, endPoint y: 328, distance: 204.7
click at [664, 328] on div "**********" at bounding box center [886, 160] width 570 height 399
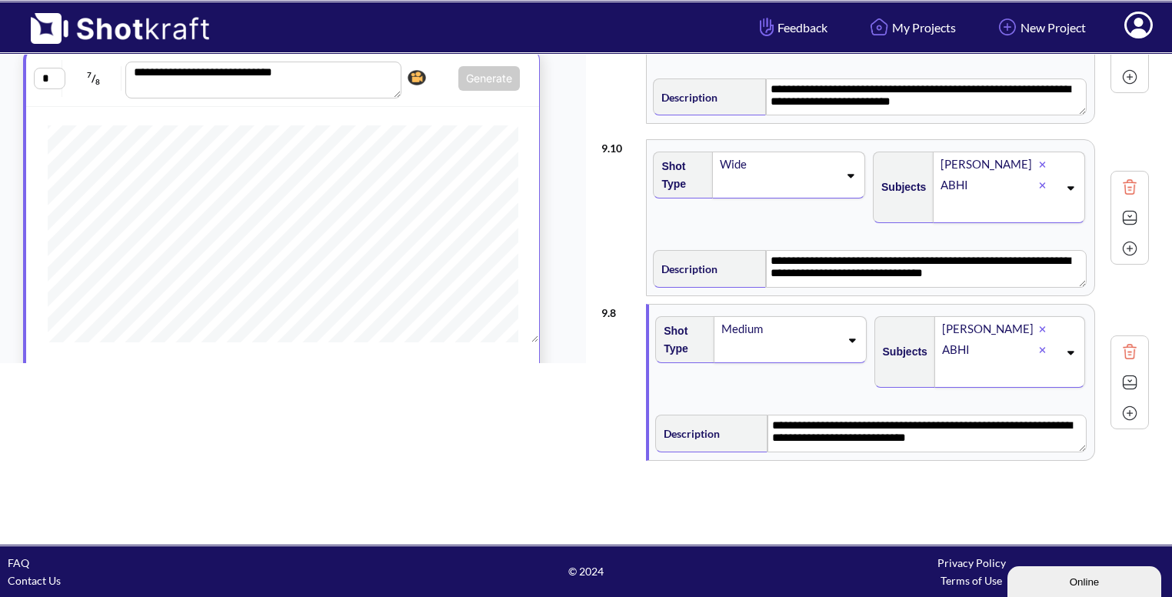
type textarea "**********"
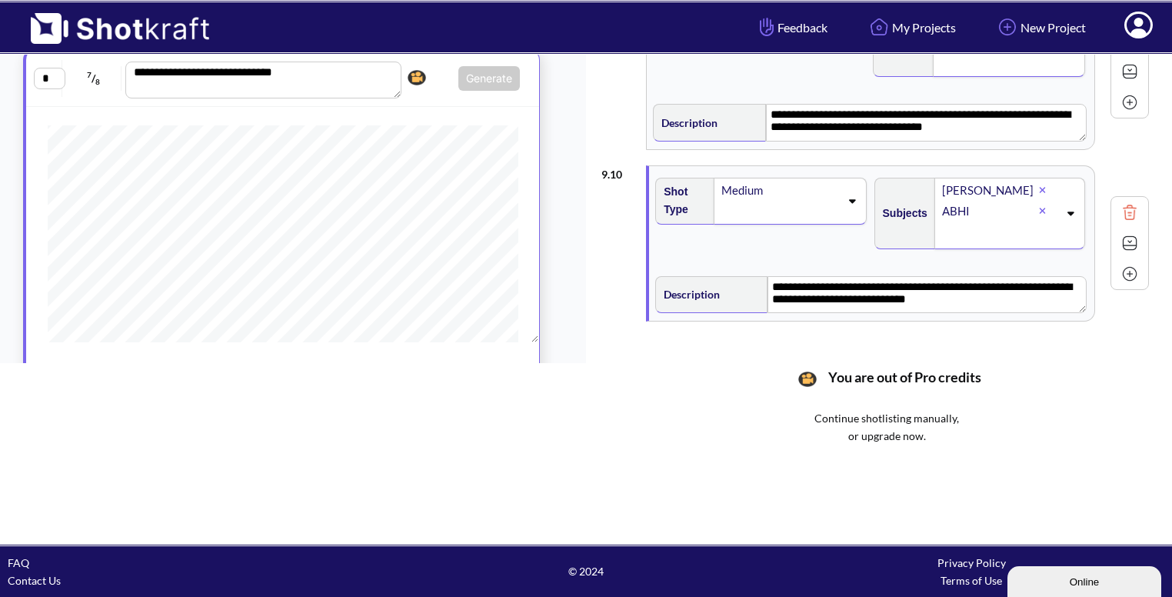
scroll to position [1332, 0]
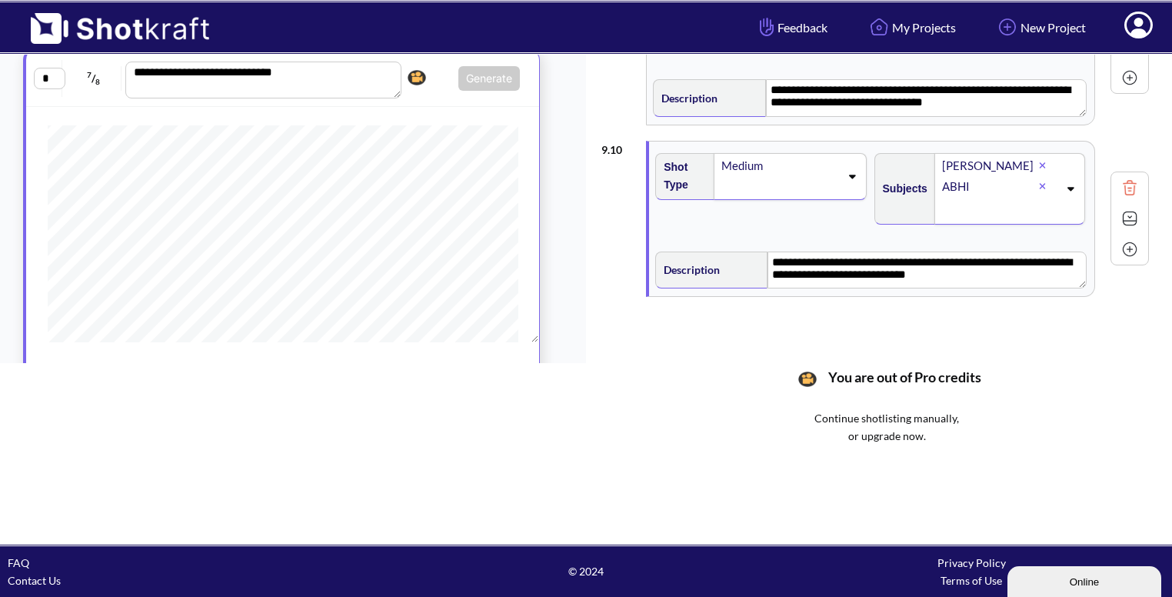
click at [1133, 207] on img at bounding box center [1129, 218] width 23 height 23
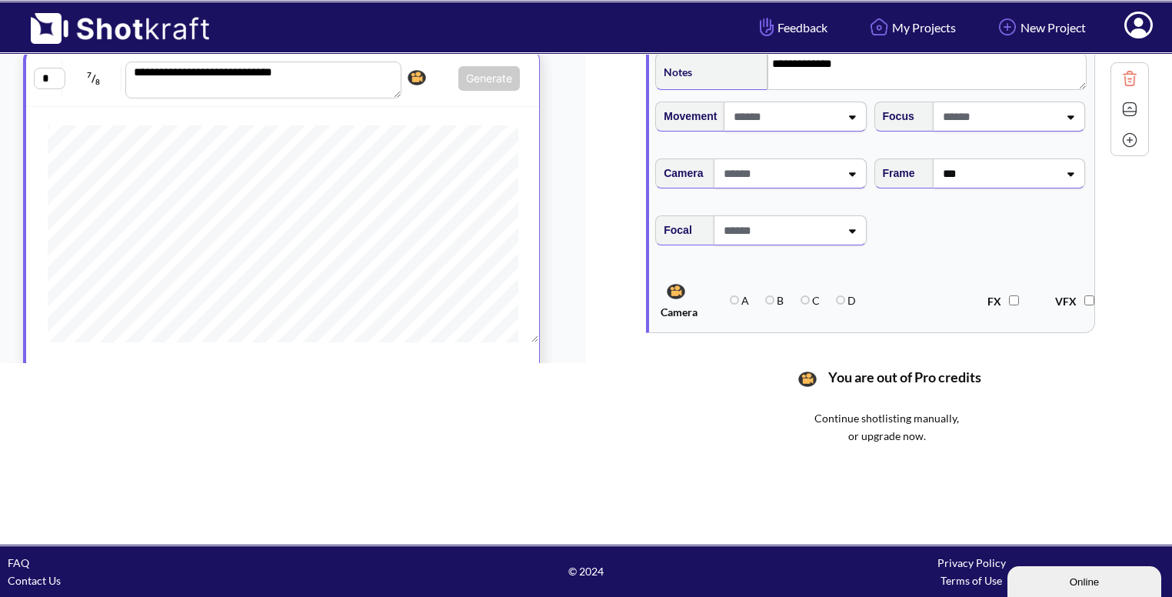
scroll to position [1587, 0]
click at [1030, 166] on span "***" at bounding box center [998, 173] width 119 height 25
click at [930, 203] on li "Eye Level" at bounding box center [993, 215] width 203 height 24
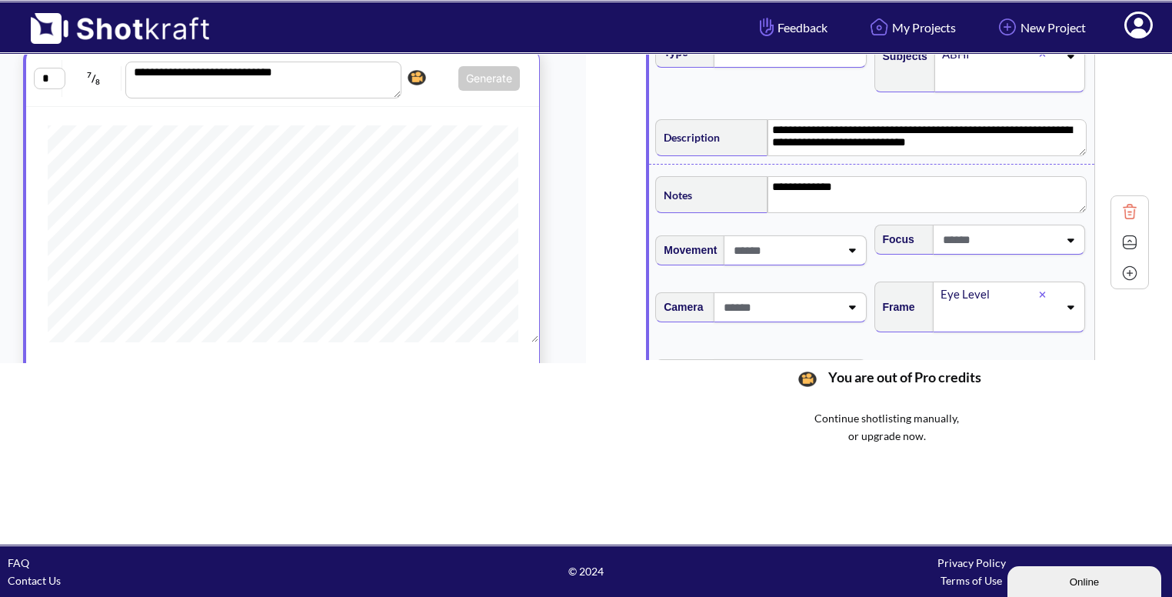
scroll to position [1458, 0]
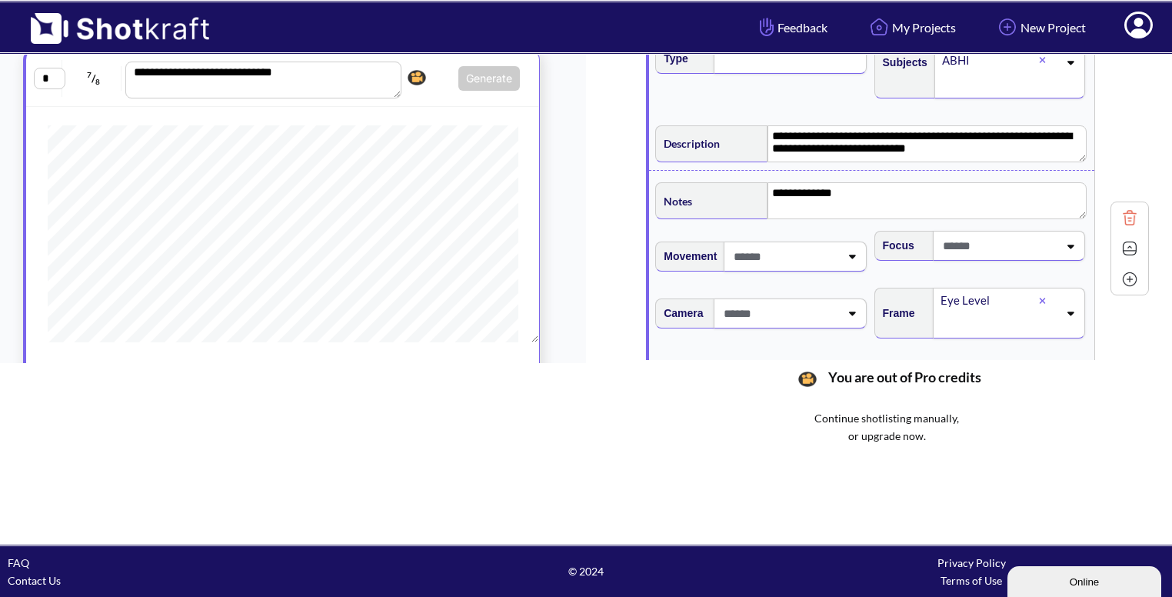
click at [1136, 240] on img at bounding box center [1129, 248] width 23 height 23
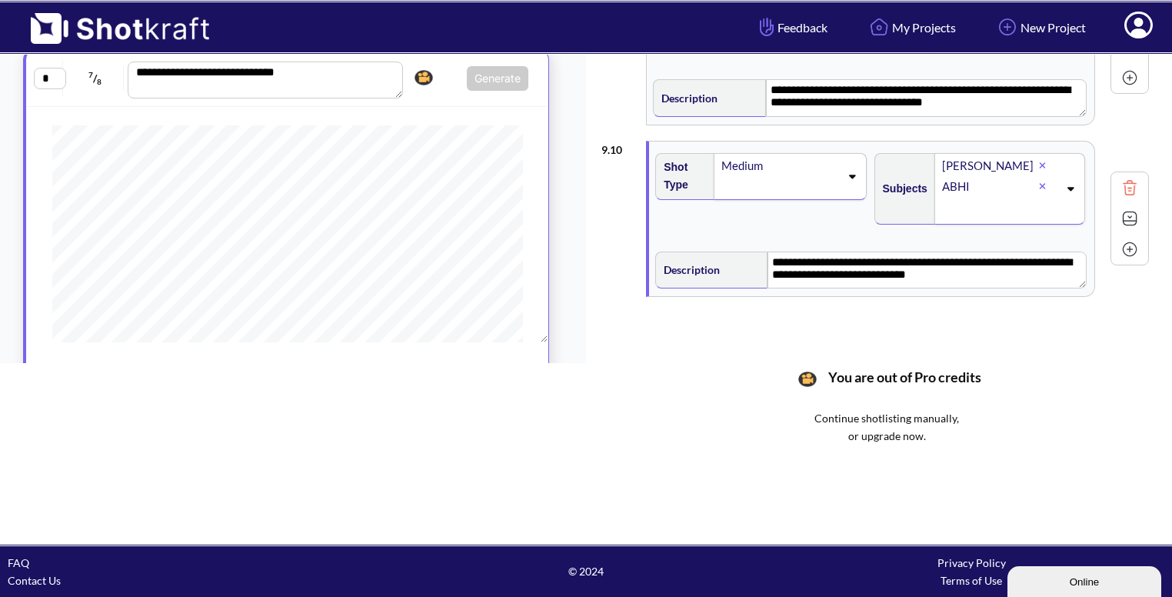
scroll to position [494, 0]
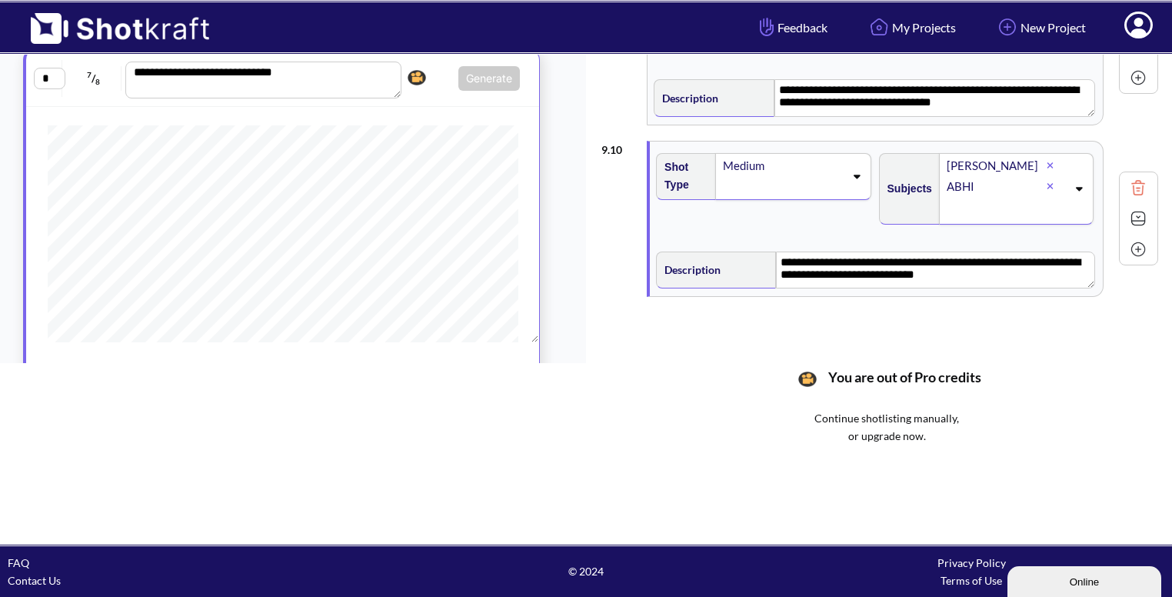
click at [1129, 209] on img at bounding box center [1137, 218] width 23 height 23
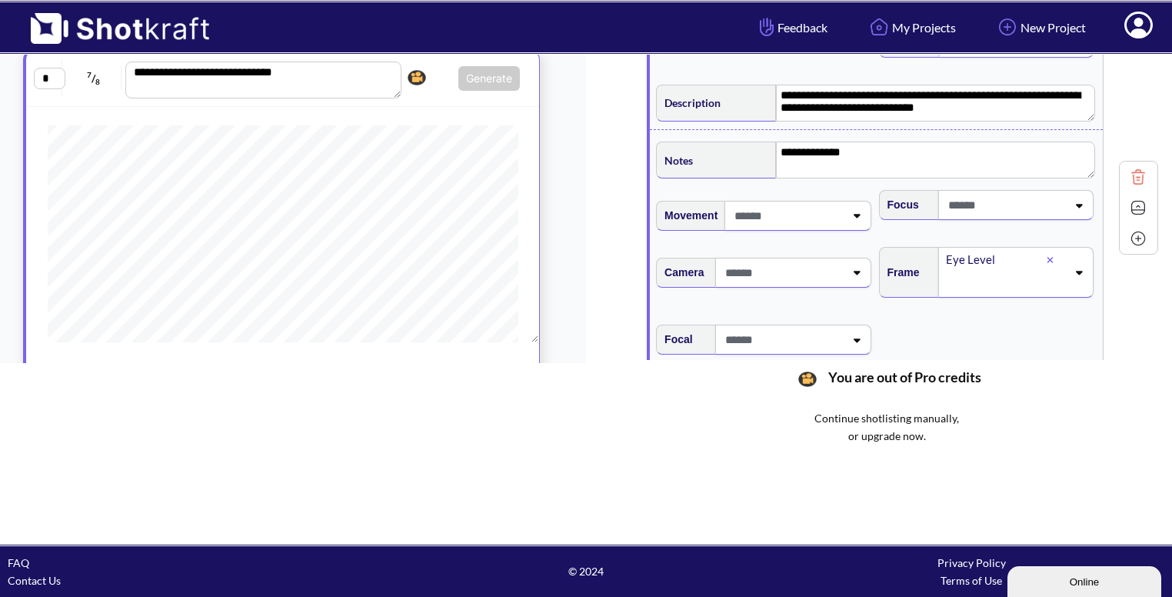
scroll to position [1500, 0]
click at [1126, 198] on img at bounding box center [1137, 206] width 23 height 23
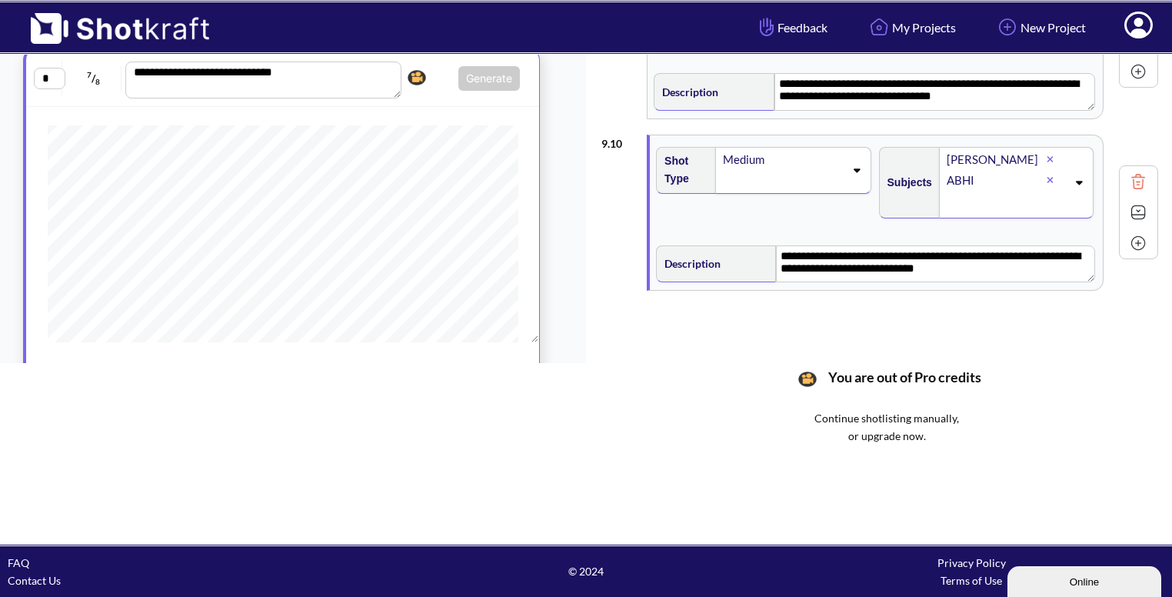
scroll to position [1332, 0]
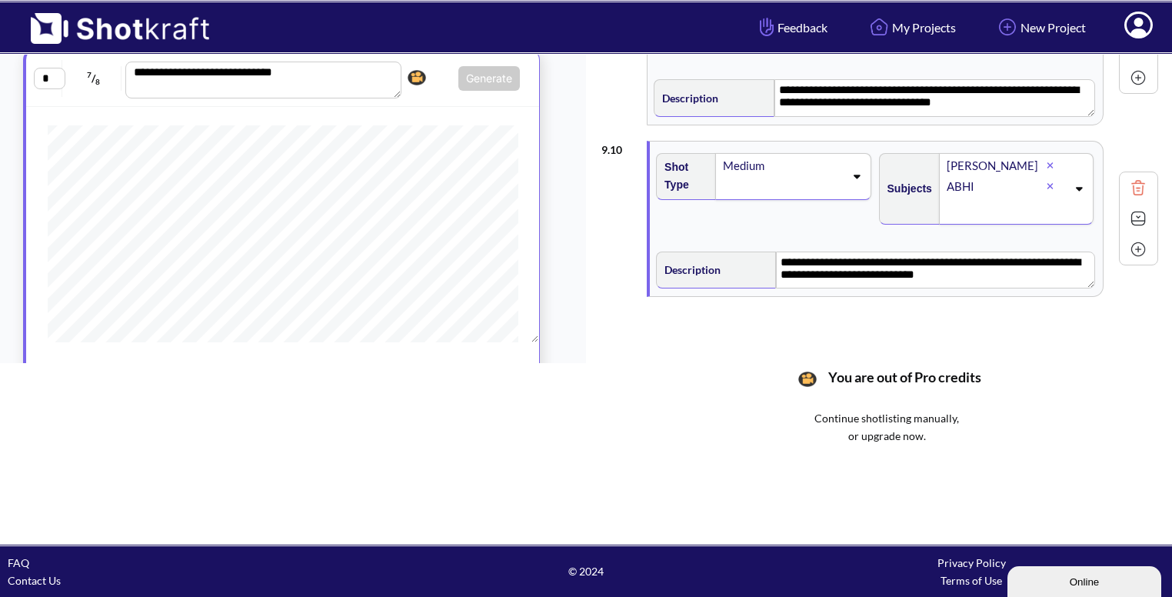
click at [1133, 240] on img at bounding box center [1137, 249] width 23 height 23
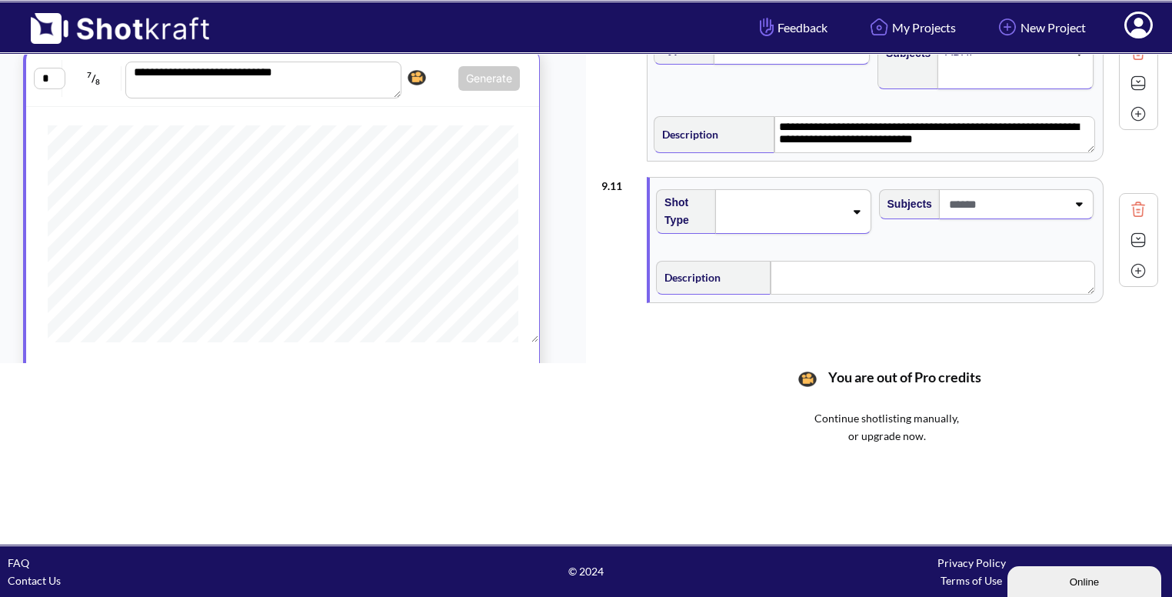
scroll to position [1468, 0]
click at [852, 212] on div at bounding box center [792, 210] width 155 height 45
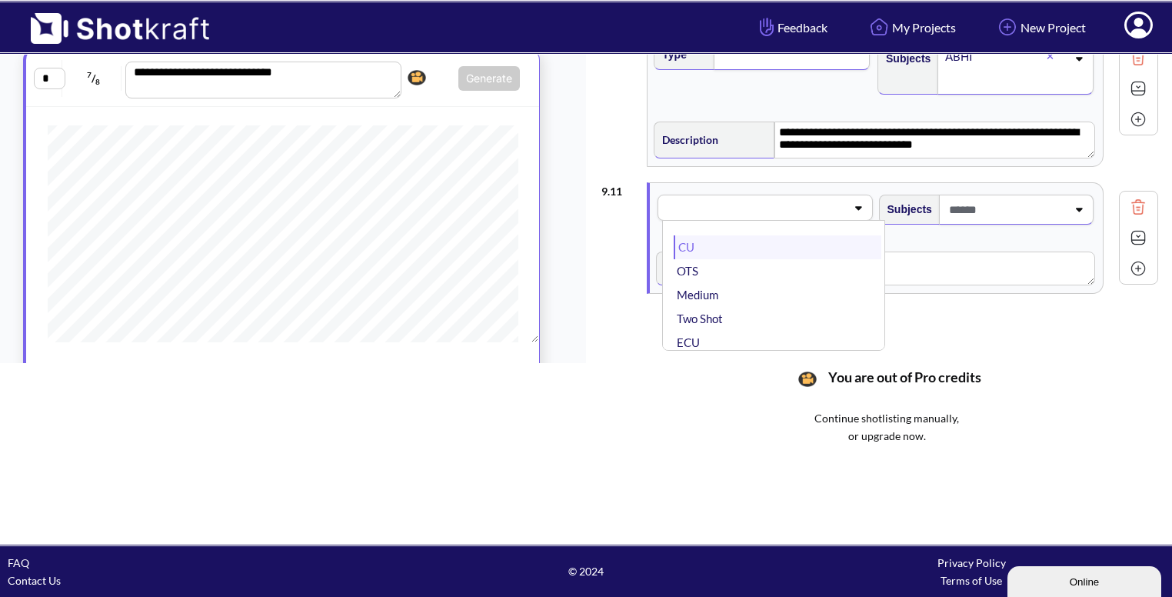
click at [765, 236] on li "CU" at bounding box center [777, 247] width 207 height 24
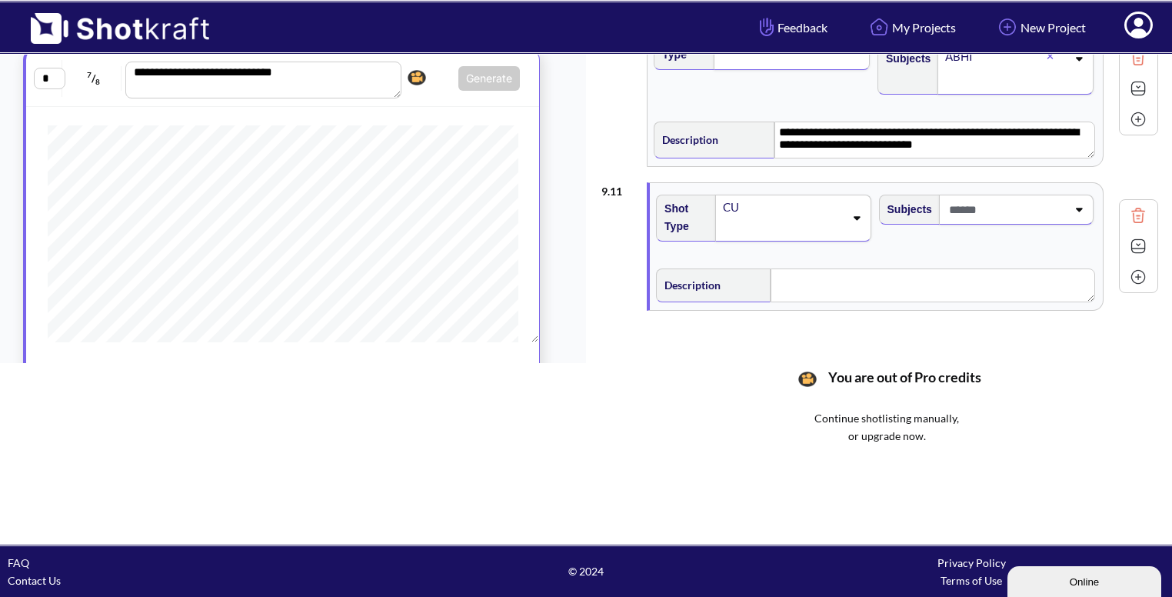
click at [1055, 197] on span at bounding box center [1005, 209] width 121 height 25
click at [950, 261] on li "Bhavya" at bounding box center [999, 273] width 207 height 24
click at [1069, 205] on div "Bhavya" at bounding box center [1016, 220] width 155 height 51
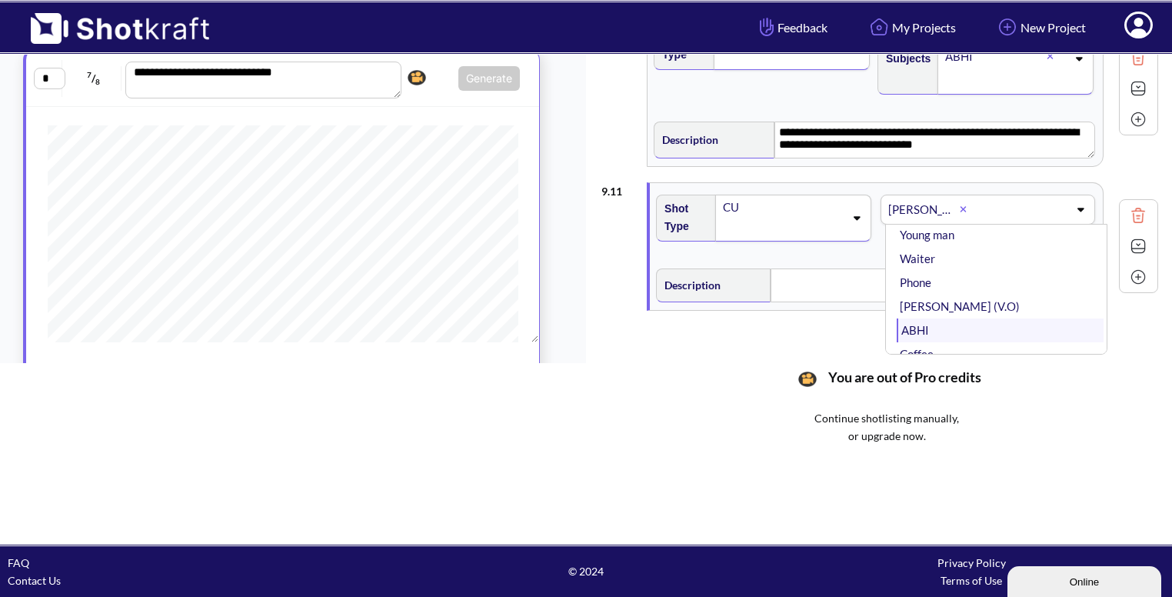
click at [947, 318] on li "ABHI" at bounding box center [999, 330] width 207 height 24
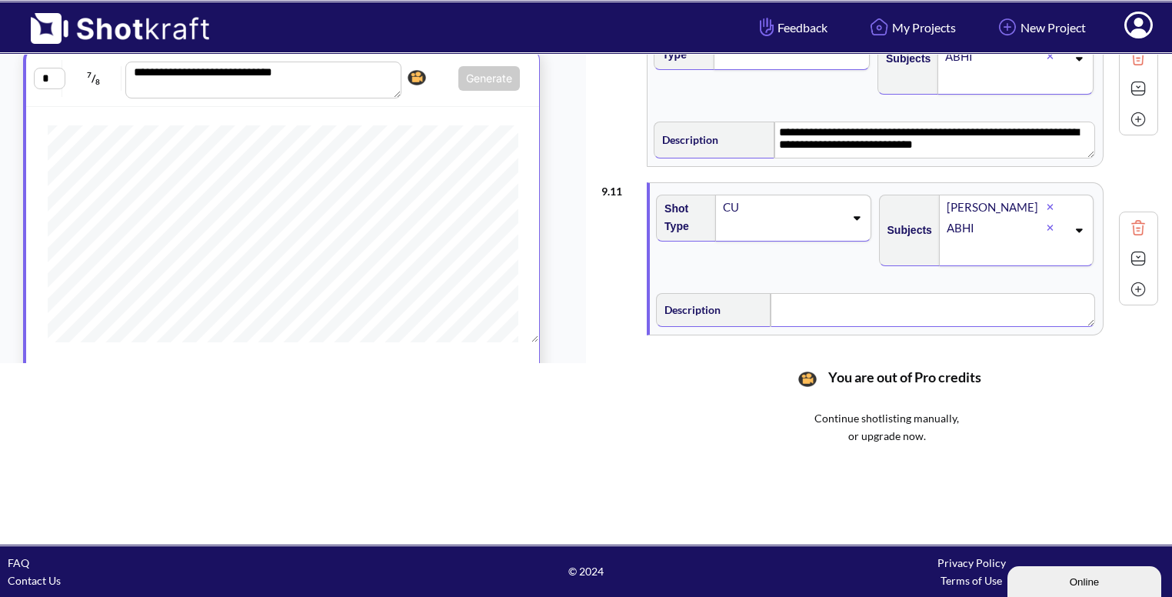
click at [833, 293] on textarea at bounding box center [932, 310] width 324 height 34
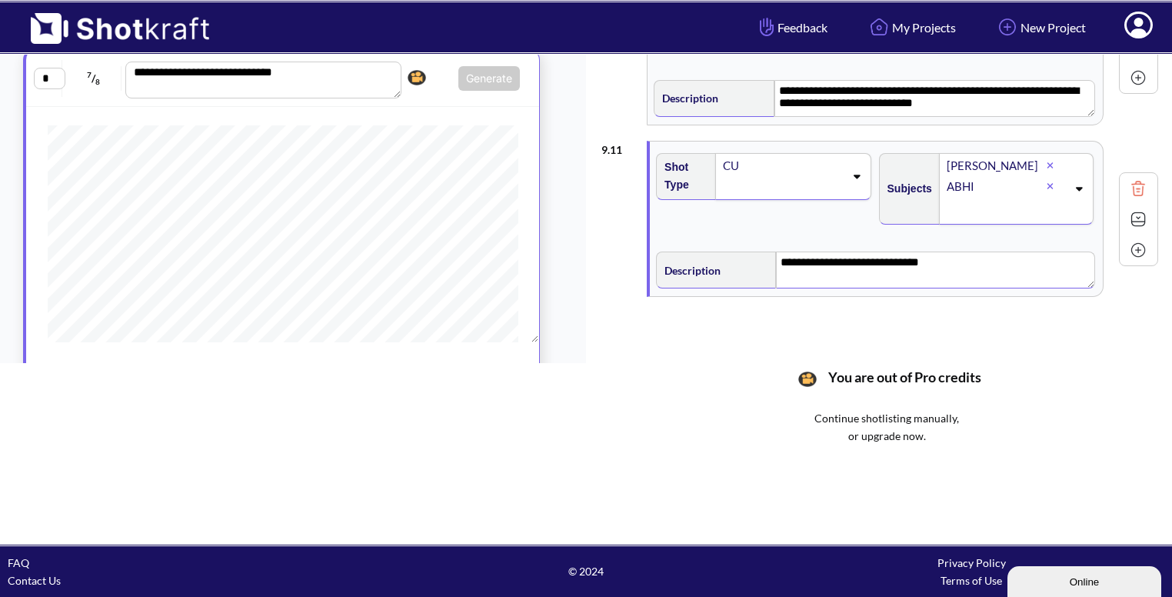
click at [1128, 210] on img at bounding box center [1137, 219] width 23 height 23
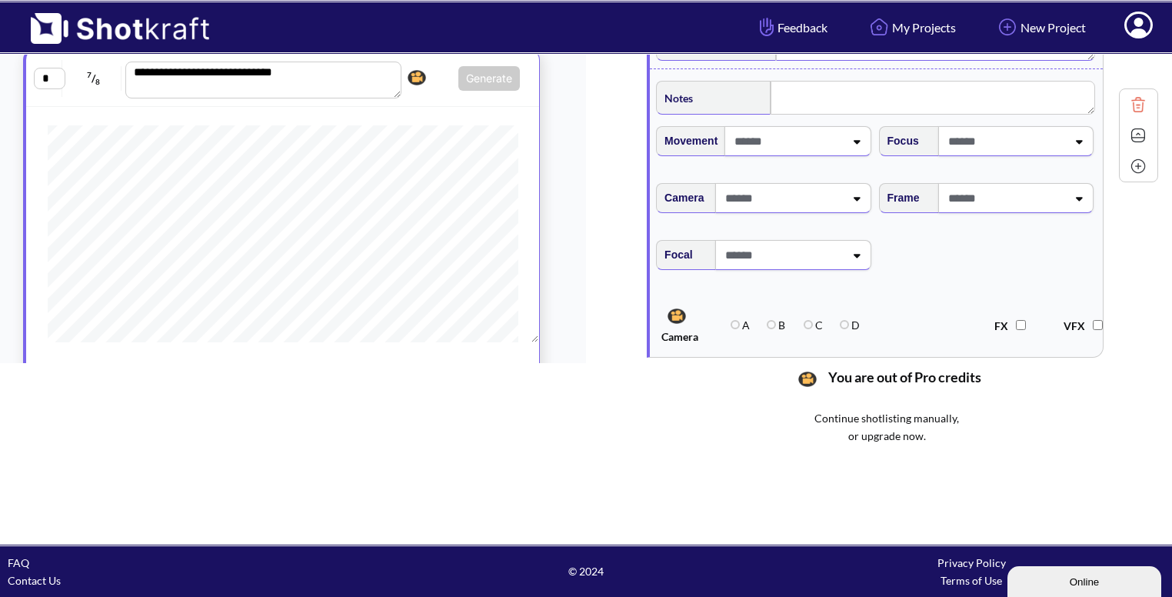
scroll to position [1655, 0]
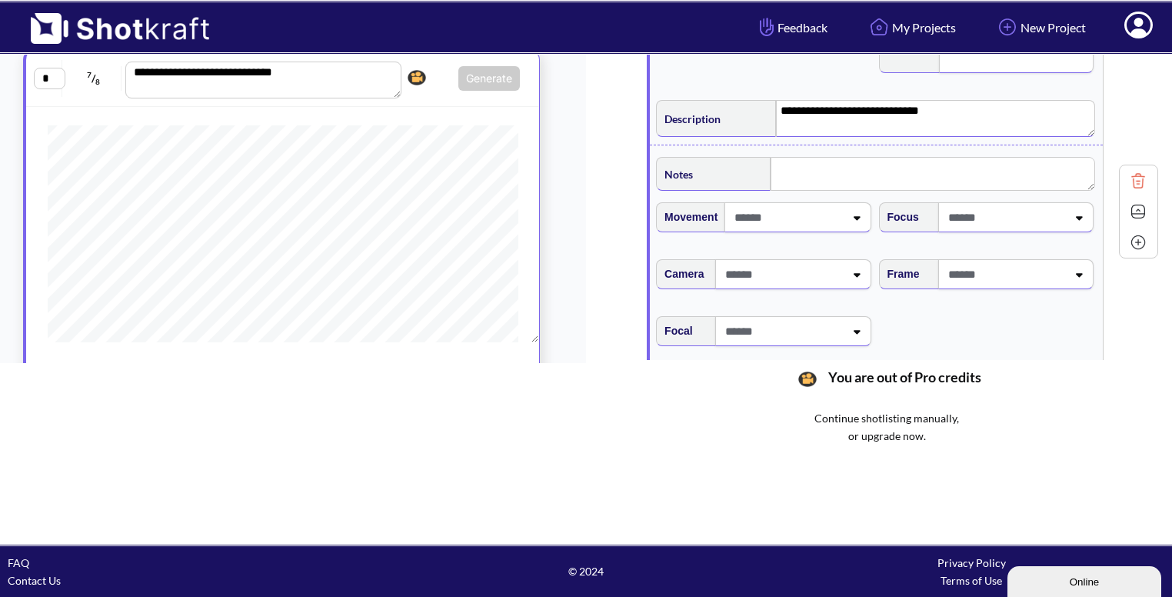
click at [1020, 268] on span at bounding box center [1005, 273] width 122 height 25
type textarea "**********"
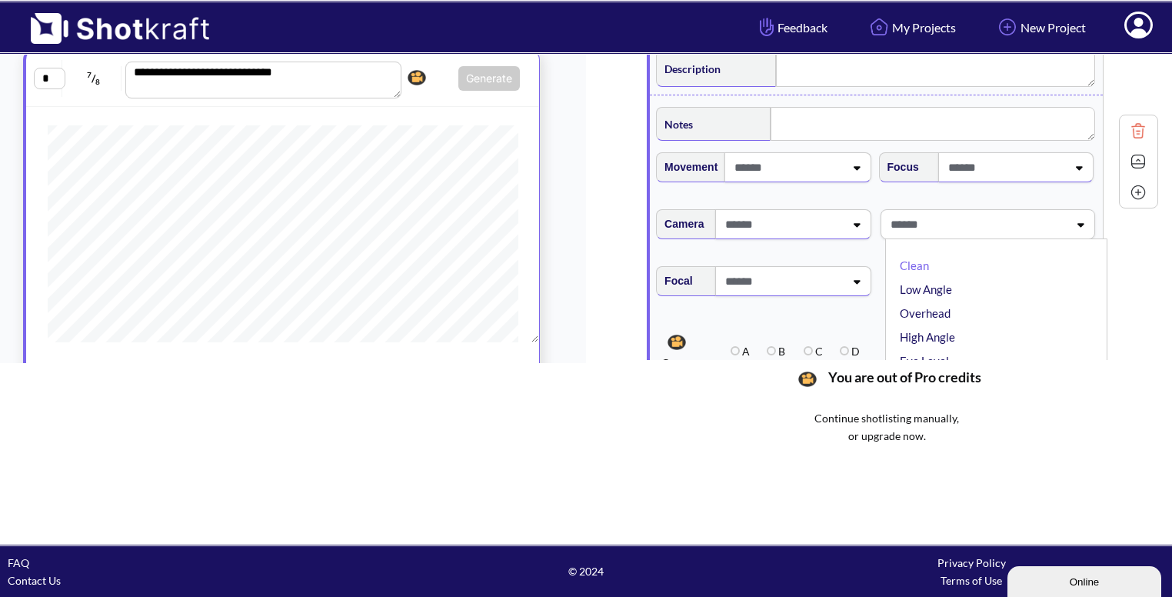
scroll to position [1705, 0]
type textarea "**********"
click at [969, 301] on li "Overhead" at bounding box center [999, 313] width 207 height 24
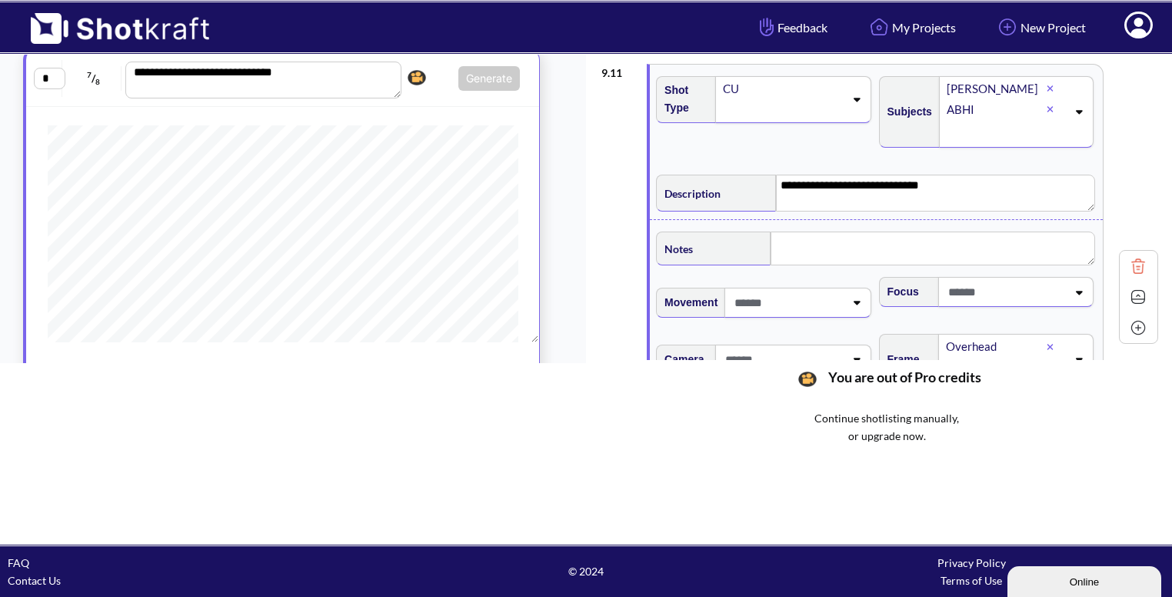
scroll to position [1591, 0]
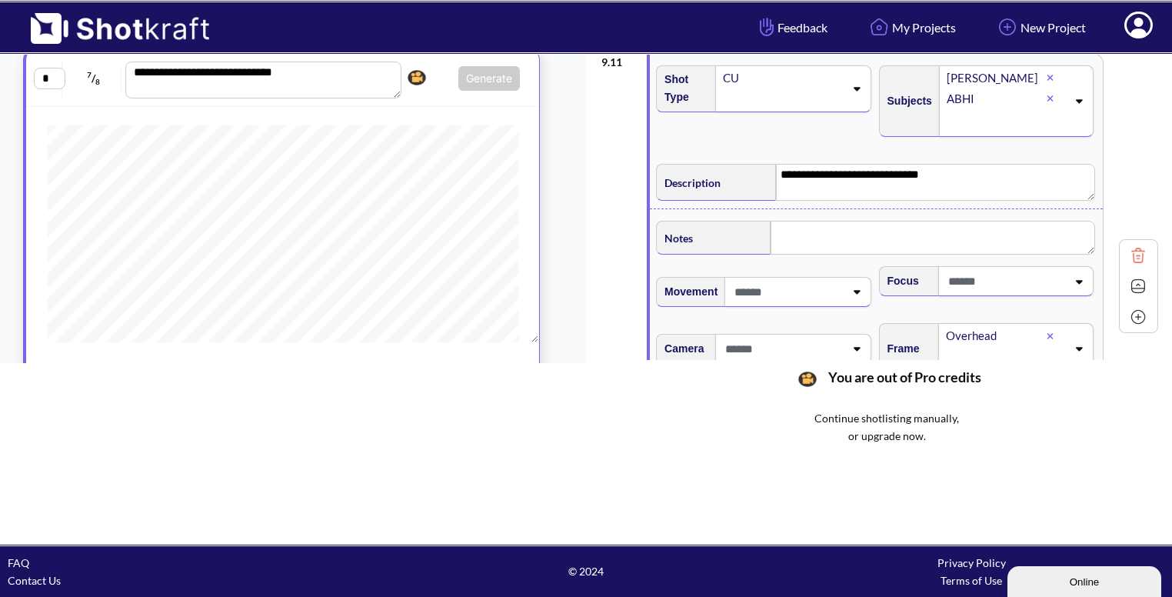
click at [1128, 279] on img at bounding box center [1137, 285] width 23 height 23
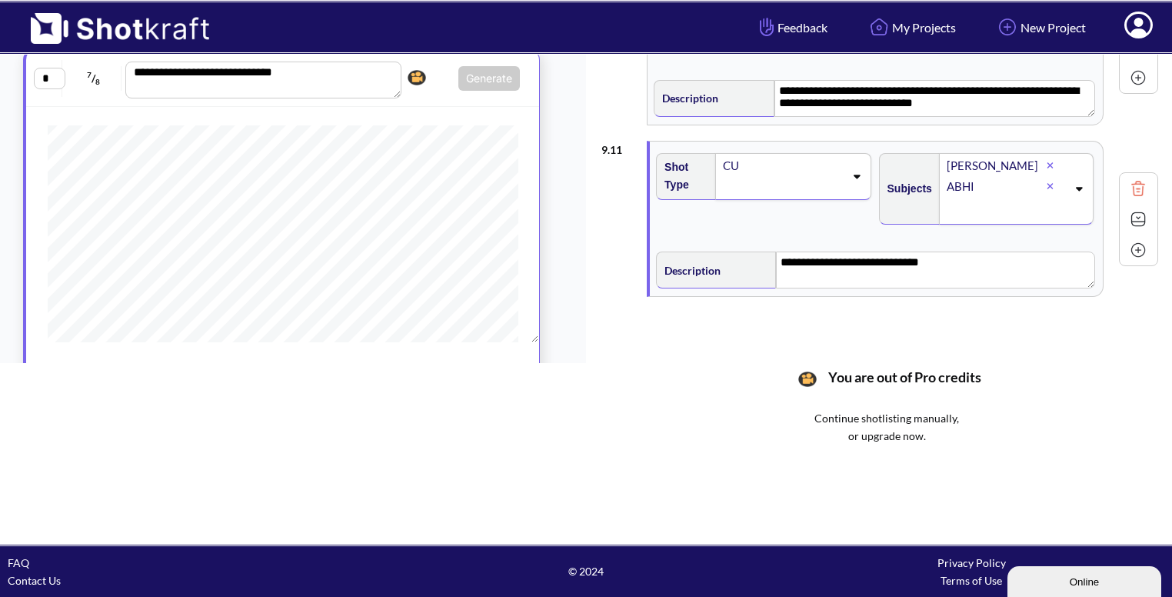
click at [1127, 241] on img at bounding box center [1137, 249] width 23 height 23
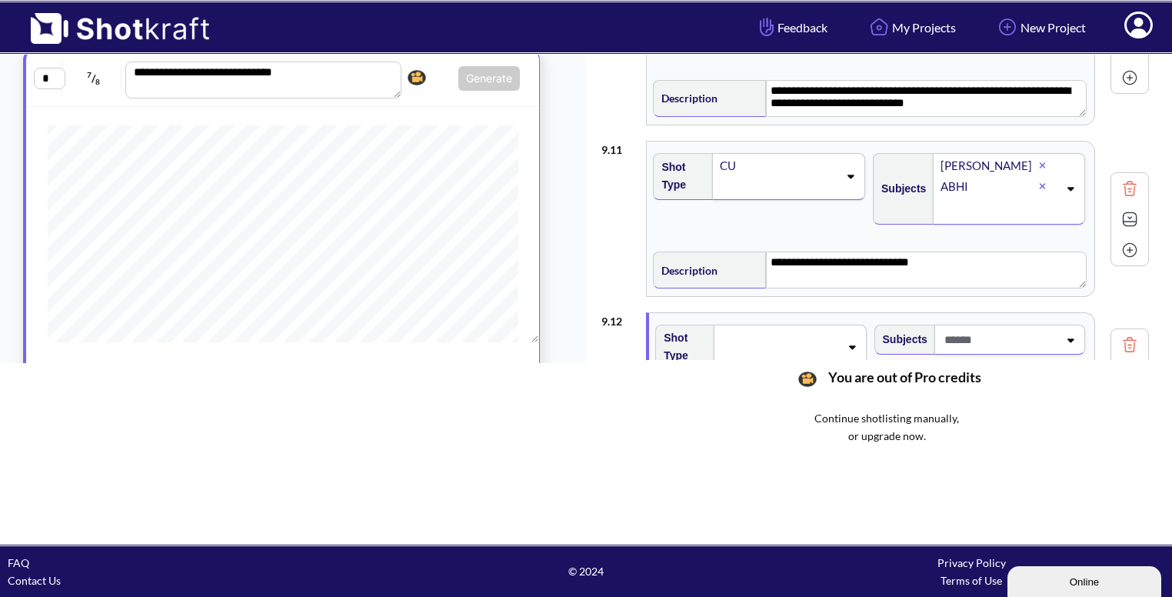
scroll to position [1648, 0]
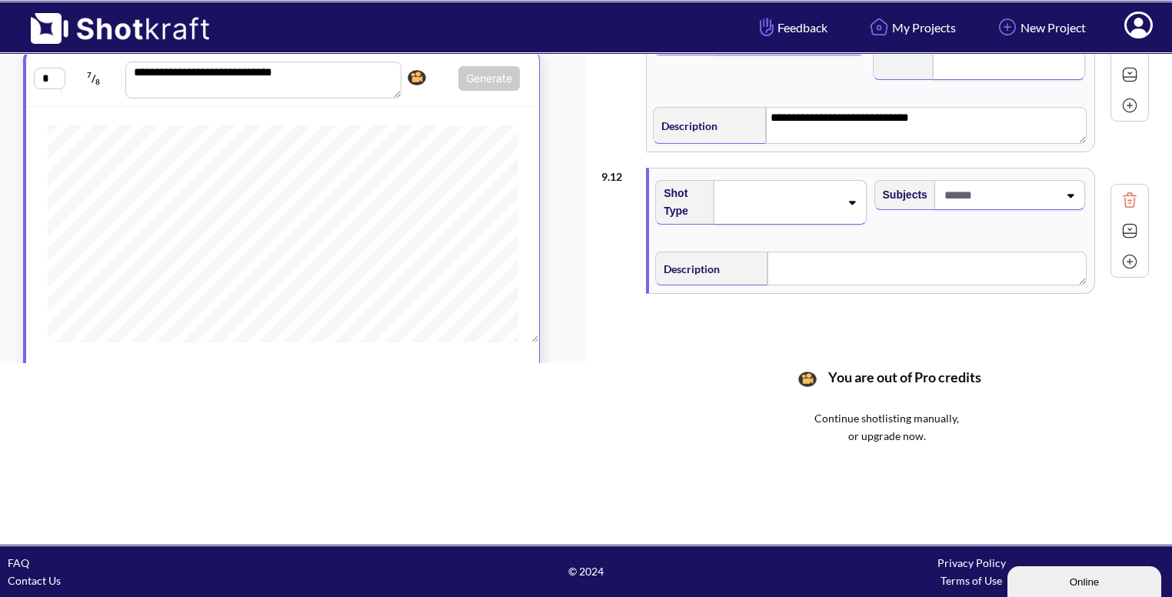
click at [851, 201] on icon at bounding box center [852, 203] width 7 height 4
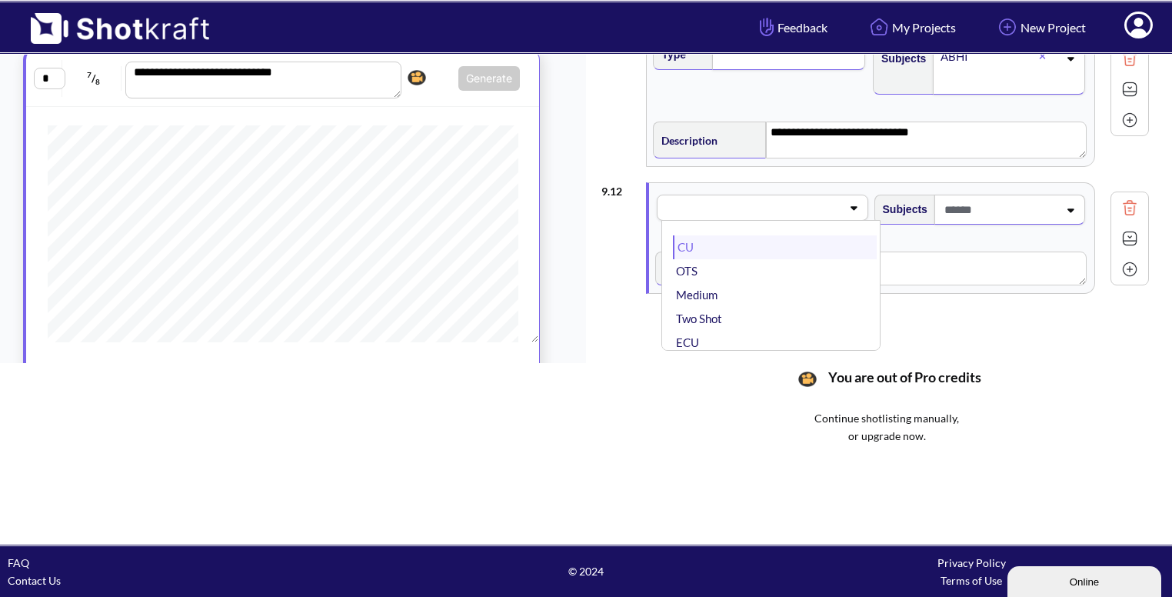
click at [763, 235] on li "CU" at bounding box center [774, 247] width 203 height 24
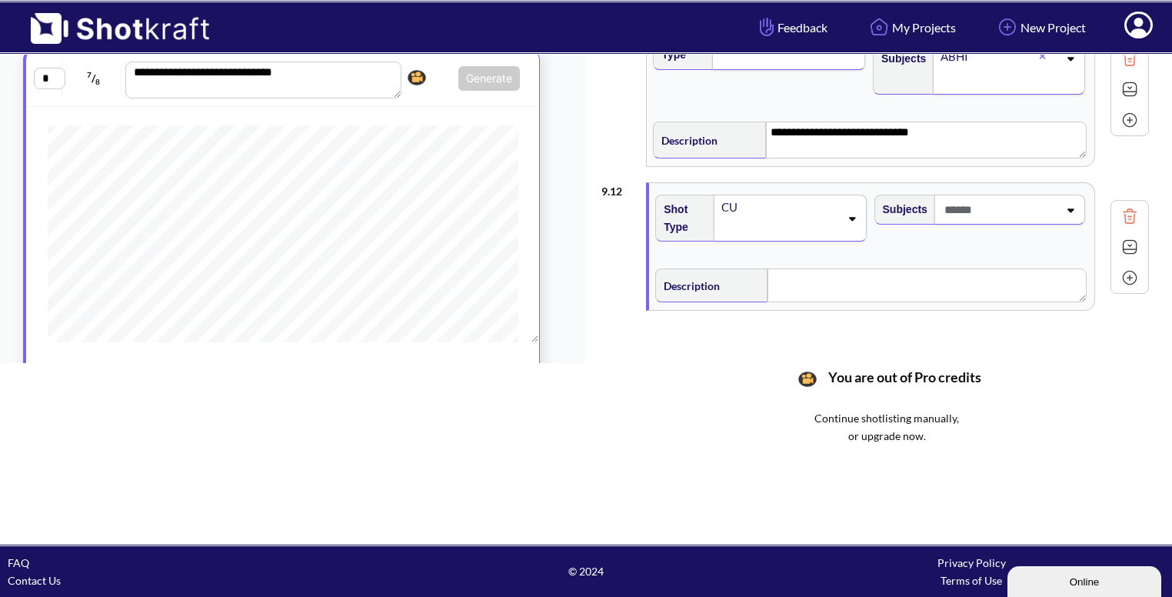
click at [1006, 218] on div "Subjects" at bounding box center [981, 224] width 218 height 74
click at [1020, 197] on span at bounding box center [999, 209] width 118 height 25
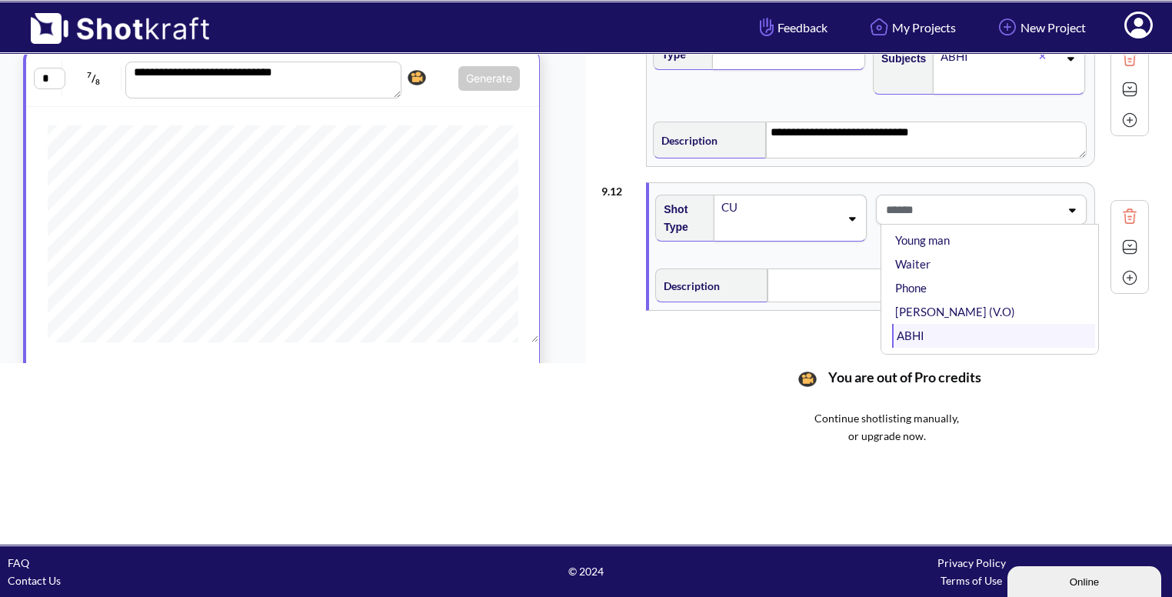
click at [916, 324] on li "ABHI" at bounding box center [993, 336] width 203 height 24
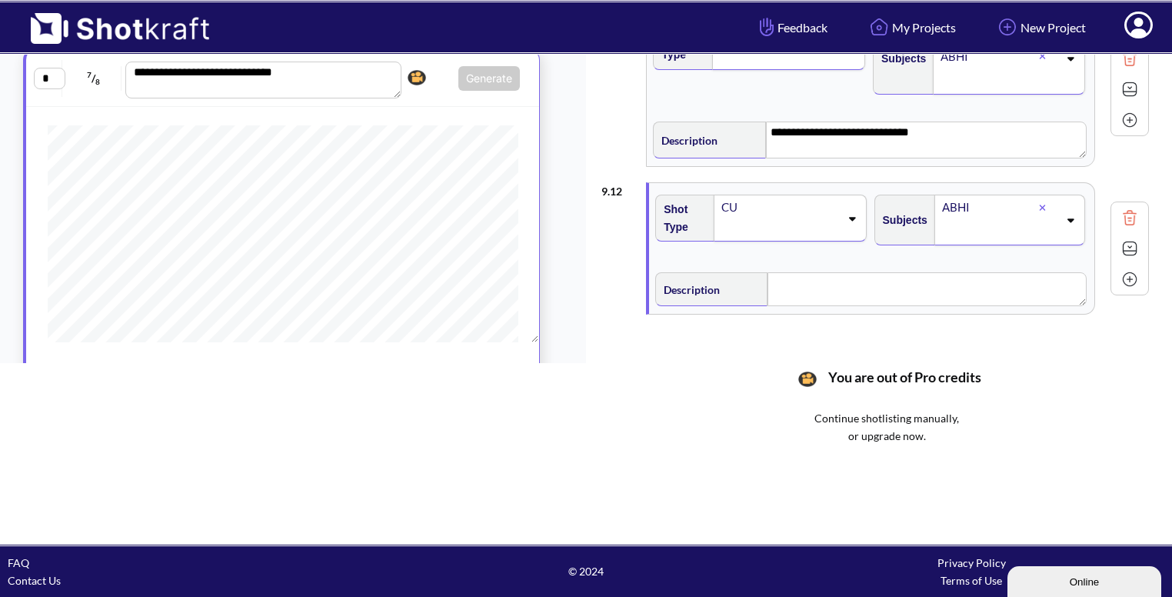
click at [1070, 215] on icon at bounding box center [1069, 220] width 21 height 11
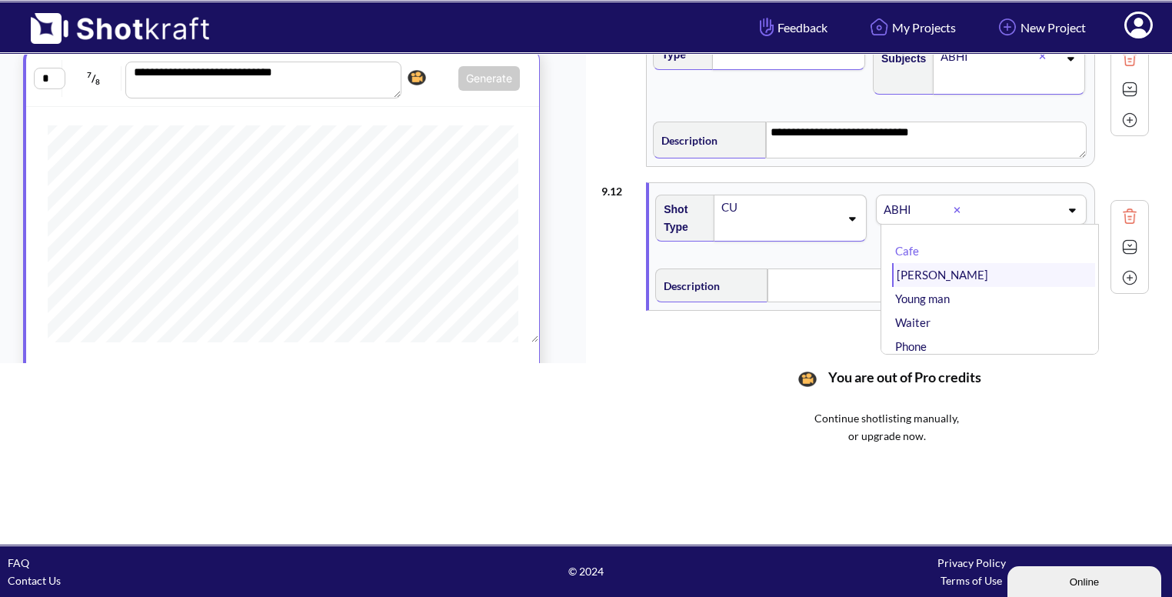
click at [960, 263] on li "Bhavya" at bounding box center [993, 275] width 203 height 24
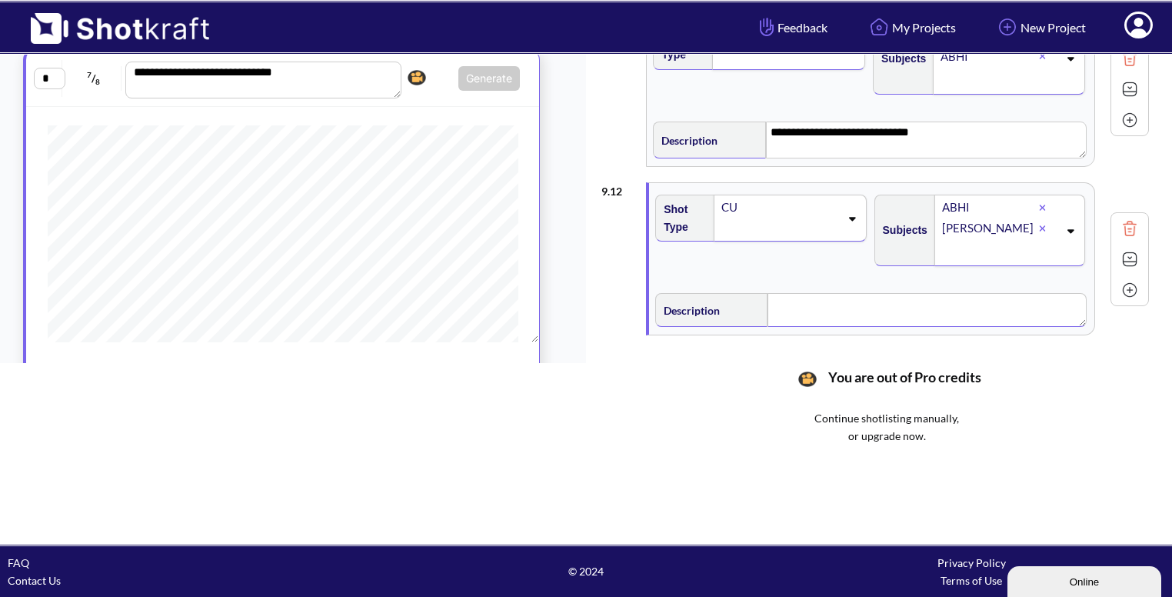
click at [819, 285] on div "Description" at bounding box center [871, 307] width 437 height 45
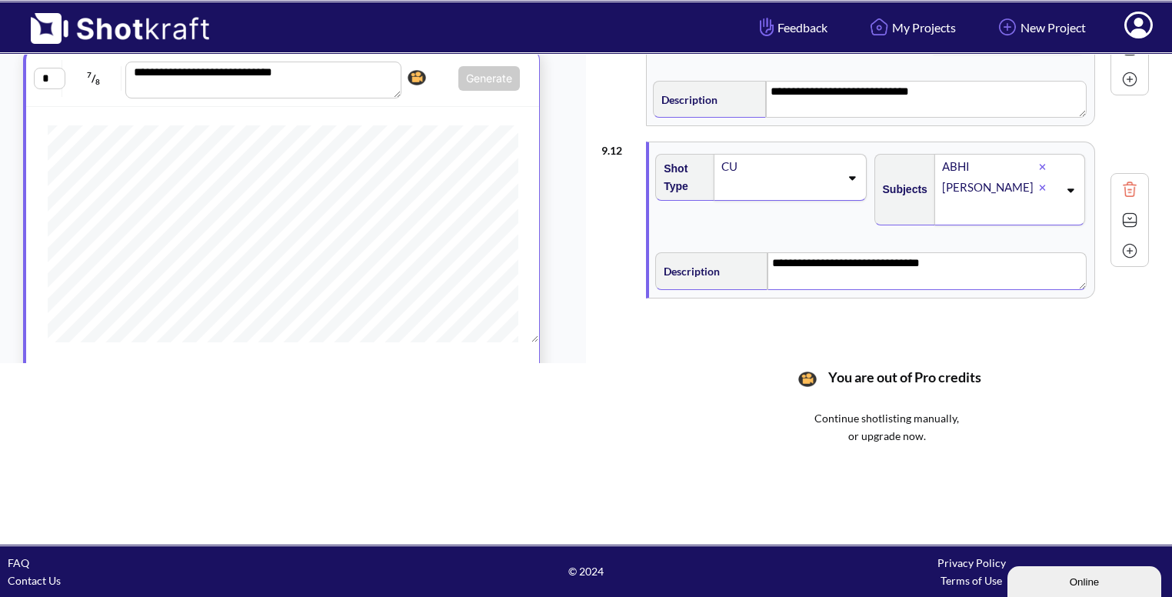
click at [1136, 223] on div at bounding box center [1129, 220] width 31 height 31
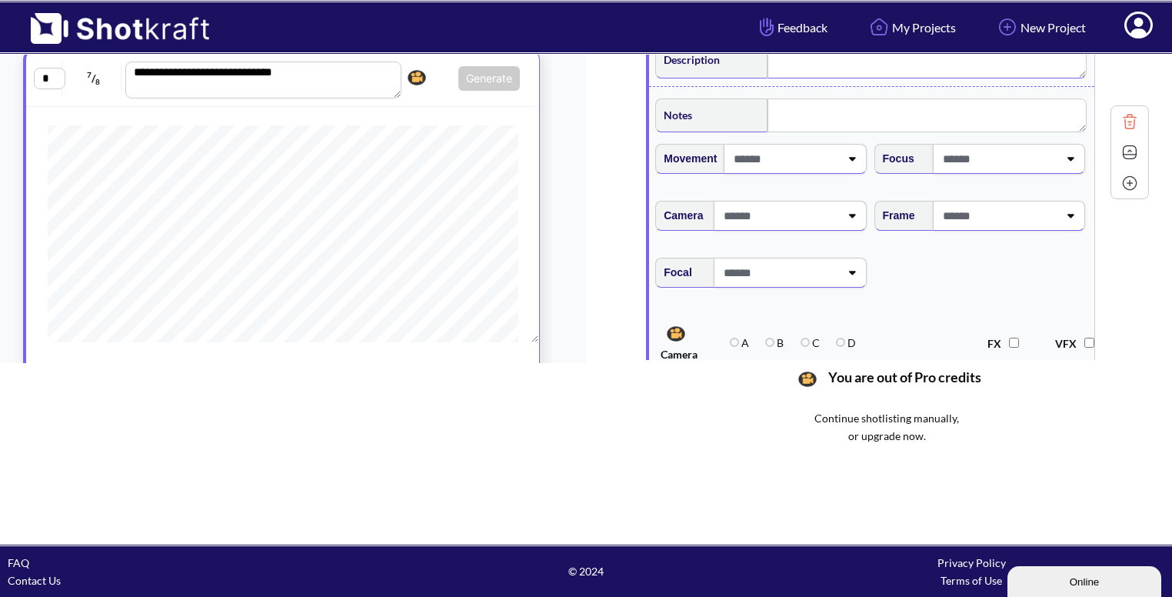
scroll to position [1885, 0]
click at [1049, 213] on span at bounding box center [998, 215] width 119 height 25
type textarea "**********"
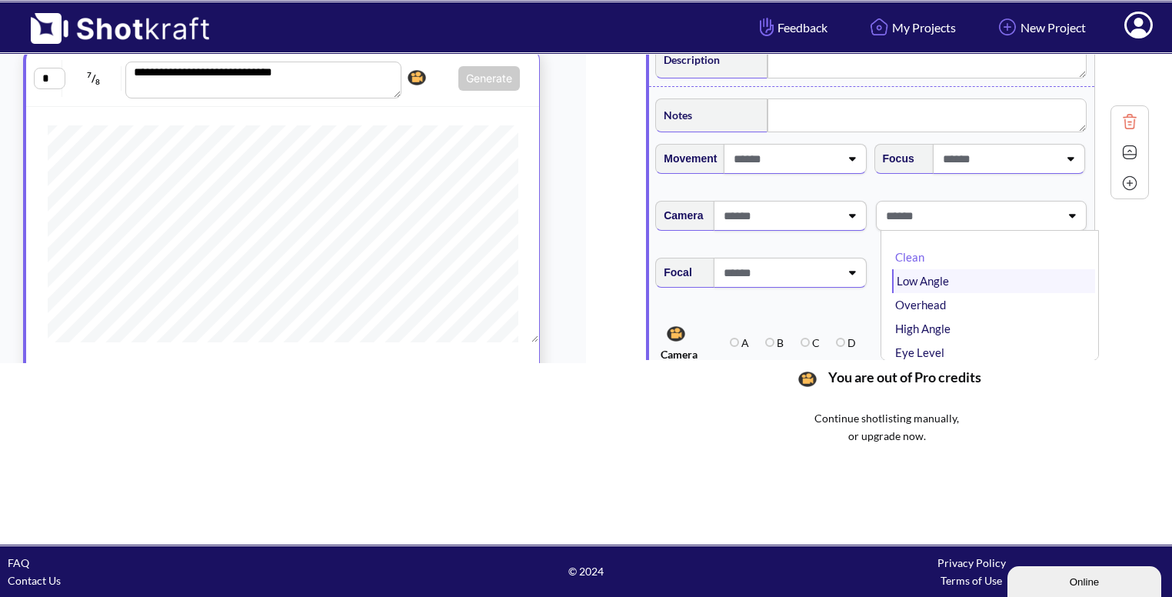
type textarea "**********"
type input "***"
click at [913, 245] on li "Eye Level" at bounding box center [993, 257] width 203 height 24
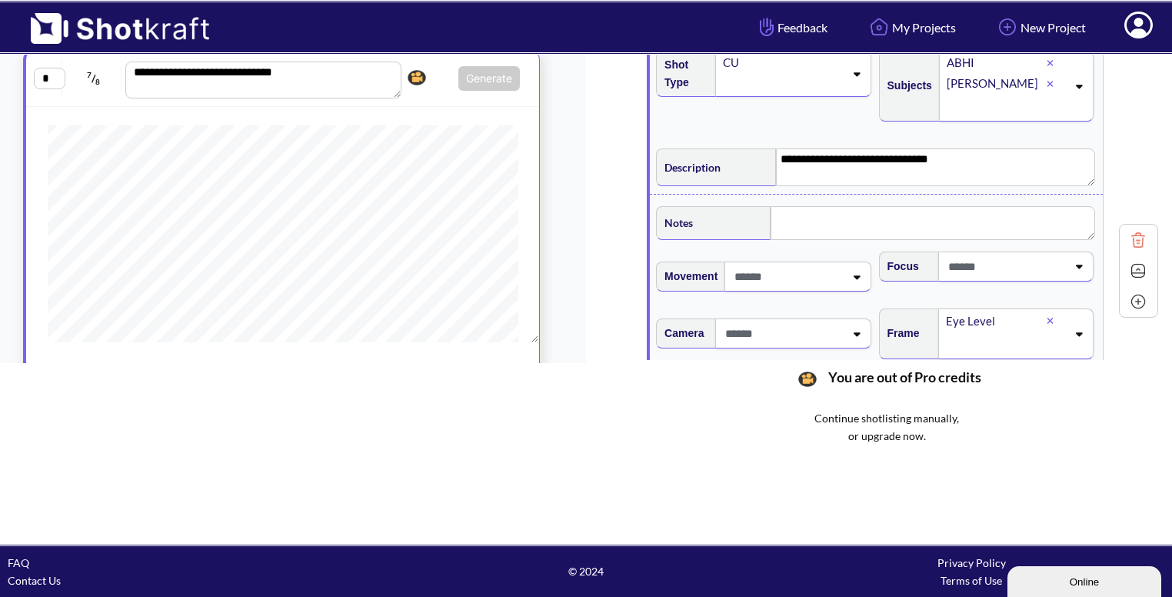
scroll to position [1778, 0]
click at [1126, 270] on img at bounding box center [1137, 270] width 23 height 23
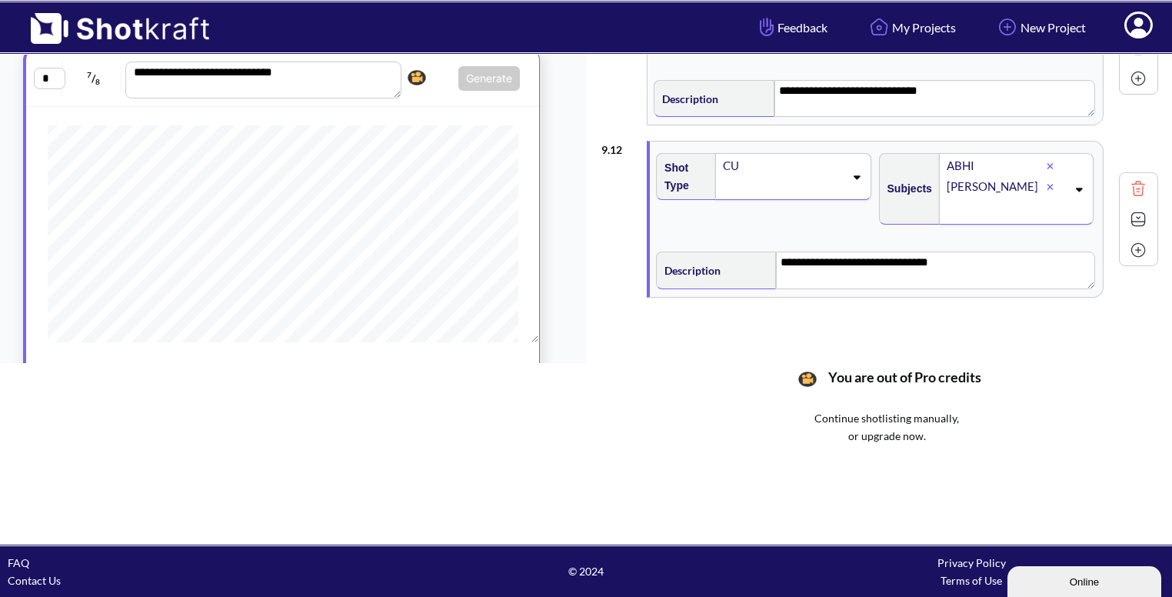
scroll to position [1674, 0]
click at [1129, 216] on img at bounding box center [1137, 219] width 23 height 23
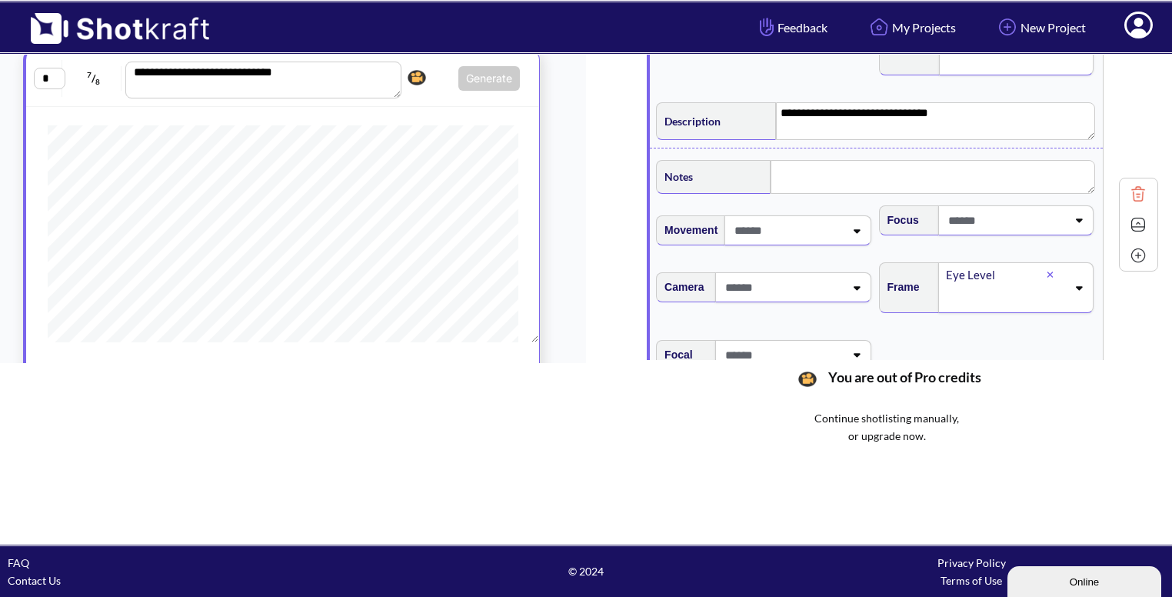
scroll to position [1828, 0]
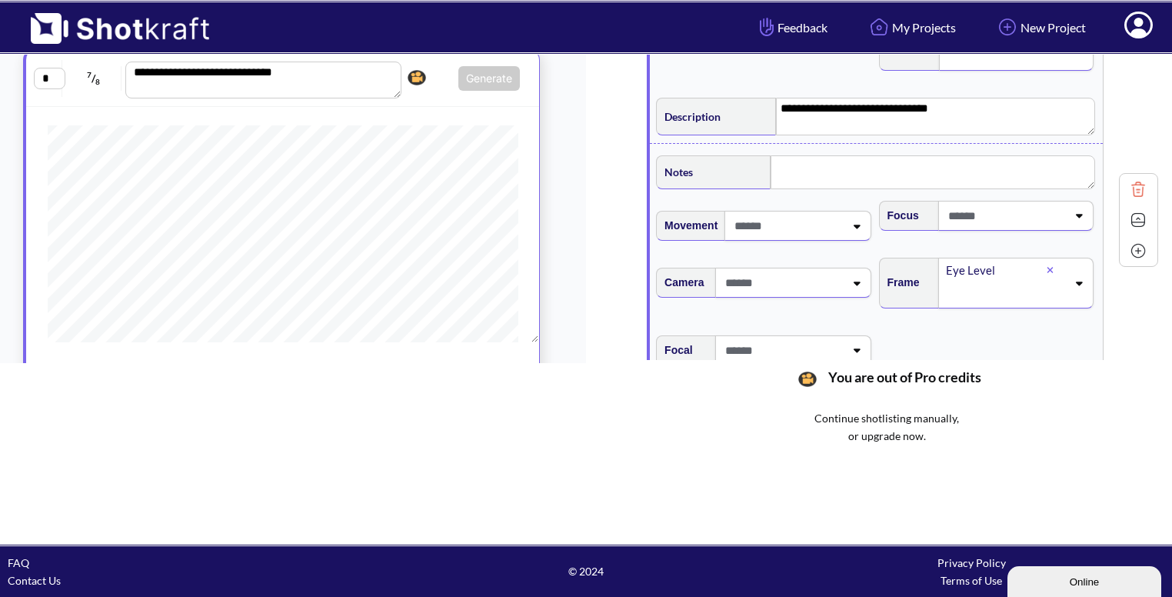
click at [1129, 208] on img at bounding box center [1137, 219] width 23 height 23
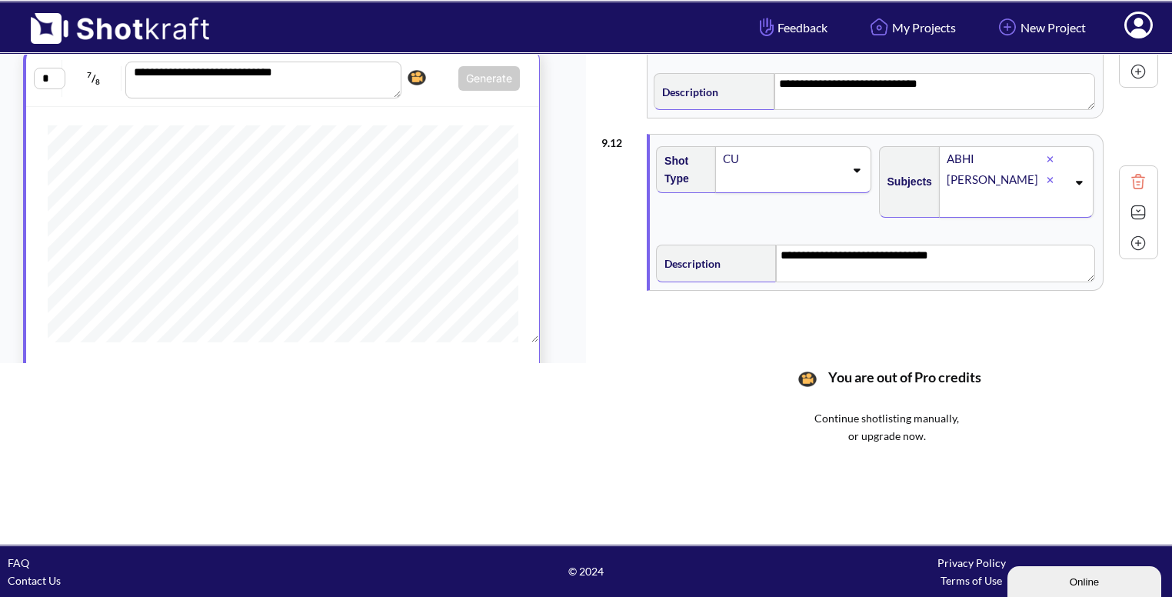
scroll to position [1675, 0]
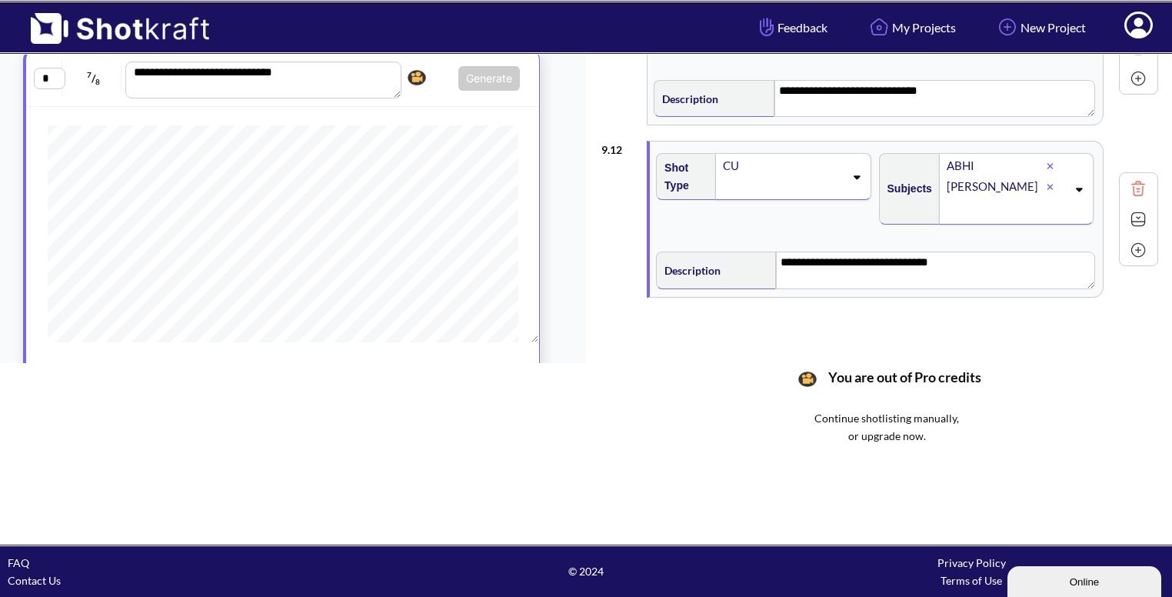
click at [1127, 239] on img at bounding box center [1137, 249] width 23 height 23
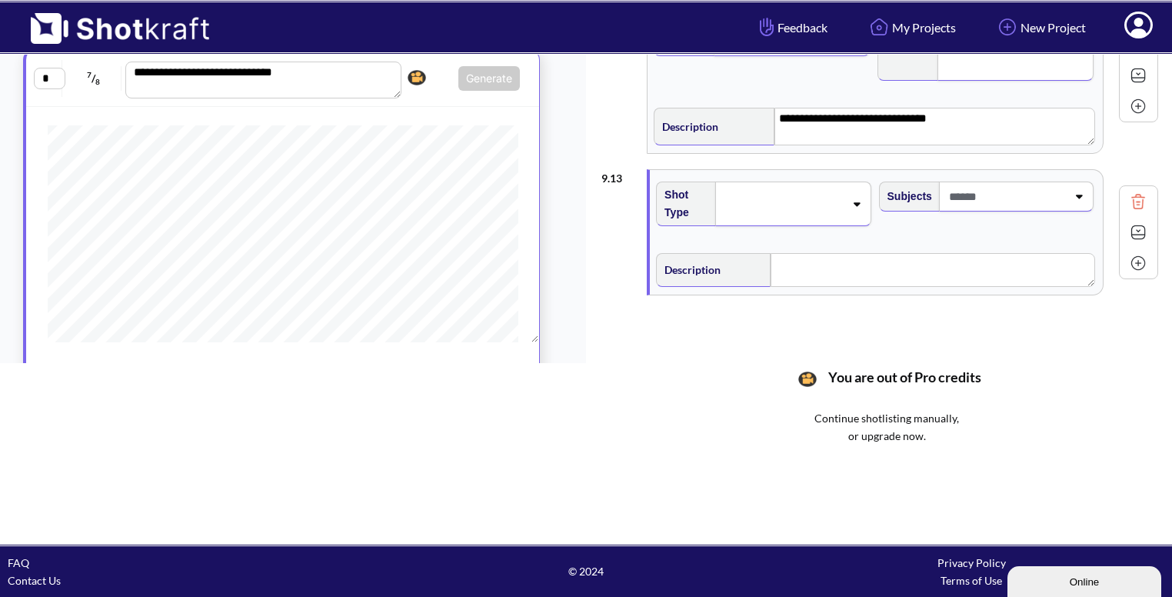
click at [849, 198] on icon at bounding box center [856, 203] width 21 height 11
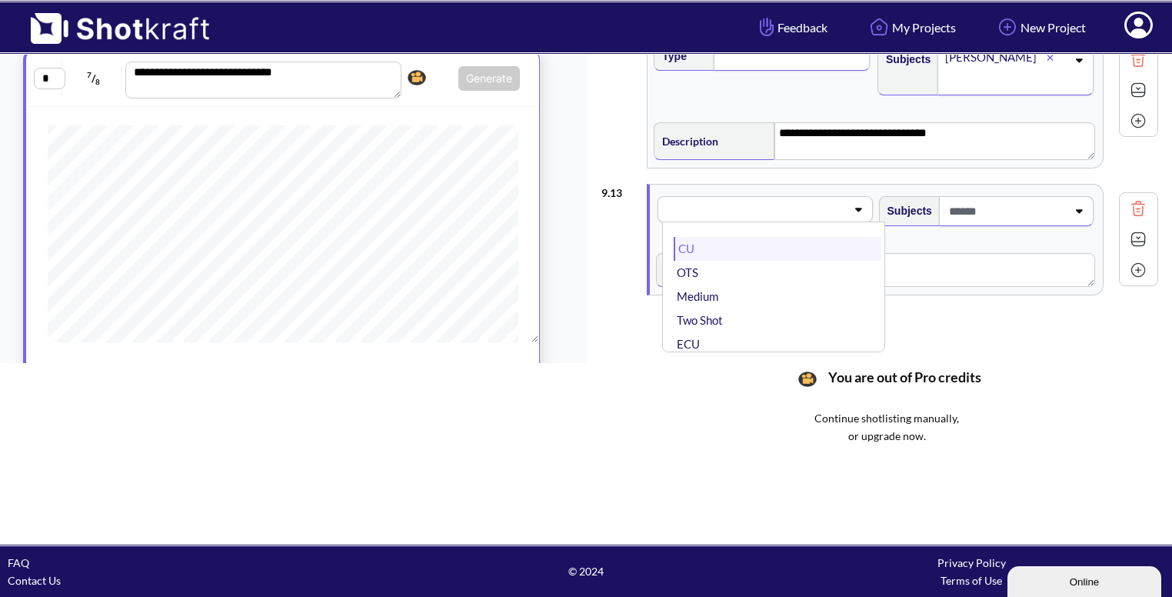
click at [758, 237] on li "CU" at bounding box center [777, 249] width 207 height 24
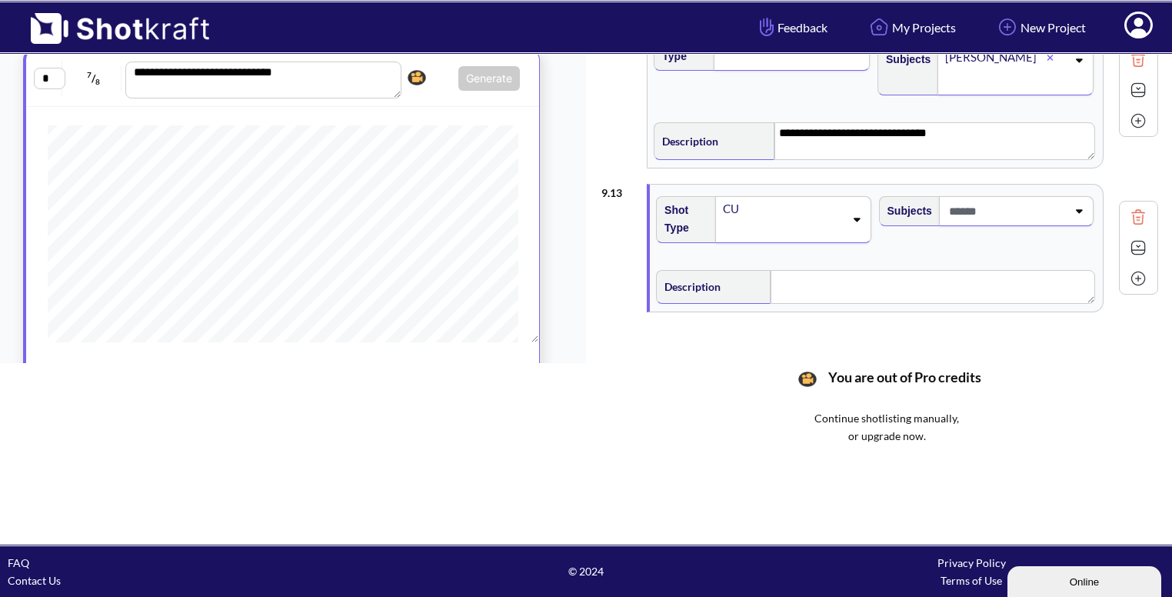
click at [1013, 207] on span at bounding box center [1005, 210] width 121 height 25
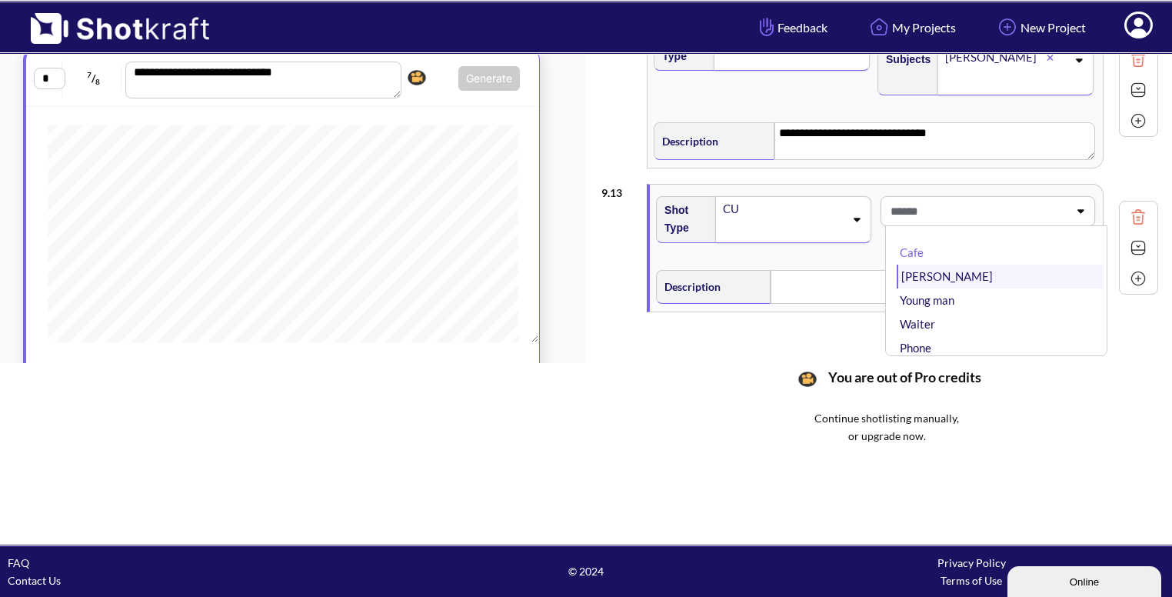
click at [938, 264] on li "Bhavya" at bounding box center [999, 276] width 207 height 24
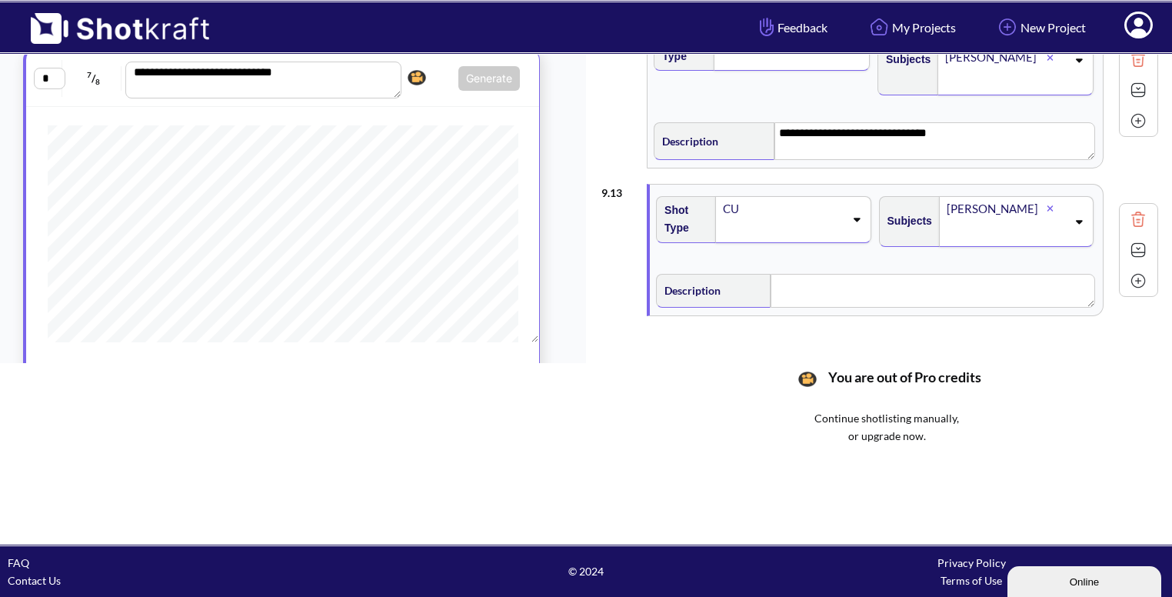
click at [1068, 216] on icon at bounding box center [1078, 221] width 21 height 11
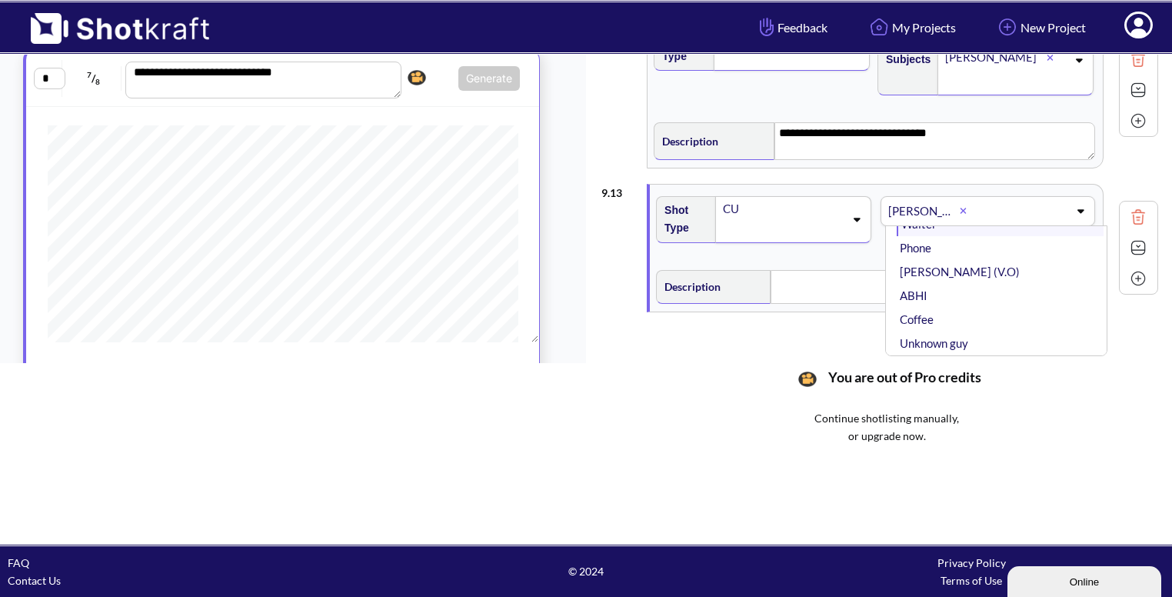
scroll to position [77, 0]
click at [963, 292] on li "ABHI" at bounding box center [999, 295] width 207 height 24
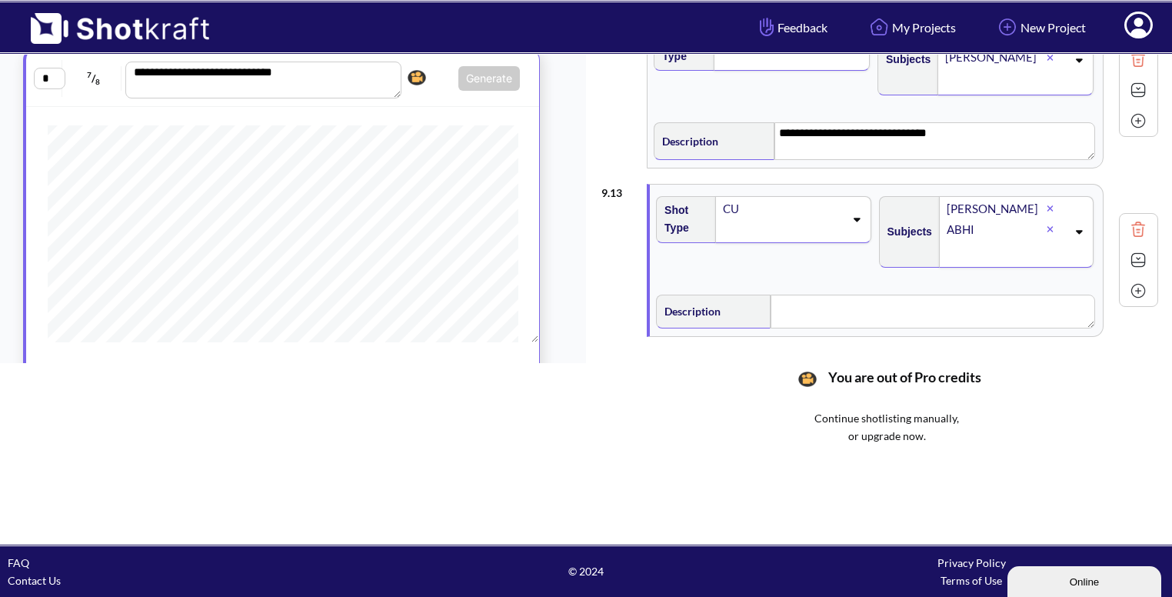
scroll to position [1831, 0]
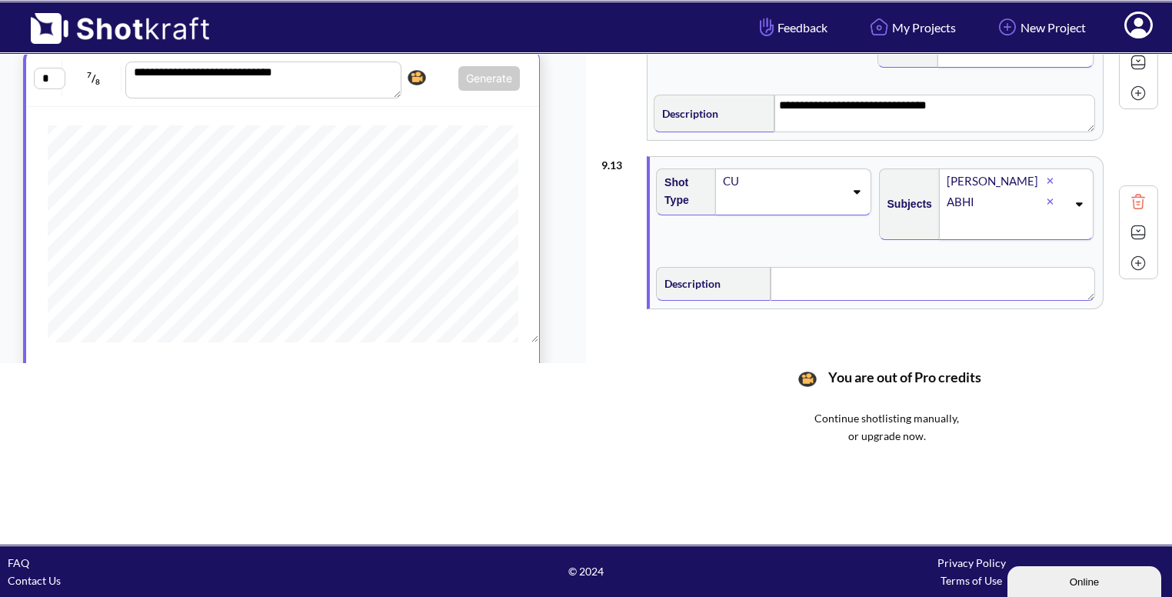
click at [818, 277] on textarea at bounding box center [932, 284] width 324 height 34
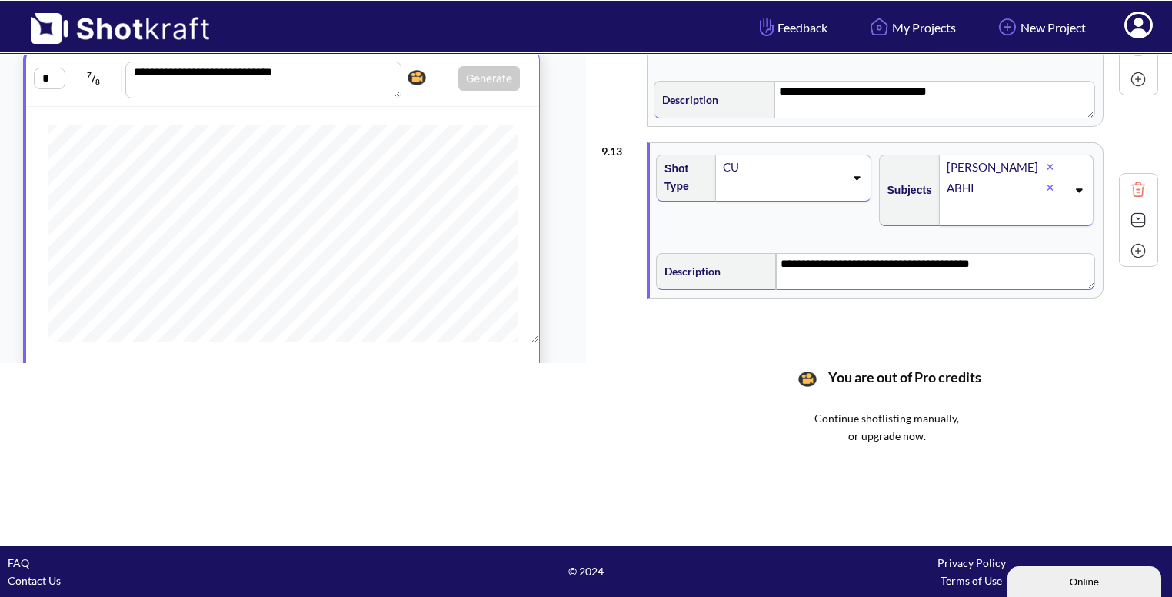
click at [982, 253] on textarea "**********" at bounding box center [935, 271] width 319 height 37
click at [1130, 215] on img at bounding box center [1137, 219] width 23 height 23
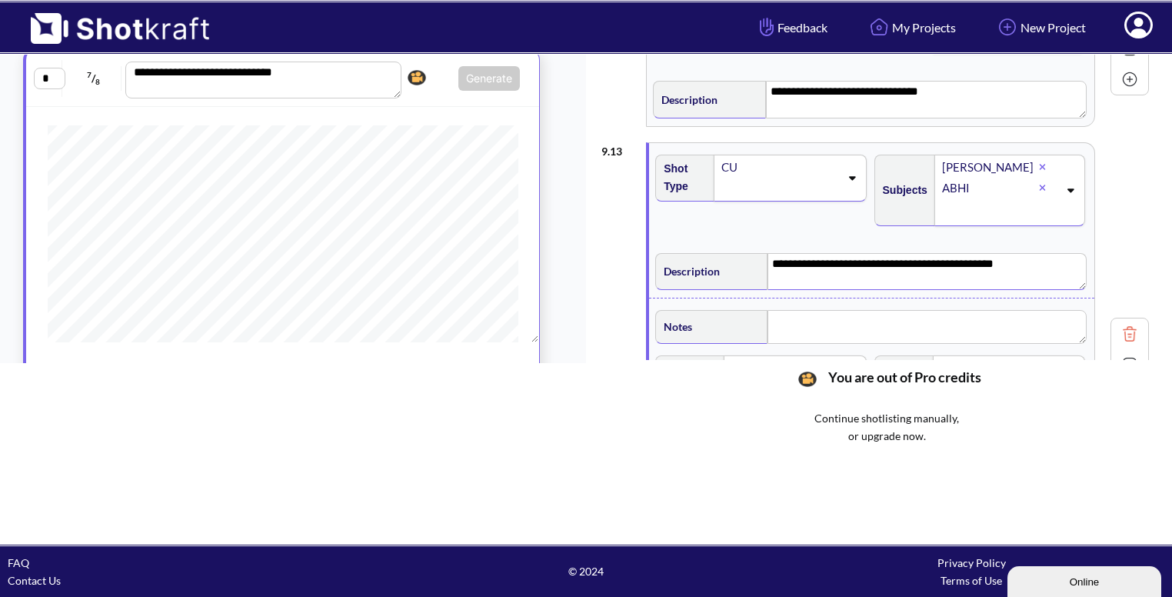
scroll to position [2136, 0]
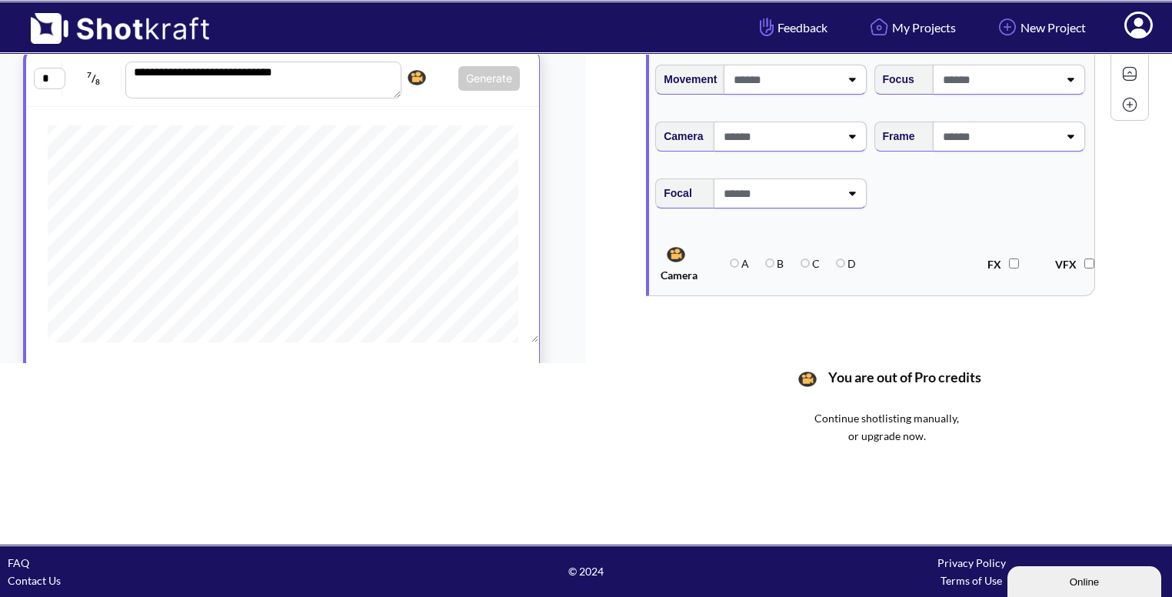
click at [1069, 142] on div at bounding box center [1009, 136] width 152 height 30
type textarea "**********"
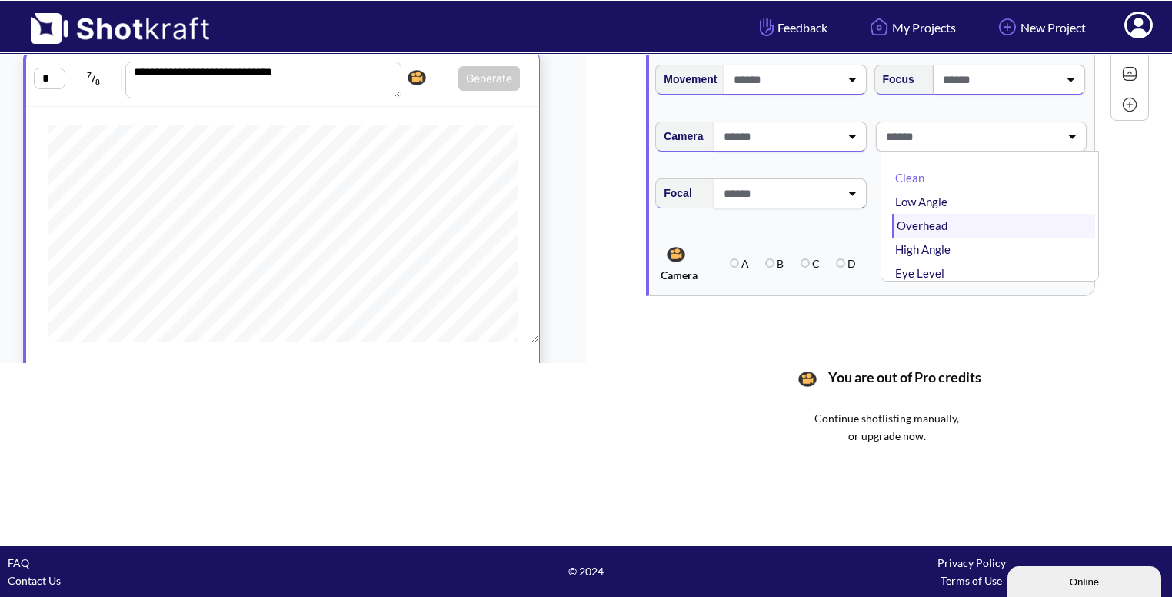
click at [928, 223] on li "Overhead" at bounding box center [993, 226] width 203 height 24
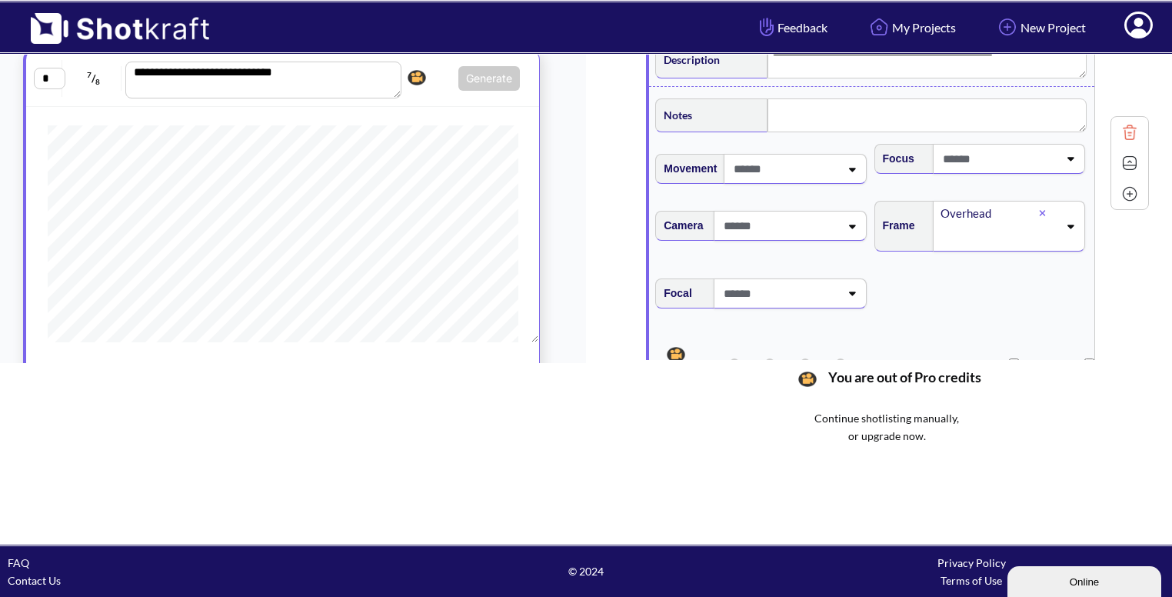
scroll to position [2052, 0]
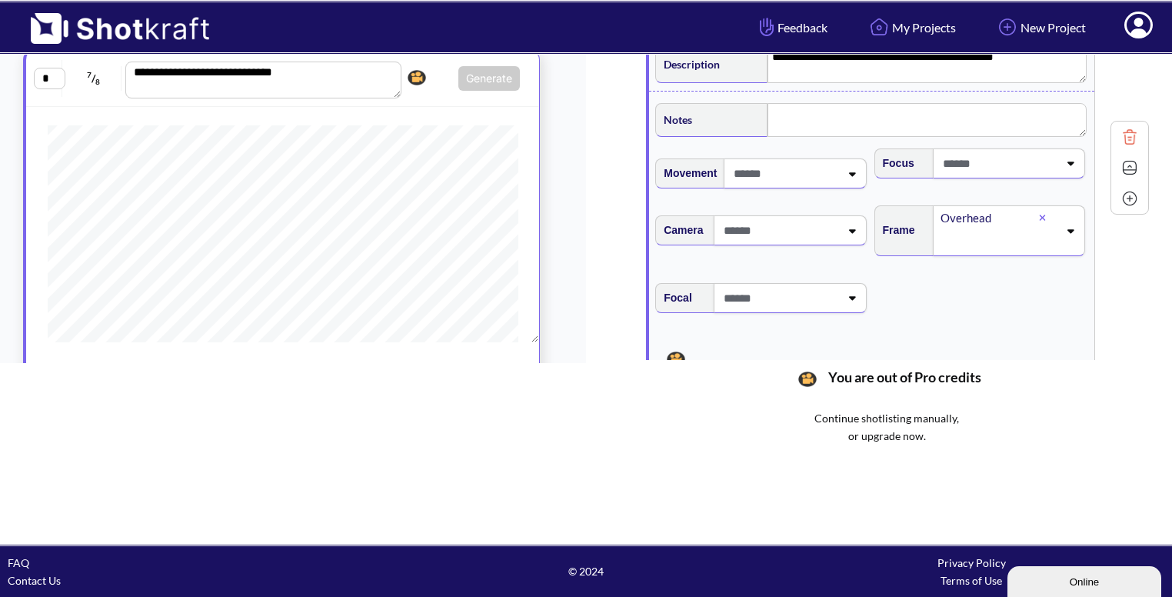
click at [1121, 159] on img at bounding box center [1129, 167] width 23 height 23
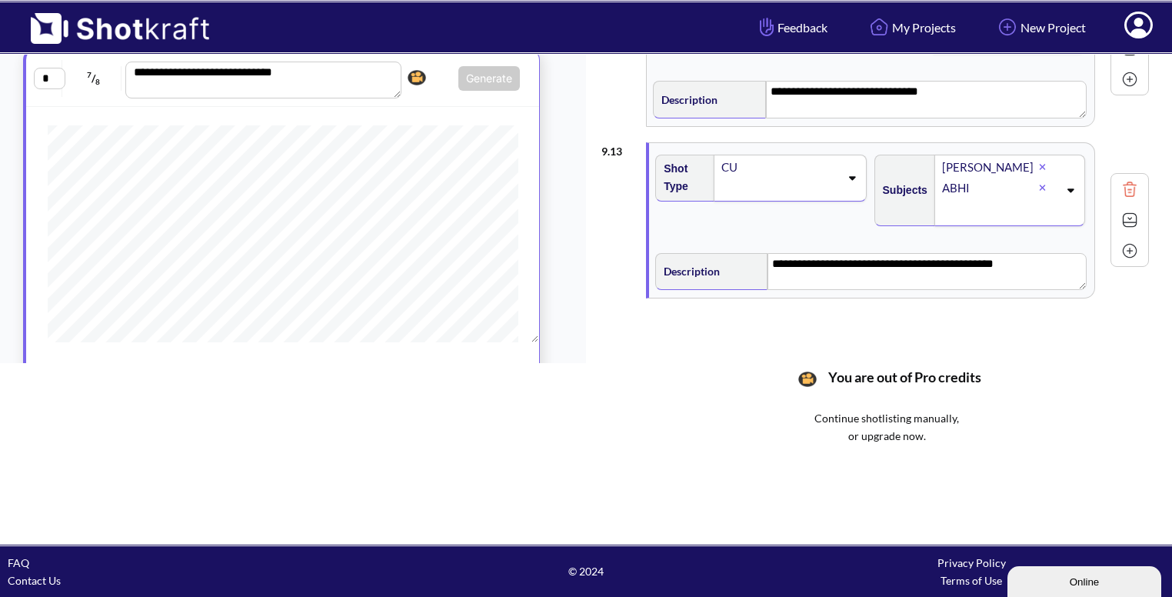
click at [1129, 213] on img at bounding box center [1129, 219] width 23 height 23
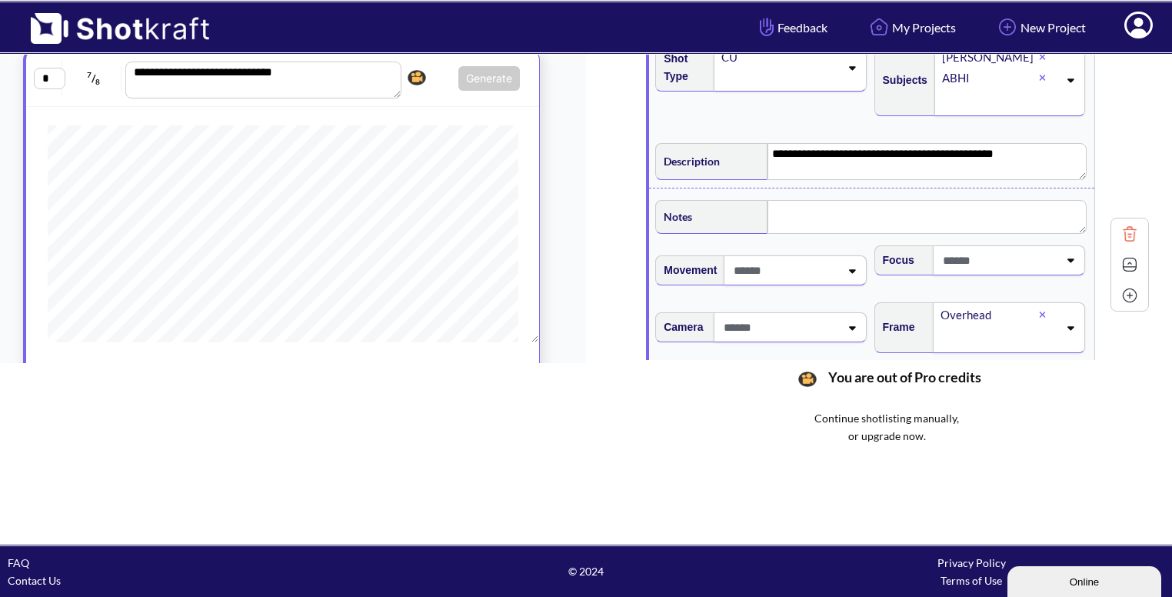
scroll to position [1996, 0]
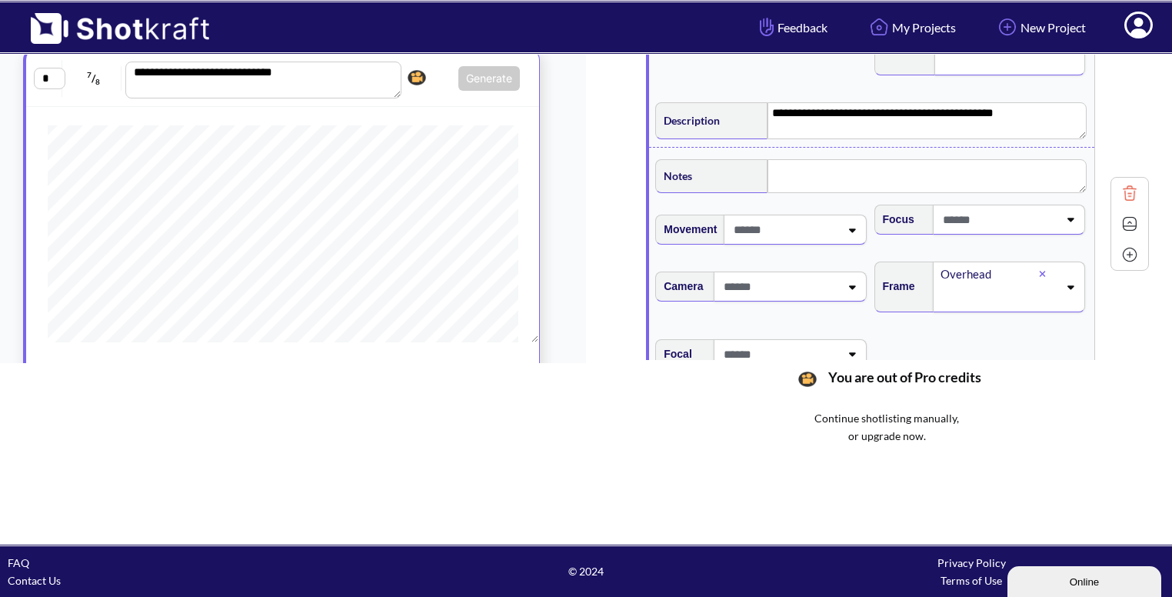
click at [1126, 214] on img at bounding box center [1129, 223] width 23 height 23
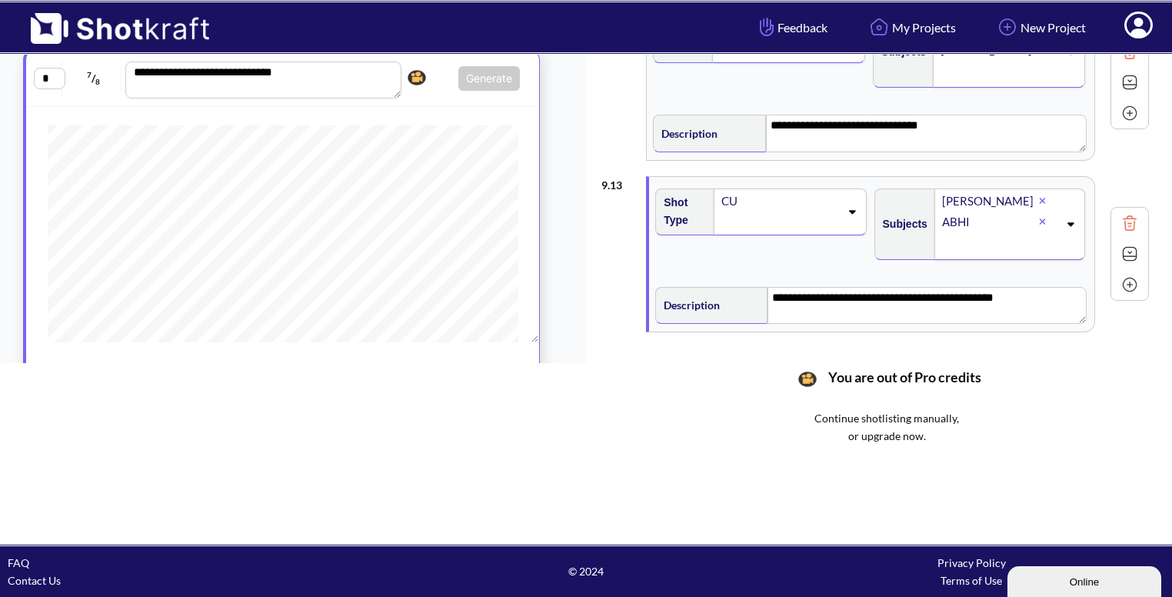
scroll to position [1845, 0]
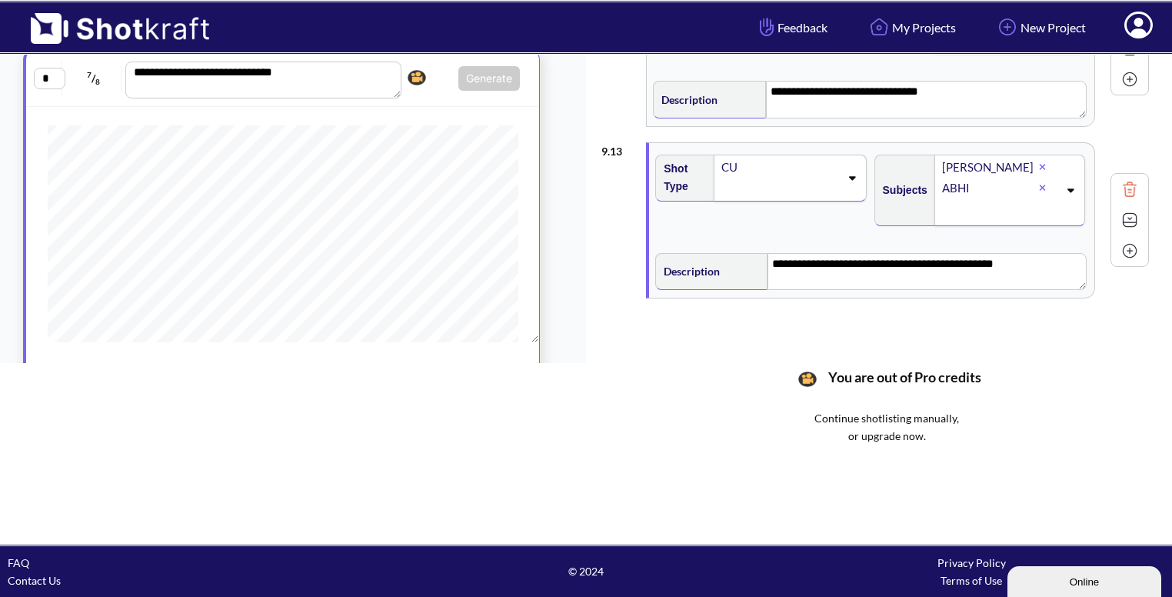
click at [1130, 241] on img at bounding box center [1129, 250] width 23 height 23
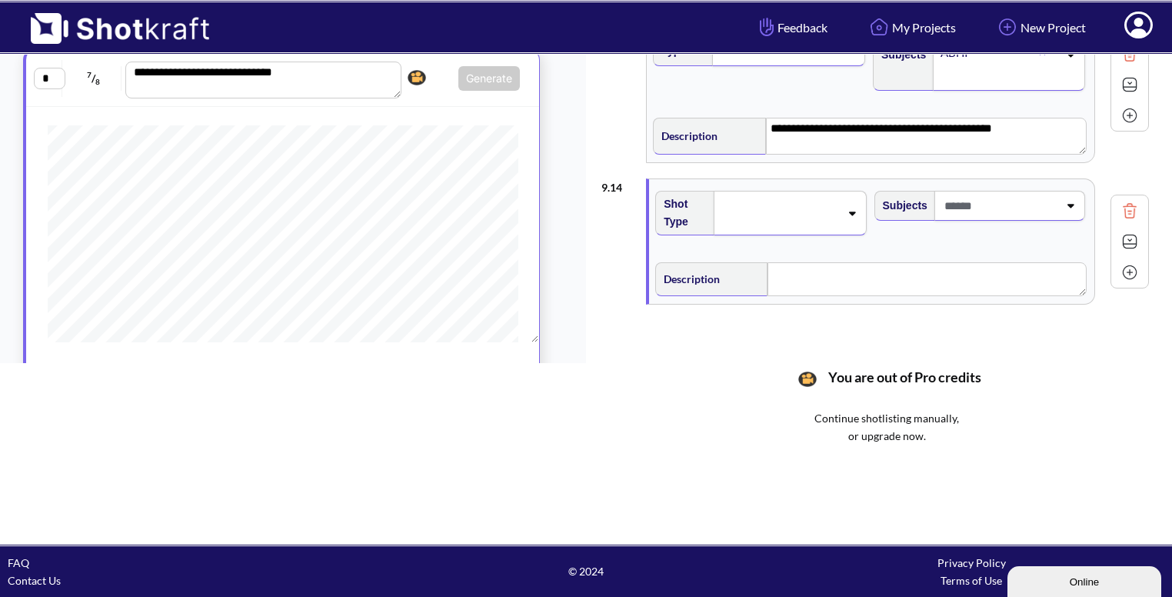
scroll to position [1981, 0]
click at [846, 209] on div at bounding box center [789, 212] width 152 height 45
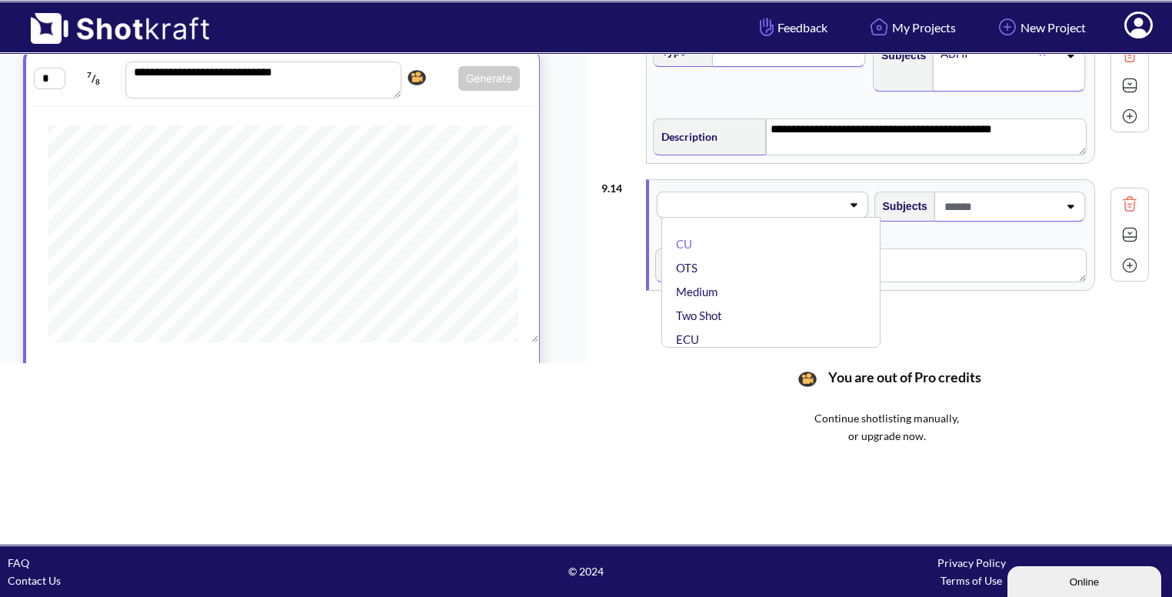
scroll to position [1975, 0]
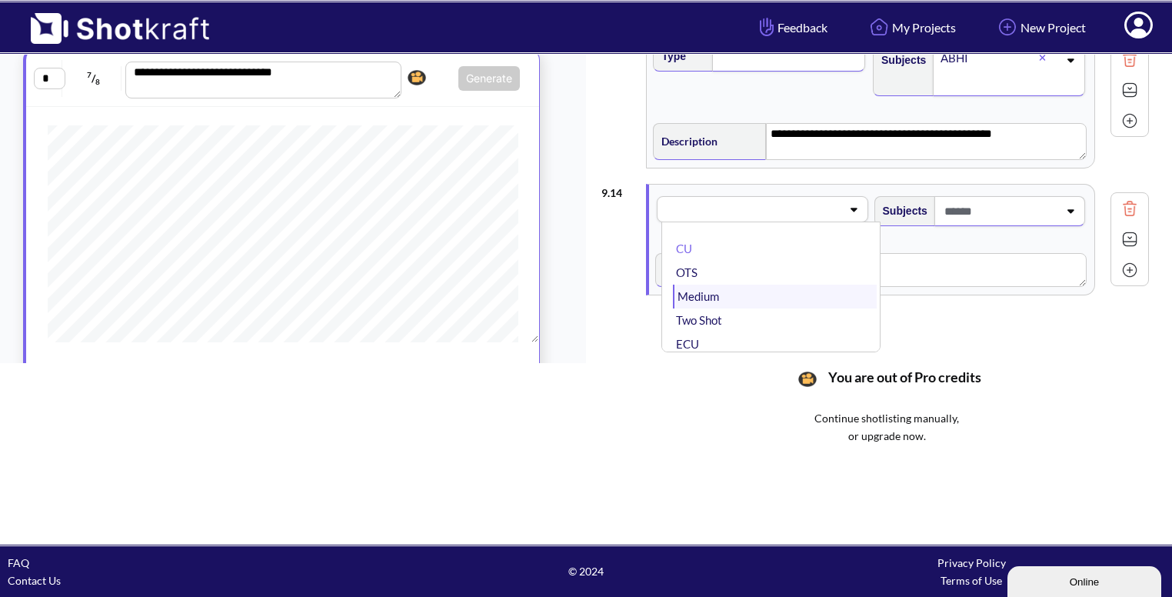
click at [760, 284] on li "Medium" at bounding box center [774, 296] width 203 height 24
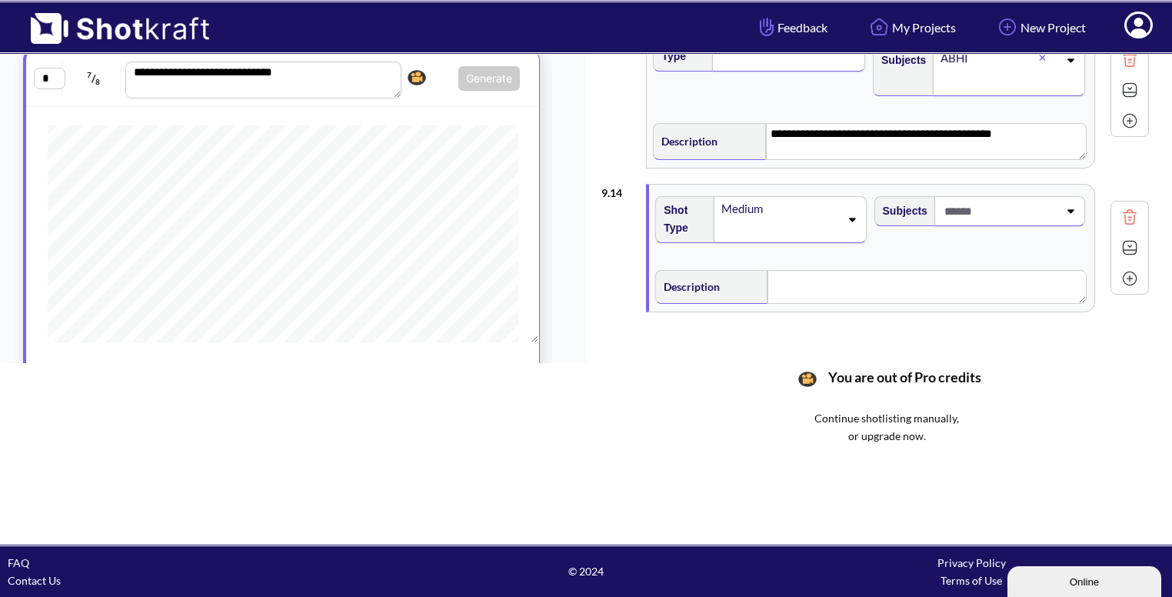
click at [1053, 207] on span at bounding box center [999, 210] width 118 height 25
click at [963, 264] on li "Bhavya" at bounding box center [993, 276] width 203 height 24
click at [1068, 216] on icon at bounding box center [1069, 221] width 21 height 11
click at [934, 306] on li "ABHI" at bounding box center [993, 310] width 203 height 24
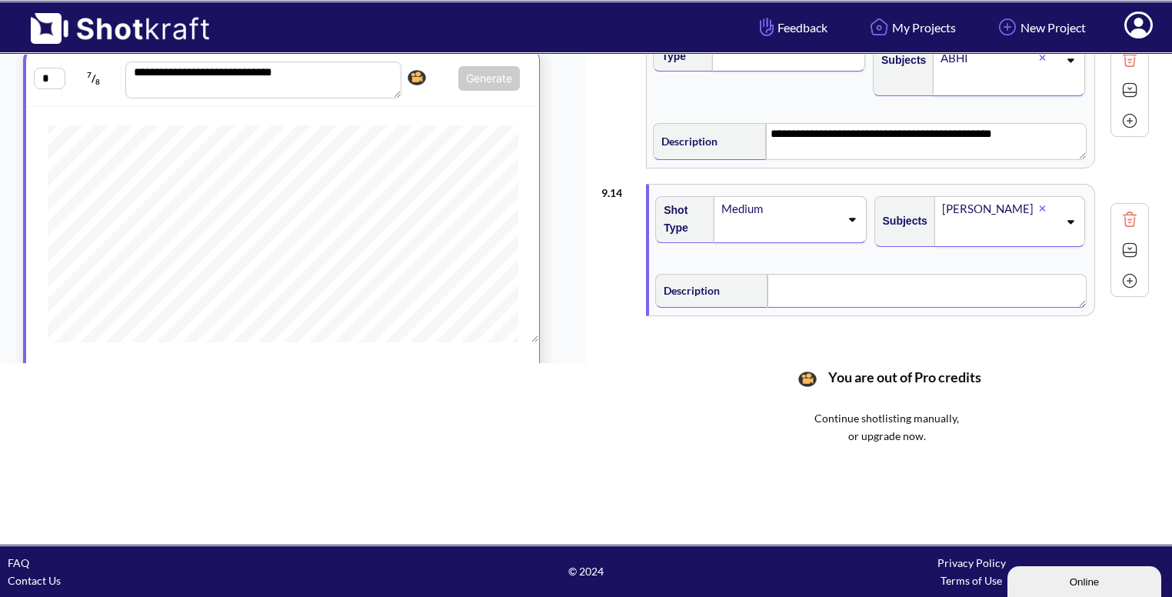
click at [822, 274] on div "Shot Type Medium Subjects Bhavya Description" at bounding box center [871, 250] width 445 height 131
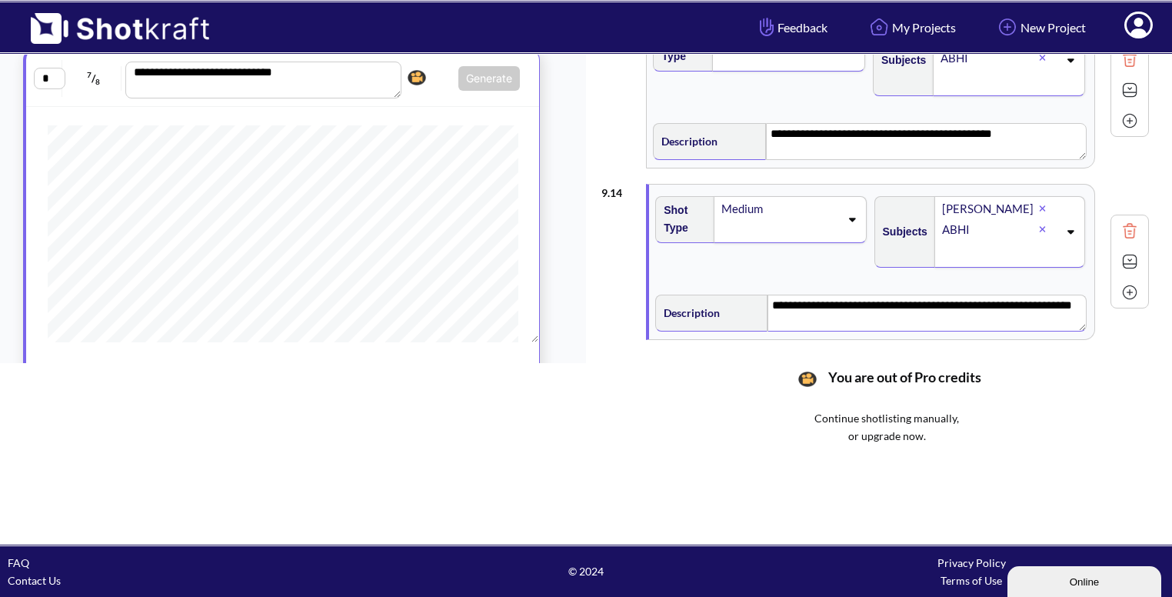
scroll to position [2017, 0]
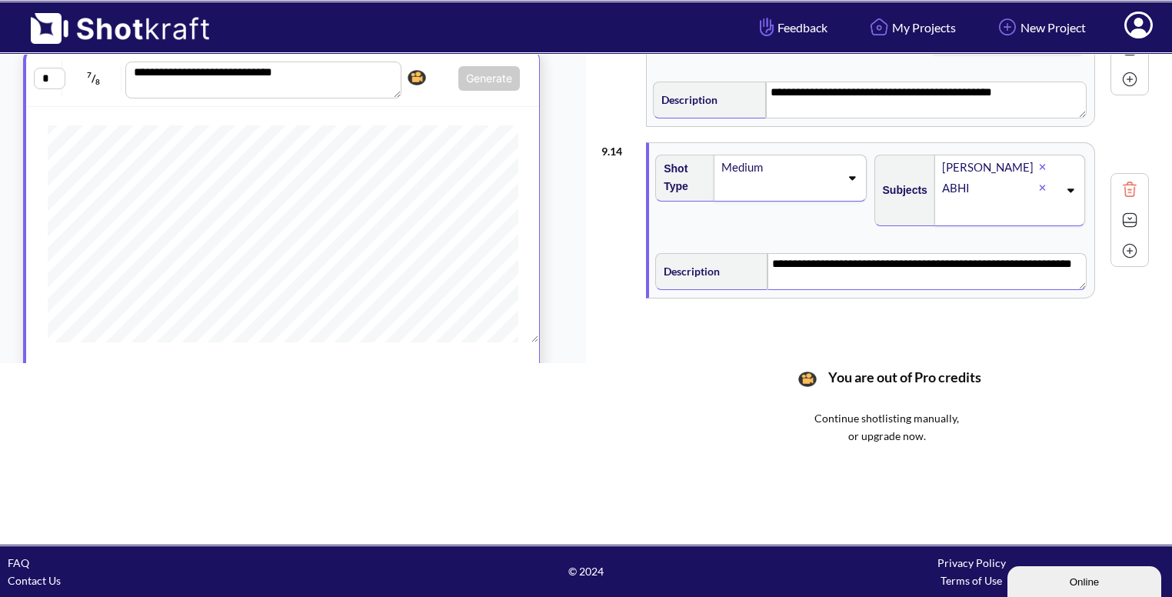
click at [1135, 212] on img at bounding box center [1129, 219] width 23 height 23
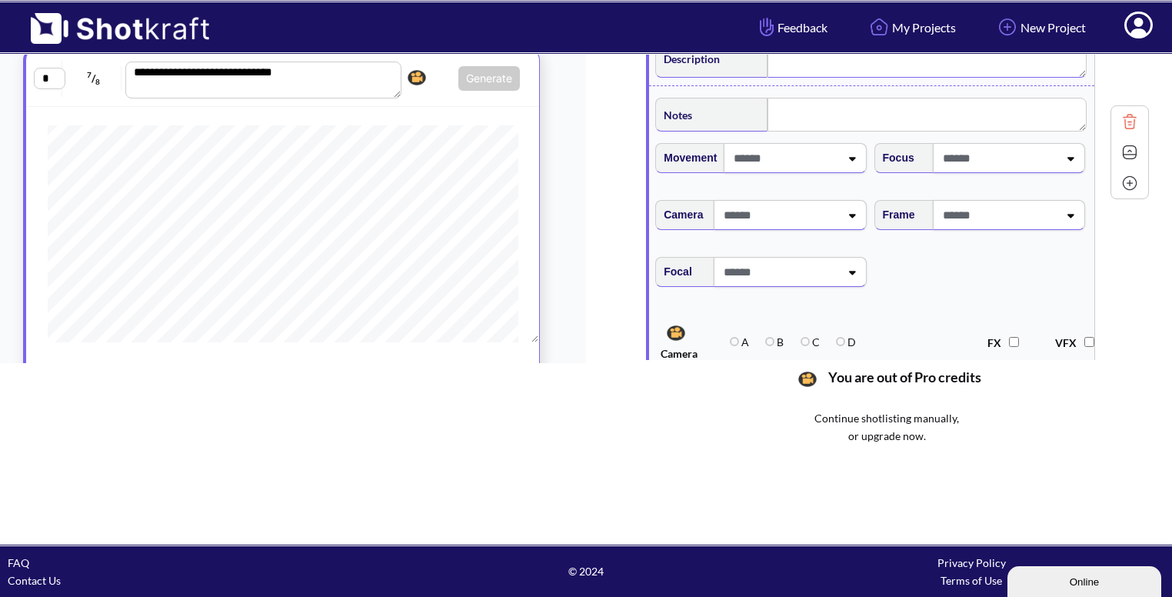
scroll to position [2268, 0]
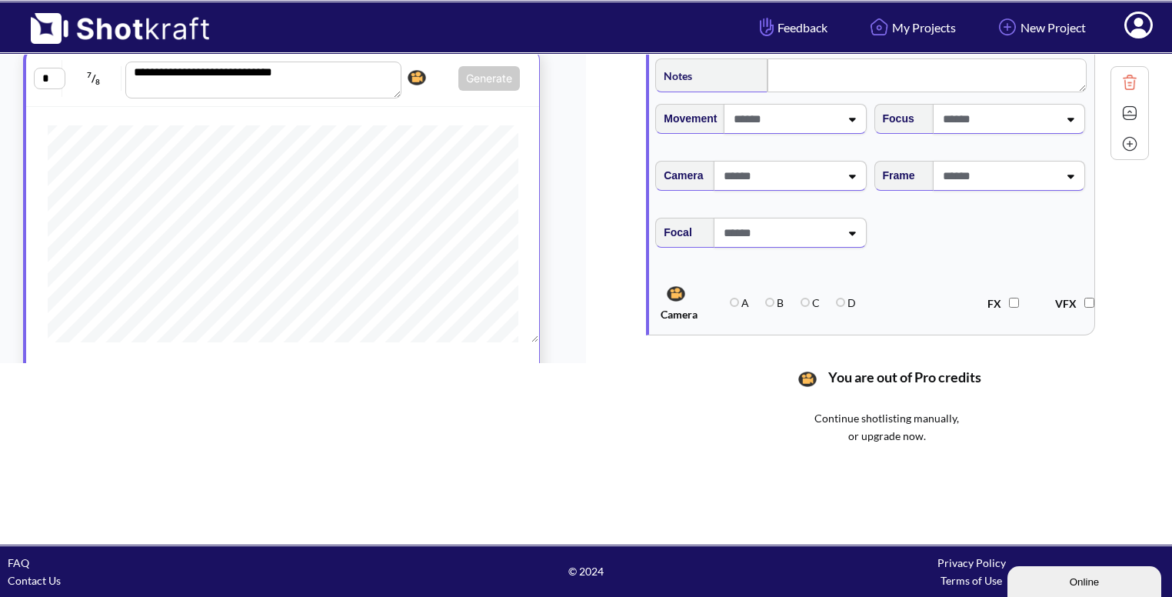
click at [1052, 164] on span at bounding box center [998, 175] width 119 height 25
type textarea "**********"
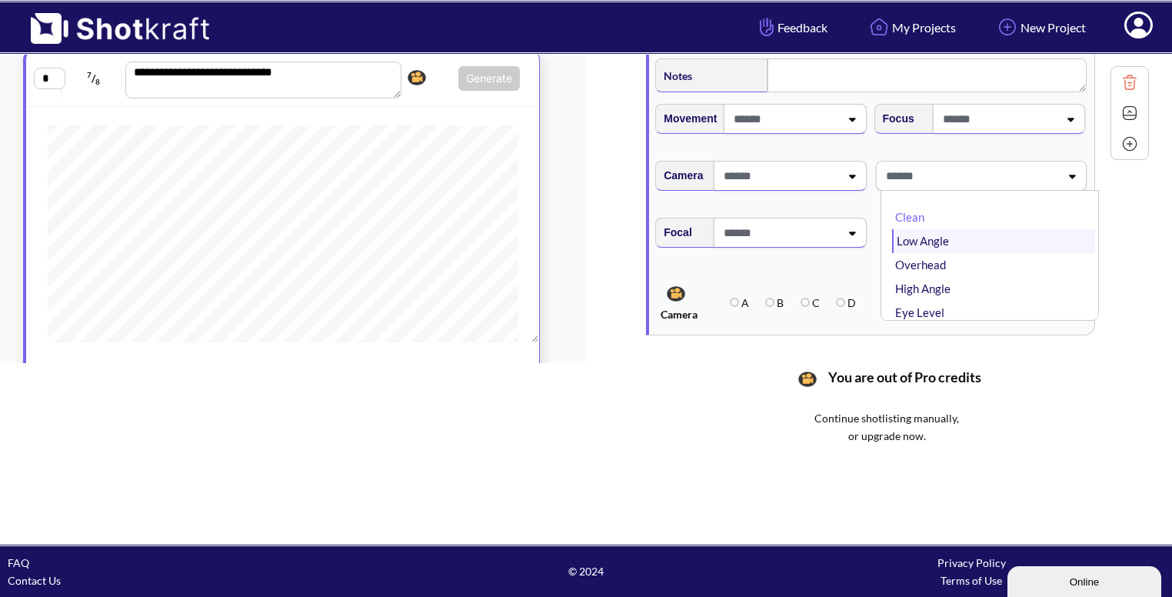
type textarea "**********"
click at [990, 235] on li "Low Angle" at bounding box center [993, 241] width 203 height 24
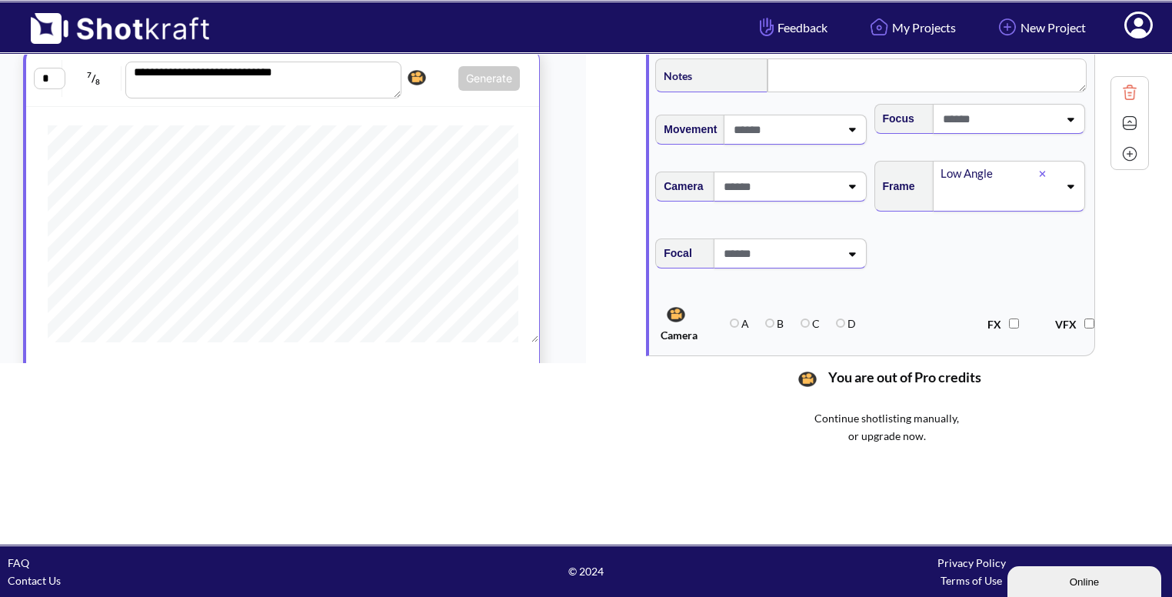
click at [1130, 114] on img at bounding box center [1129, 122] width 23 height 23
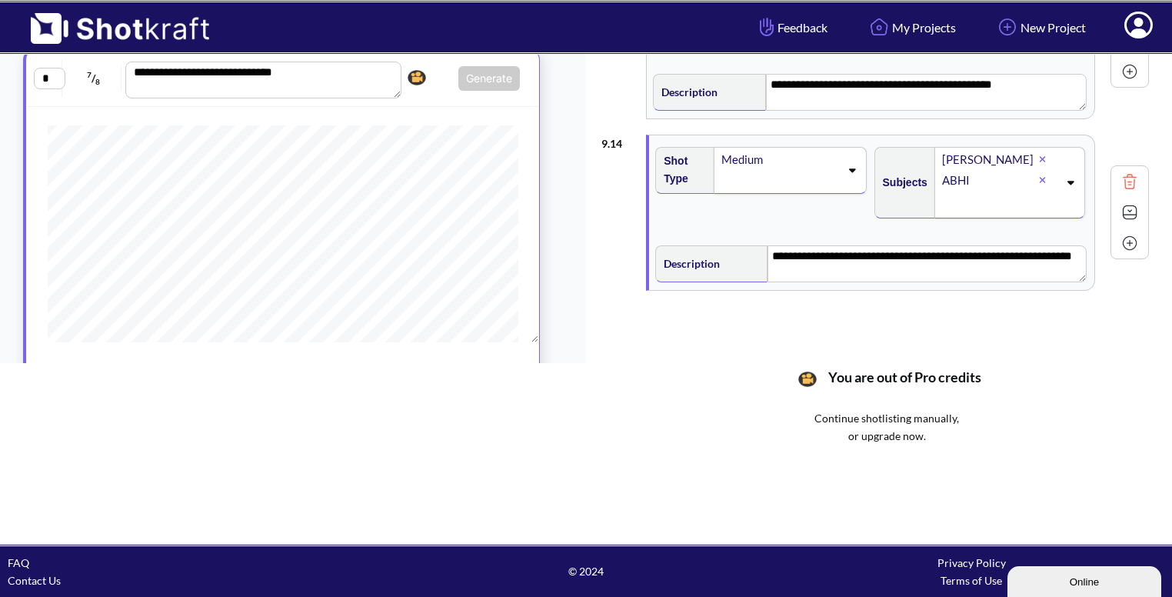
scroll to position [2017, 0]
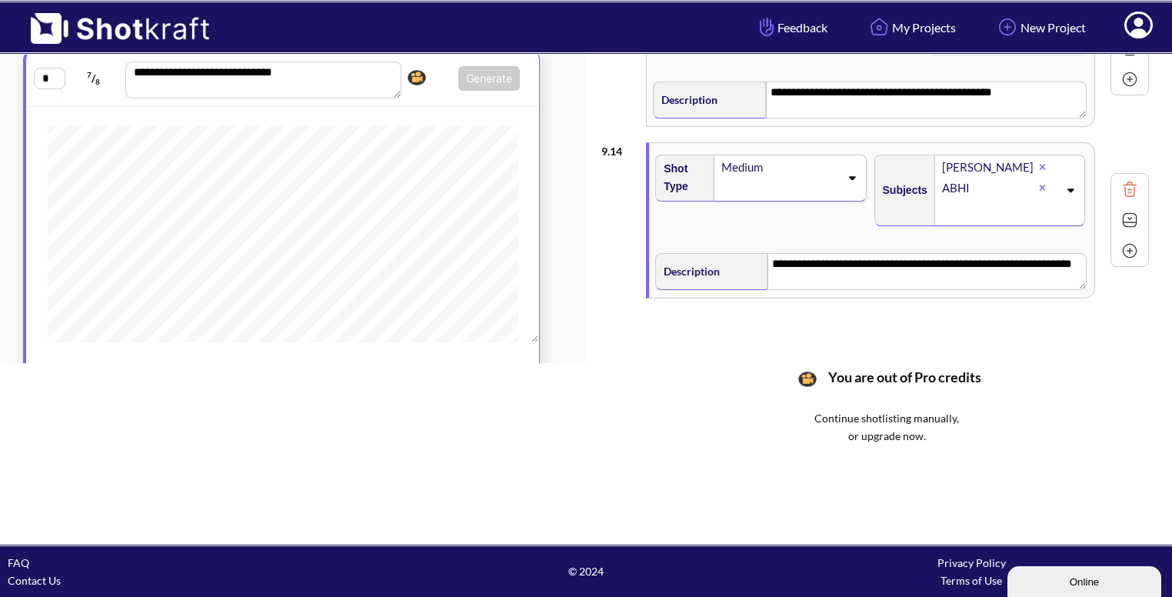
click at [1126, 239] on img at bounding box center [1129, 250] width 23 height 23
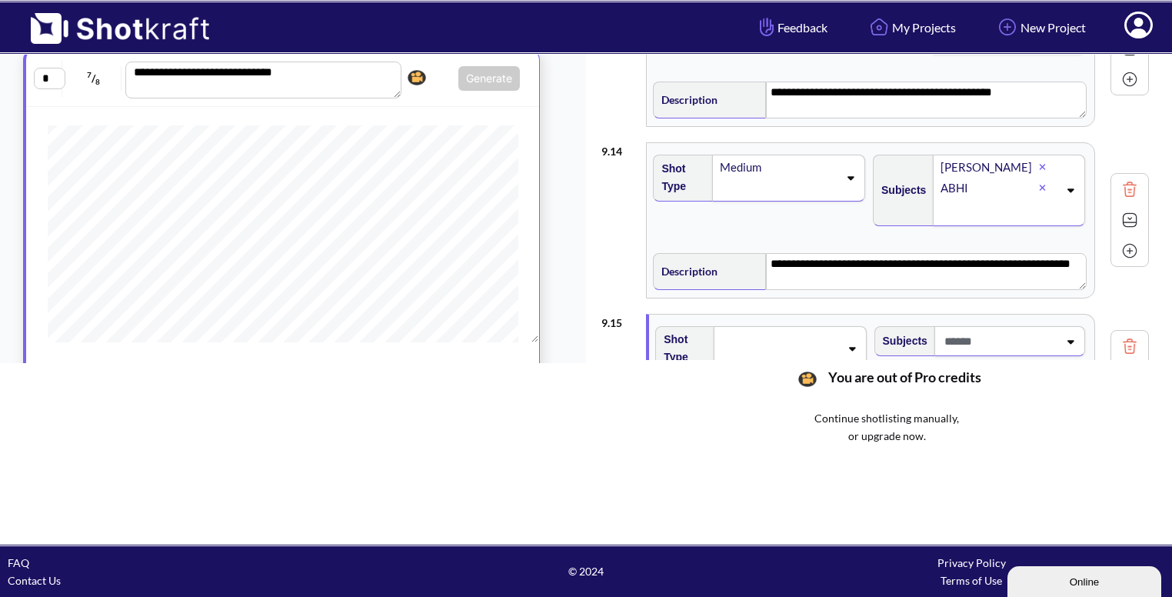
scroll to position [2160, 0]
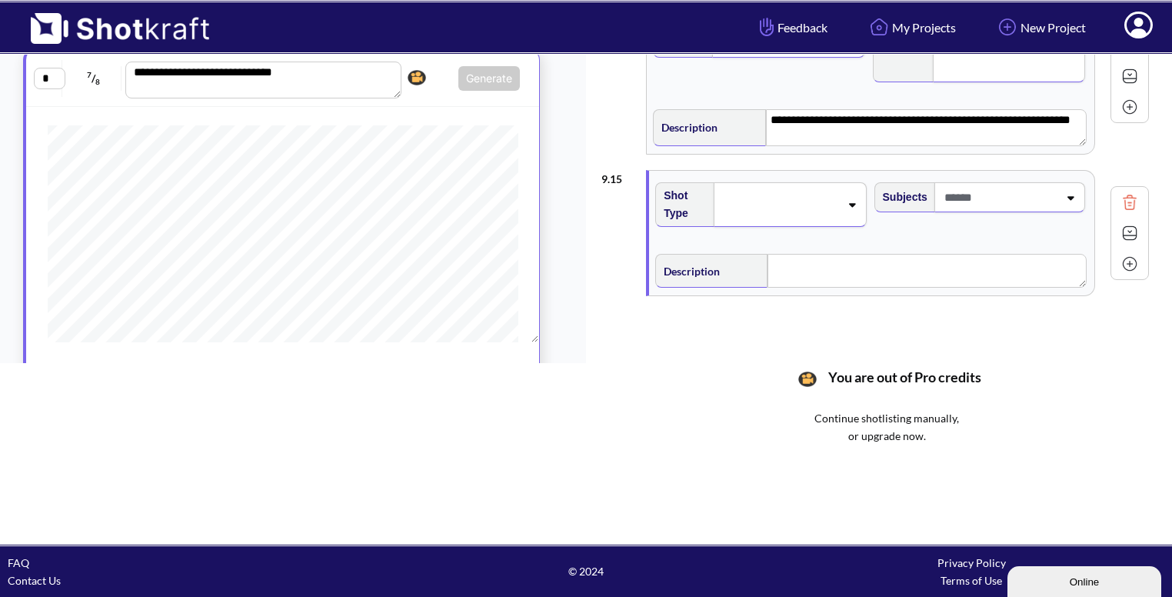
click at [845, 202] on div at bounding box center [789, 204] width 152 height 45
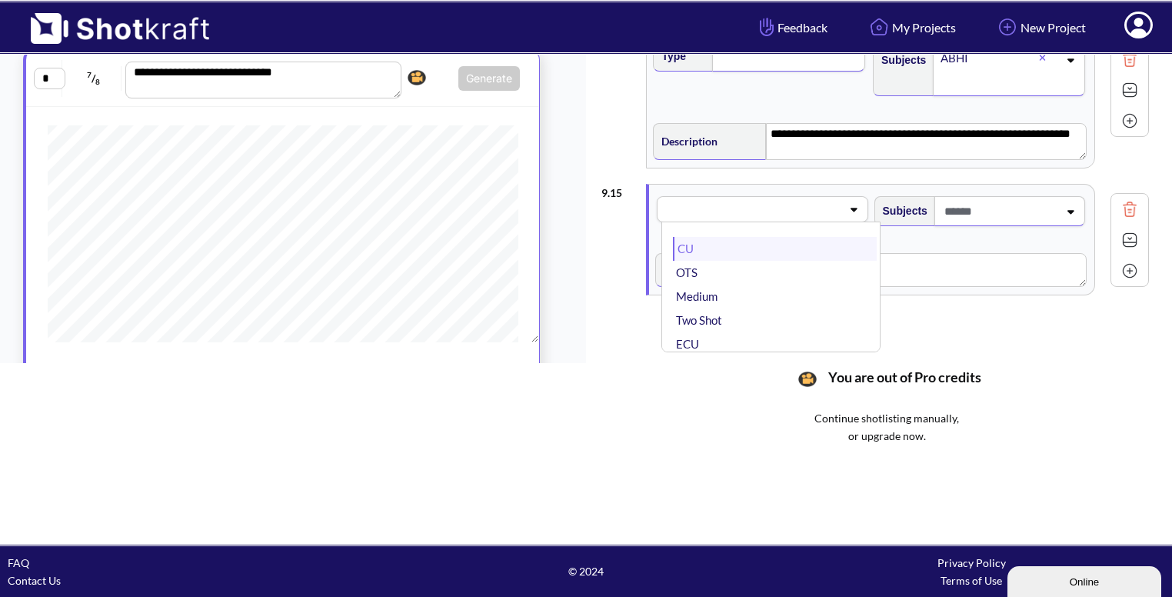
click at [801, 237] on li "CU" at bounding box center [774, 249] width 203 height 24
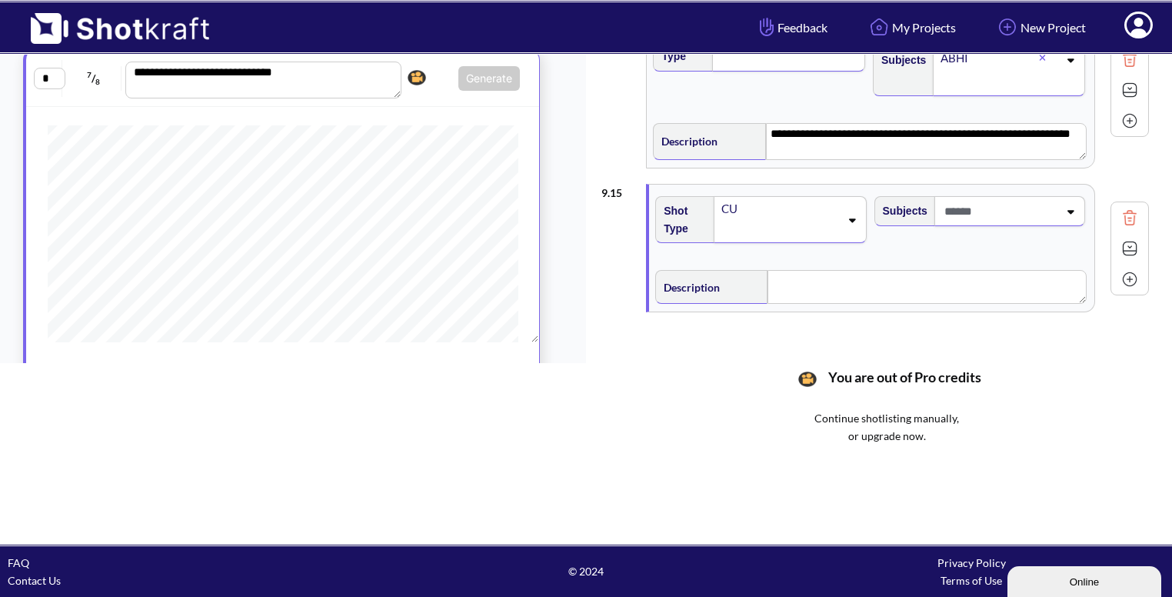
click at [1016, 200] on span at bounding box center [999, 210] width 118 height 25
click at [950, 264] on li "Bhavya" at bounding box center [993, 276] width 203 height 24
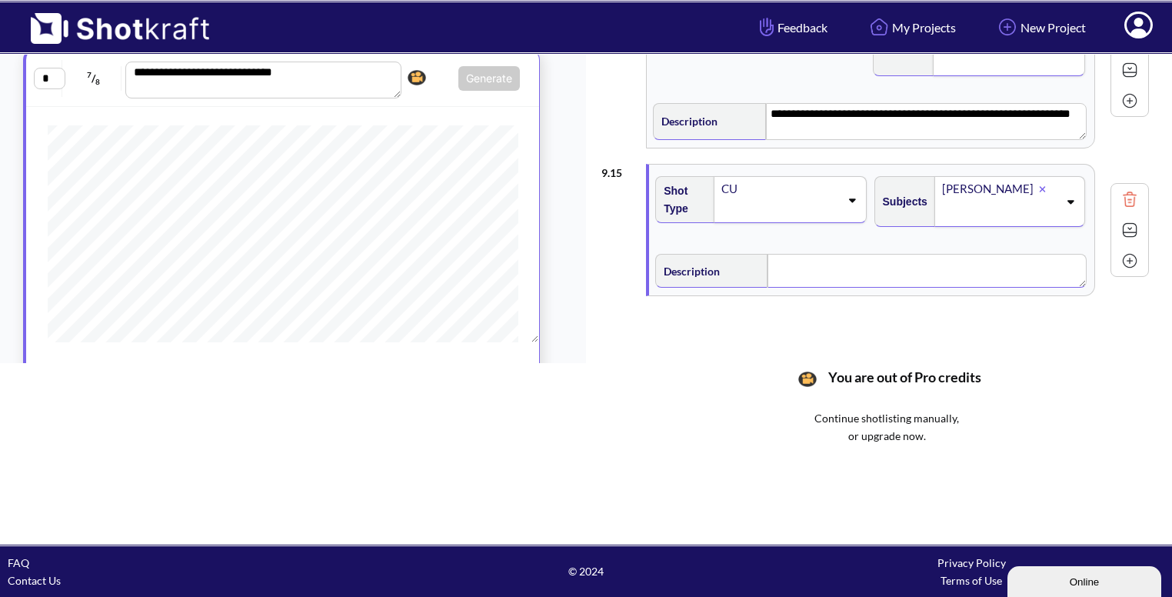
click at [966, 254] on textarea at bounding box center [926, 271] width 318 height 34
click at [1133, 220] on img at bounding box center [1129, 231] width 23 height 23
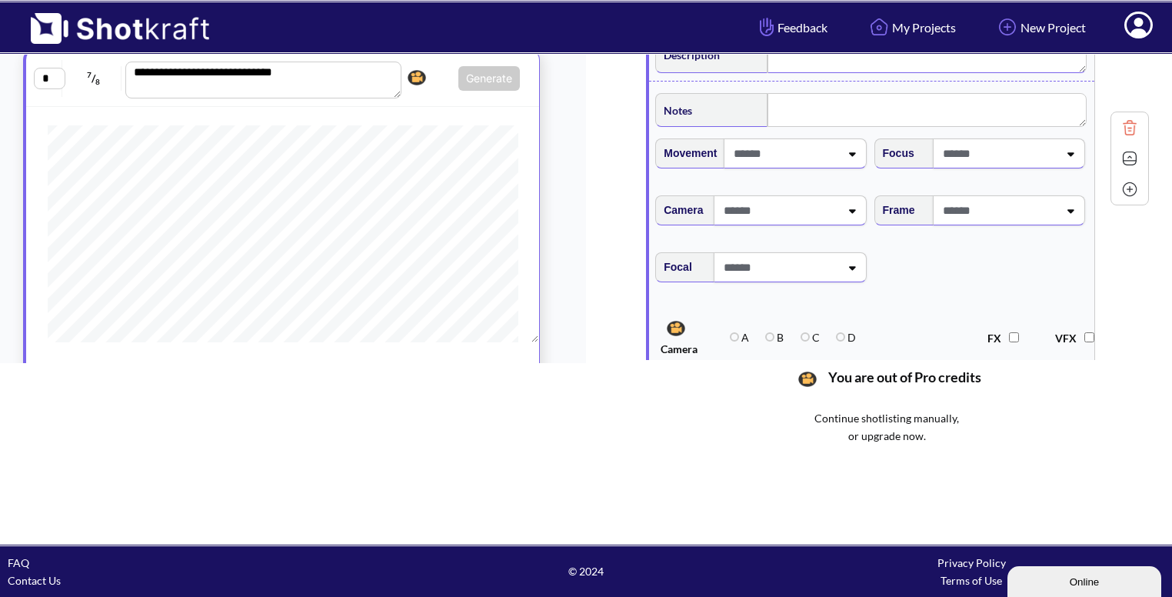
scroll to position [2388, 0]
click at [1056, 201] on span at bounding box center [998, 206] width 119 height 25
type textarea "**********"
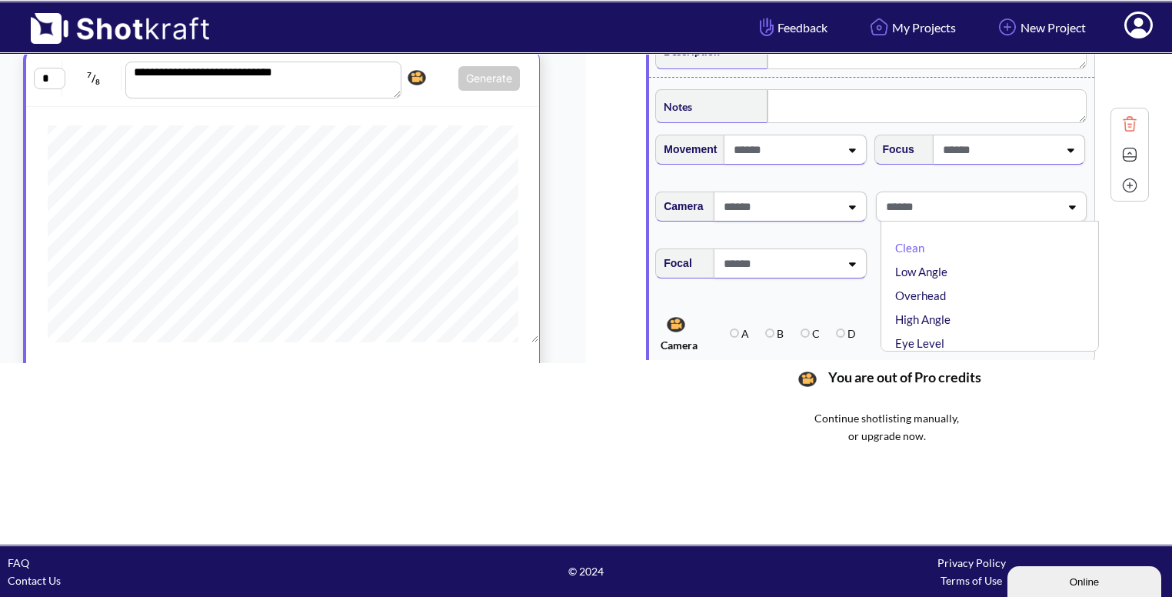
type textarea "**********"
type input "***"
click at [912, 236] on li "Eye Level" at bounding box center [993, 248] width 203 height 24
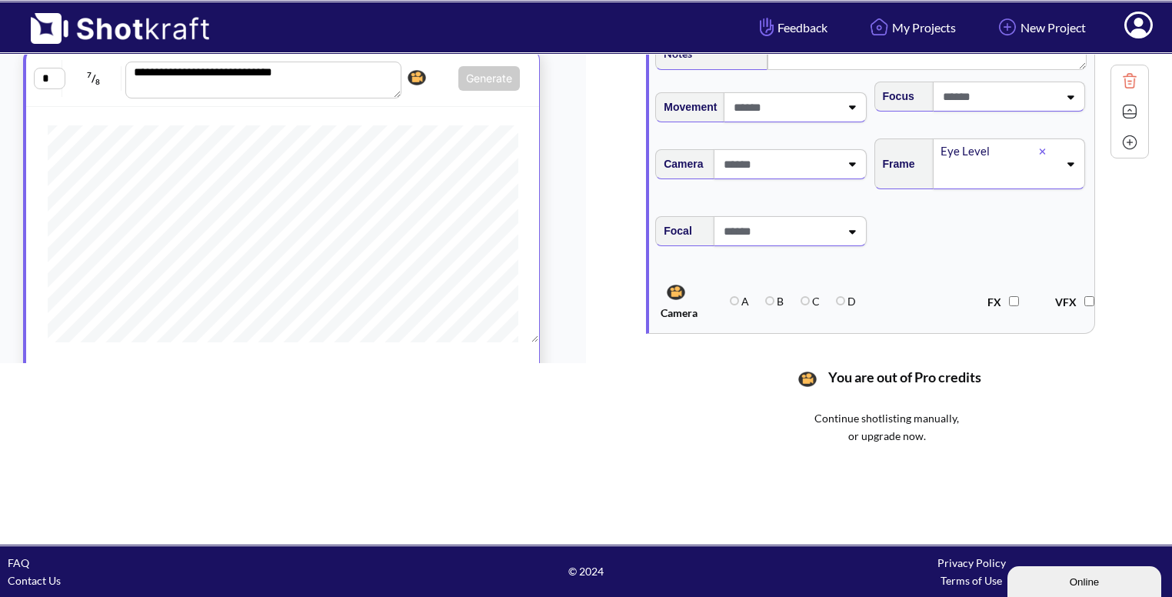
scroll to position [2450, 0]
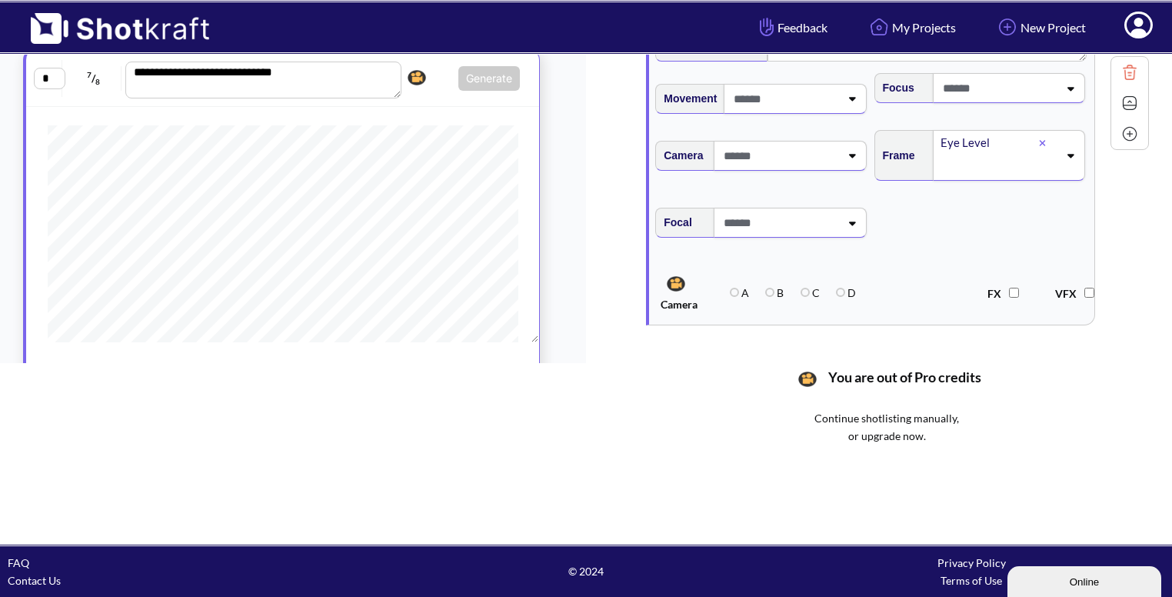
click at [1128, 97] on img at bounding box center [1129, 102] width 23 height 23
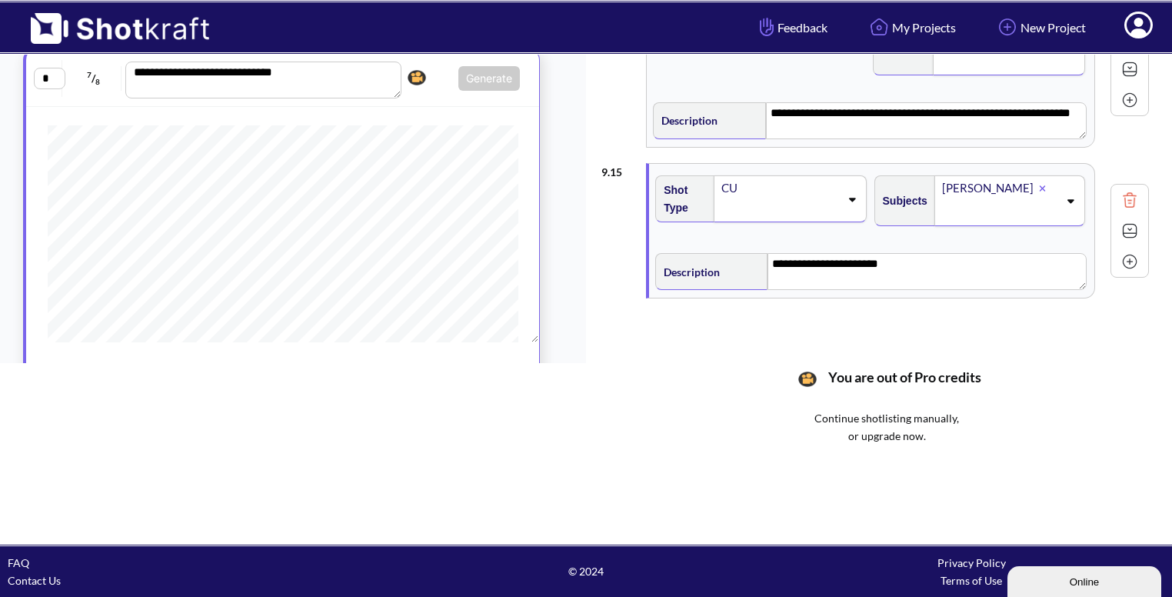
scroll to position [2167, 0]
click at [1133, 259] on img at bounding box center [1129, 262] width 23 height 23
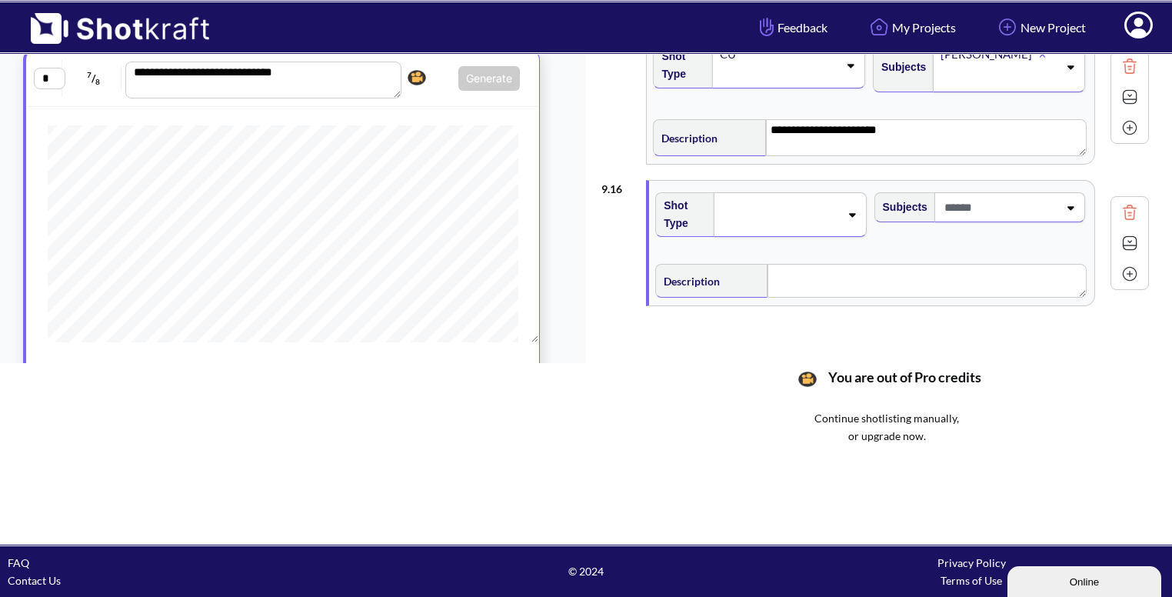
click at [817, 218] on div at bounding box center [789, 214] width 152 height 45
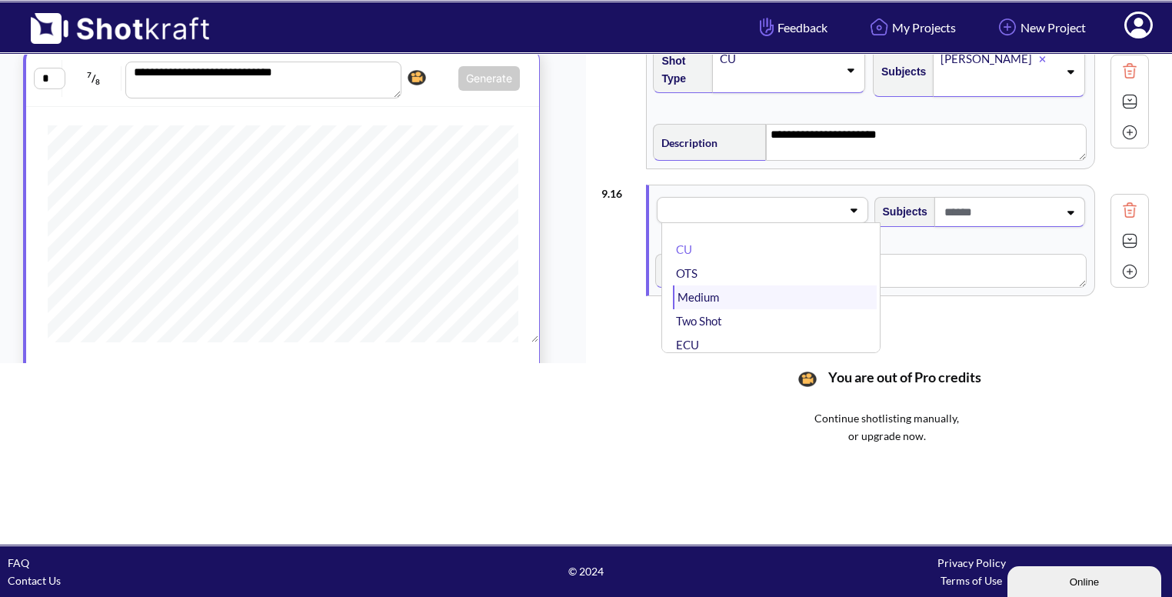
click at [737, 296] on li "Medium" at bounding box center [774, 297] width 203 height 24
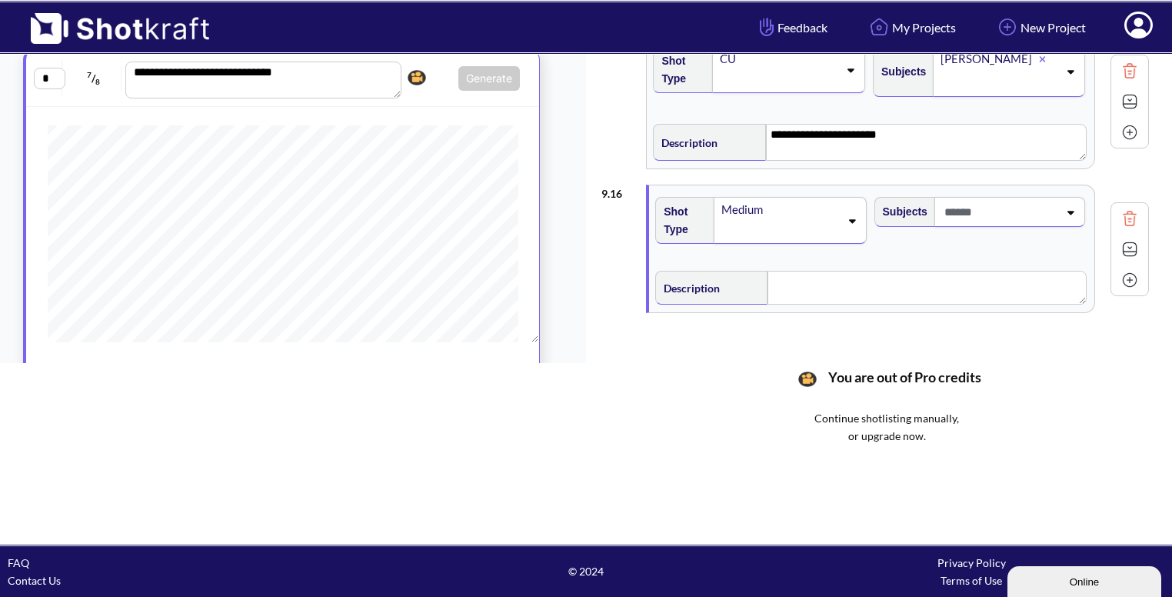
click at [1003, 215] on div at bounding box center [999, 212] width 121 height 28
click at [943, 268] on li "Bhavya" at bounding box center [993, 277] width 203 height 24
click at [1072, 221] on icon at bounding box center [1070, 223] width 7 height 4
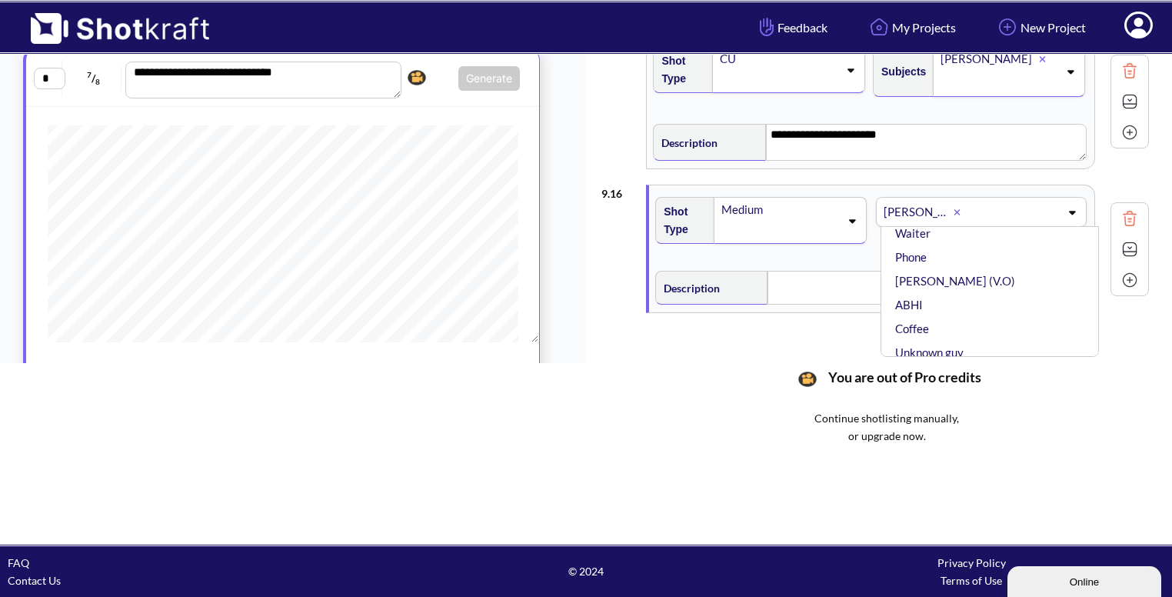
scroll to position [68, 0]
click at [933, 298] on li "ABHI" at bounding box center [993, 305] width 203 height 24
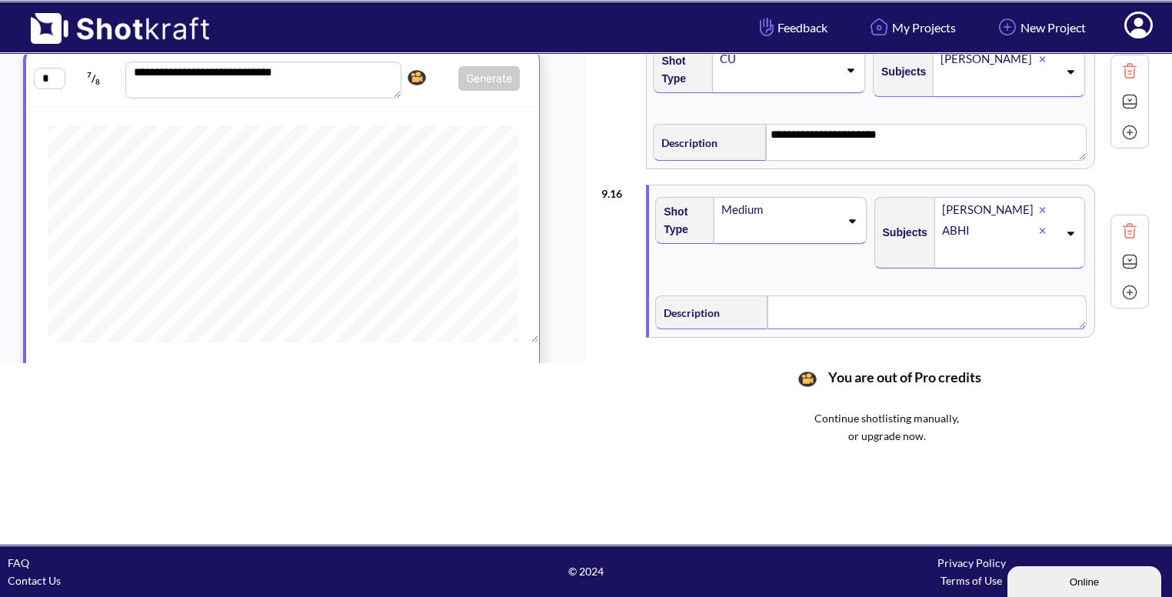
click at [841, 295] on textarea at bounding box center [926, 312] width 318 height 34
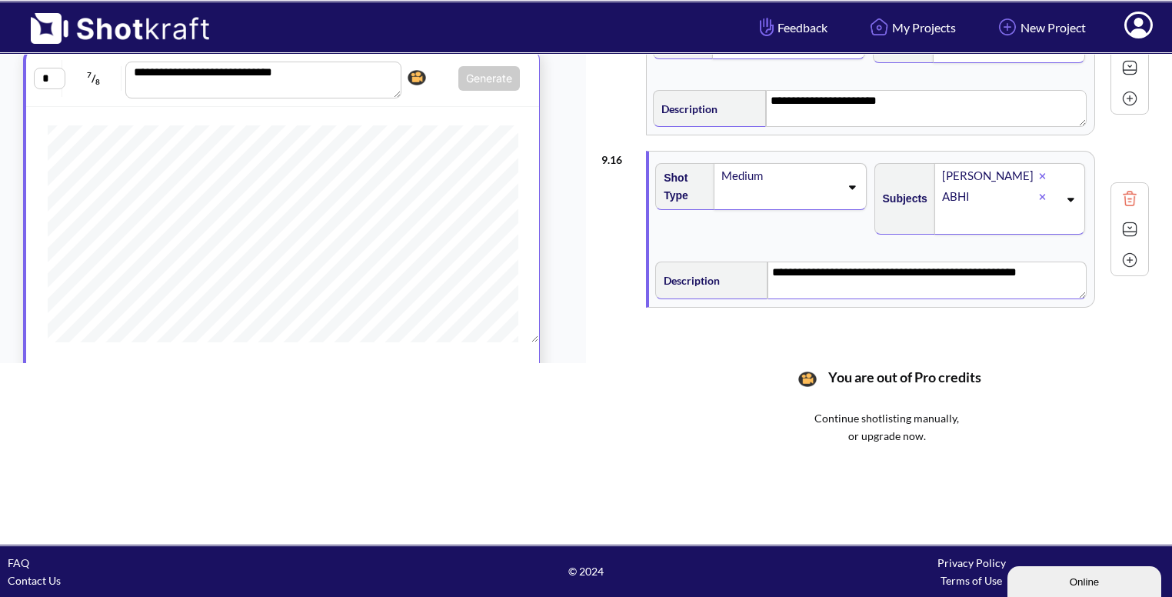
scroll to position [2333, 0]
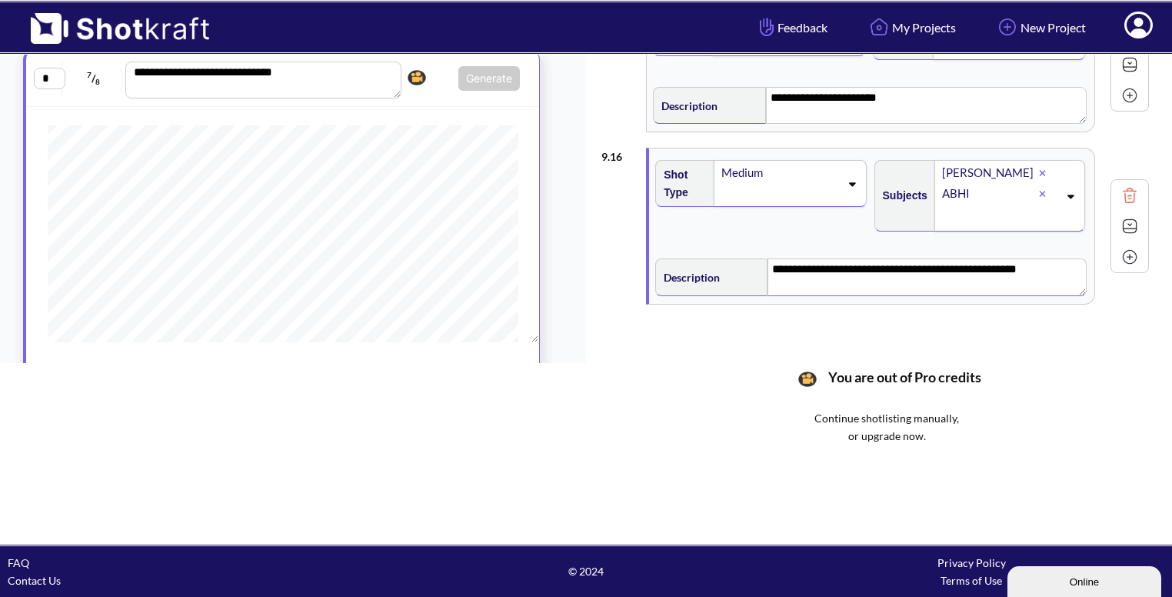
click at [1132, 219] on img at bounding box center [1129, 226] width 23 height 23
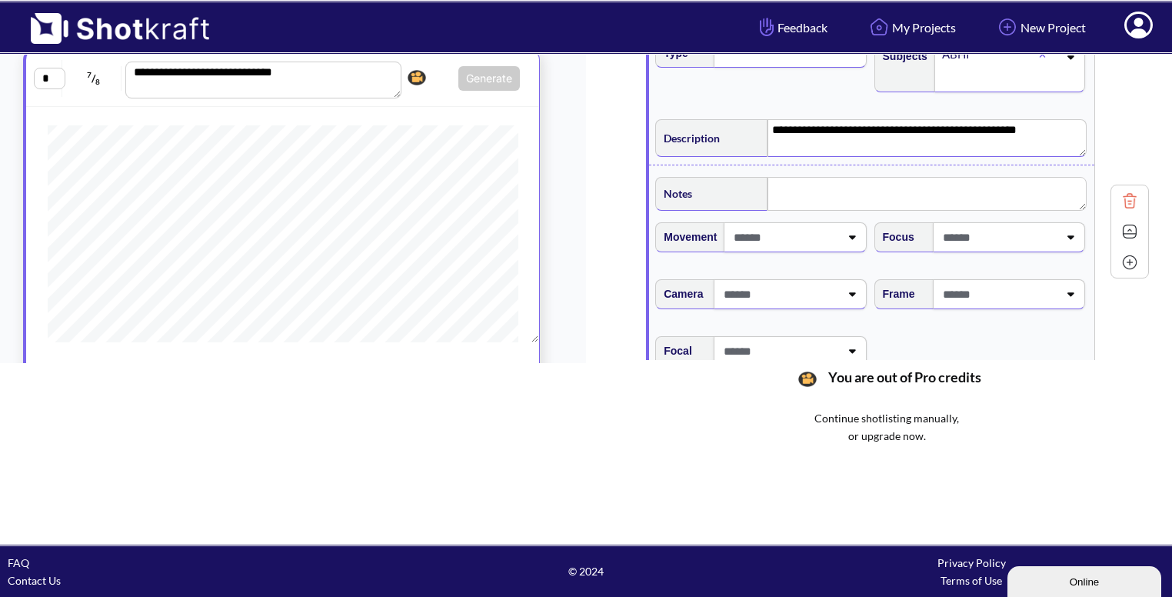
scroll to position [2477, 0]
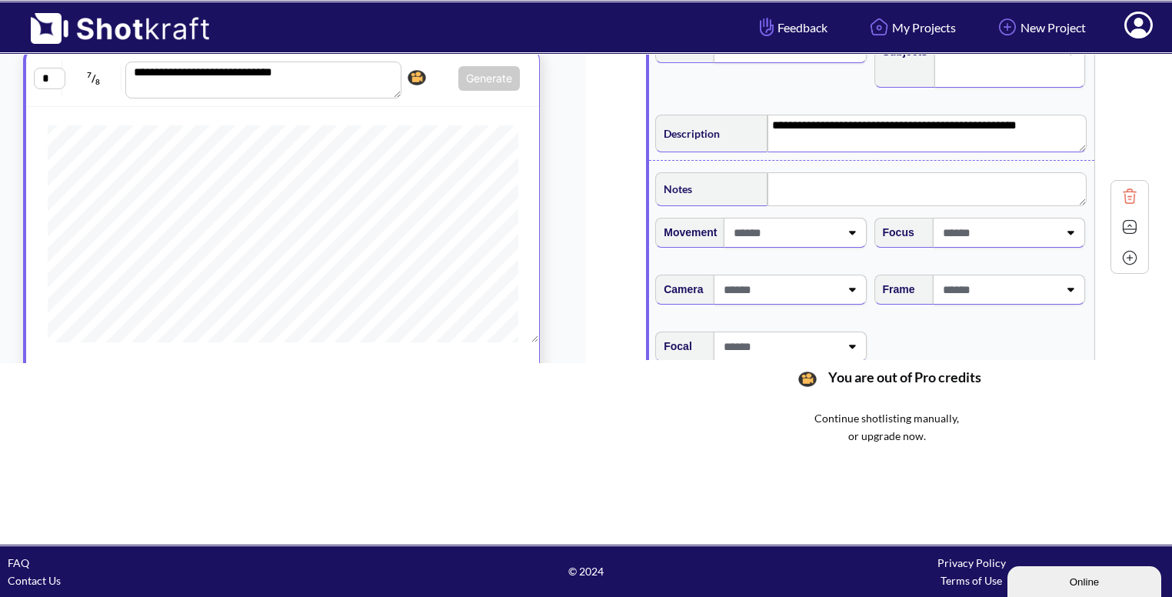
click at [1039, 277] on span at bounding box center [998, 289] width 119 height 25
type textarea "**********"
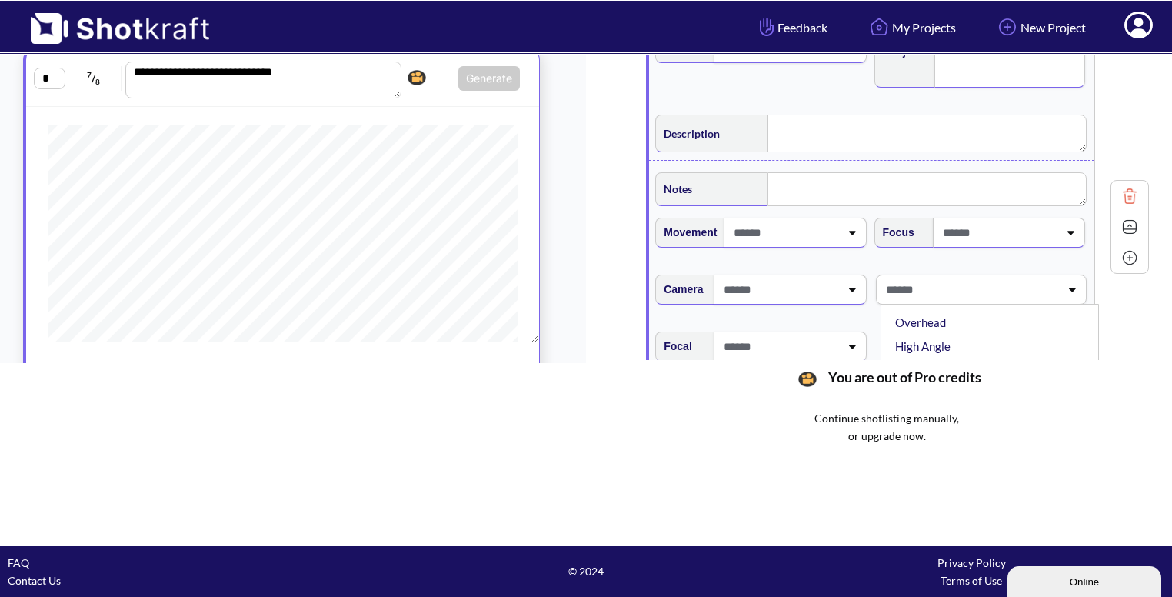
type textarea "**********"
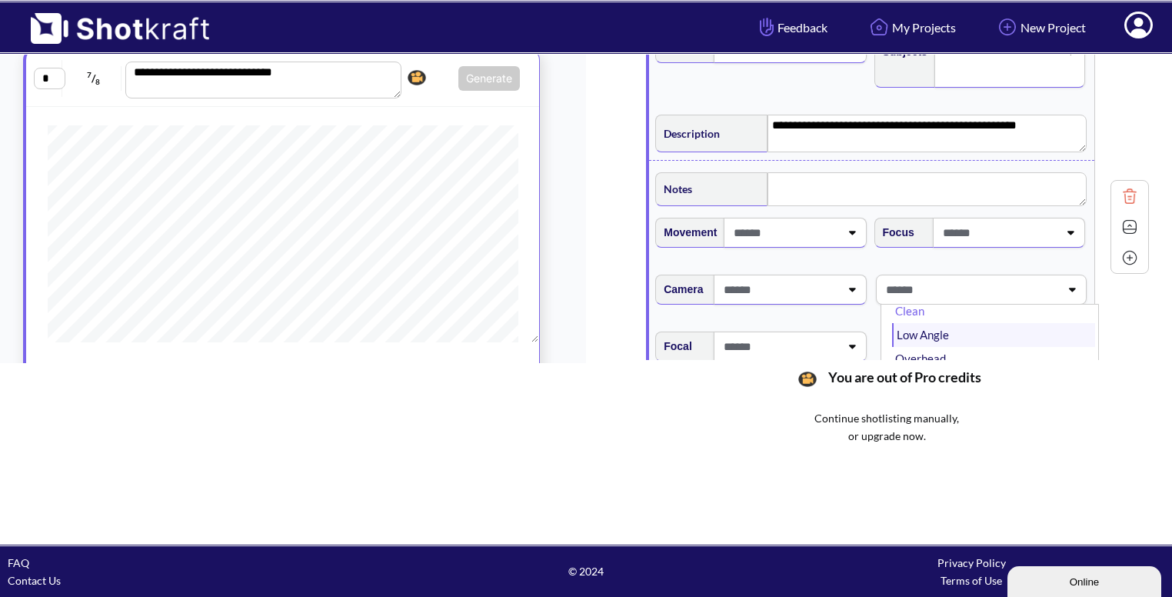
click at [929, 323] on li "Low Angle" at bounding box center [993, 335] width 203 height 24
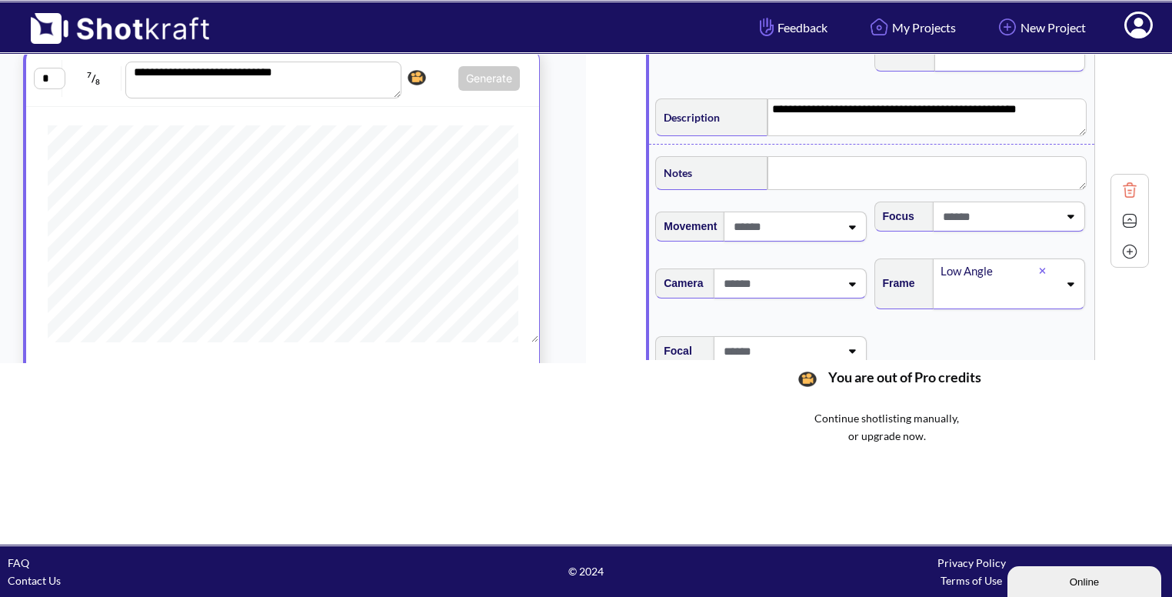
scroll to position [2500, 0]
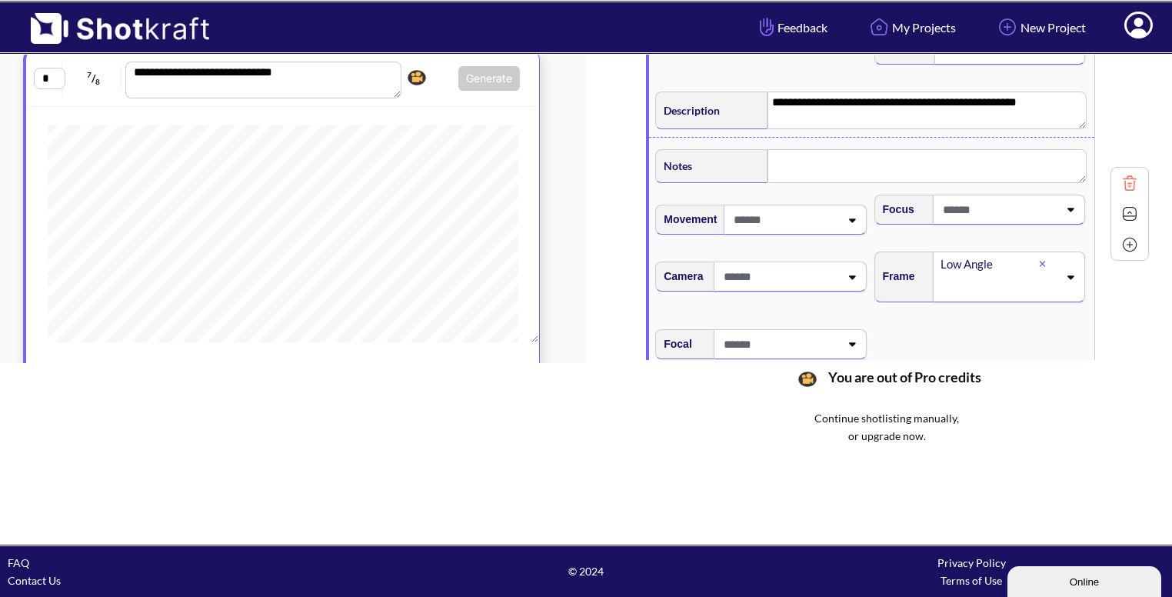
click at [1126, 202] on img at bounding box center [1129, 213] width 23 height 23
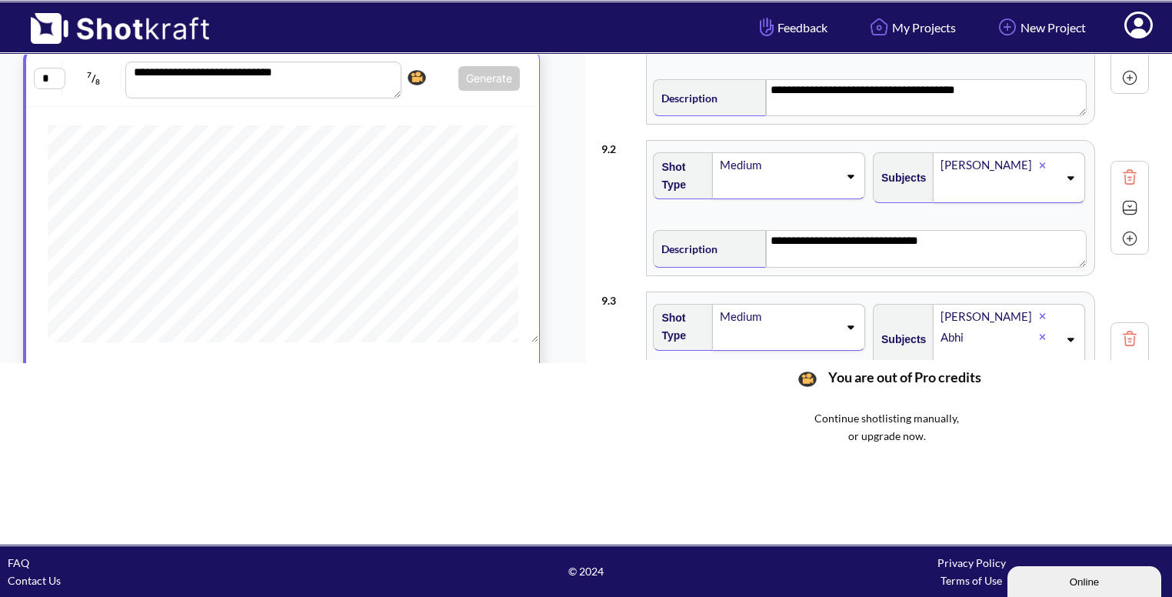
scroll to position [0, 0]
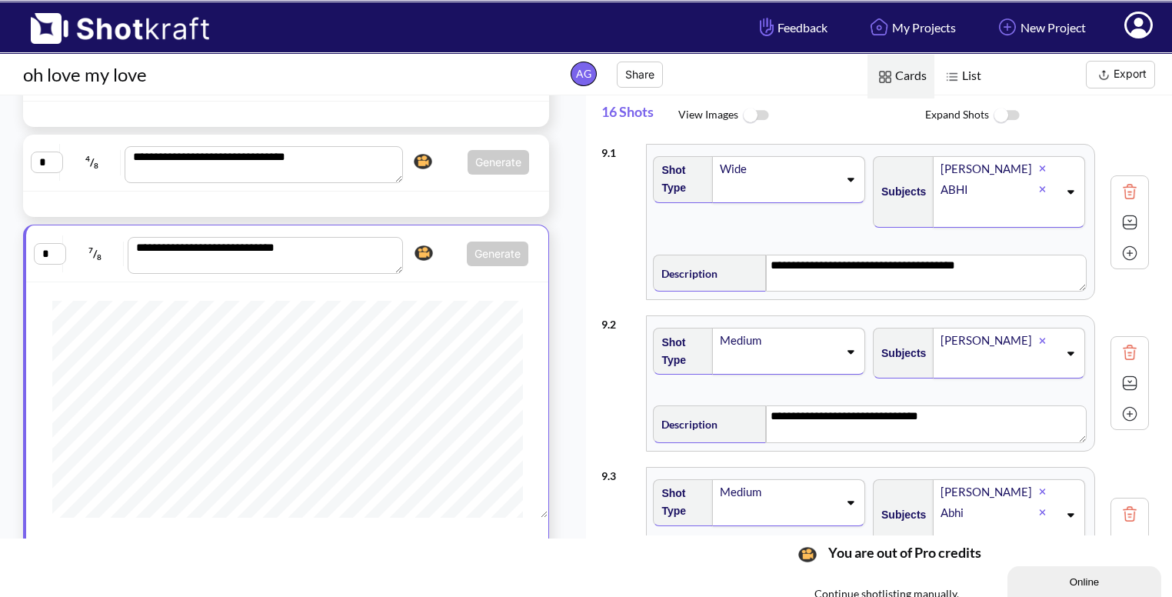
click at [434, 236] on div "**********" at bounding box center [287, 253] width 507 height 41
click at [449, 248] on span "Generate Click here to upgrade, or continue to shotlist manually." at bounding box center [468, 253] width 121 height 25
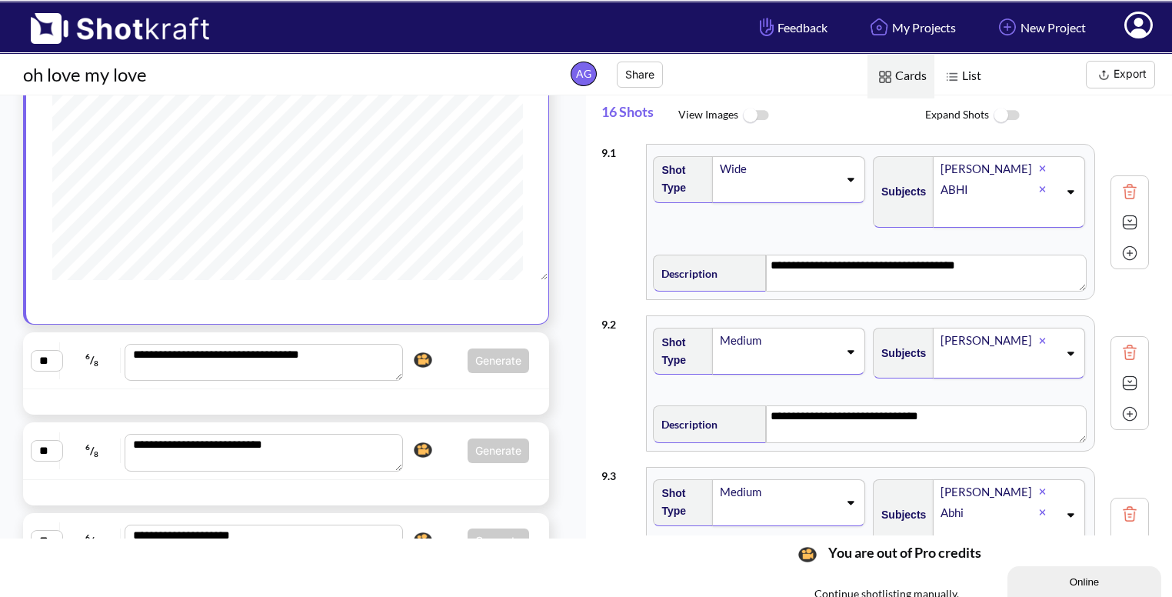
scroll to position [564, 0]
click at [439, 369] on span "Generate Click here to upgrade, or continue to shotlist manually." at bounding box center [467, 360] width 121 height 25
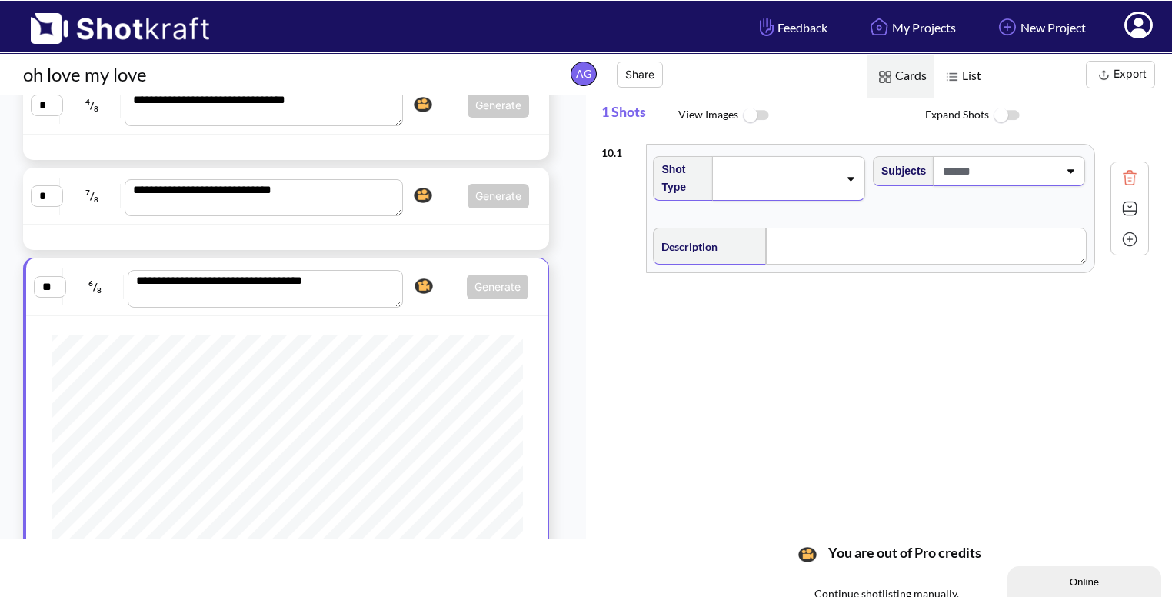
scroll to position [15, 0]
